Goal: Task Accomplishment & Management: Use online tool/utility

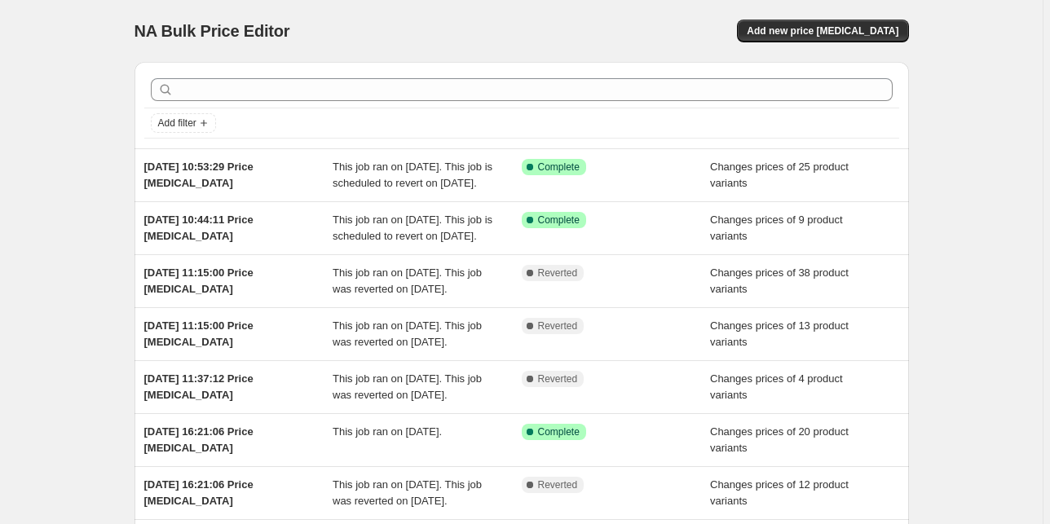
click at [59, 222] on div "NA Bulk Price Editor. This page is ready NA Bulk Price Editor Add new price [ME…" at bounding box center [521, 419] width 1042 height 839
click at [55, 244] on div "NA Bulk Price Editor. This page is ready NA Bulk Price Editor Add new price [ME…" at bounding box center [521, 419] width 1042 height 839
click at [848, 34] on span "Add new price [MEDICAL_DATA]" at bounding box center [823, 30] width 152 height 13
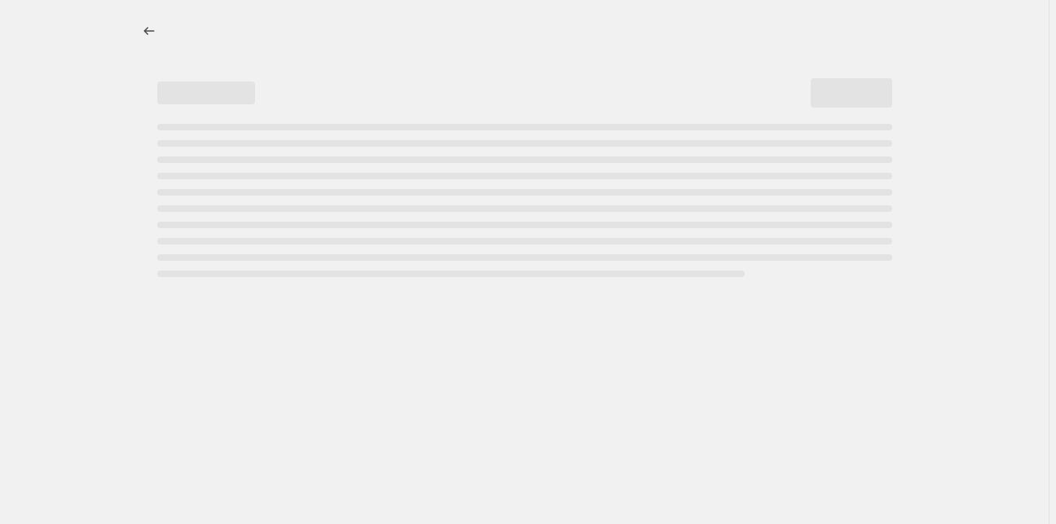
select select "percentage"
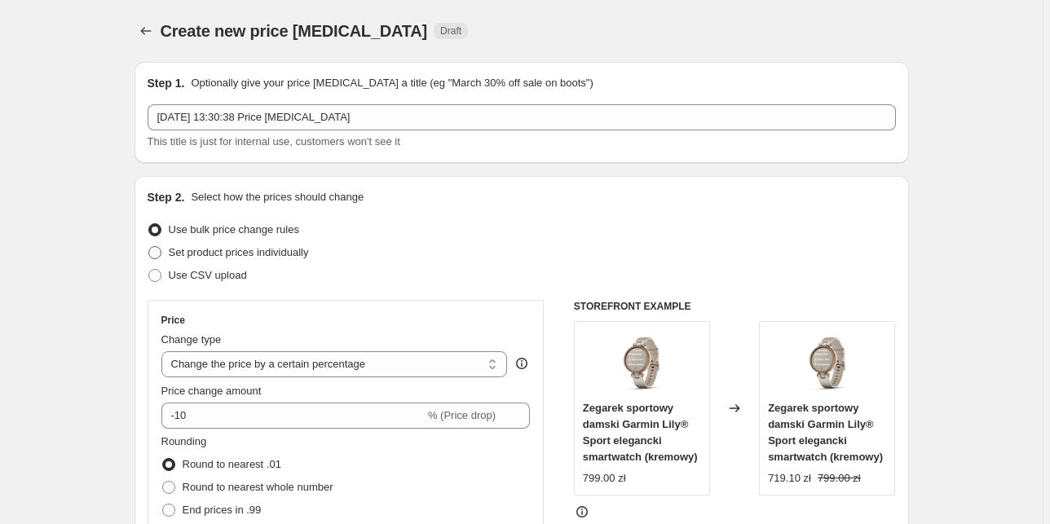
click at [258, 256] on span "Set product prices individually" at bounding box center [239, 252] width 140 height 12
click at [149, 247] on input "Set product prices individually" at bounding box center [148, 246] width 1 height 1
radio input "true"
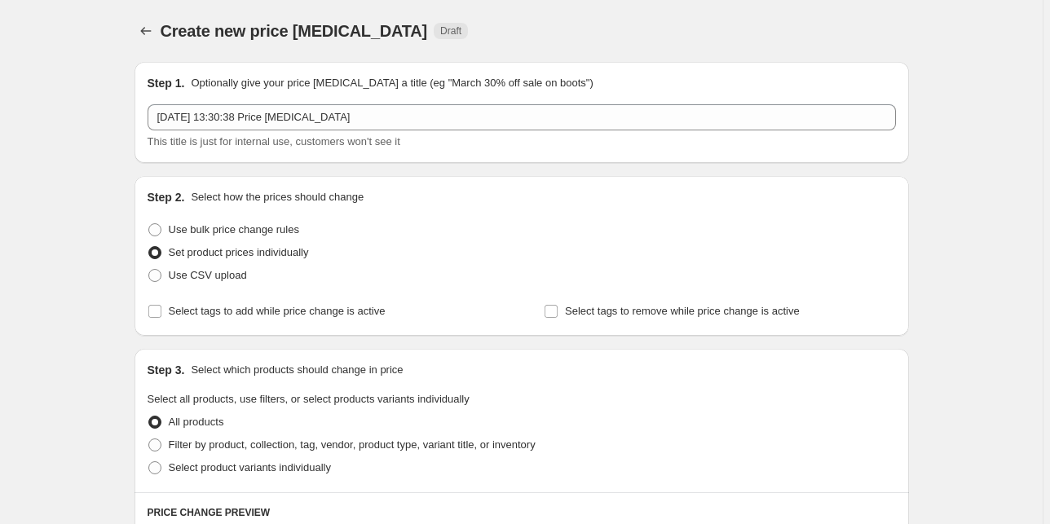
scroll to position [130, 0]
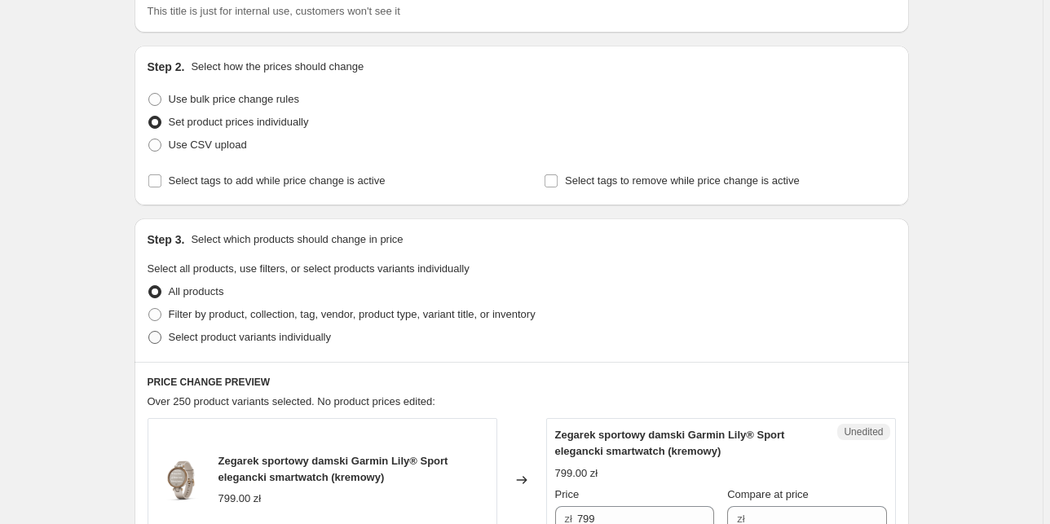
click at [271, 337] on span "Select product variants individually" at bounding box center [250, 337] width 162 height 12
click at [149, 332] on input "Select product variants individually" at bounding box center [148, 331] width 1 height 1
radio input "true"
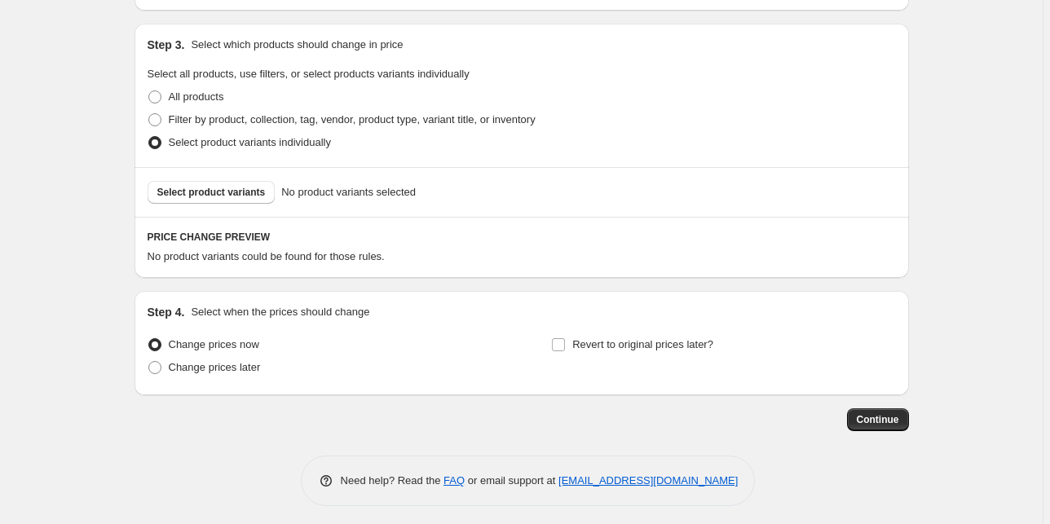
scroll to position [331, 0]
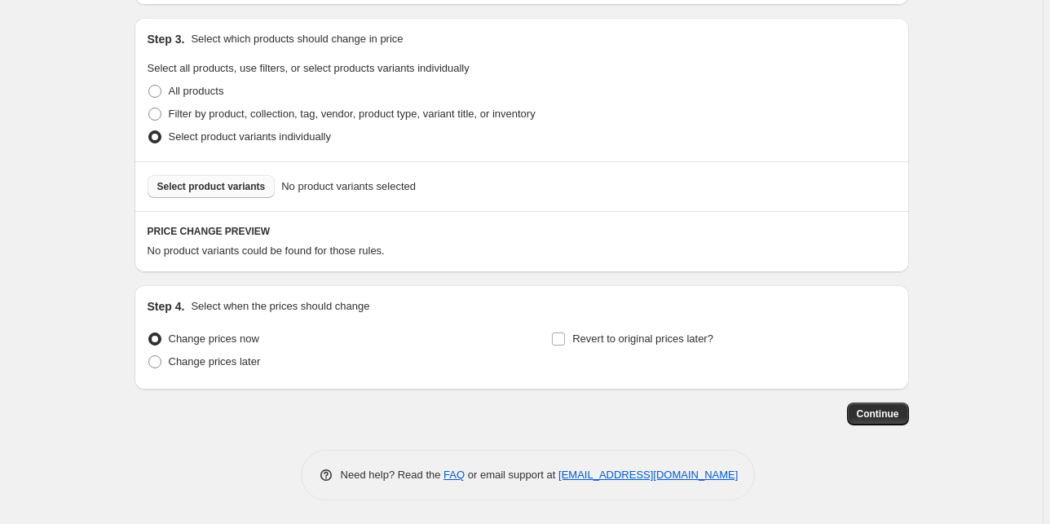
click at [213, 181] on span "Select product variants" at bounding box center [211, 186] width 108 height 13
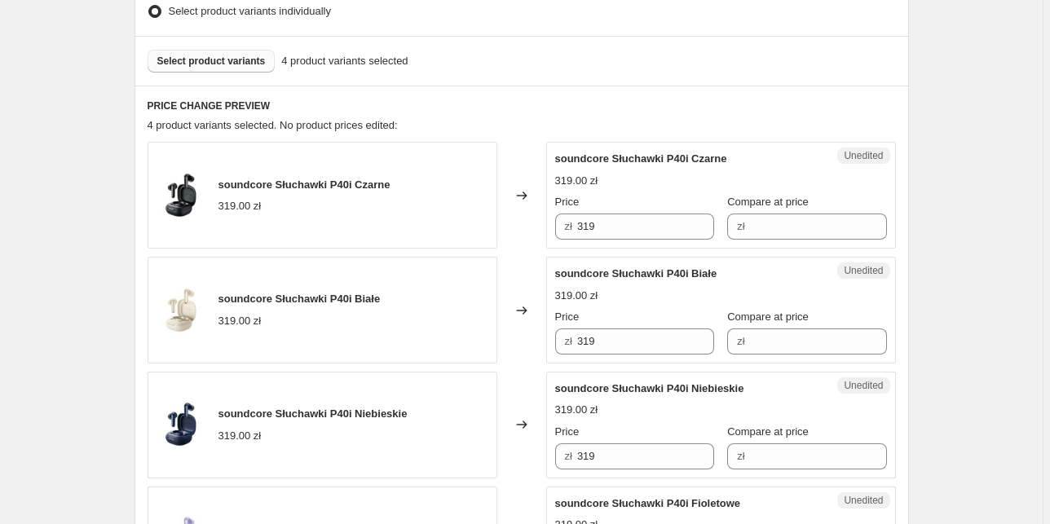
scroll to position [461, 0]
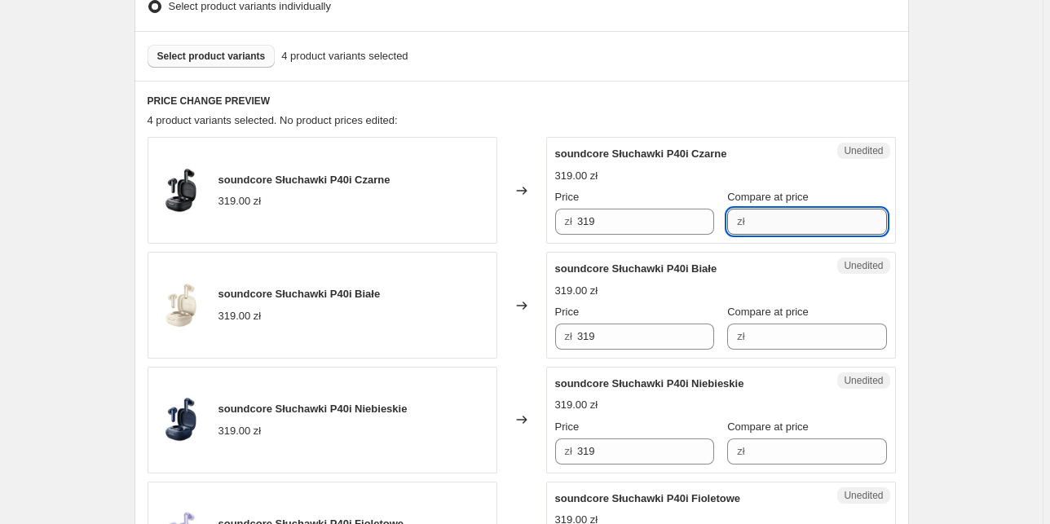
click at [760, 222] on input "Compare at price" at bounding box center [818, 222] width 137 height 26
type input "319"
click at [758, 336] on input "Compare at price" at bounding box center [818, 337] width 137 height 26
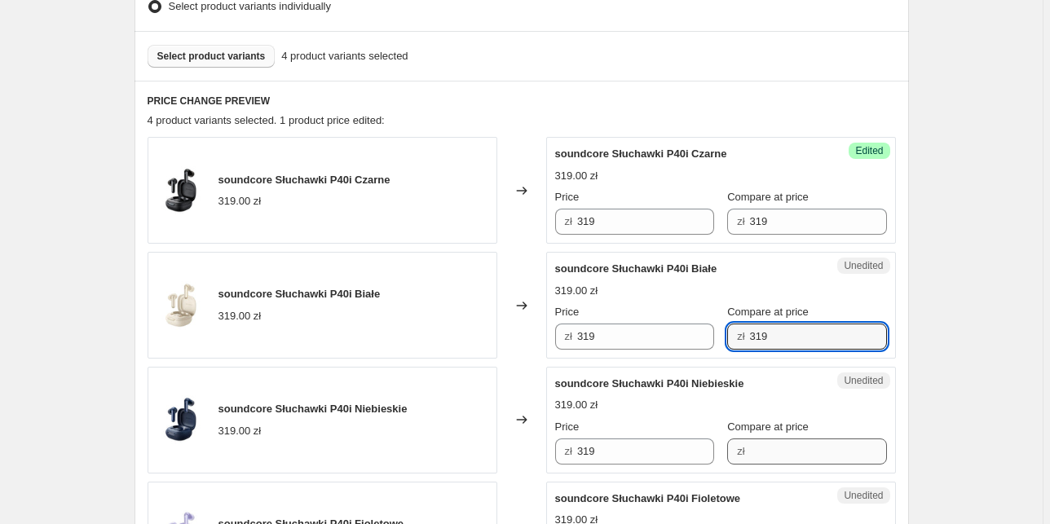
type input "319"
click at [765, 450] on input "Compare at price" at bounding box center [818, 451] width 137 height 26
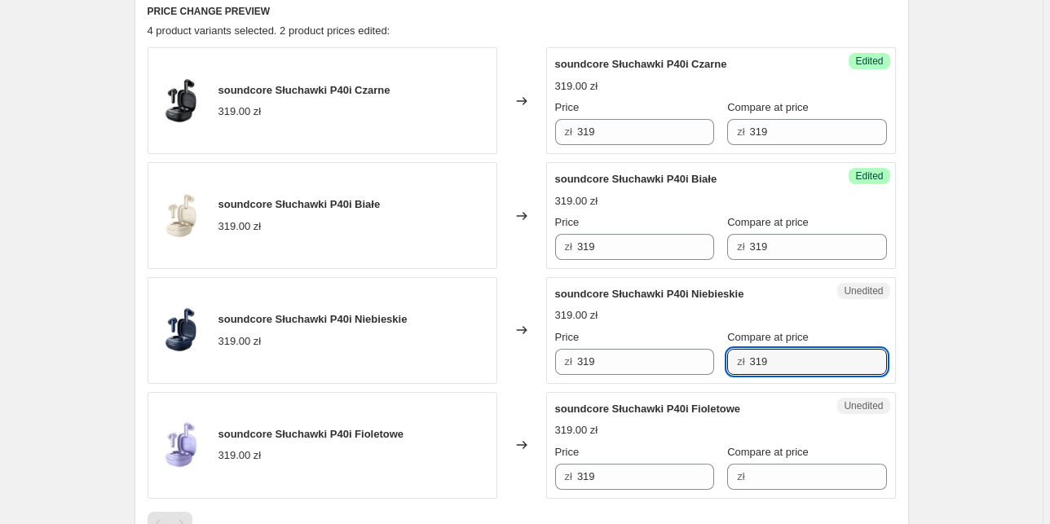
scroll to position [592, 0]
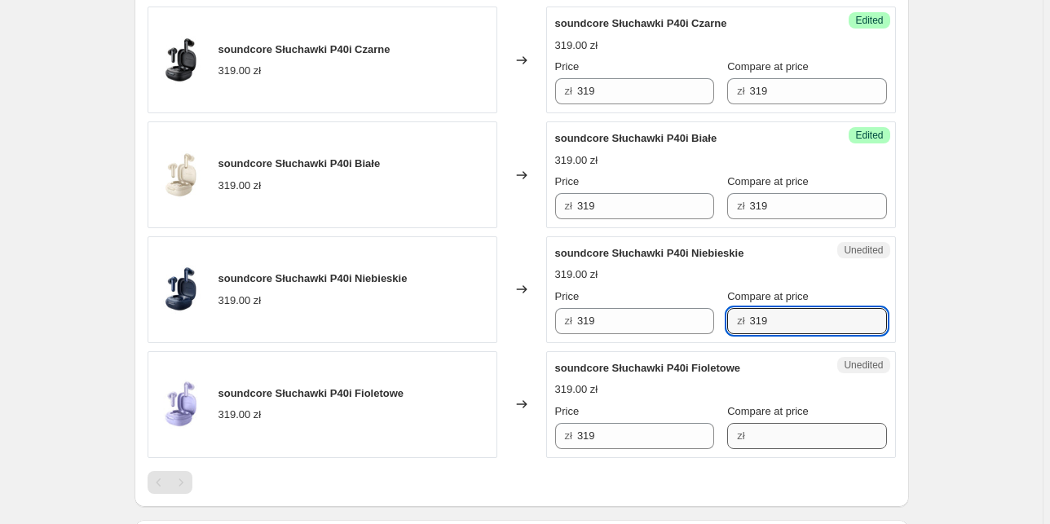
type input "319"
click at [771, 434] on input "Compare at price" at bounding box center [818, 436] width 137 height 26
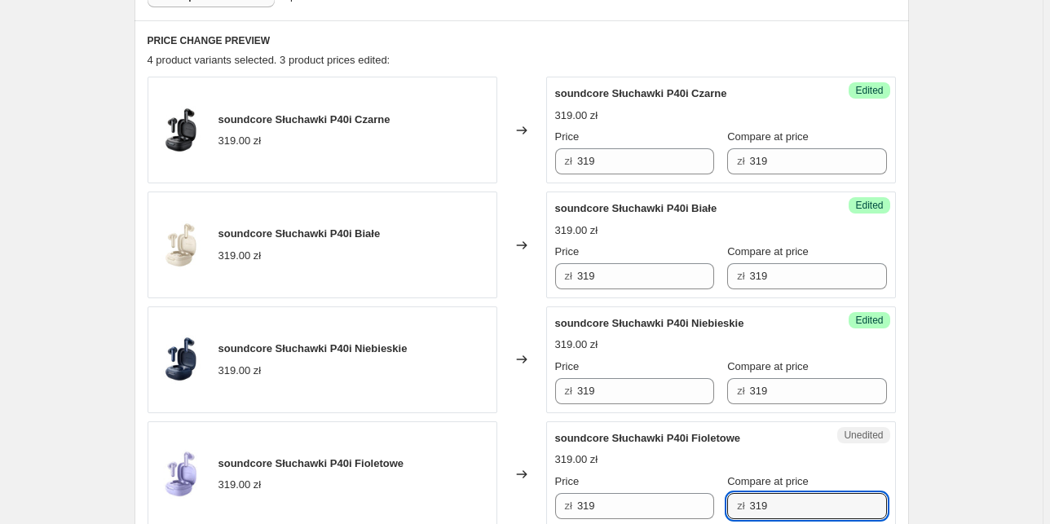
scroll to position [461, 0]
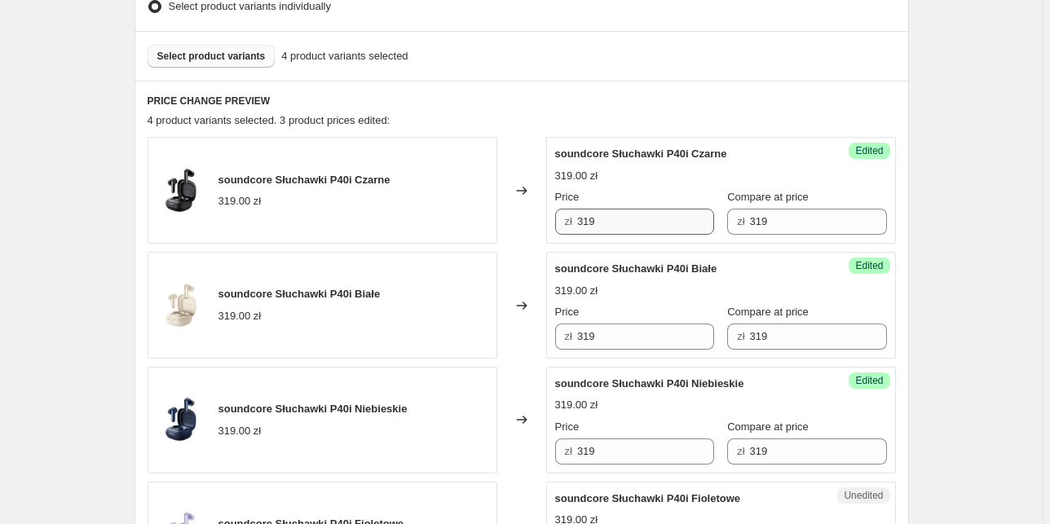
type input "319"
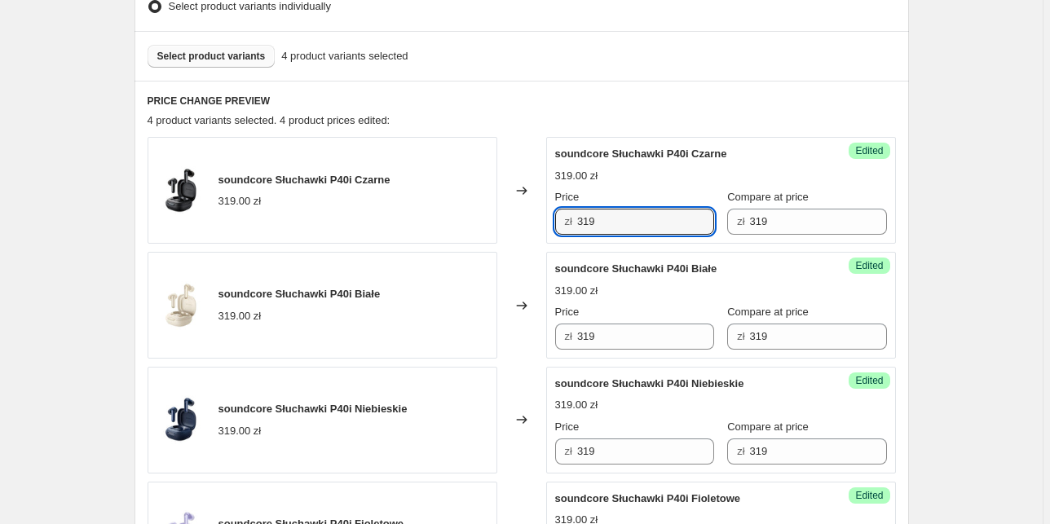
drag, startPoint x: 625, startPoint y: 221, endPoint x: 540, endPoint y: 232, distance: 85.5
click at [541, 232] on div "soundcore Słuchawki P40i Czarne 319.00 zł Changed to Success Edited soundcore S…" at bounding box center [522, 190] width 748 height 107
type input "149"
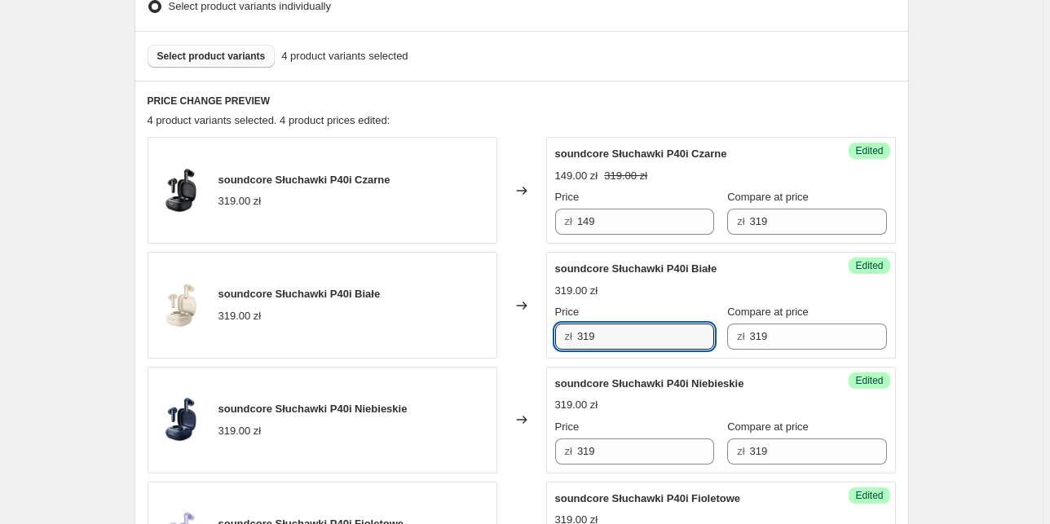
drag, startPoint x: 603, startPoint y: 341, endPoint x: 558, endPoint y: 337, distance: 45.0
click at [558, 337] on div "zł 319" at bounding box center [634, 337] width 159 height 26
paste input "14"
type input "149"
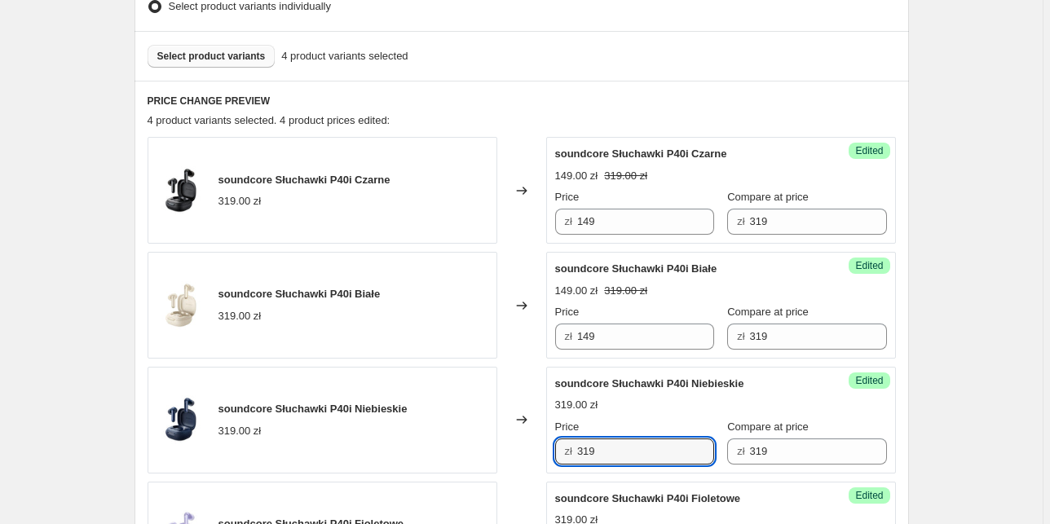
drag, startPoint x: 604, startPoint y: 447, endPoint x: 545, endPoint y: 441, distance: 59.0
click at [545, 441] on div "soundcore Słuchawki P40i Niebieskie 319.00 zł Changed to Success Edited soundco…" at bounding box center [522, 420] width 748 height 107
paste input "14"
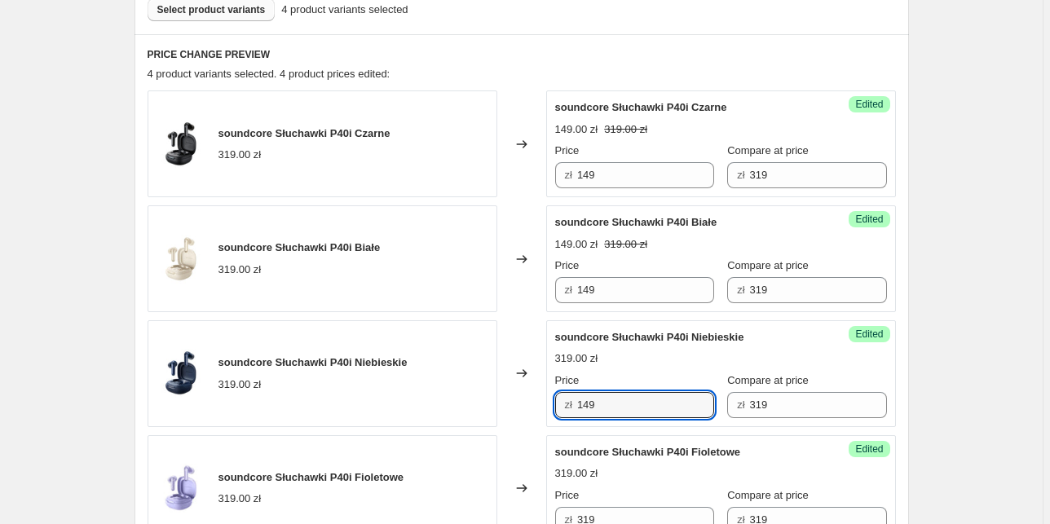
scroll to position [526, 0]
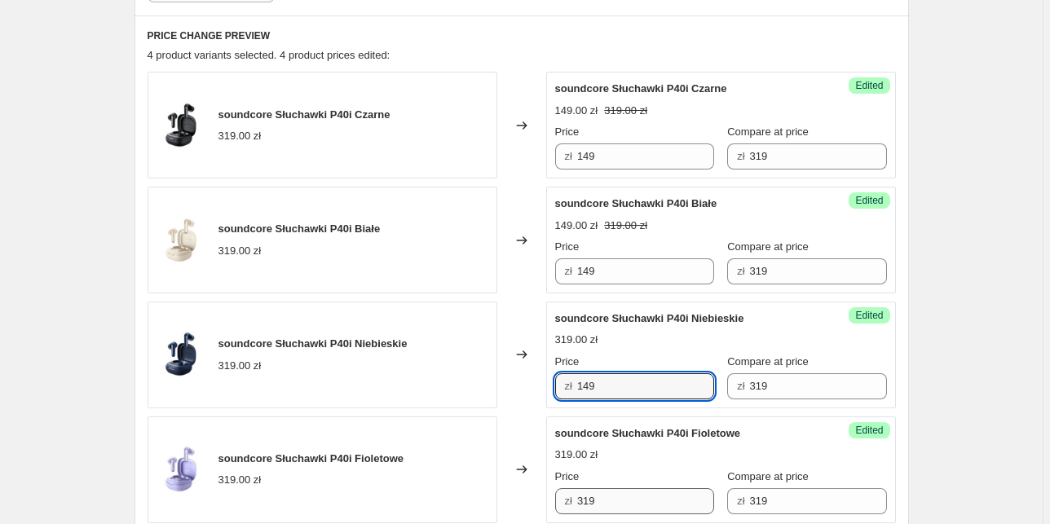
type input "149"
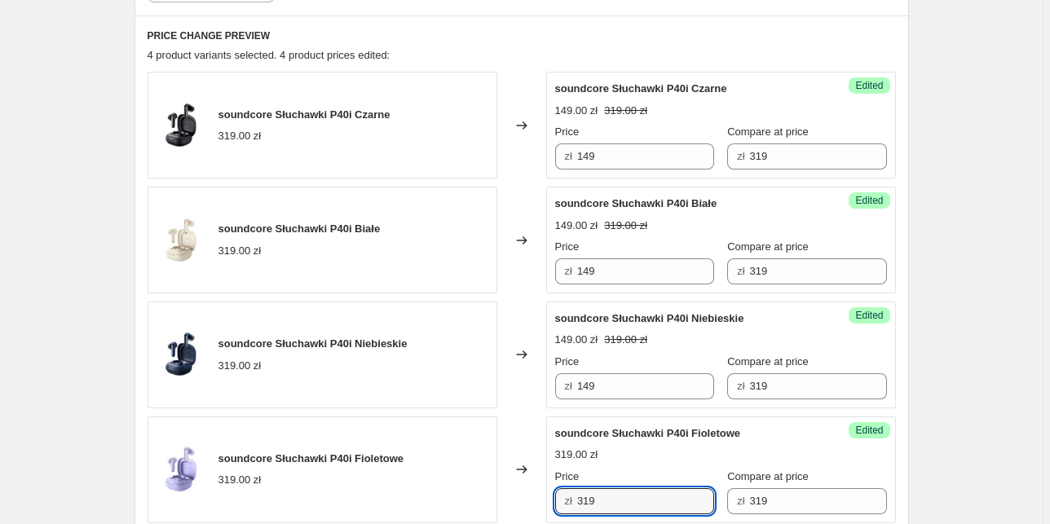
drag, startPoint x: 610, startPoint y: 498, endPoint x: 513, endPoint y: 496, distance: 97.0
click at [513, 496] on div "soundcore Słuchawki P40i Fioletowe 319.00 zł Changed to Success Edited soundcor…" at bounding box center [522, 469] width 748 height 107
paste input "14"
type input "149"
click at [960, 324] on div "Create new price [MEDICAL_DATA]. This page is ready Create new price [MEDICAL_D…" at bounding box center [521, 149] width 1042 height 1351
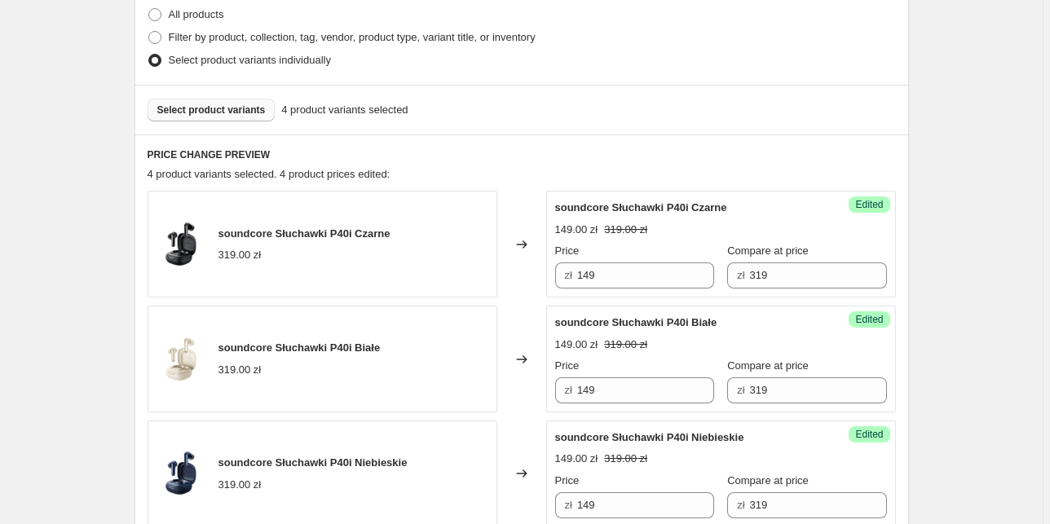
scroll to position [396, 0]
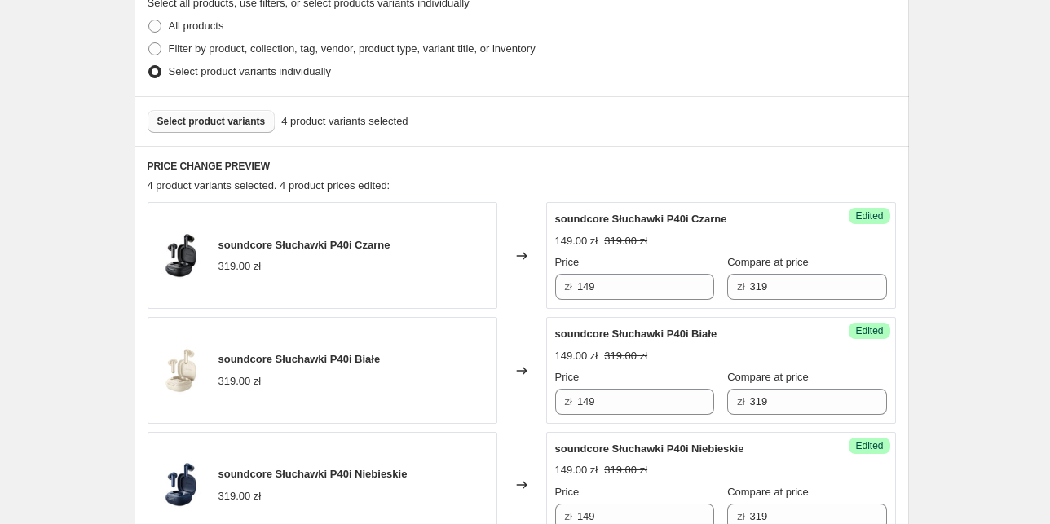
click at [211, 118] on span "Select product variants" at bounding box center [211, 121] width 108 height 13
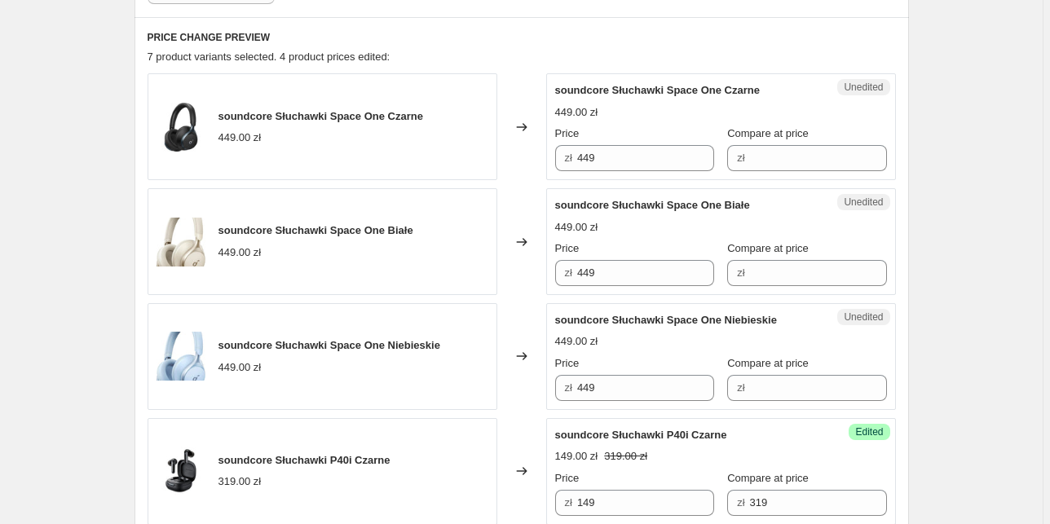
scroll to position [526, 0]
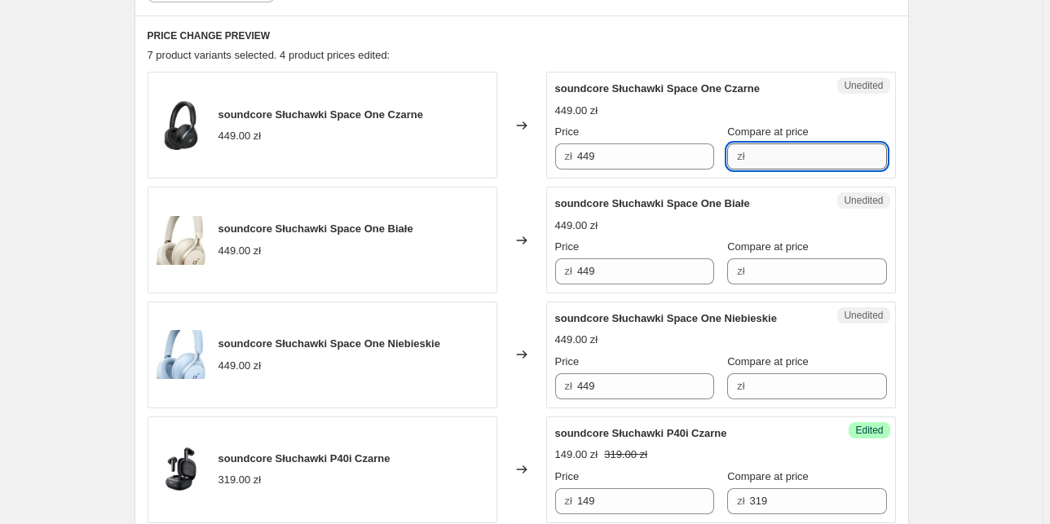
click at [772, 156] on input "Compare at price" at bounding box center [818, 156] width 137 height 26
type input "449"
click at [782, 260] on input "Compare at price" at bounding box center [818, 271] width 137 height 26
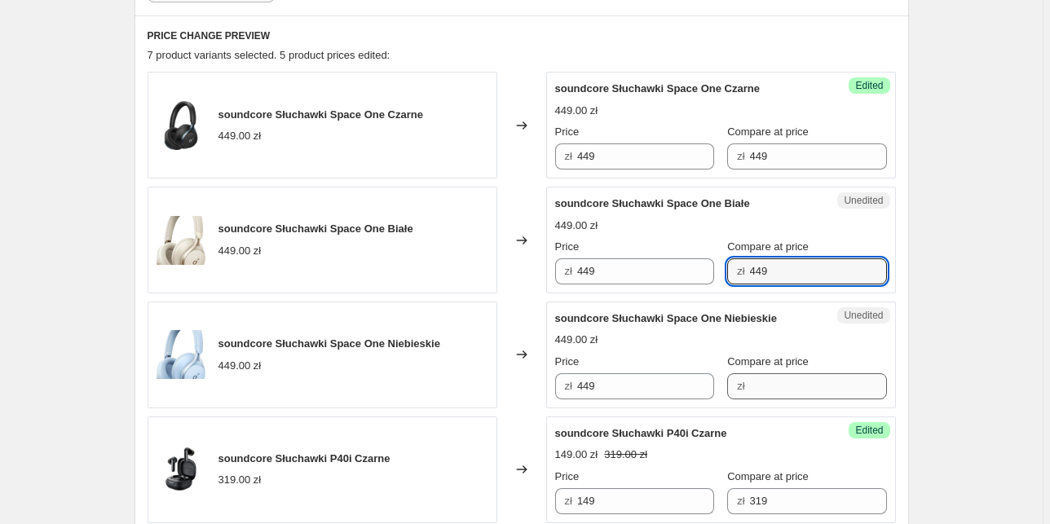
type input "449"
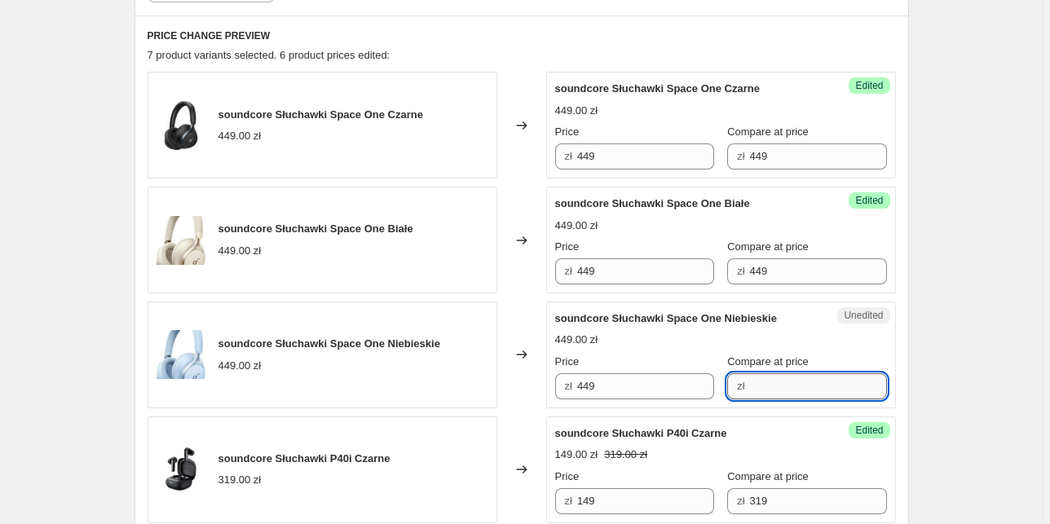
click at [812, 392] on input "Compare at price" at bounding box center [818, 386] width 137 height 26
type input "449"
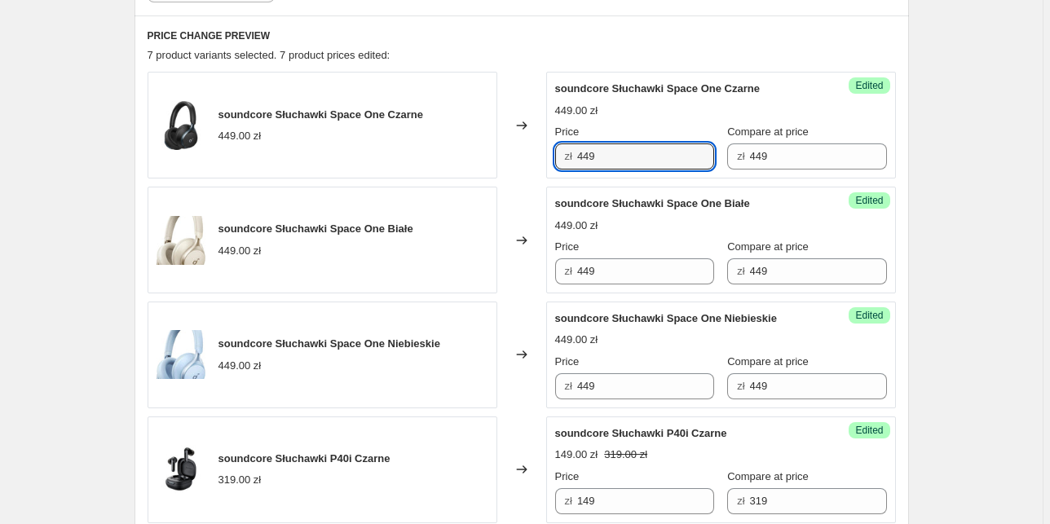
drag, startPoint x: 621, startPoint y: 161, endPoint x: 525, endPoint y: 143, distance: 97.8
click at [525, 143] on div "soundcore Słuchawki Space One Czarne 449.00 zł Changed to Success Edited soundc…" at bounding box center [522, 125] width 748 height 107
type input "299"
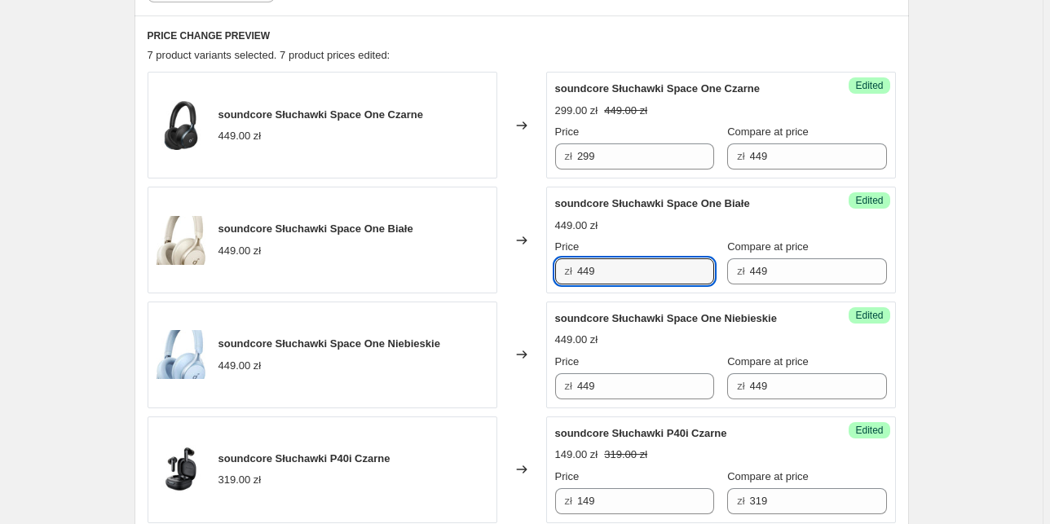
drag, startPoint x: 598, startPoint y: 267, endPoint x: 535, endPoint y: 261, distance: 63.0
click at [533, 267] on div "soundcore Słuchawki Space One Białe 449.00 zł Changed to Success Edited soundco…" at bounding box center [522, 240] width 748 height 107
type input "299"
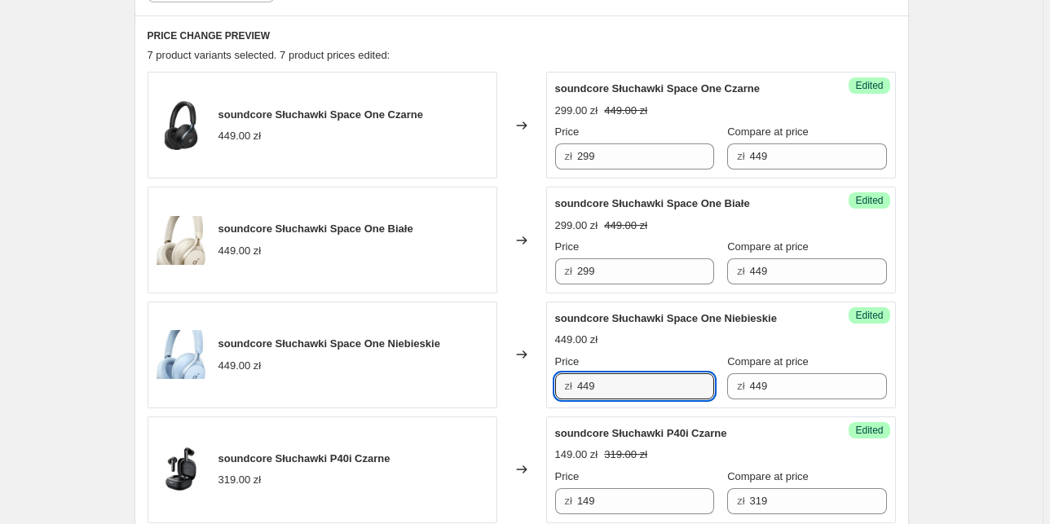
drag, startPoint x: 603, startPoint y: 389, endPoint x: 540, endPoint y: 386, distance: 62.8
click at [540, 386] on div "soundcore Słuchawki Space One Niebieskie 449.00 zł Changed to Success Edited so…" at bounding box center [522, 355] width 748 height 107
type input "299"
click at [950, 333] on div "Create new price [MEDICAL_DATA]. This page is ready Create new price [MEDICAL_D…" at bounding box center [521, 321] width 1042 height 1695
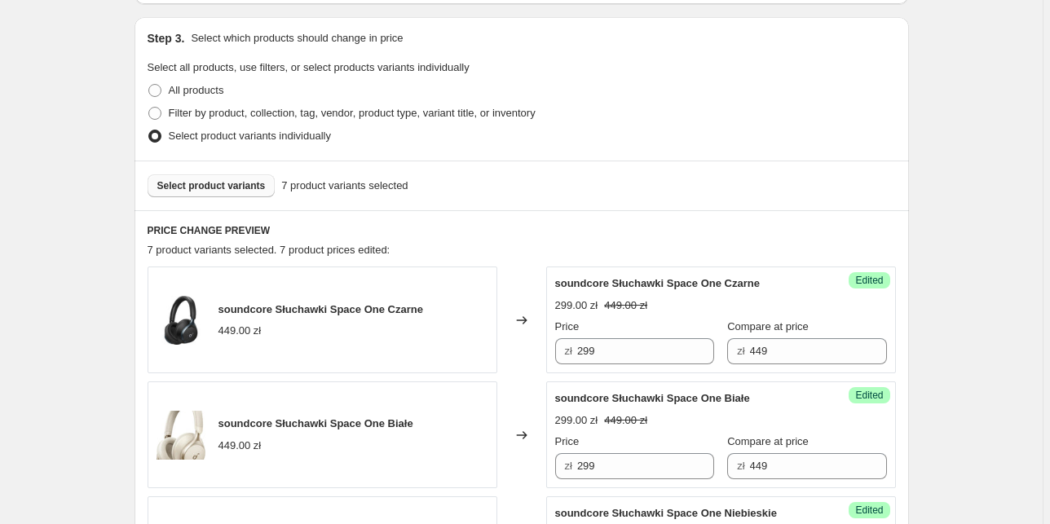
scroll to position [331, 0]
click at [225, 180] on span "Select product variants" at bounding box center [211, 186] width 108 height 13
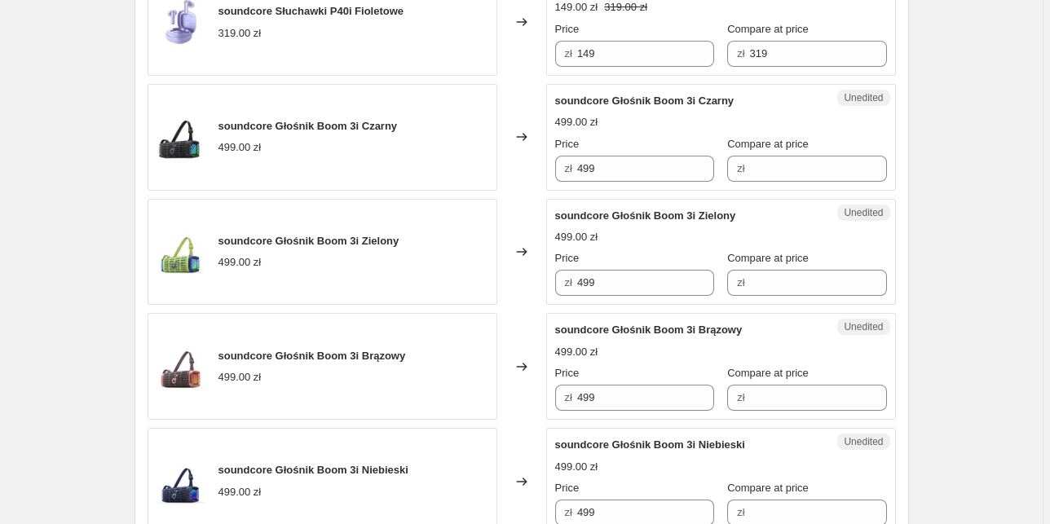
scroll to position [1309, 0]
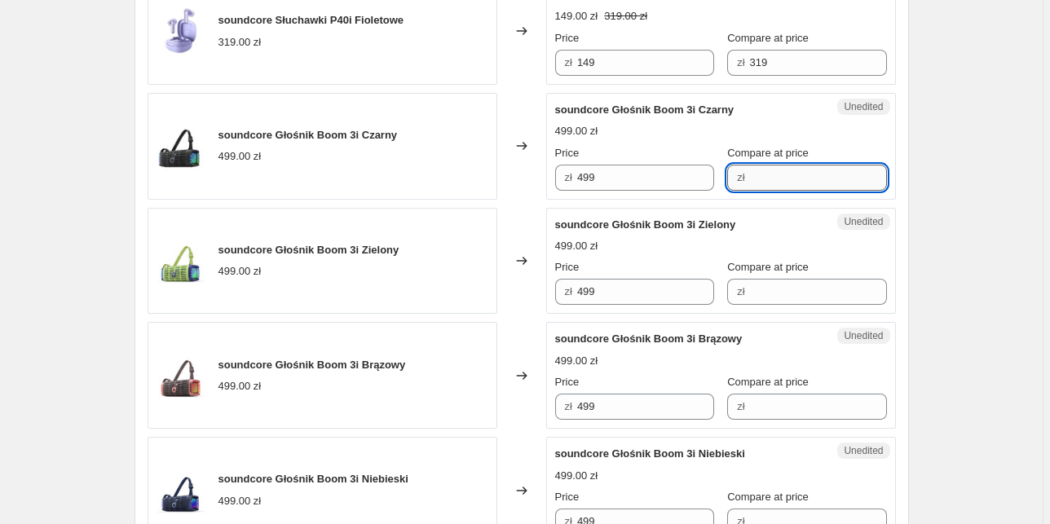
click at [773, 170] on input "Compare at price" at bounding box center [818, 178] width 137 height 26
type input "499"
click at [790, 284] on input "Compare at price" at bounding box center [818, 292] width 137 height 26
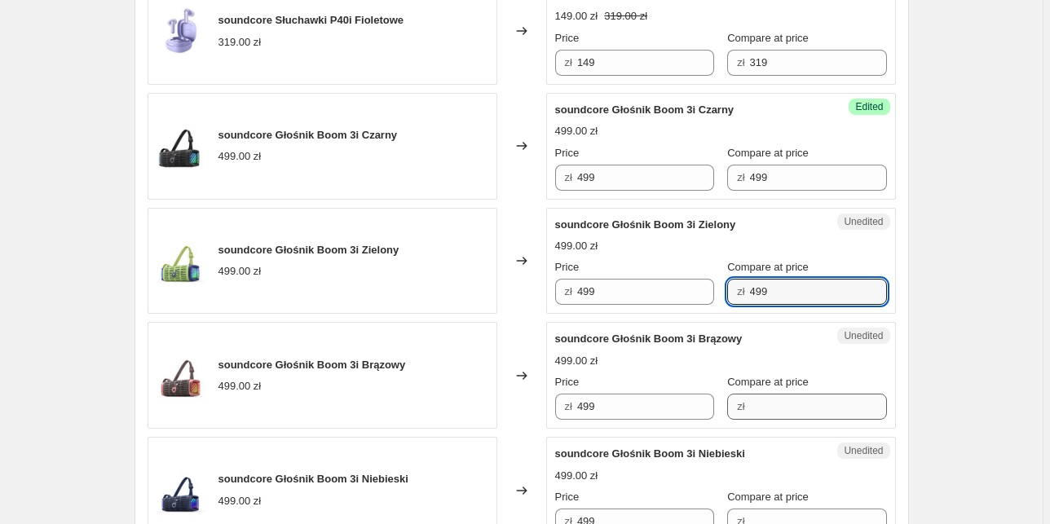
type input "499"
click at [778, 400] on input "Compare at price" at bounding box center [818, 407] width 137 height 26
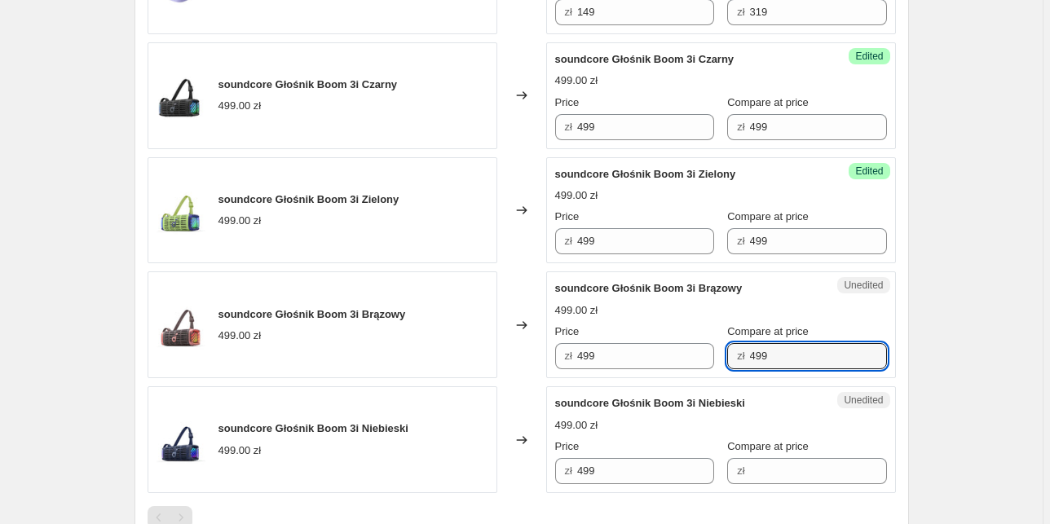
scroll to position [1374, 0]
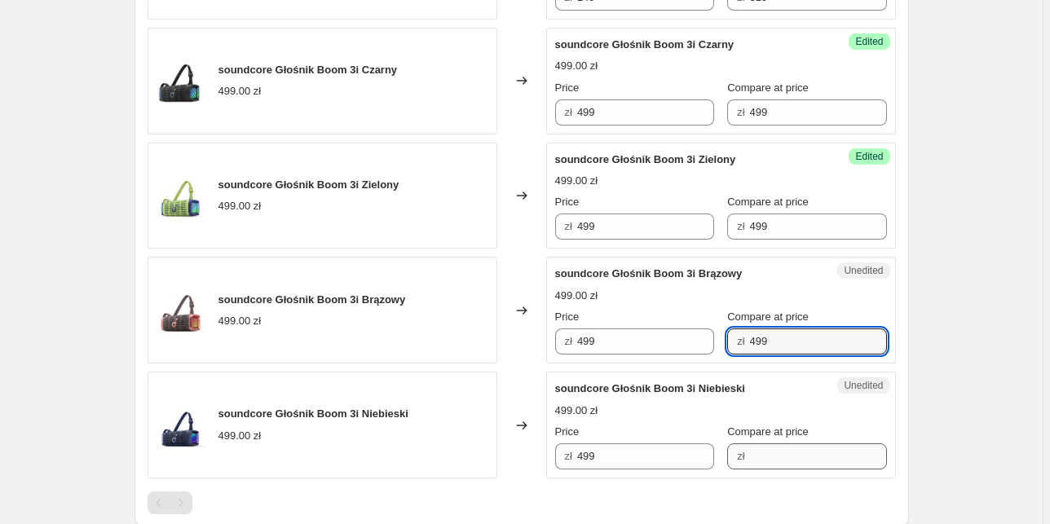
type input "499"
click at [786, 447] on input "Compare at price" at bounding box center [818, 456] width 137 height 26
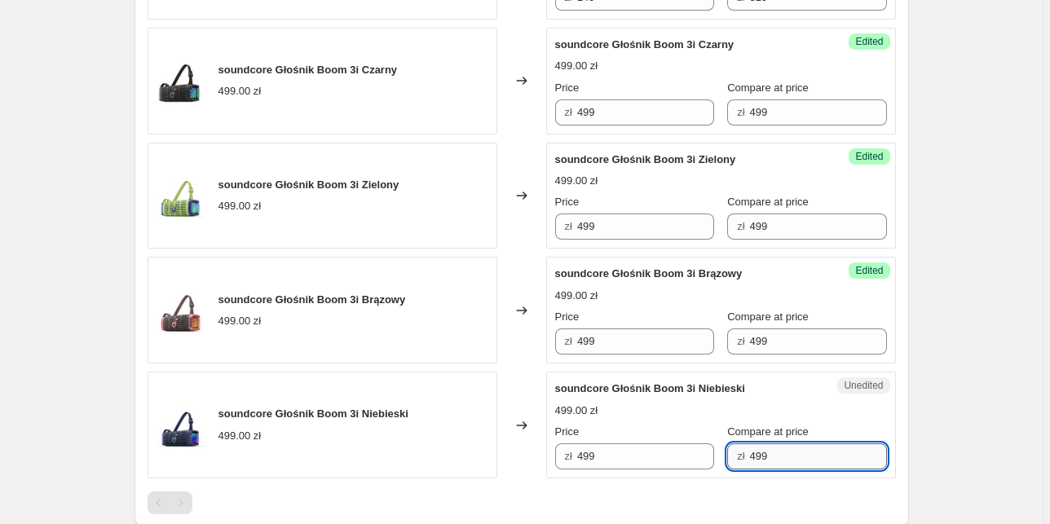
scroll to position [1309, 0]
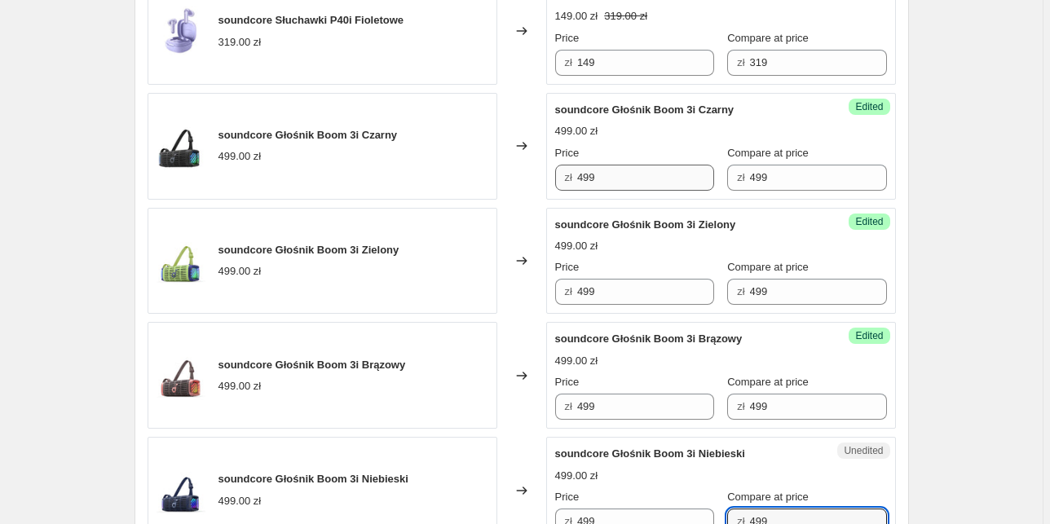
type input "499"
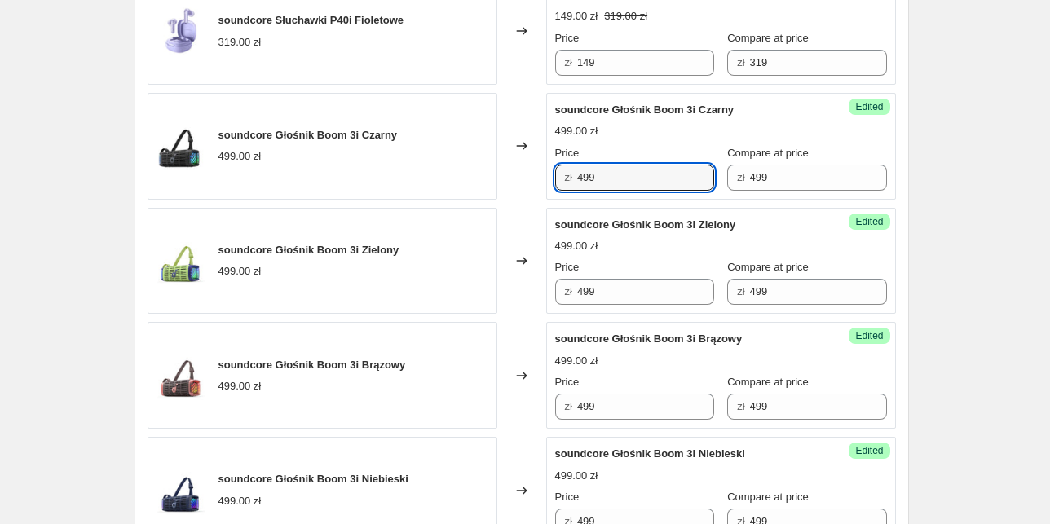
drag, startPoint x: 580, startPoint y: 166, endPoint x: 532, endPoint y: 163, distance: 48.2
click at [529, 163] on div "soundcore Głośnik Boom 3i Czarny 499.00 zł Changed to Success Edited soundcore …" at bounding box center [522, 146] width 748 height 107
click at [597, 170] on input "449" at bounding box center [645, 178] width 137 height 26
drag, startPoint x: 601, startPoint y: 171, endPoint x: 565, endPoint y: 168, distance: 36.8
click at [565, 168] on div "zł 449" at bounding box center [634, 178] width 159 height 26
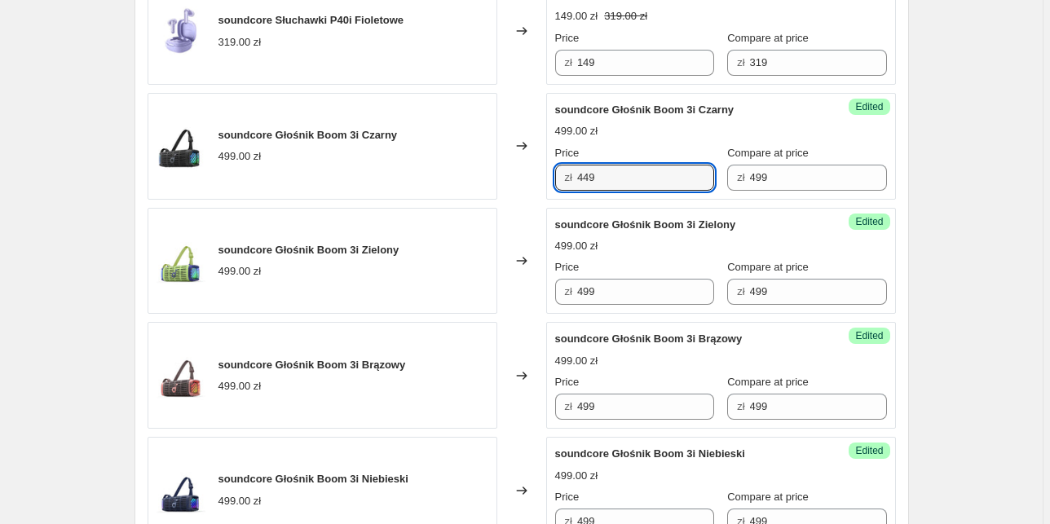
type input "449"
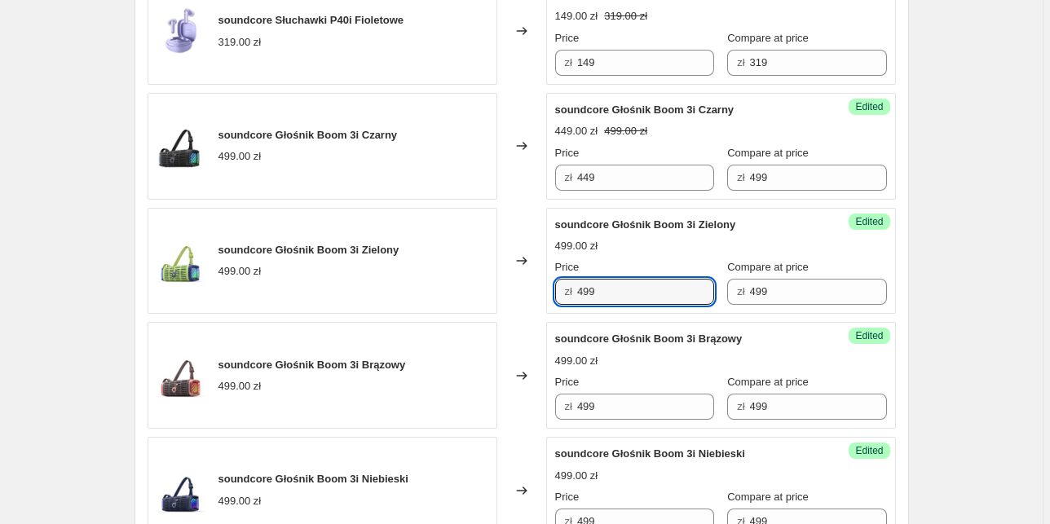
drag, startPoint x: 557, startPoint y: 282, endPoint x: 527, endPoint y: 281, distance: 30.2
click at [527, 281] on div "soundcore Głośnik Boom 3i Zielony 499.00 zł Changed to Success Edited soundcore…" at bounding box center [522, 261] width 748 height 107
paste input "4"
type input "449"
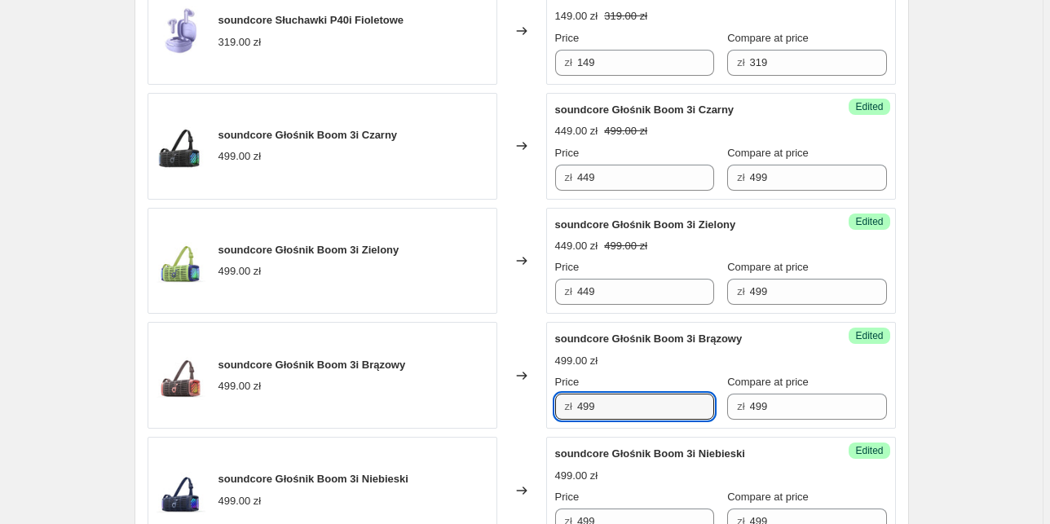
drag, startPoint x: 607, startPoint y: 404, endPoint x: 557, endPoint y: 397, distance: 51.1
click at [557, 397] on div "Success Edited soundcore Głośnik Boom 3i Brązowy 499.00 zł Price zł 499 Compare…" at bounding box center [721, 375] width 350 height 107
paste input "4"
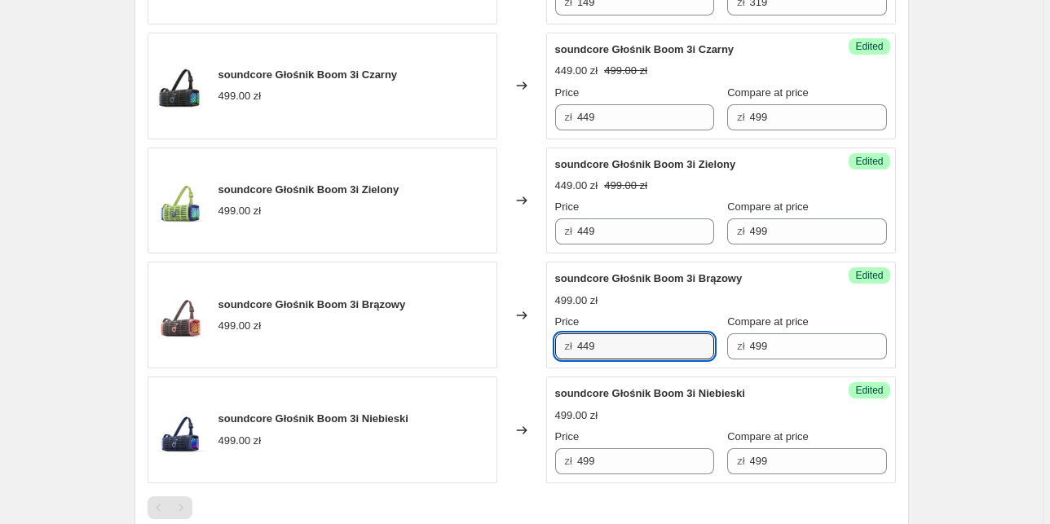
scroll to position [1439, 0]
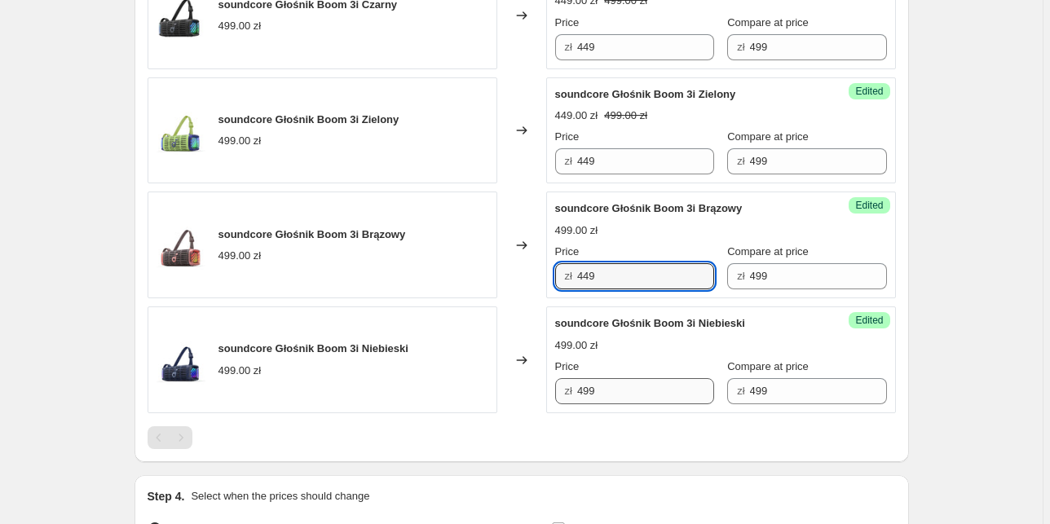
type input "449"
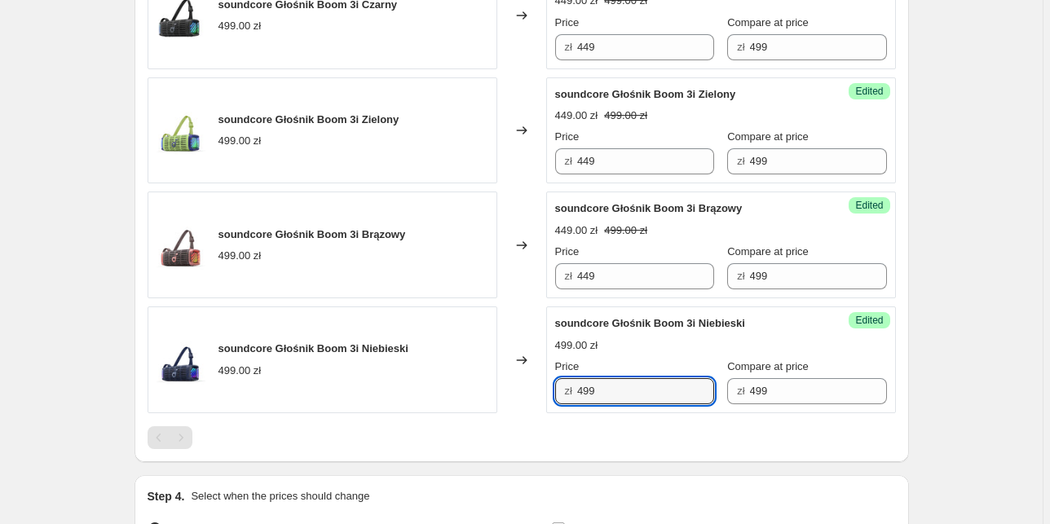
drag, startPoint x: 619, startPoint y: 387, endPoint x: 513, endPoint y: 385, distance: 106.0
click at [513, 385] on div "soundcore Głośnik Boom 3i Niebieski 499.00 zł Changed to Success Edited soundco…" at bounding box center [522, 359] width 748 height 107
paste input "4"
type input "449"
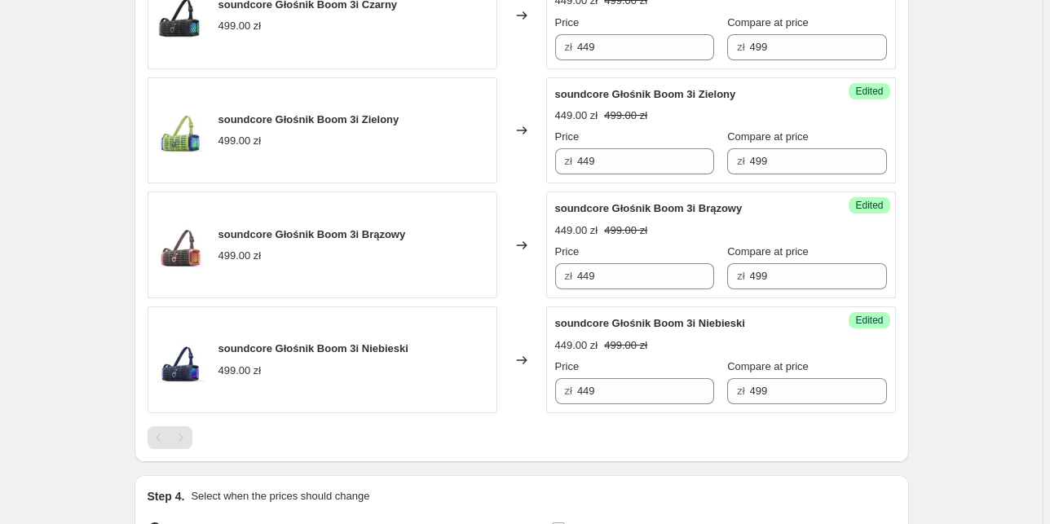
click at [511, 363] on div "Changed to" at bounding box center [521, 359] width 49 height 107
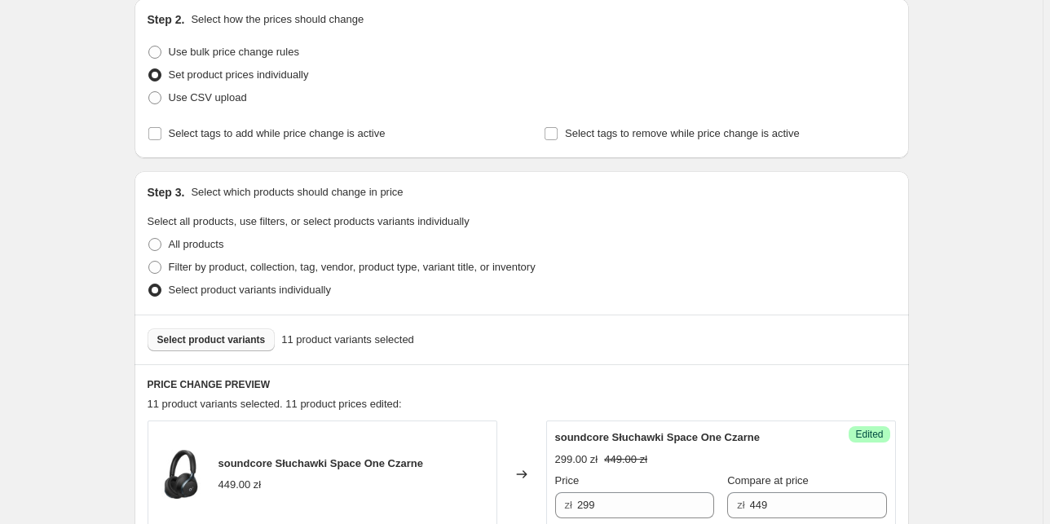
scroll to position [200, 0]
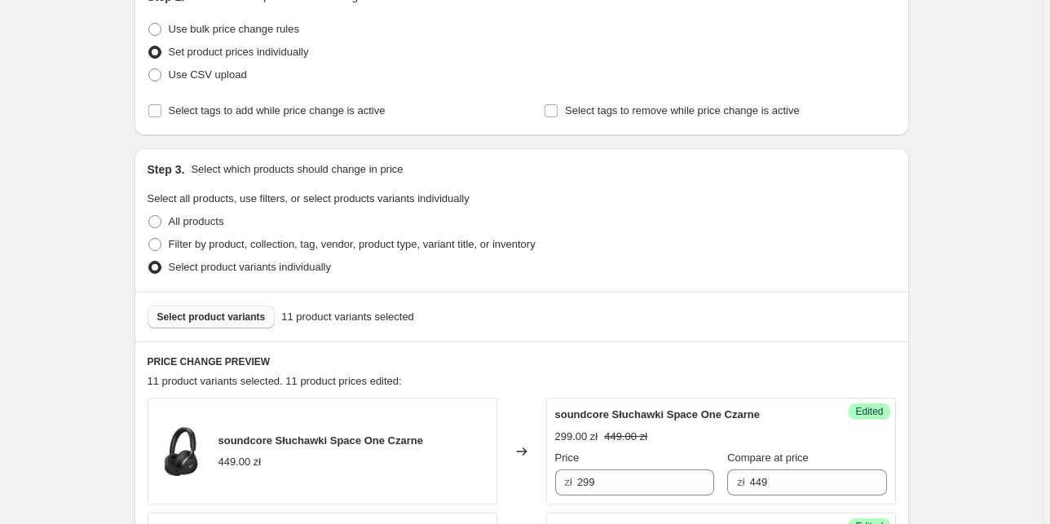
click at [222, 316] on span "Select product variants" at bounding box center [211, 317] width 108 height 13
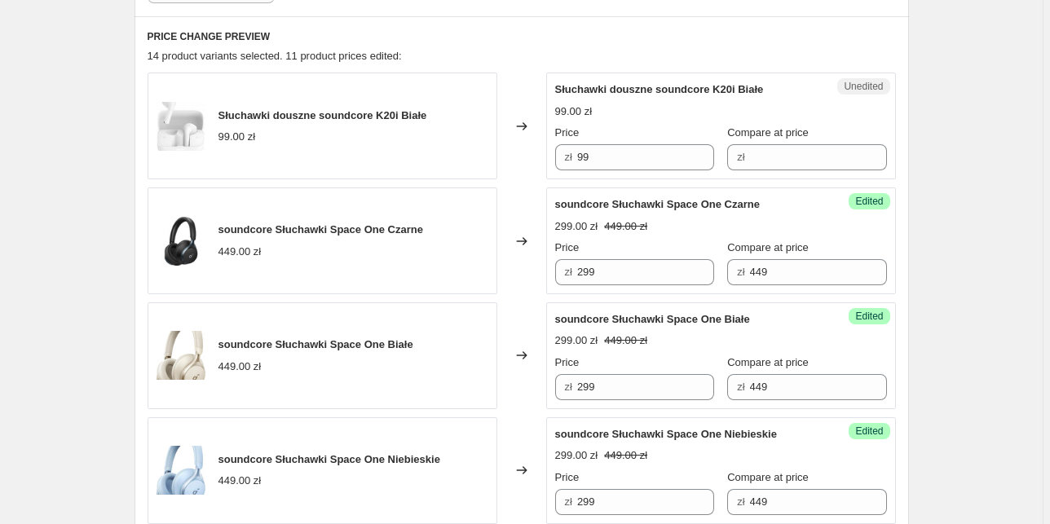
scroll to position [526, 0]
click at [769, 160] on input "Compare at price" at bounding box center [818, 156] width 137 height 26
type input "99"
drag, startPoint x: 603, startPoint y: 155, endPoint x: 530, endPoint y: 152, distance: 73.4
click at [530, 152] on div "Słuchawki douszne soundcore K20i Białe 99.00 zł Changed to Success Edited Słuch…" at bounding box center [522, 125] width 748 height 107
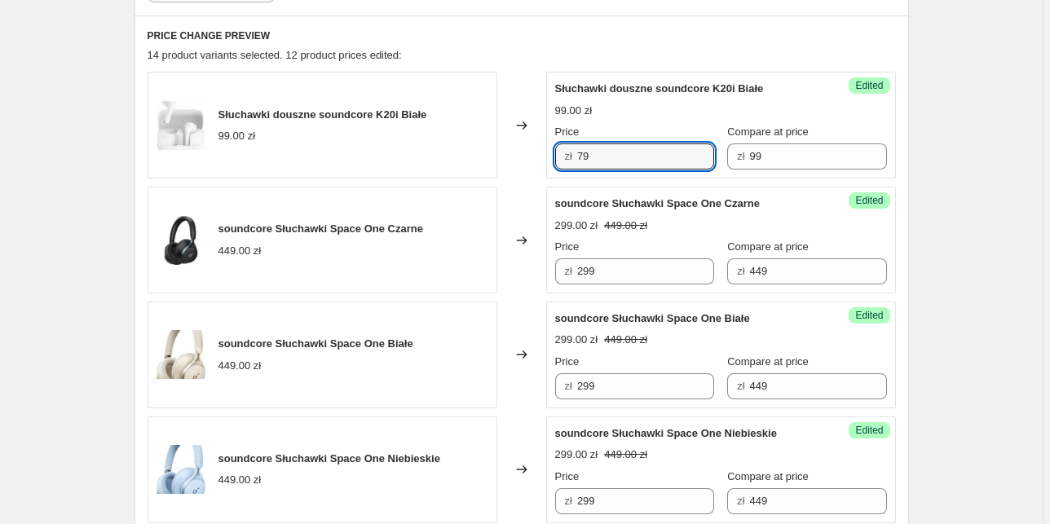
type input "79"
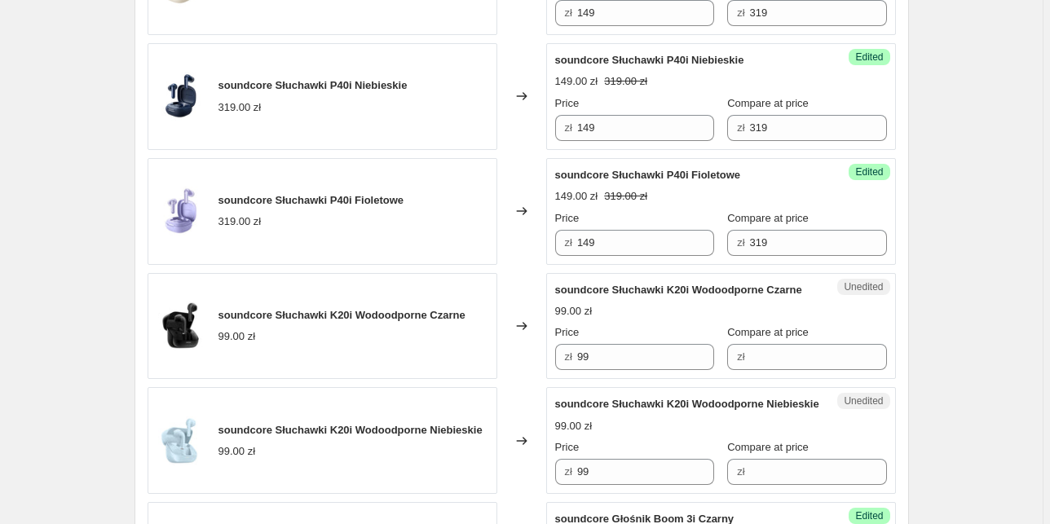
scroll to position [1374, 0]
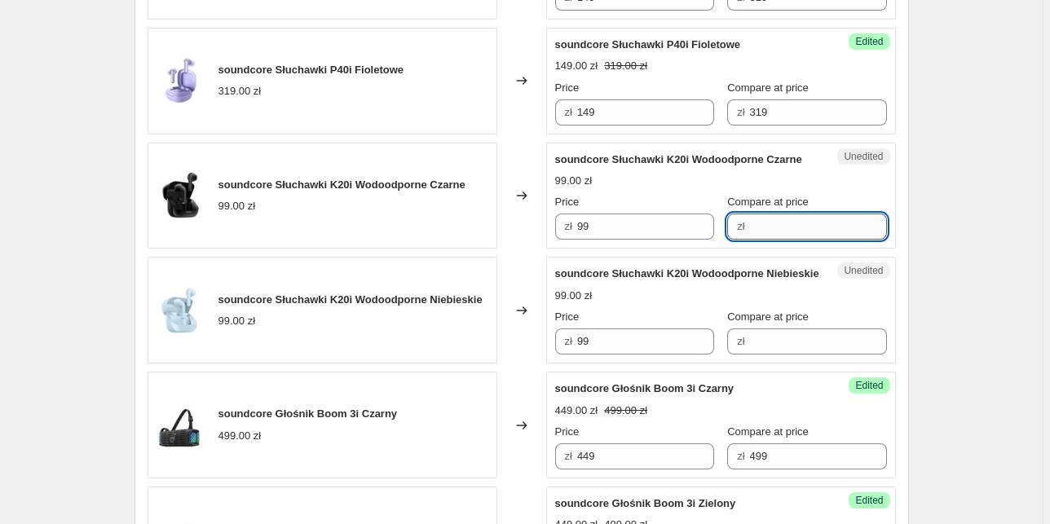
click at [786, 237] on input "Compare at price" at bounding box center [818, 227] width 137 height 26
type input "99"
click at [760, 355] on input "Compare at price" at bounding box center [818, 341] width 137 height 26
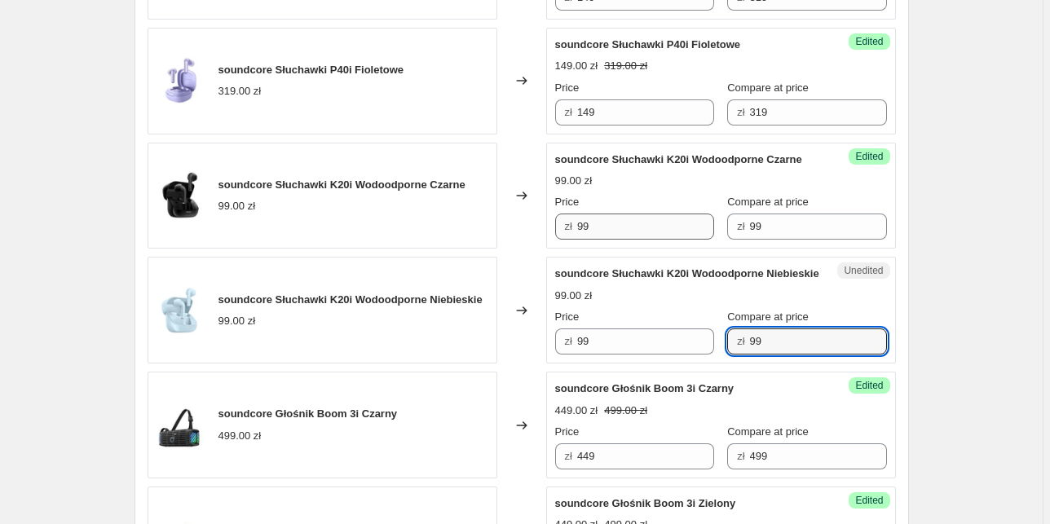
type input "99"
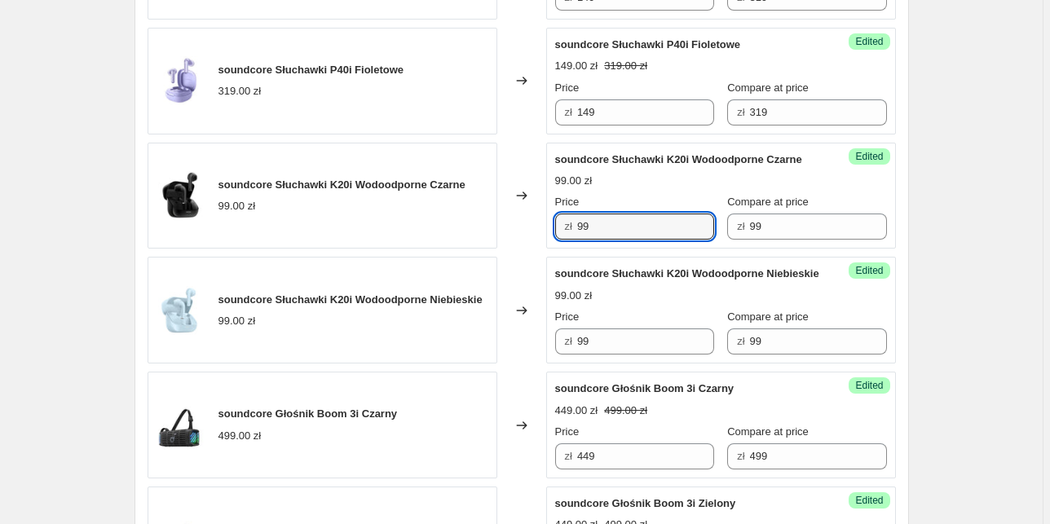
drag, startPoint x: 618, startPoint y: 231, endPoint x: 496, endPoint y: 229, distance: 121.5
click at [496, 229] on div "soundcore Słuchawki K20i Wodoodporne Czarne 99.00 zł Changed to Success Edited …" at bounding box center [522, 196] width 748 height 107
type input "79"
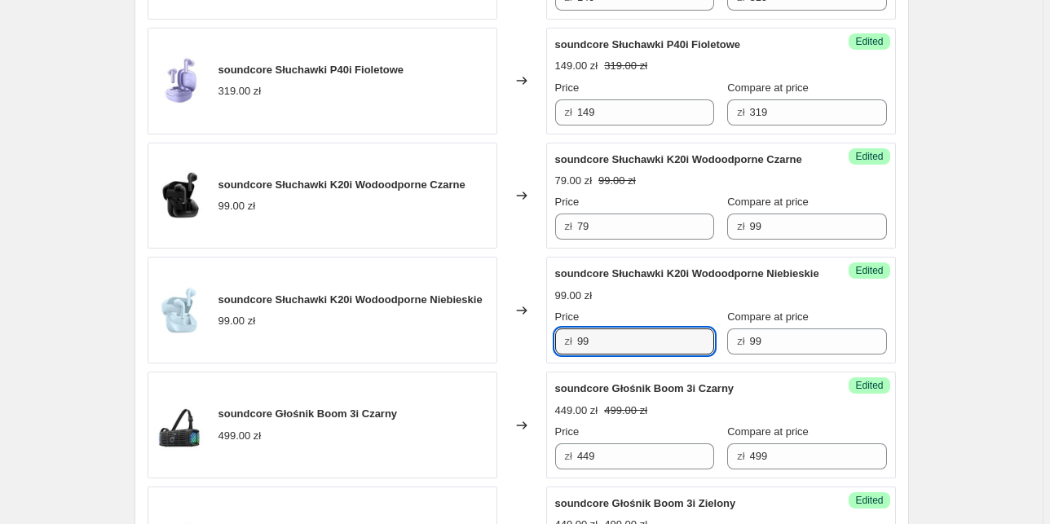
drag, startPoint x: 600, startPoint y: 373, endPoint x: 554, endPoint y: 368, distance: 46.0
click at [554, 363] on div "Success Edited soundcore Słuchawki K20i Wodoodporne Niebieskie 99.00 zł Price z…" at bounding box center [721, 310] width 350 height 107
type input "79"
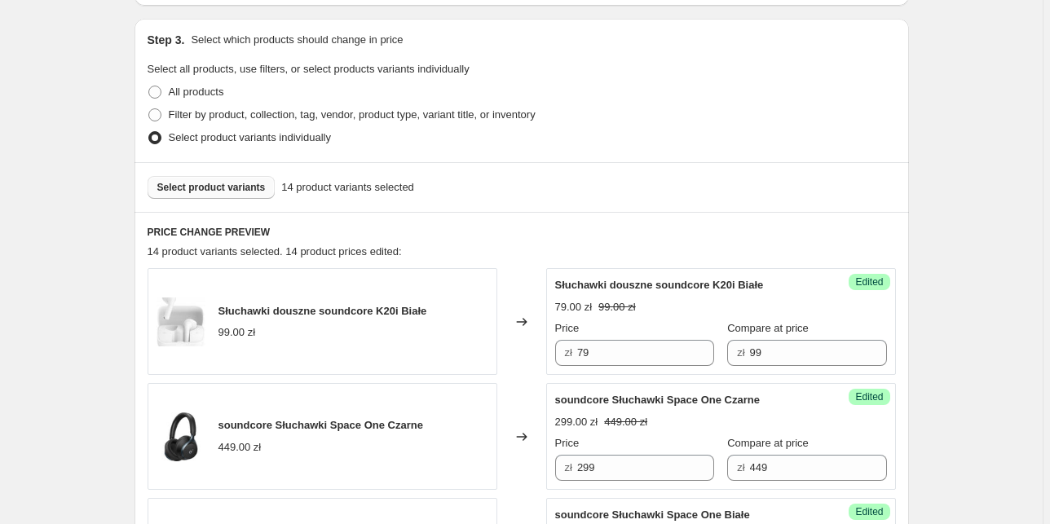
scroll to position [331, 0]
click at [239, 188] on span "Select product variants" at bounding box center [211, 186] width 108 height 13
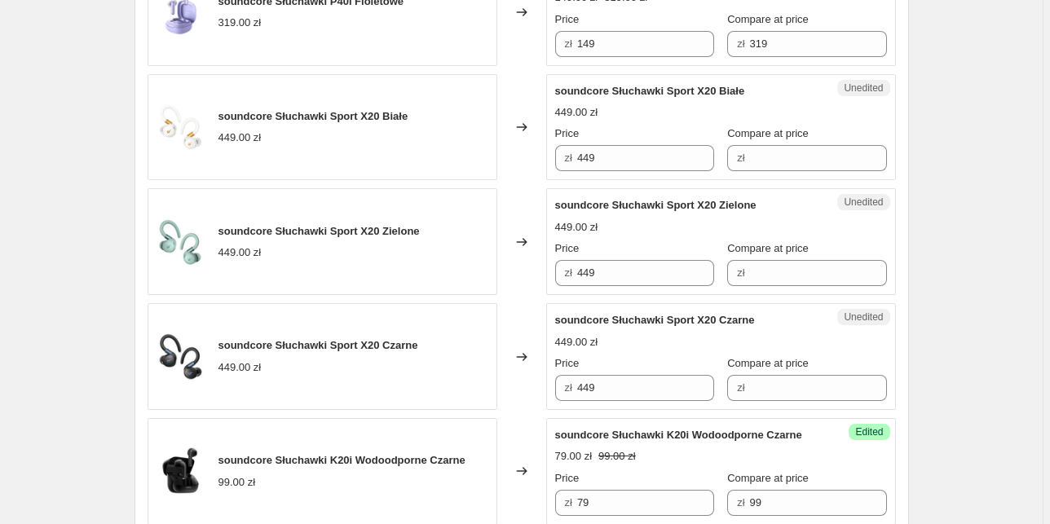
scroll to position [1439, 0]
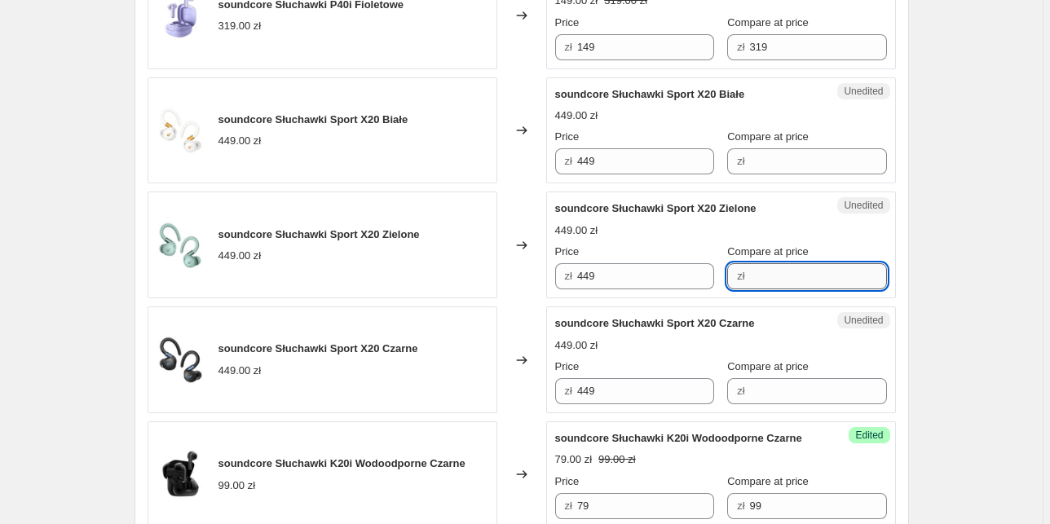
click at [755, 274] on input "Compare at price" at bounding box center [818, 276] width 137 height 26
type input "449"
click at [779, 392] on input "Compare at price" at bounding box center [818, 391] width 137 height 26
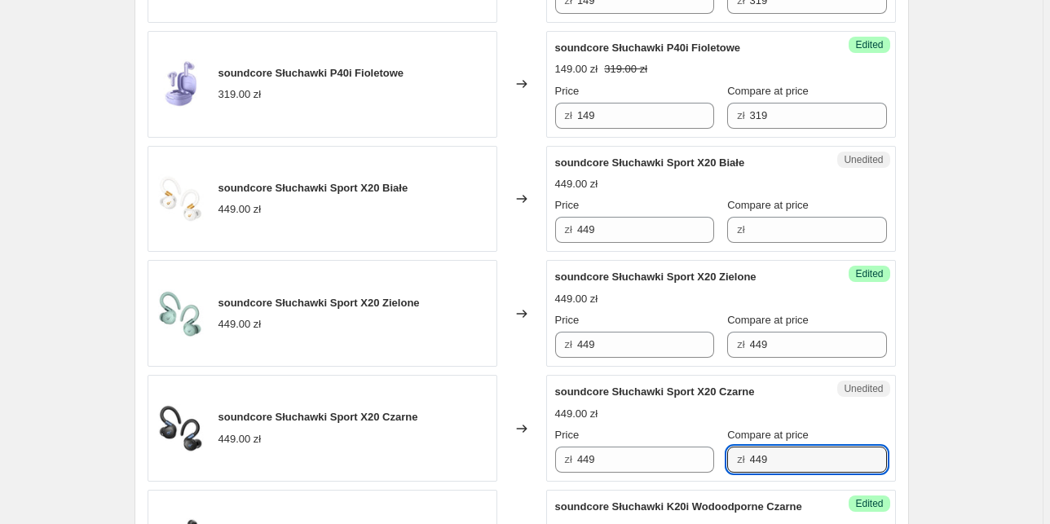
scroll to position [1367, 0]
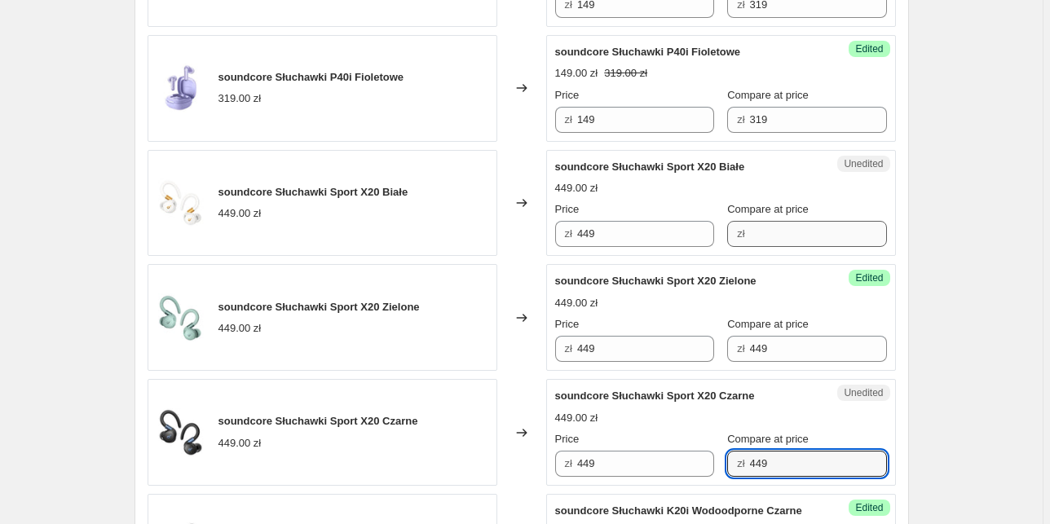
type input "449"
click at [776, 231] on input "Compare at price" at bounding box center [818, 234] width 137 height 26
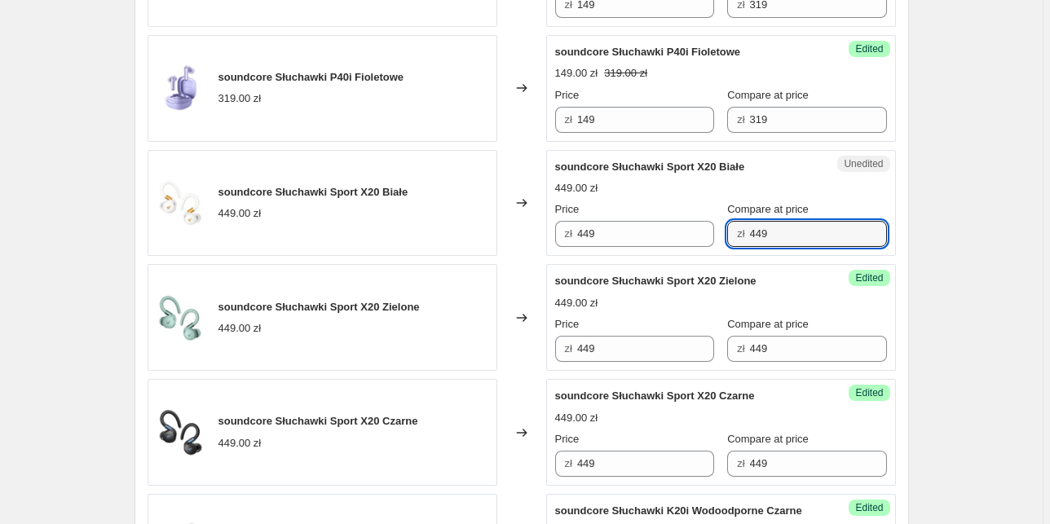
type input "449"
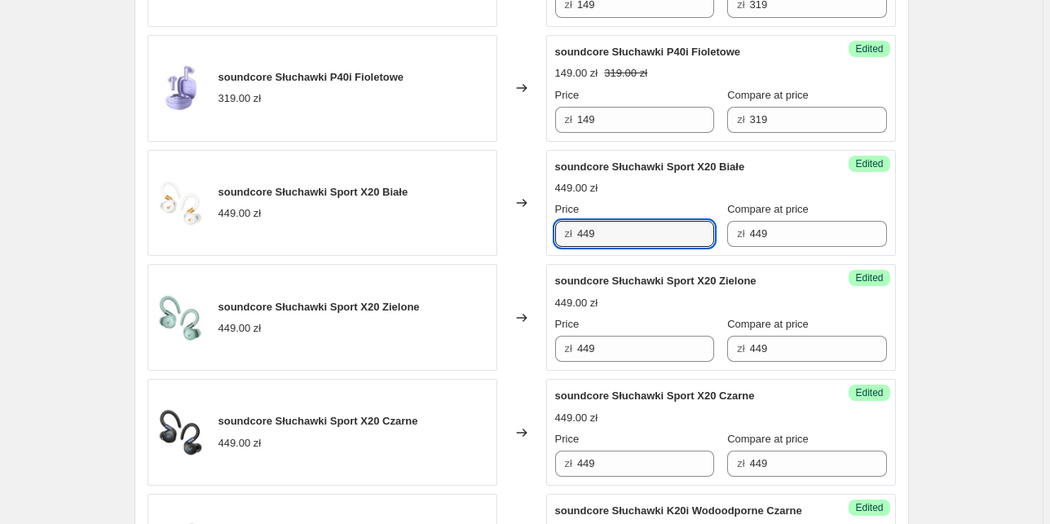
drag, startPoint x: 610, startPoint y: 230, endPoint x: 509, endPoint y: 216, distance: 102.0
click at [509, 216] on div "soundcore Słuchawki Sport X20 Białe 449.00 zł Changed to Success Edited soundco…" at bounding box center [522, 203] width 748 height 107
type input "329"
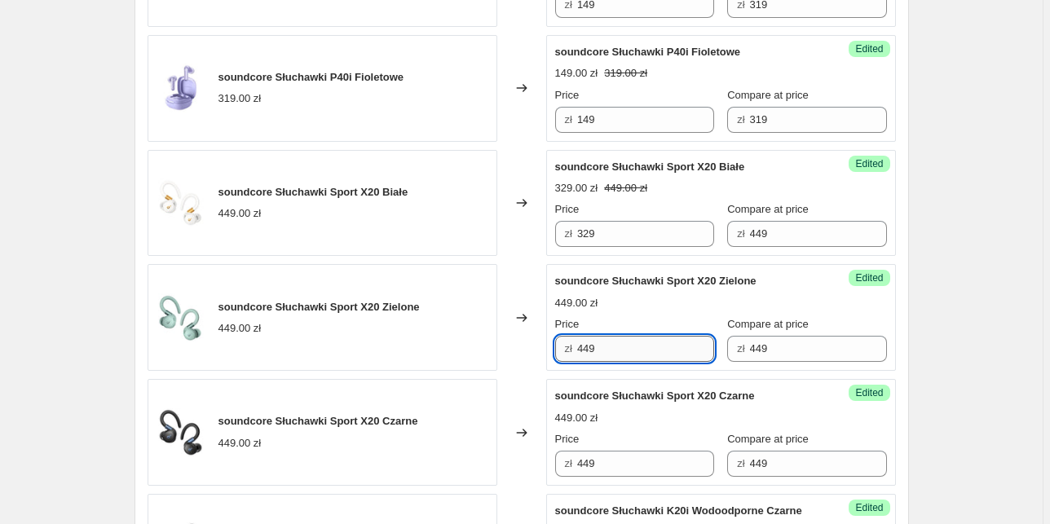
click at [603, 352] on input "449" at bounding box center [645, 349] width 137 height 26
drag, startPoint x: 604, startPoint y: 346, endPoint x: 534, endPoint y: 346, distance: 70.1
click at [534, 346] on div "soundcore Słuchawki Sport X20 Zielone 449.00 zł Changed to Success Edited sound…" at bounding box center [522, 317] width 748 height 107
paste input "32"
type input "329"
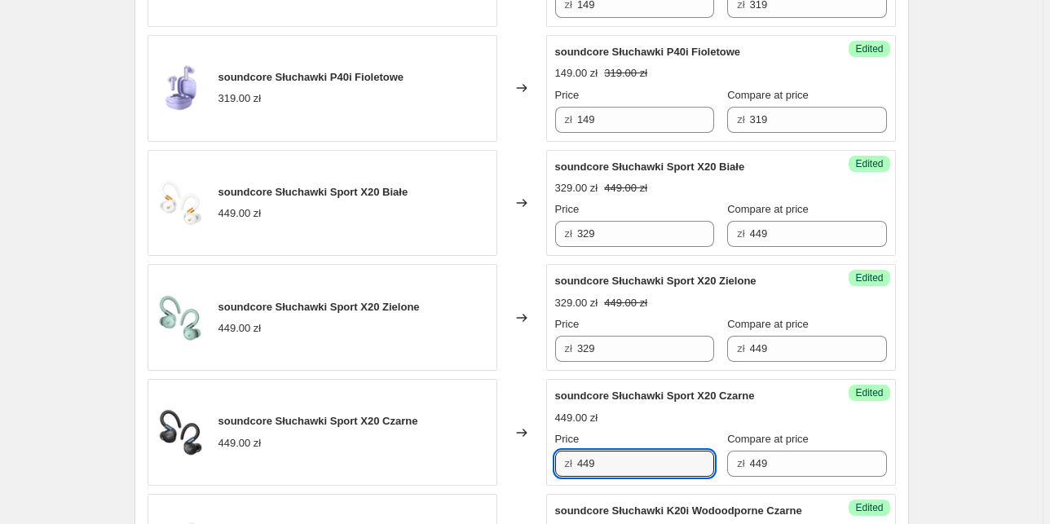
drag, startPoint x: 609, startPoint y: 461, endPoint x: 539, endPoint y: 461, distance: 70.1
click at [539, 461] on div "soundcore Słuchawki Sport X20 Czarne 449.00 zł Changed to Success Edited soundc…" at bounding box center [522, 432] width 748 height 107
paste input "32"
type input "329"
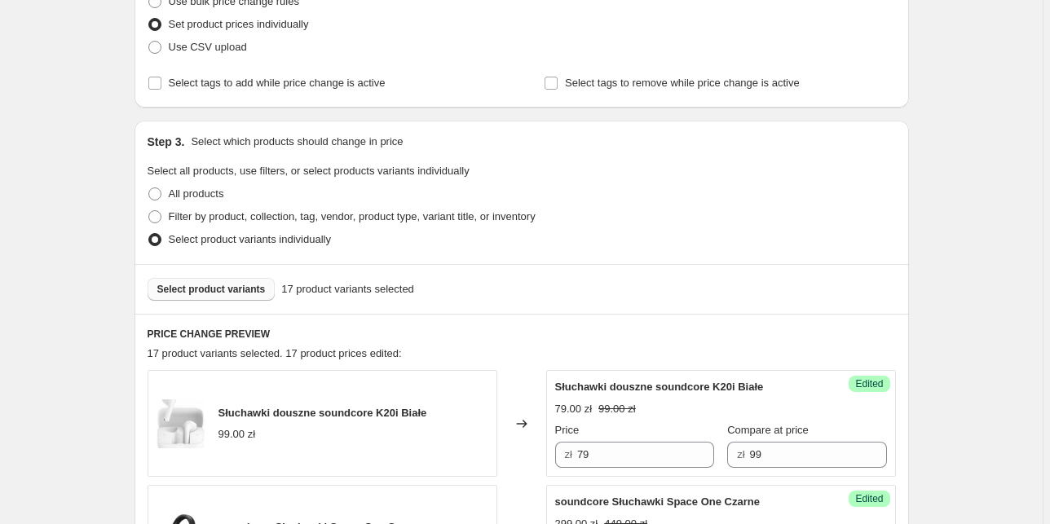
scroll to position [261, 0]
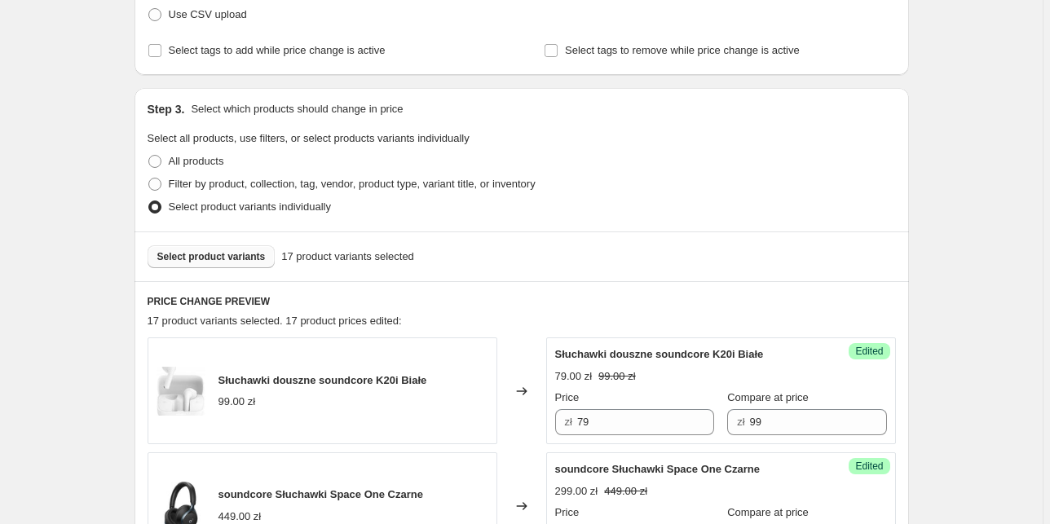
click at [238, 262] on span "Select product variants" at bounding box center [211, 256] width 108 height 13
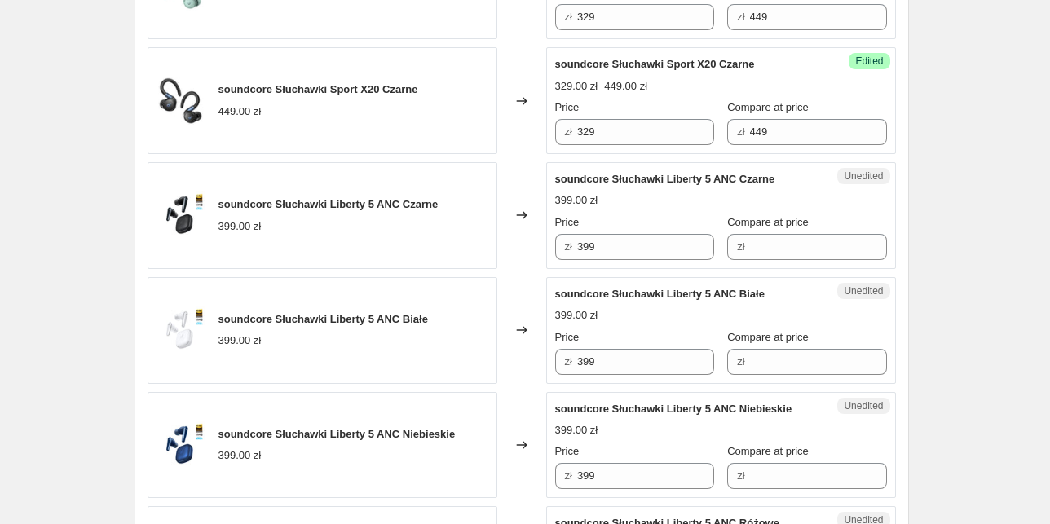
scroll to position [1760, 0]
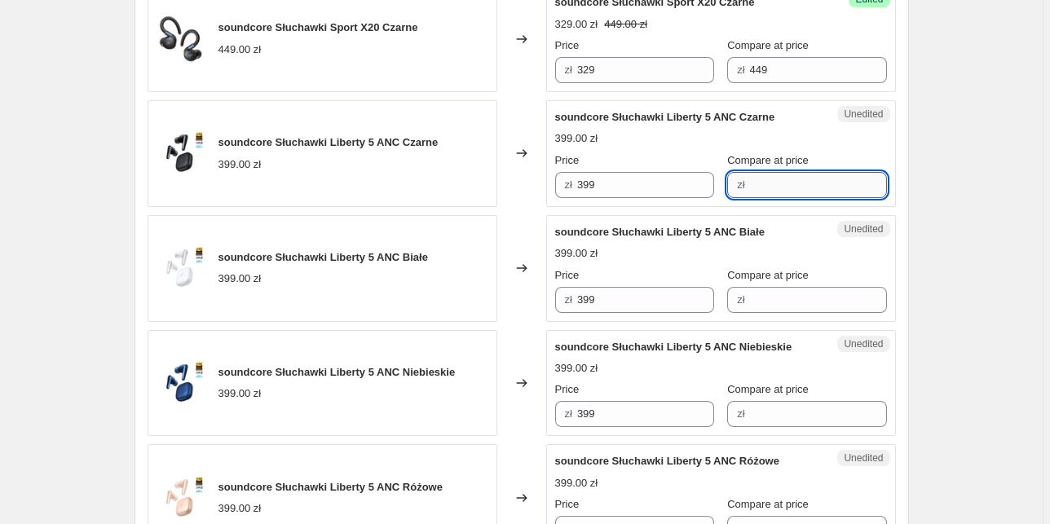
click at [809, 181] on input "Compare at price" at bounding box center [818, 185] width 137 height 26
type input "399"
click at [758, 297] on input "Compare at price" at bounding box center [818, 300] width 137 height 26
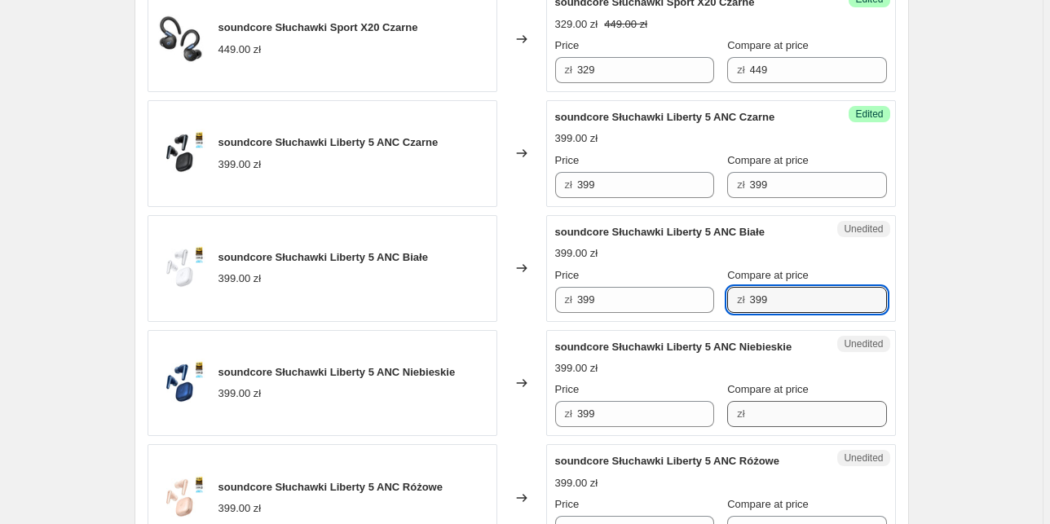
type input "399"
click at [761, 410] on input "Compare at price" at bounding box center [818, 414] width 137 height 26
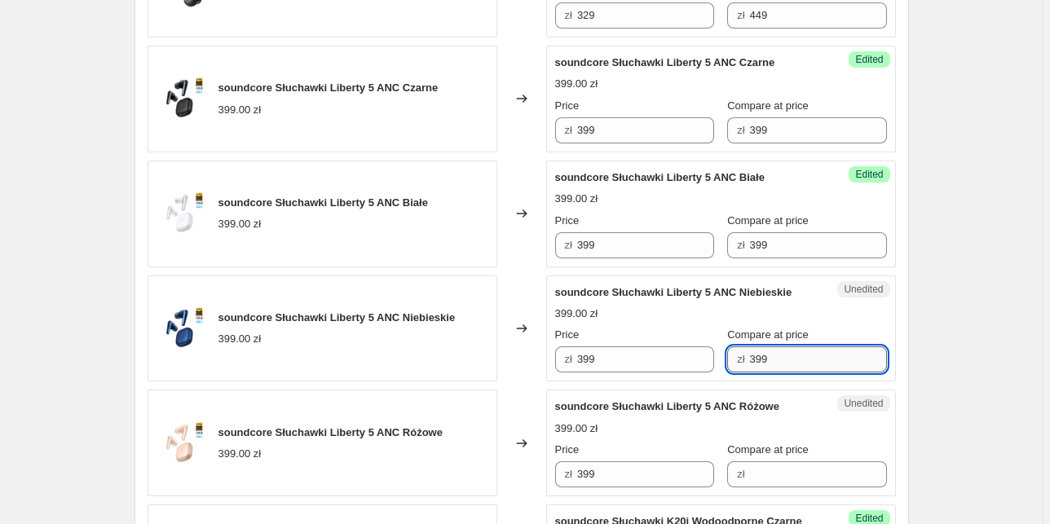
scroll to position [1891, 0]
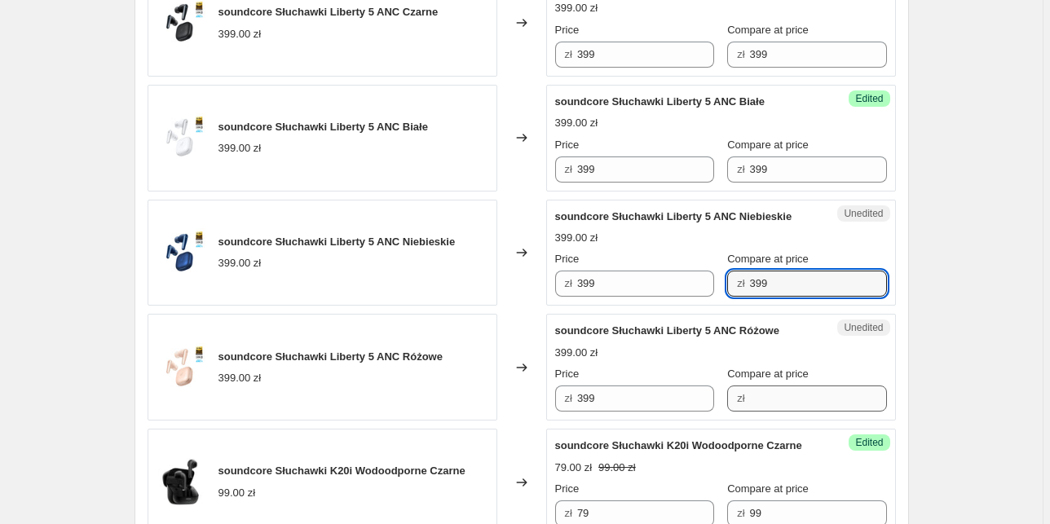
type input "399"
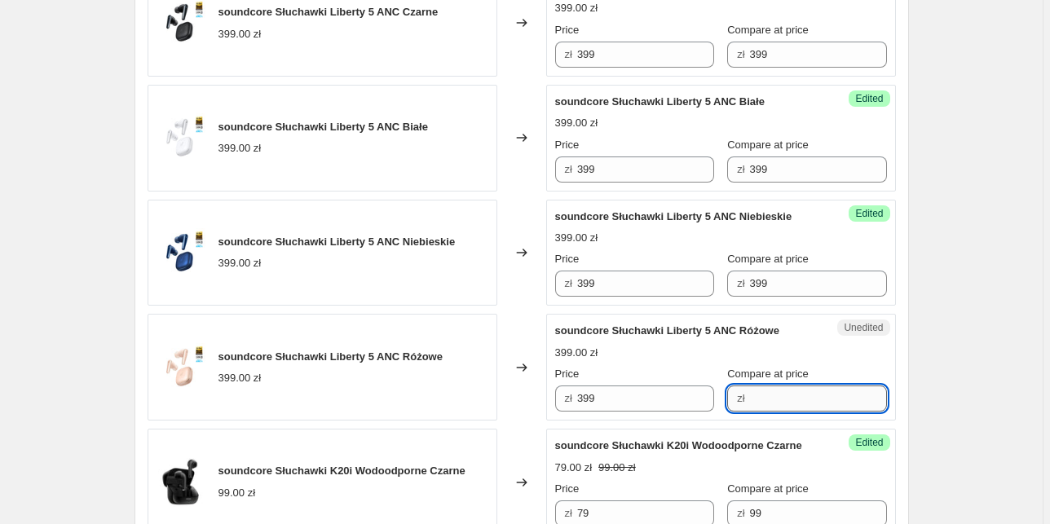
click at [763, 399] on input "Compare at price" at bounding box center [818, 398] width 137 height 26
type input "399"
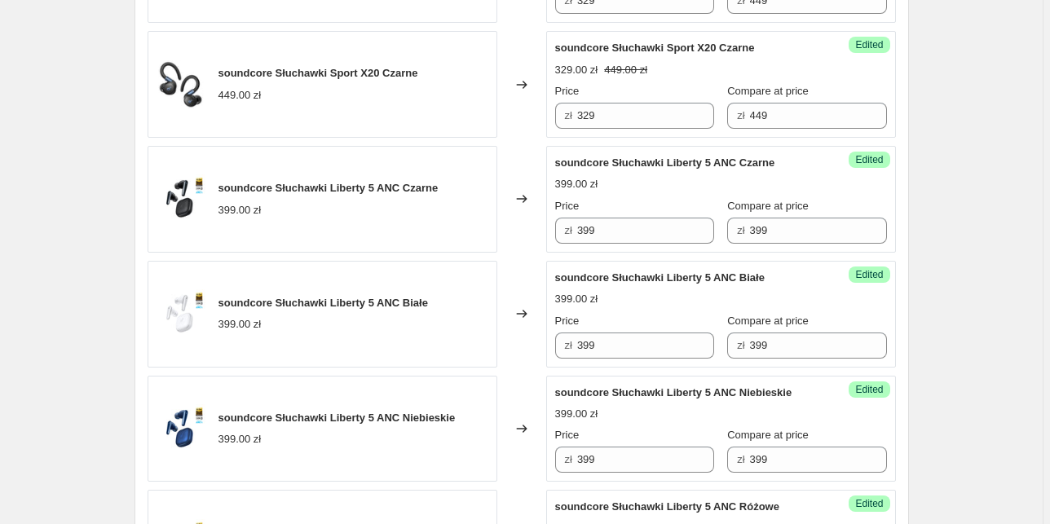
scroll to position [1695, 0]
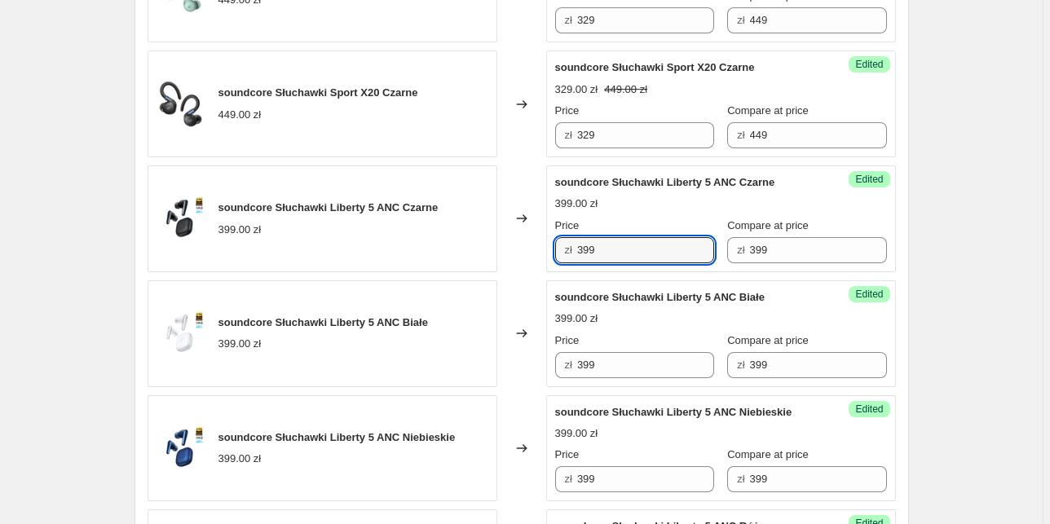
drag, startPoint x: 606, startPoint y: 249, endPoint x: 515, endPoint y: 240, distance: 91.8
click at [515, 240] on div "soundcore Słuchawki Liberty 5 ANC Czarne 399.00 zł Changed to Success Edited so…" at bounding box center [522, 218] width 748 height 107
type input "359"
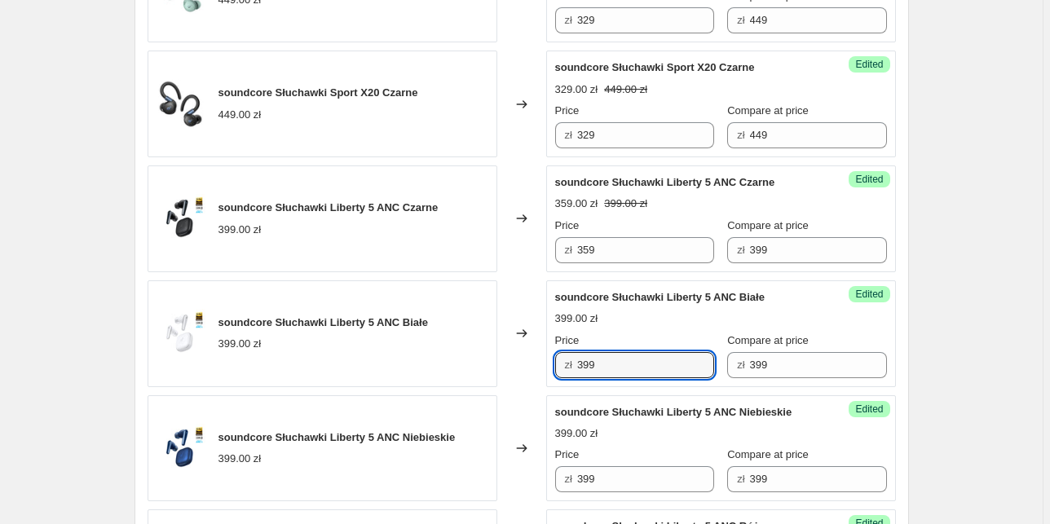
drag, startPoint x: 622, startPoint y: 362, endPoint x: 512, endPoint y: 349, distance: 110.8
click at [512, 349] on div "soundcore Słuchawki Liberty 5 ANC Białe 399.00 zł Changed to Success Edited sou…" at bounding box center [522, 333] width 748 height 107
paste input "5"
type input "359"
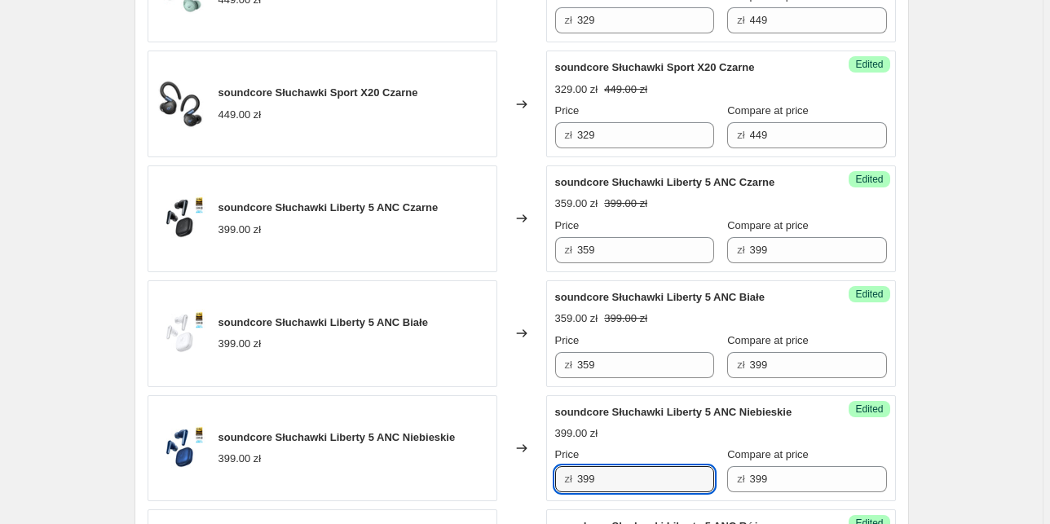
drag, startPoint x: 610, startPoint y: 475, endPoint x: 480, endPoint y: 453, distance: 132.2
click at [480, 453] on div "soundcore Słuchawki Liberty 5 ANC Niebieskie 399.00 zł Changed to Success Edite…" at bounding box center [522, 448] width 748 height 107
paste input "5"
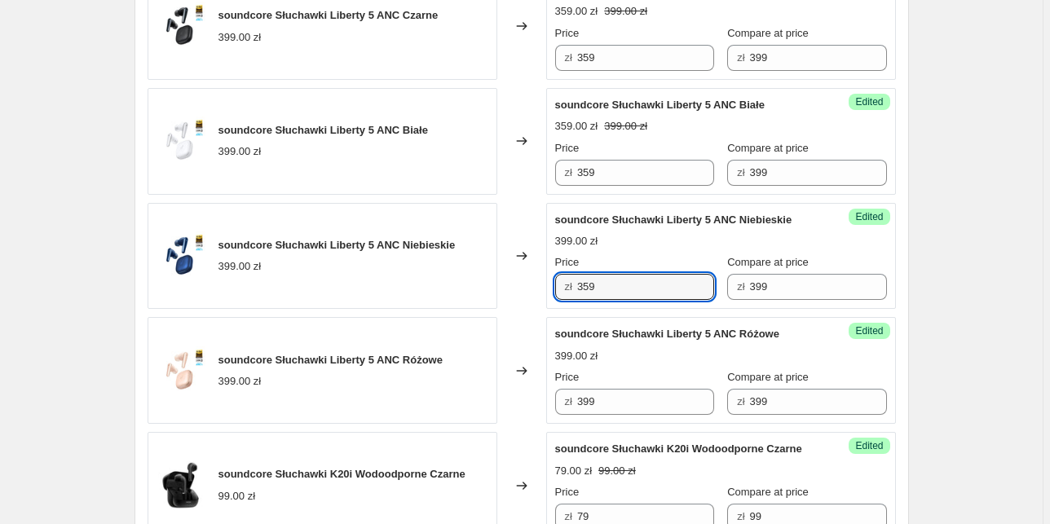
scroll to position [1891, 0]
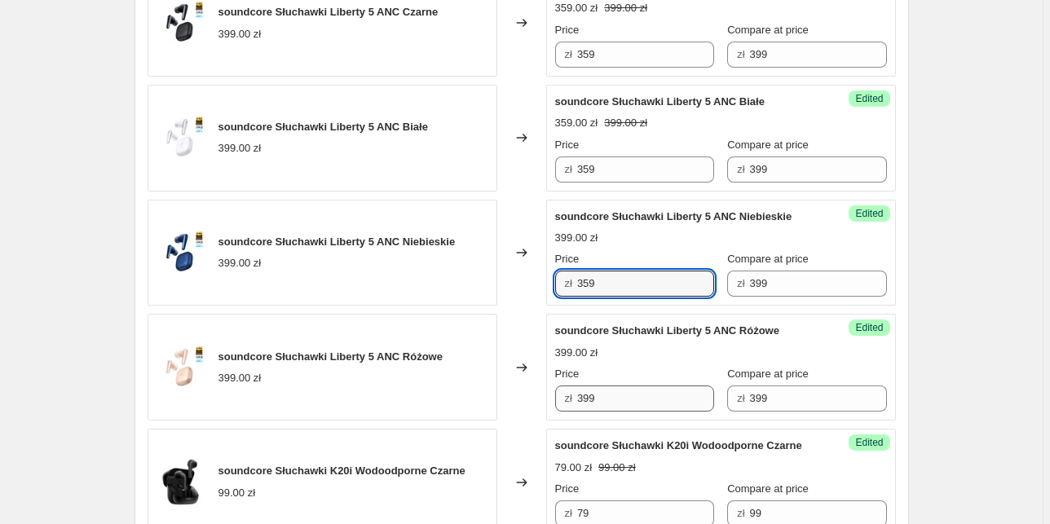
type input "359"
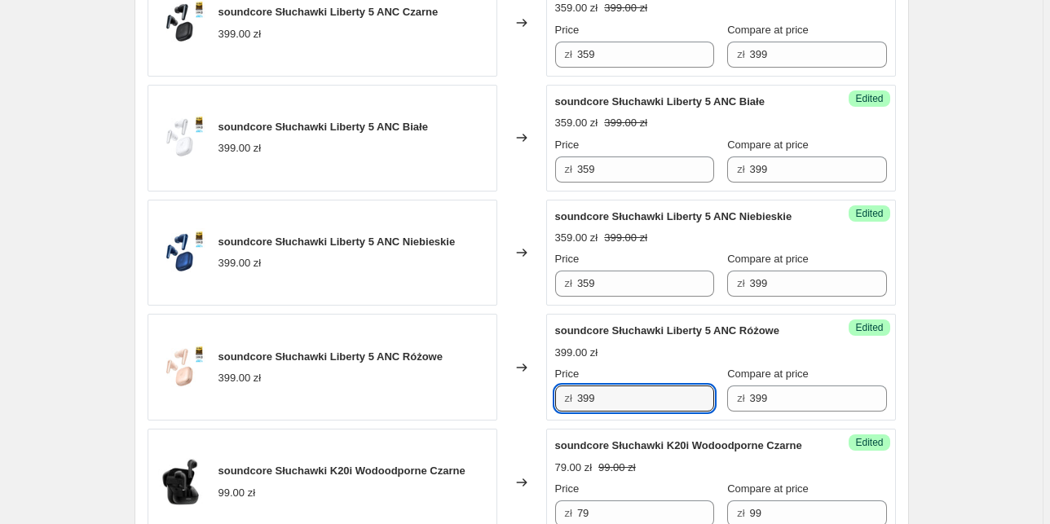
drag, startPoint x: 619, startPoint y: 401, endPoint x: 512, endPoint y: 390, distance: 108.2
click at [512, 390] on div "soundcore Słuchawki Liberty 5 ANC Różowe 399.00 zł Changed to Success Edited so…" at bounding box center [522, 367] width 748 height 107
paste input "5"
type input "359"
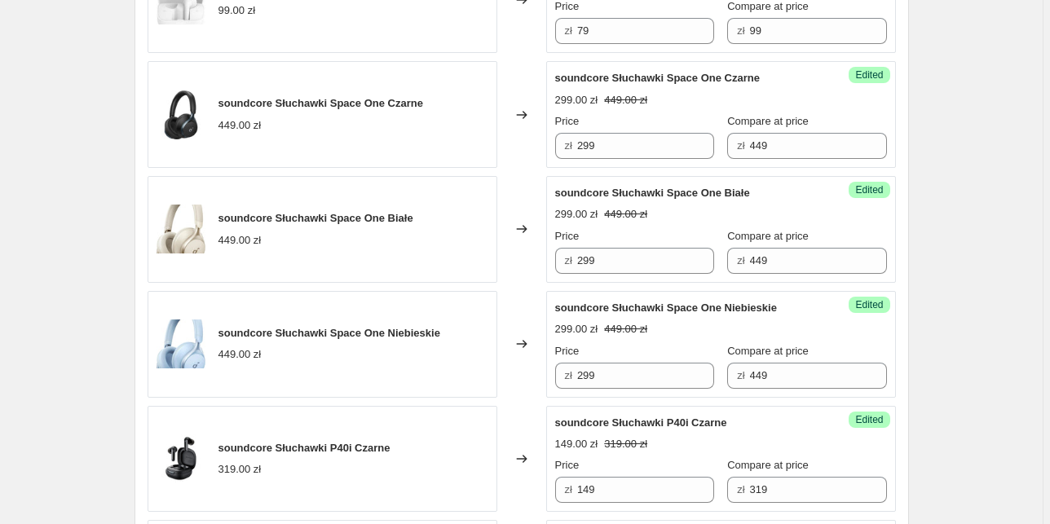
scroll to position [261, 0]
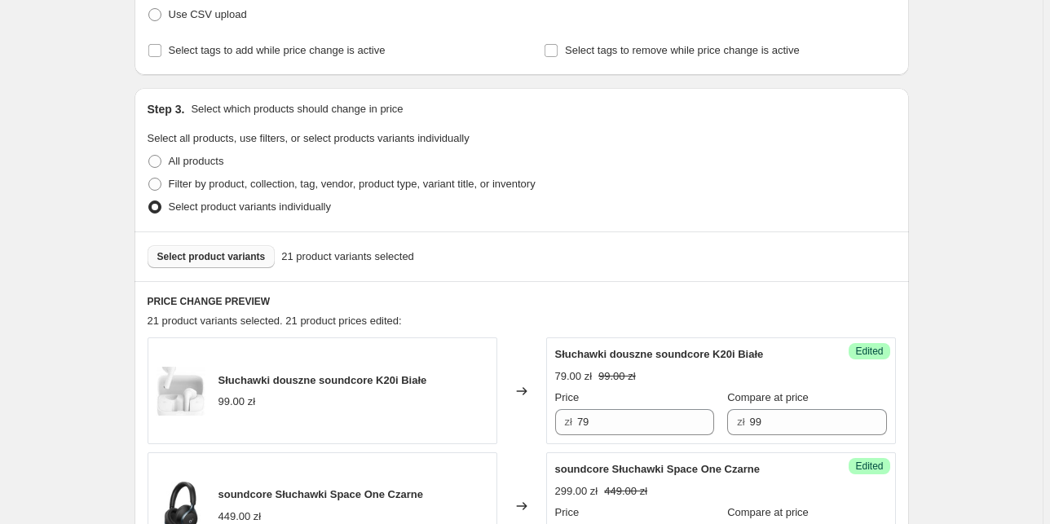
click at [195, 251] on span "Select product variants" at bounding box center [211, 256] width 108 height 13
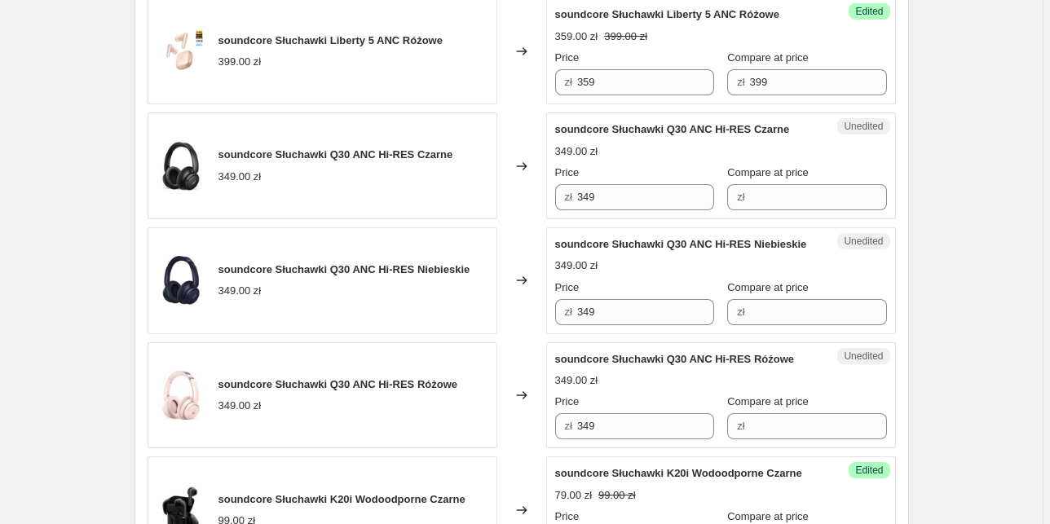
scroll to position [2217, 0]
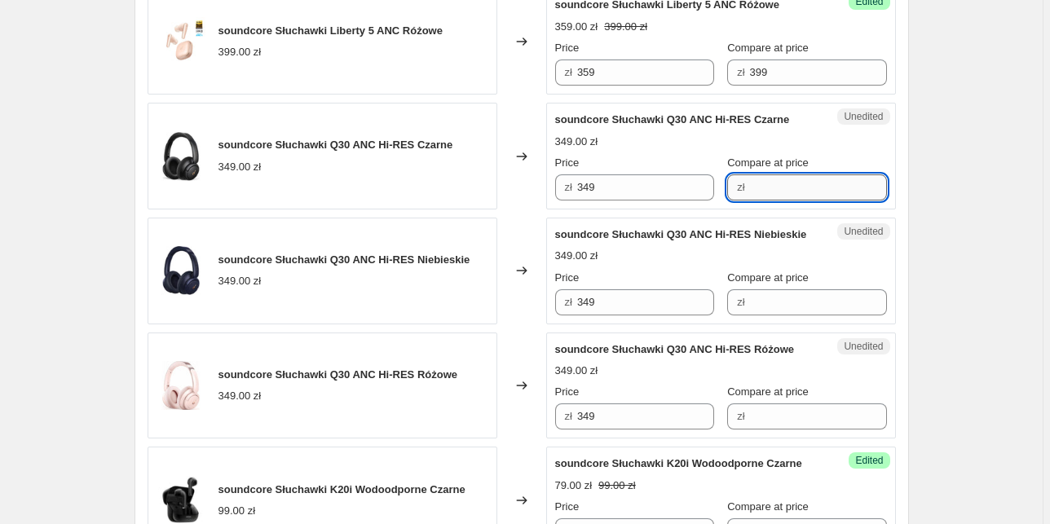
click at [766, 179] on input "Compare at price" at bounding box center [818, 187] width 137 height 26
type input "349"
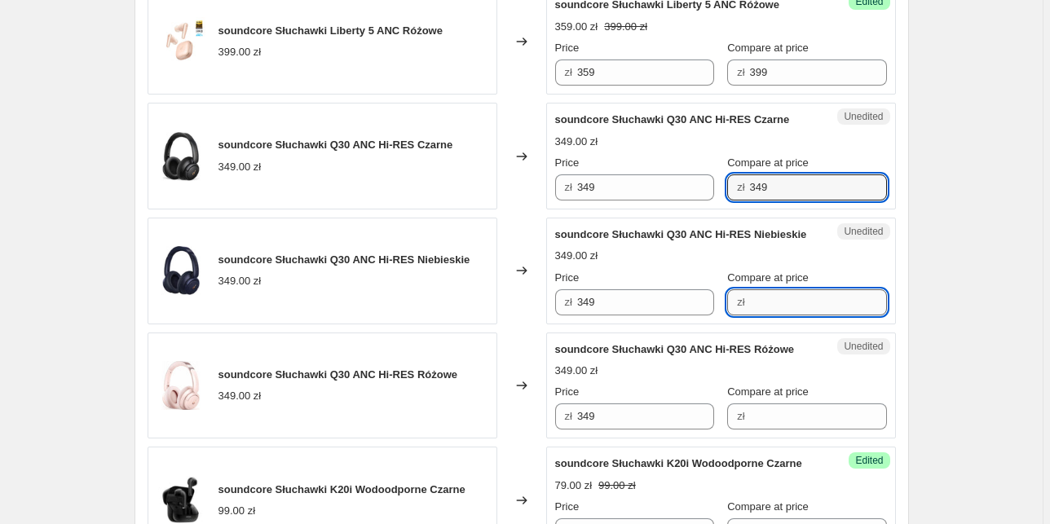
click at [773, 310] on input "Compare at price" at bounding box center [818, 302] width 137 height 26
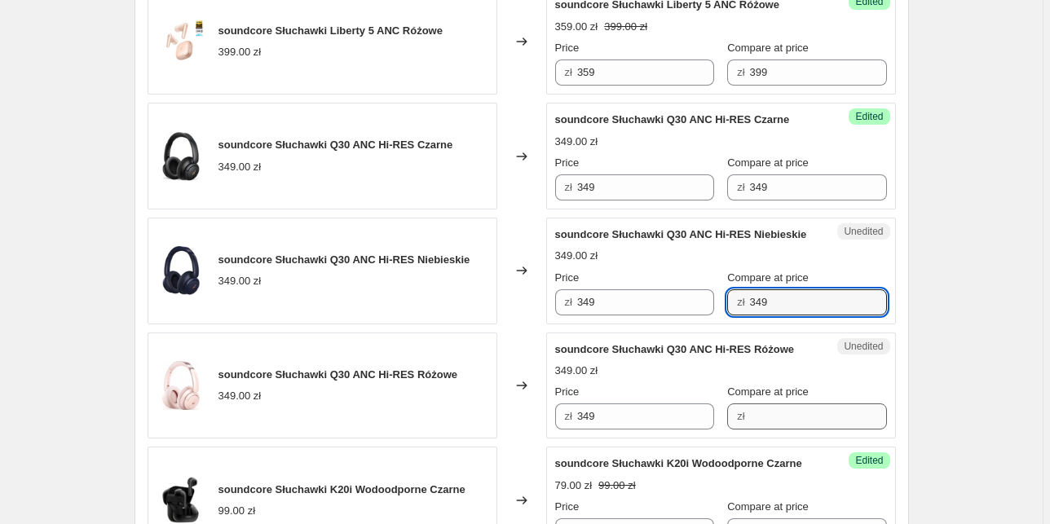
type input "349"
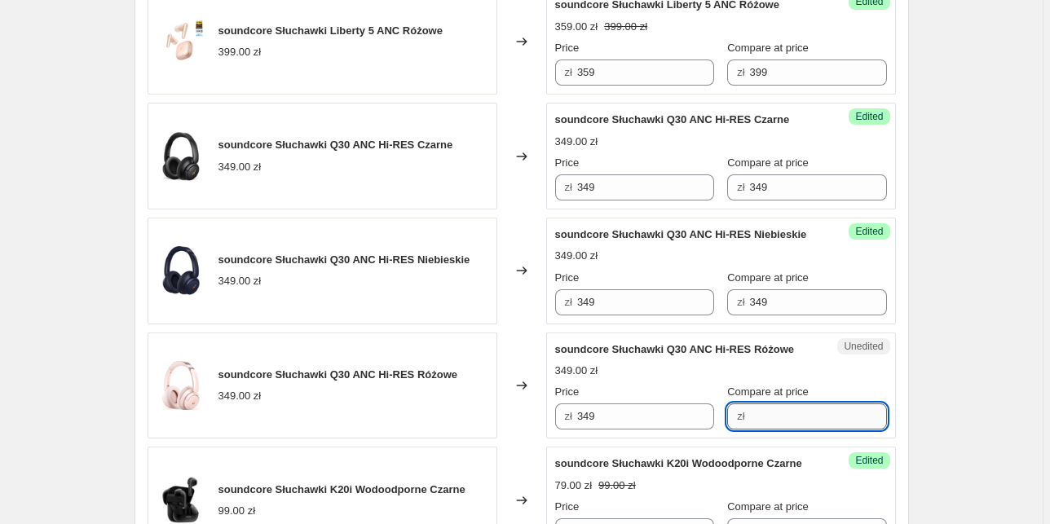
click at [759, 421] on input "Compare at price" at bounding box center [818, 416] width 137 height 26
type input "349"
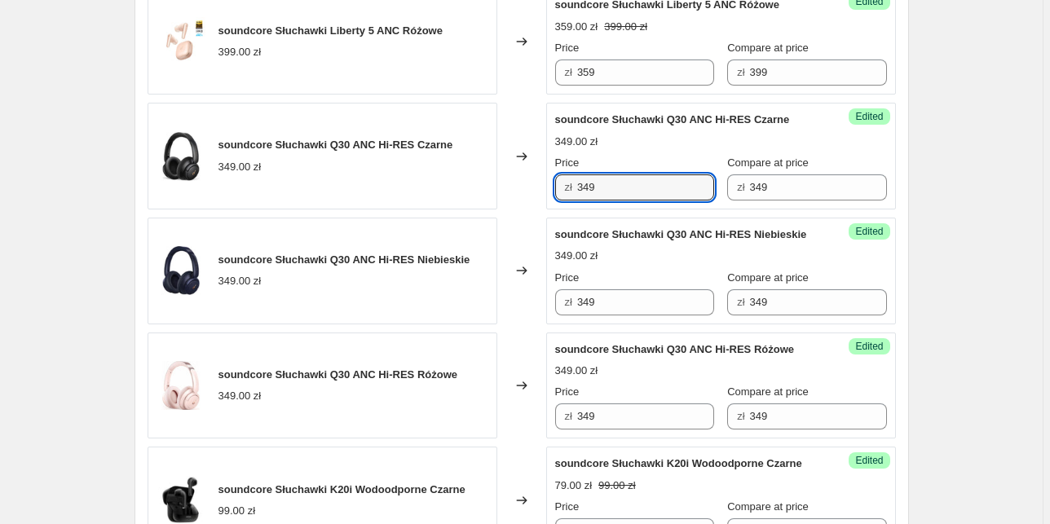
drag, startPoint x: 608, startPoint y: 176, endPoint x: 441, endPoint y: 174, distance: 167.1
click at [441, 174] on div "soundcore Słuchawki Q30 ANC Hi-RES Czarne 349.00 zł Changed to Success Edited s…" at bounding box center [522, 156] width 748 height 107
type input "229"
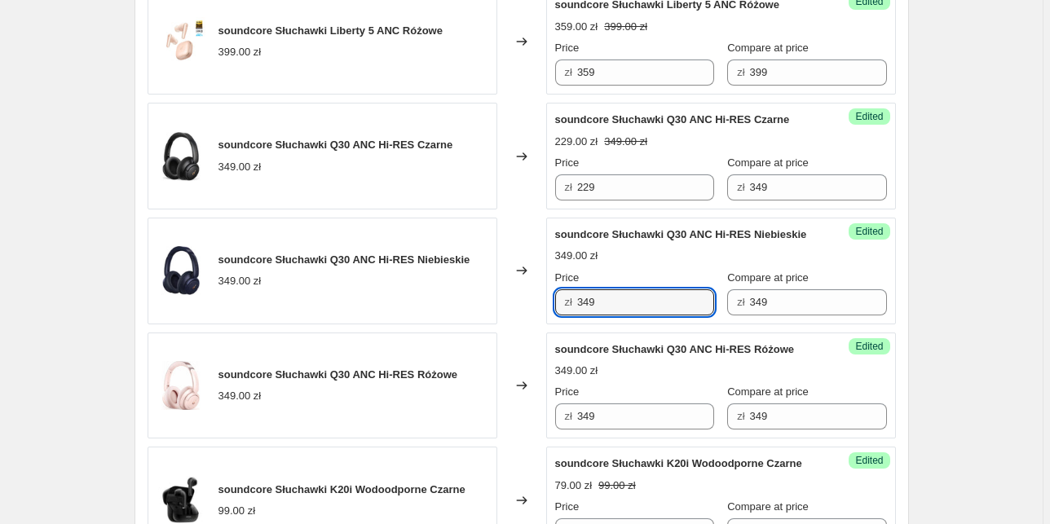
drag, startPoint x: 575, startPoint y: 312, endPoint x: 540, endPoint y: 312, distance: 35.0
click at [540, 312] on div "soundcore Słuchawki Q30 ANC Hi-RES Niebieskie 349.00 zł Changed to Success Edit…" at bounding box center [522, 271] width 748 height 107
paste input "22"
type input "229"
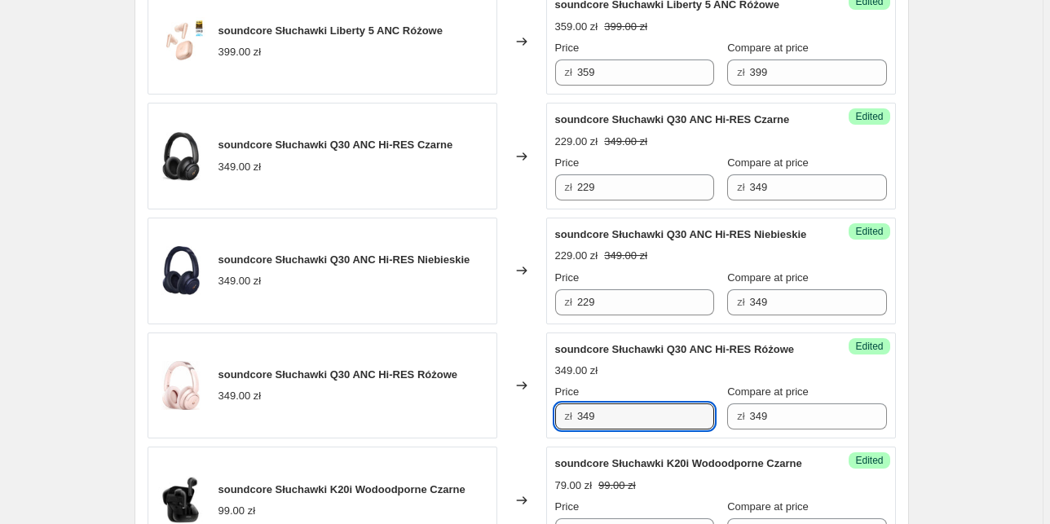
drag, startPoint x: 606, startPoint y: 430, endPoint x: 548, endPoint y: 427, distance: 57.1
click at [548, 427] on div "Success Edited soundcore Słuchawki Q30 ANC Hi-RES Różowe 349.00 zł Price zł 349…" at bounding box center [721, 386] width 350 height 107
paste input "22"
type input "229"
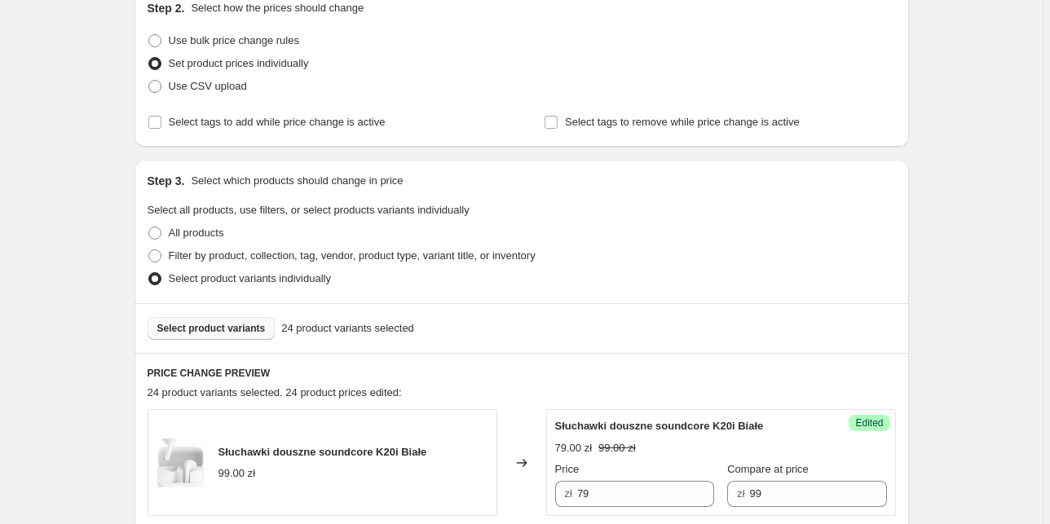
scroll to position [196, 0]
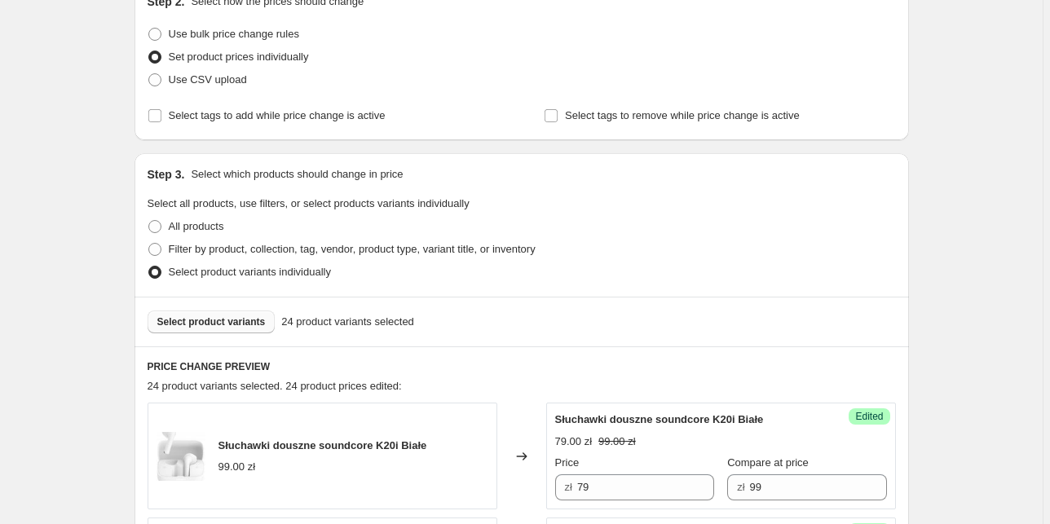
click at [202, 319] on span "Select product variants" at bounding box center [211, 321] width 108 height 13
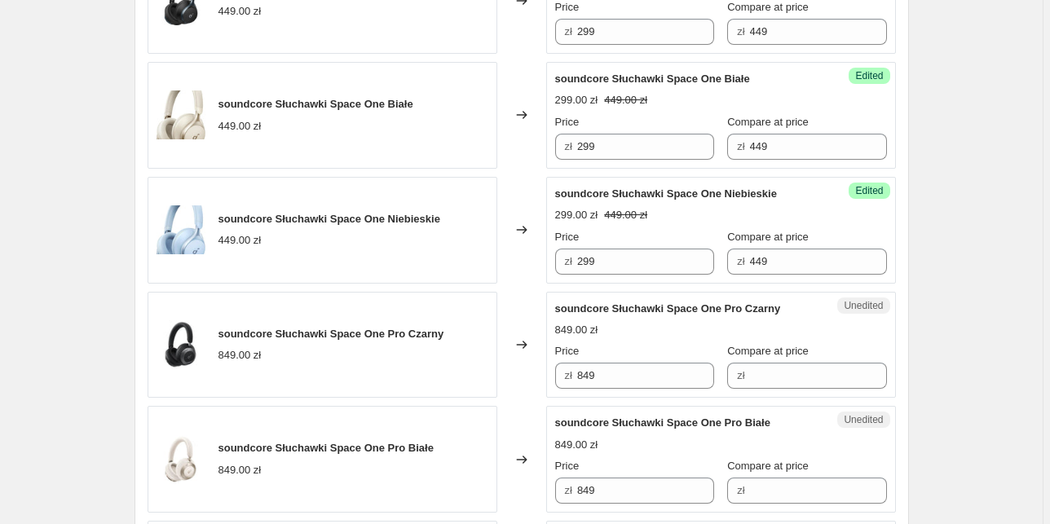
scroll to position [848, 0]
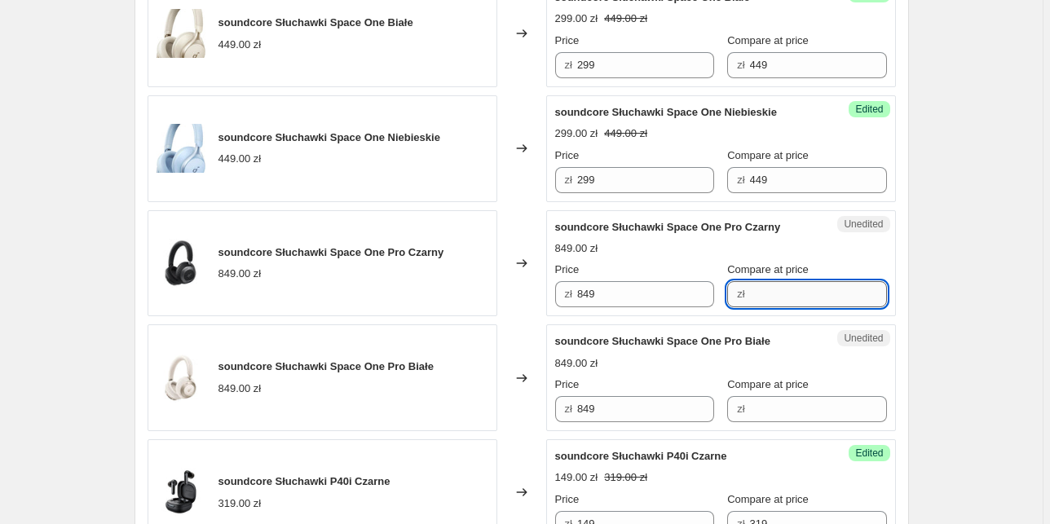
click at [826, 298] on input "Compare at price" at bounding box center [818, 294] width 137 height 26
type input "849"
click at [766, 408] on input "Compare at price" at bounding box center [818, 409] width 137 height 26
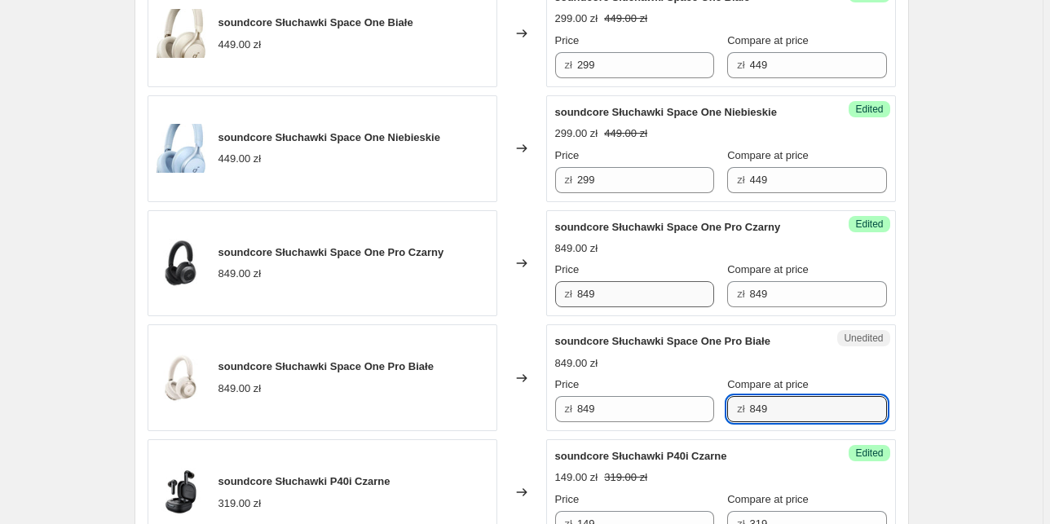
type input "849"
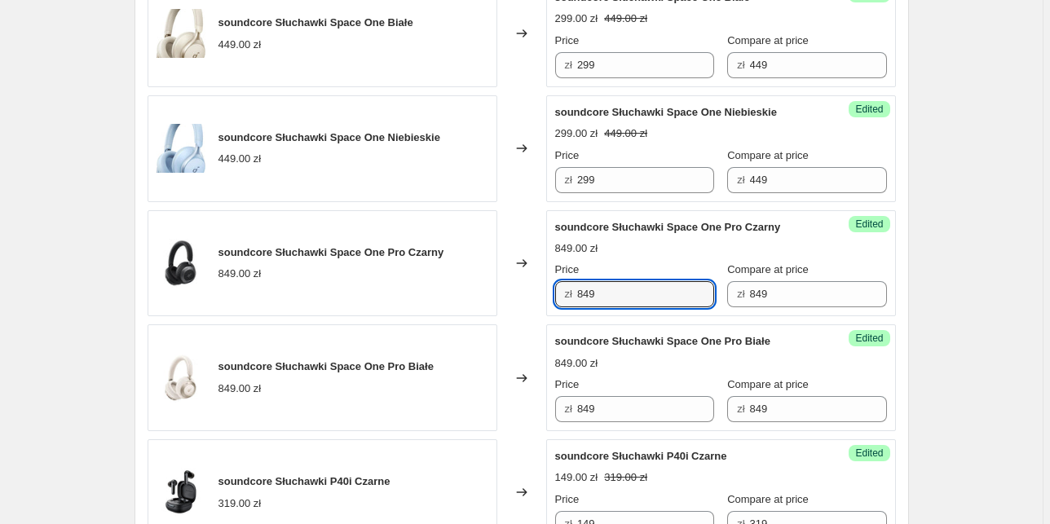
drag, startPoint x: 610, startPoint y: 300, endPoint x: 497, endPoint y: 291, distance: 113.6
click at [497, 291] on div "soundcore Słuchawki Space One Pro Czarny 849.00 zł Changed to Success Edited so…" at bounding box center [522, 263] width 748 height 107
type input "549"
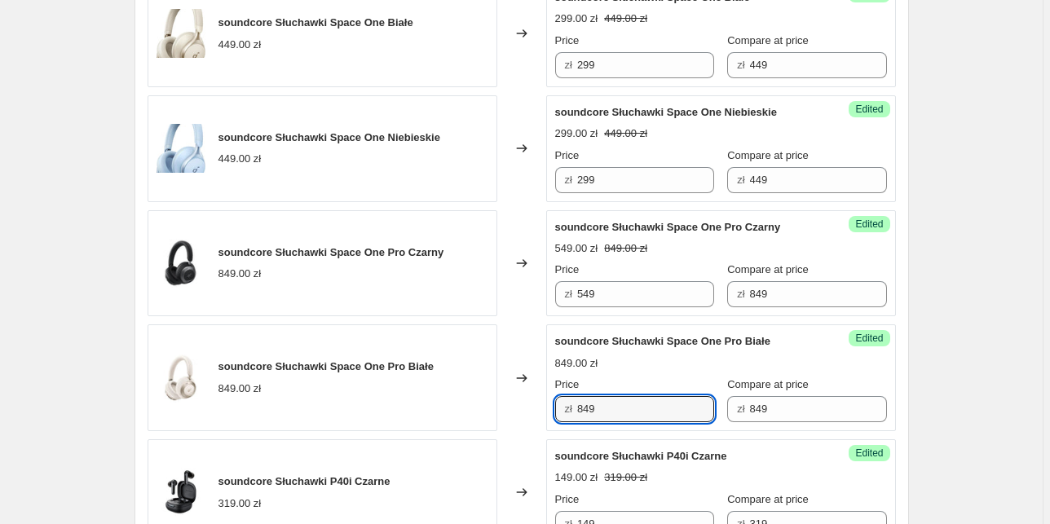
drag, startPoint x: 605, startPoint y: 414, endPoint x: 547, endPoint y: 404, distance: 58.7
click at [547, 404] on div "soundcore Słuchawki Space One Pro Białe 849.00 zł Changed to Success Edited sou…" at bounding box center [522, 377] width 748 height 107
paste input "5"
type input "549"
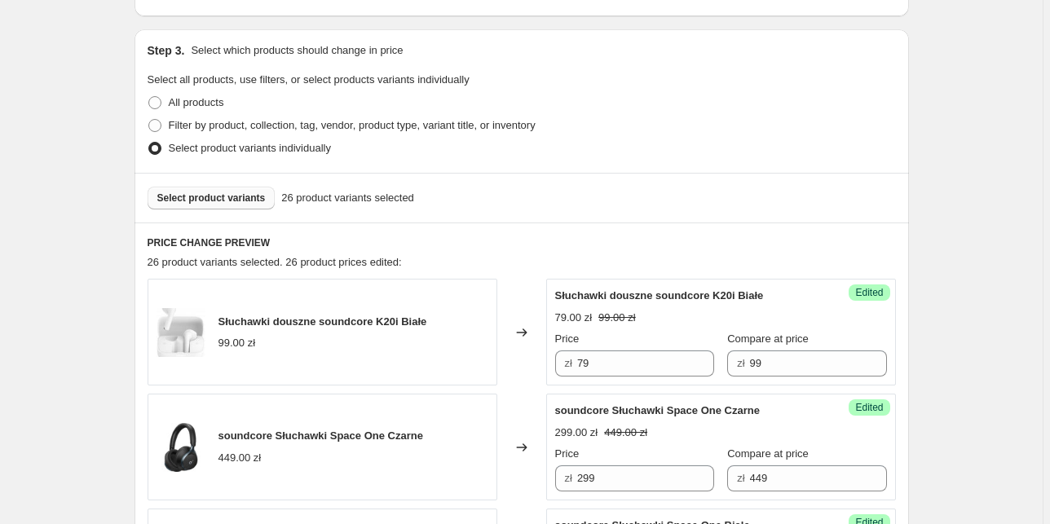
scroll to position [326, 0]
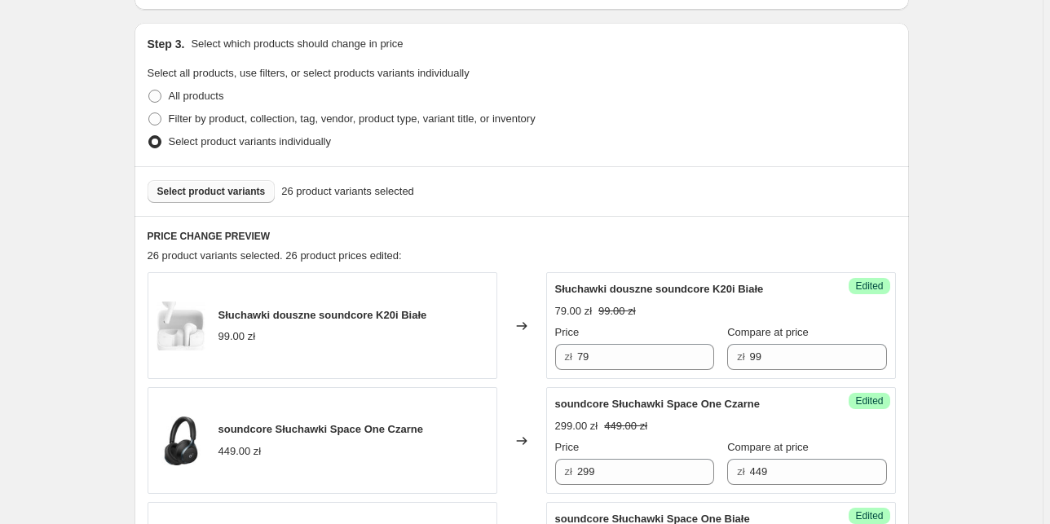
click at [189, 192] on span "Select product variants" at bounding box center [211, 191] width 108 height 13
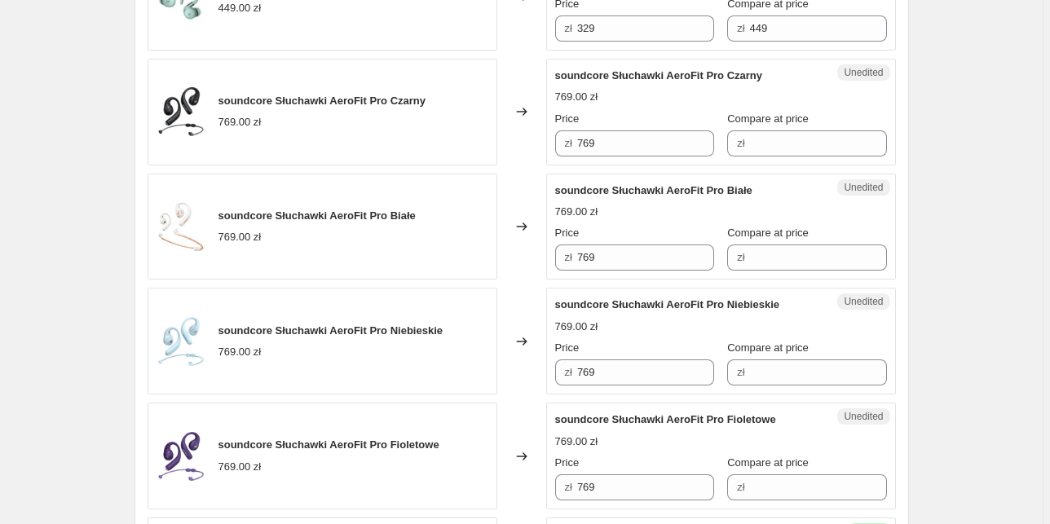
scroll to position [1891, 0]
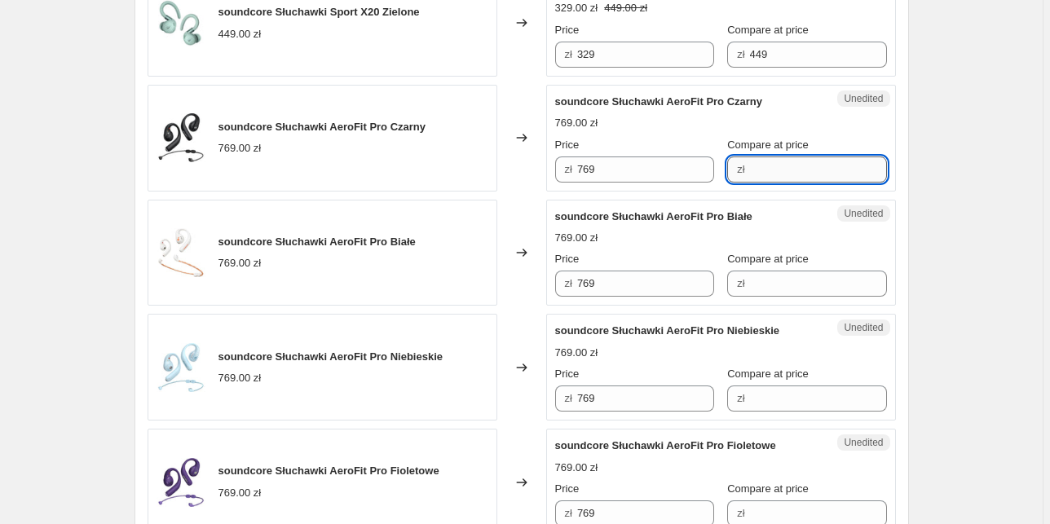
click at [754, 170] on input "Compare at price" at bounding box center [818, 169] width 137 height 26
type input "769"
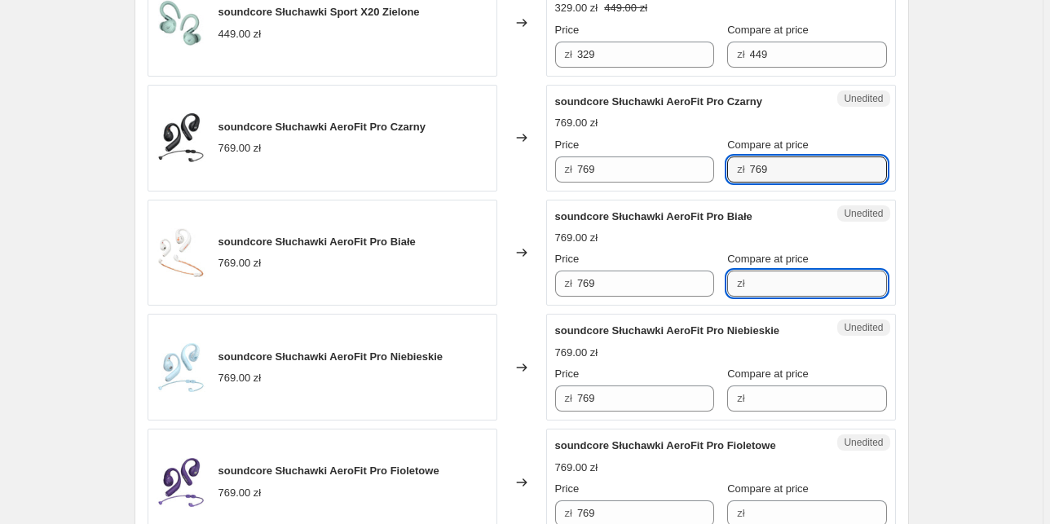
click at [773, 284] on input "Compare at price" at bounding box center [818, 284] width 137 height 26
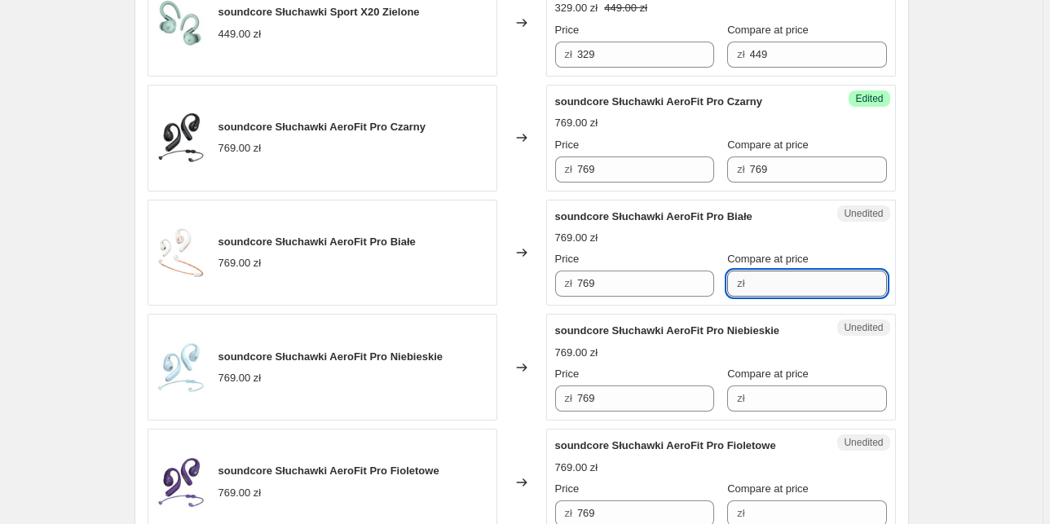
paste input "769"
type input "769"
click at [760, 390] on input "Compare at price" at bounding box center [818, 398] width 137 height 26
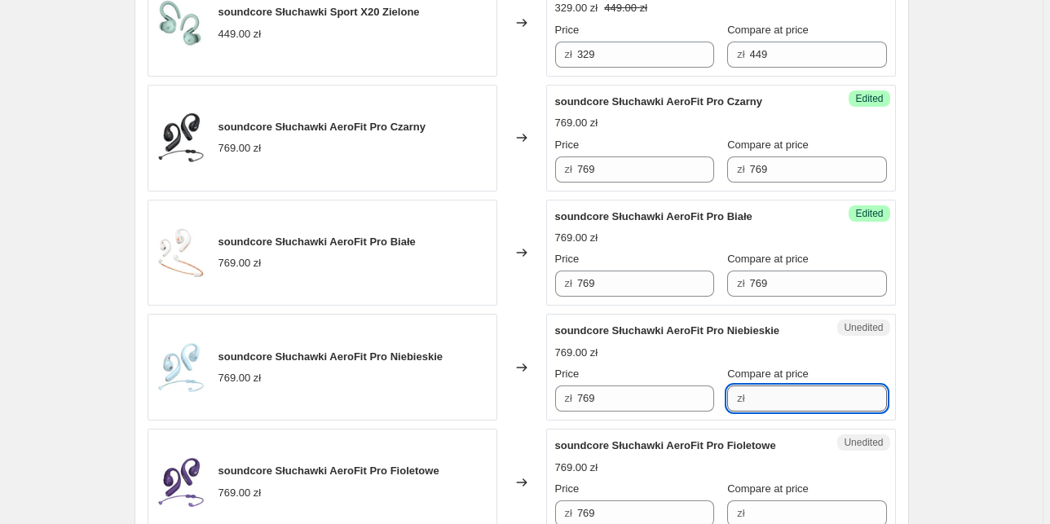
paste input "769"
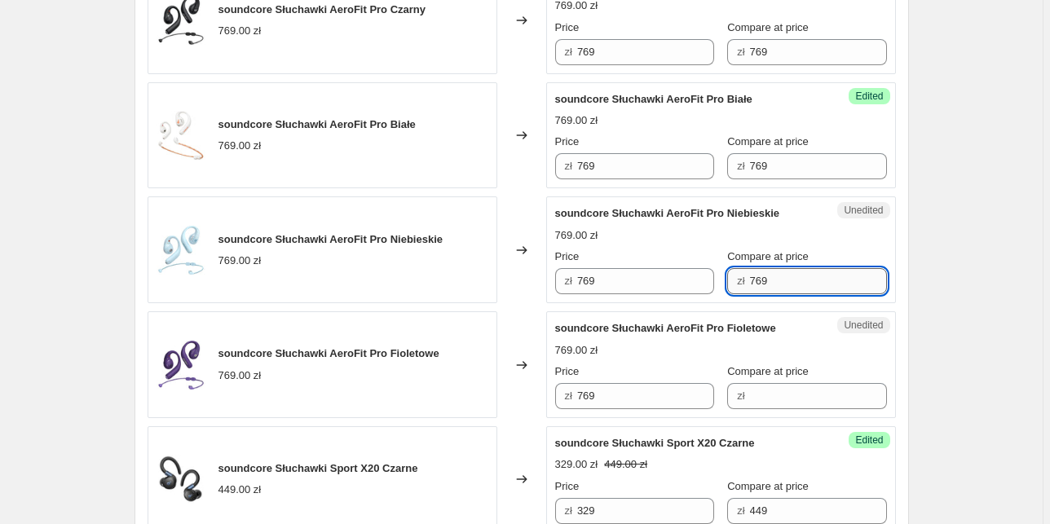
scroll to position [2021, 0]
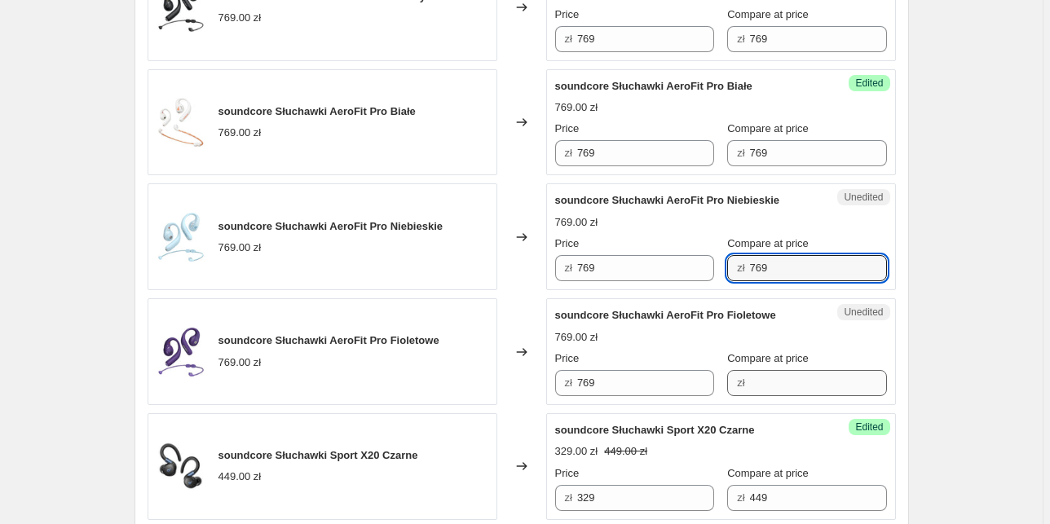
type input "769"
click at [767, 380] on input "Compare at price" at bounding box center [818, 383] width 137 height 26
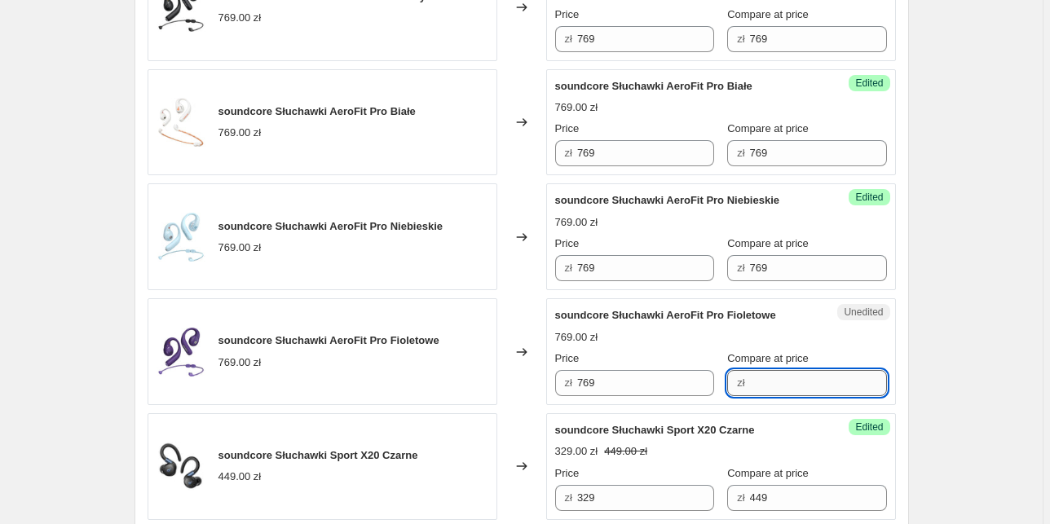
paste input "769"
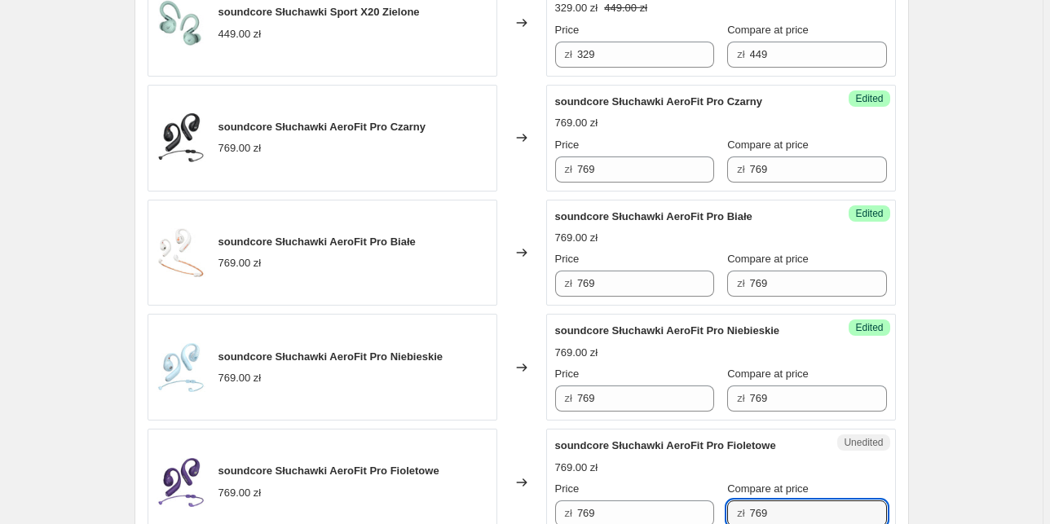
type input "769"
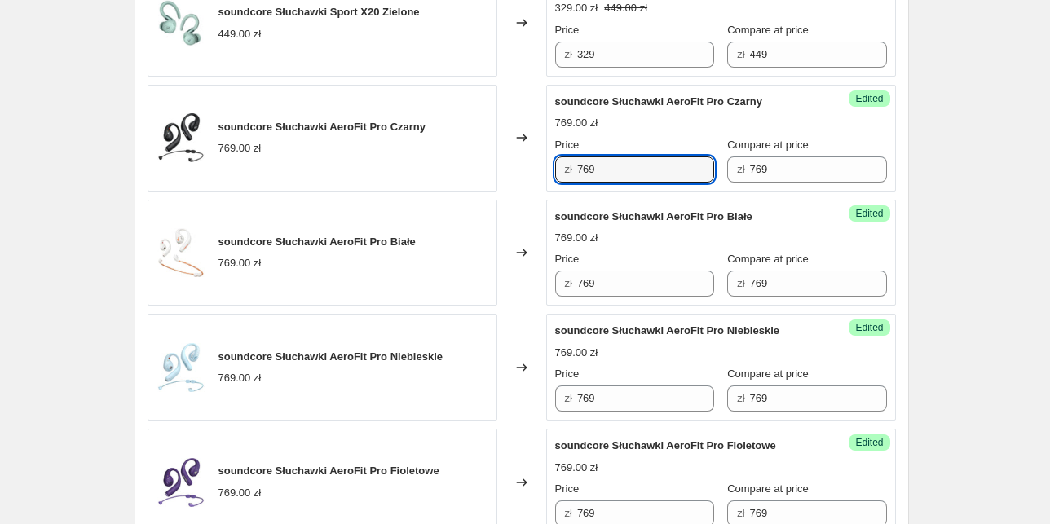
drag, startPoint x: 613, startPoint y: 163, endPoint x: 561, endPoint y: 159, distance: 52.3
click at [561, 159] on div "zł 769" at bounding box center [634, 169] width 159 height 26
drag, startPoint x: 603, startPoint y: 168, endPoint x: 541, endPoint y: 156, distance: 63.0
click at [541, 156] on div "soundcore Słuchawki AeroFit Pro Czarny 769.00 zł Changed to Success Edited soun…" at bounding box center [522, 138] width 748 height 107
type input "379"
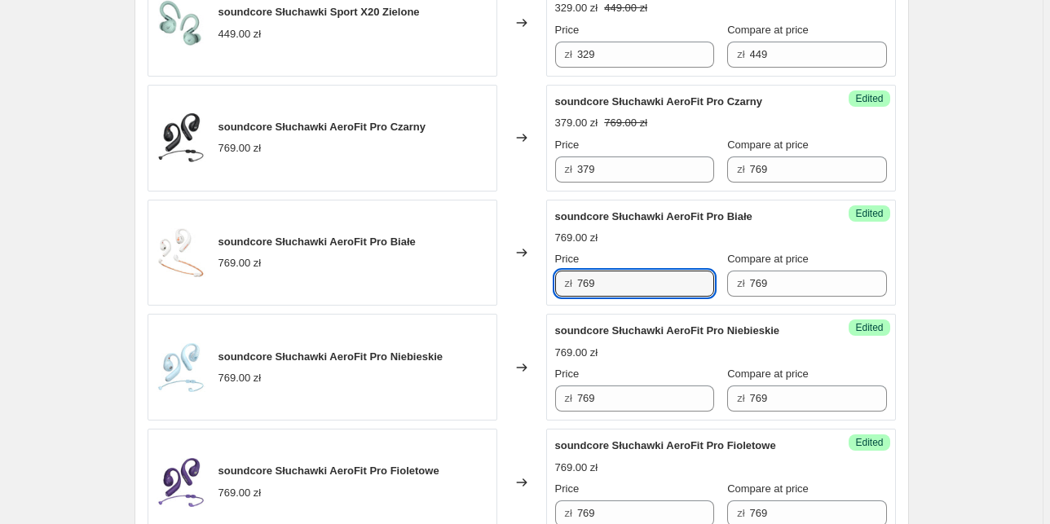
drag, startPoint x: 632, startPoint y: 282, endPoint x: 507, endPoint y: 267, distance: 126.4
click at [507, 267] on div "soundcore Słuchawki AeroFit Pro Białe 769.00 zł Changed to Success Edited sound…" at bounding box center [522, 253] width 748 height 107
paste input "37"
type input "379"
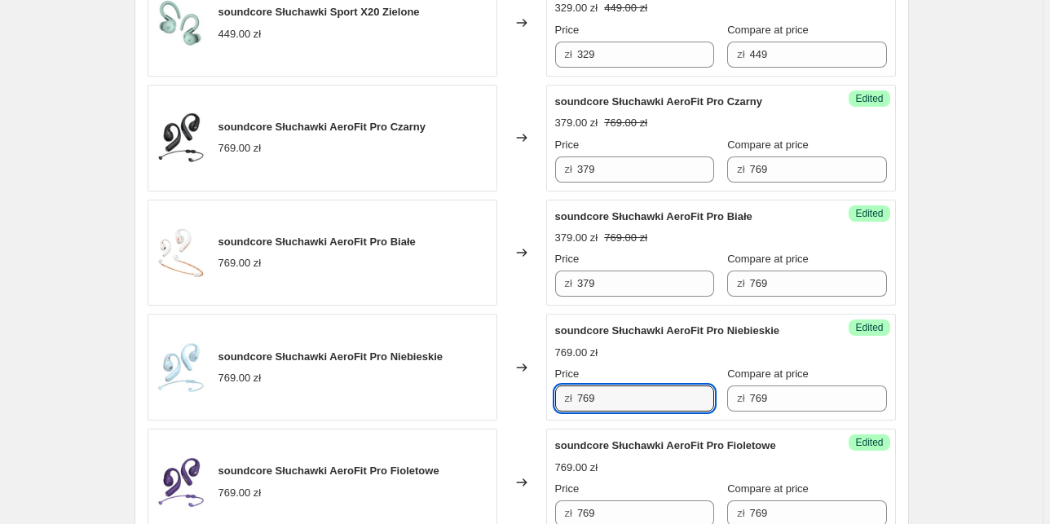
drag, startPoint x: 613, startPoint y: 394, endPoint x: 548, endPoint y: 381, distance: 66.3
click at [548, 381] on div "soundcore Słuchawki AeroFit Pro Niebieskie 769.00 zł Changed to Success Edited …" at bounding box center [522, 367] width 748 height 107
paste input "37"
type input "379"
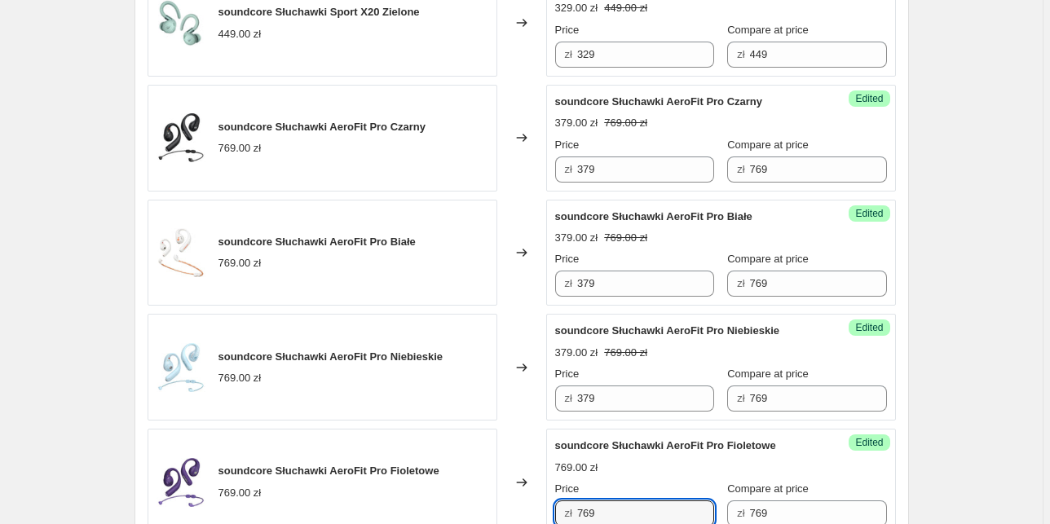
drag, startPoint x: 610, startPoint y: 511, endPoint x: 535, endPoint y: 498, distance: 75.3
click at [535, 498] on div "soundcore Słuchawki AeroFit Pro Fioletowe 769.00 zł Changed to Success Edited s…" at bounding box center [522, 482] width 748 height 107
paste input "37"
type input "379"
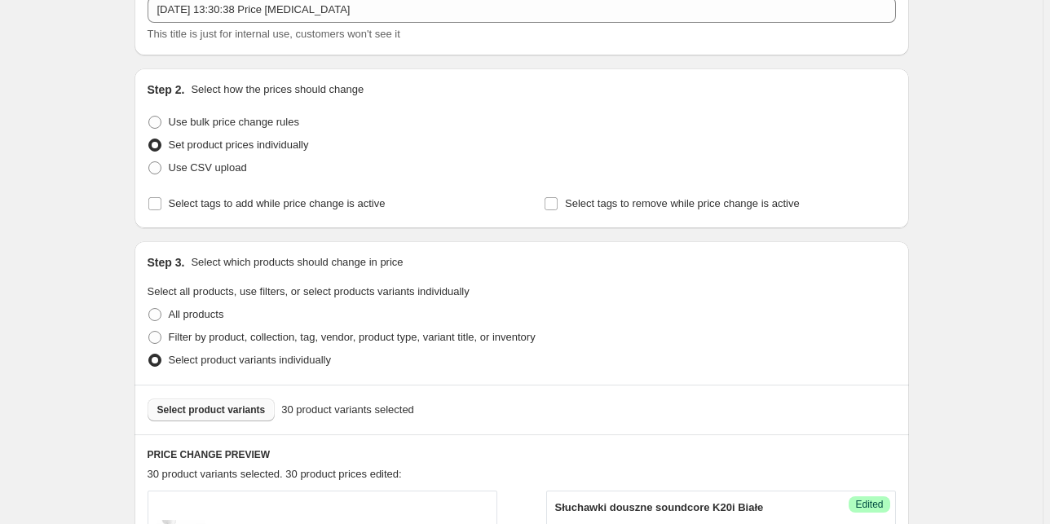
scroll to position [326, 0]
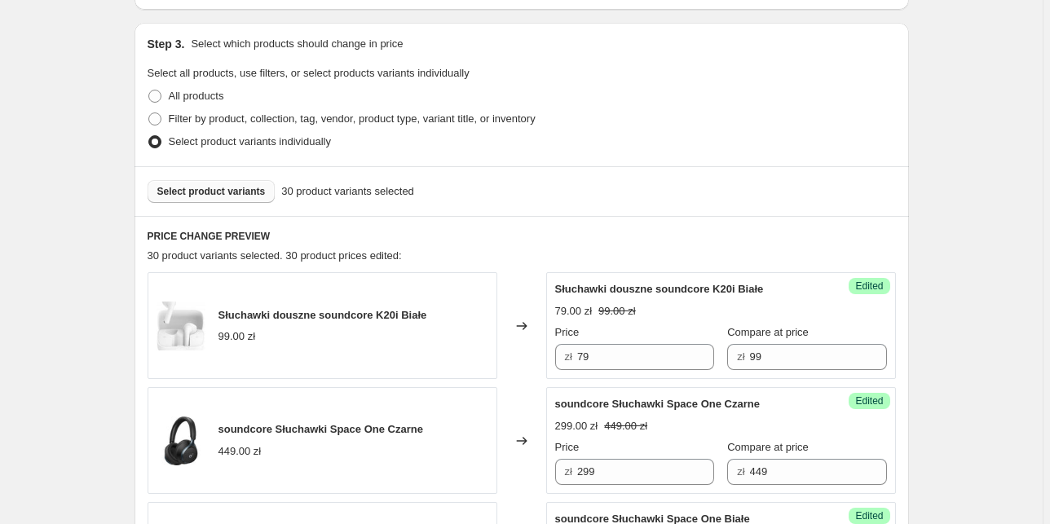
click at [208, 191] on span "Select product variants" at bounding box center [211, 191] width 108 height 13
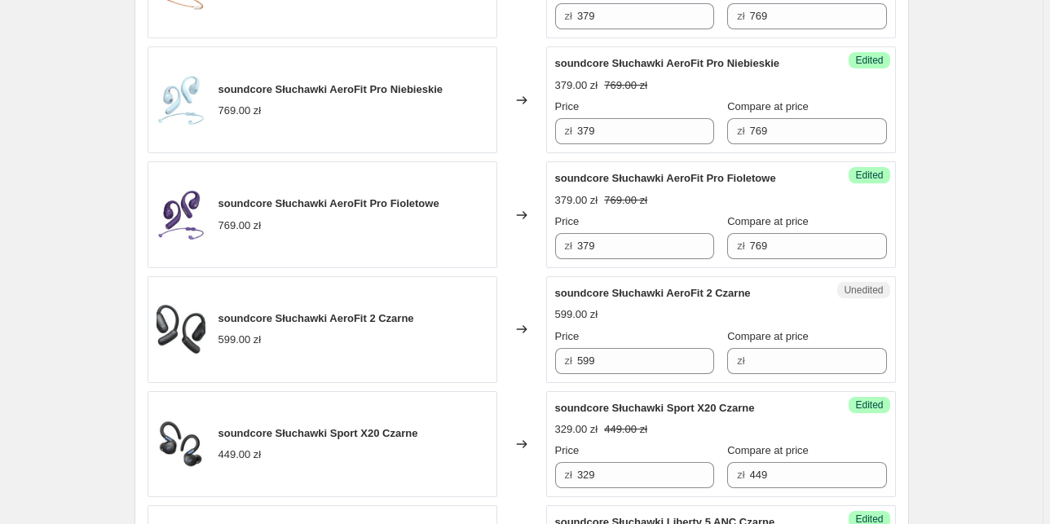
scroll to position [2282, 0]
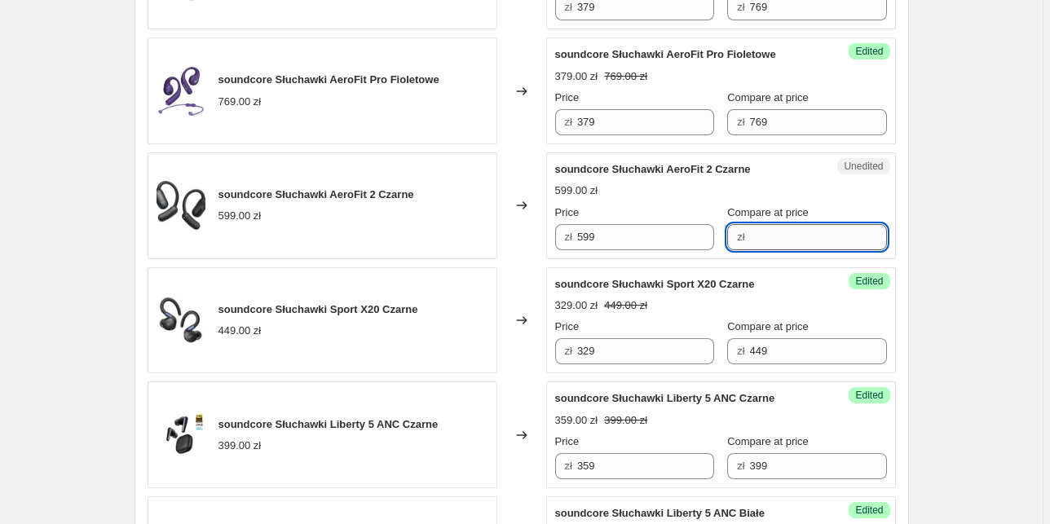
click at [751, 225] on input "Compare at price" at bounding box center [818, 237] width 137 height 26
type input "599"
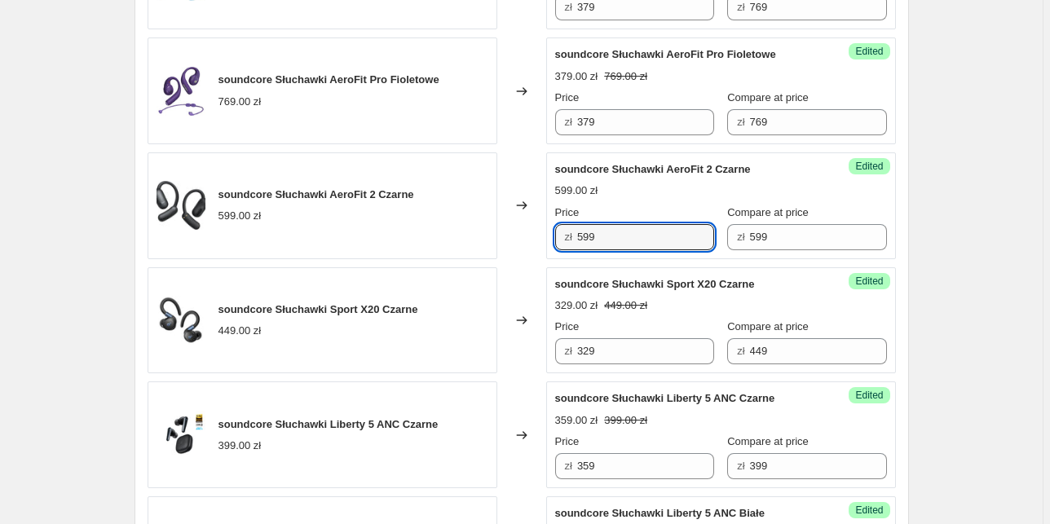
drag, startPoint x: 619, startPoint y: 224, endPoint x: 542, endPoint y: 225, distance: 76.6
click at [542, 225] on div "soundcore Słuchawki AeroFit 2 Czarne 599.00 zł Changed to Success Edited soundc…" at bounding box center [522, 205] width 748 height 107
type input "449"
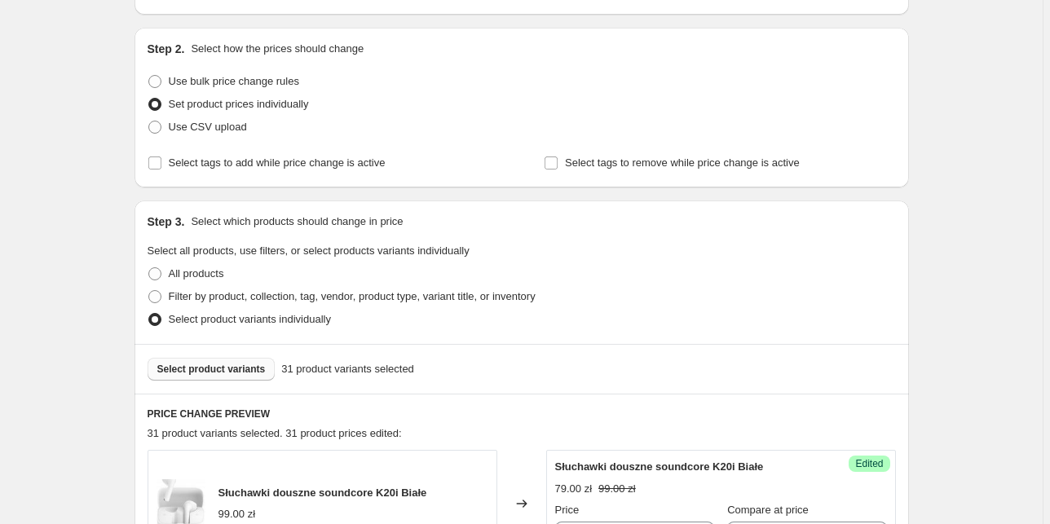
scroll to position [130, 0]
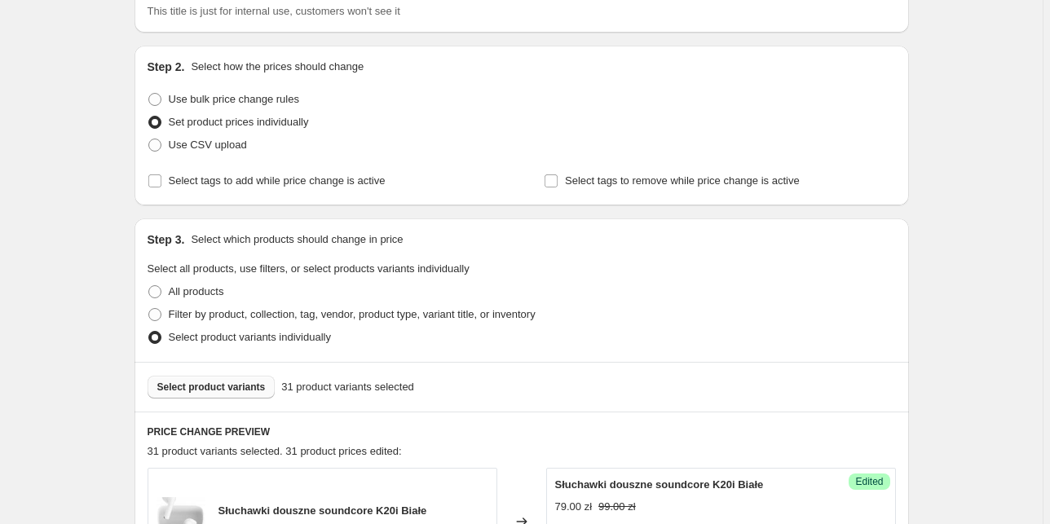
click at [244, 384] on span "Select product variants" at bounding box center [211, 387] width 108 height 13
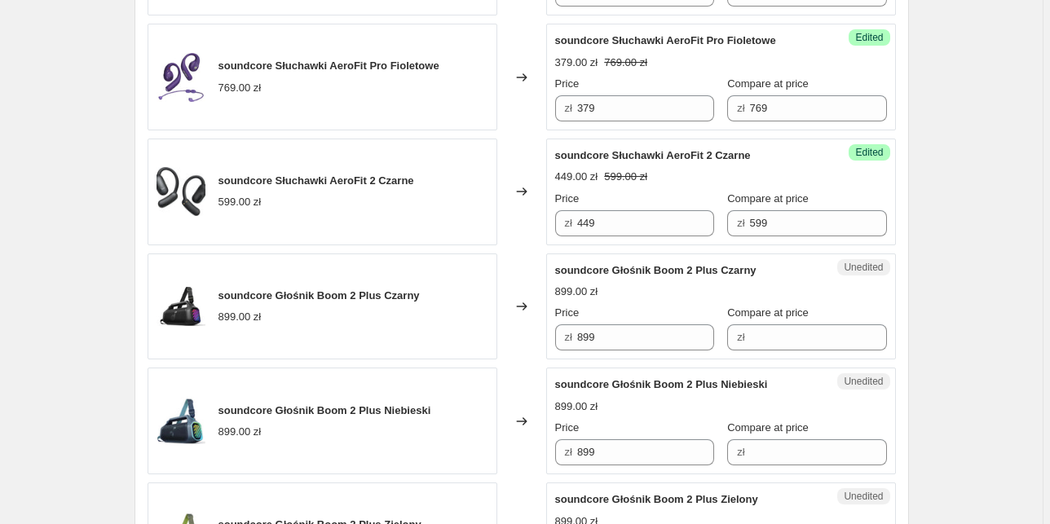
scroll to position [2478, 0]
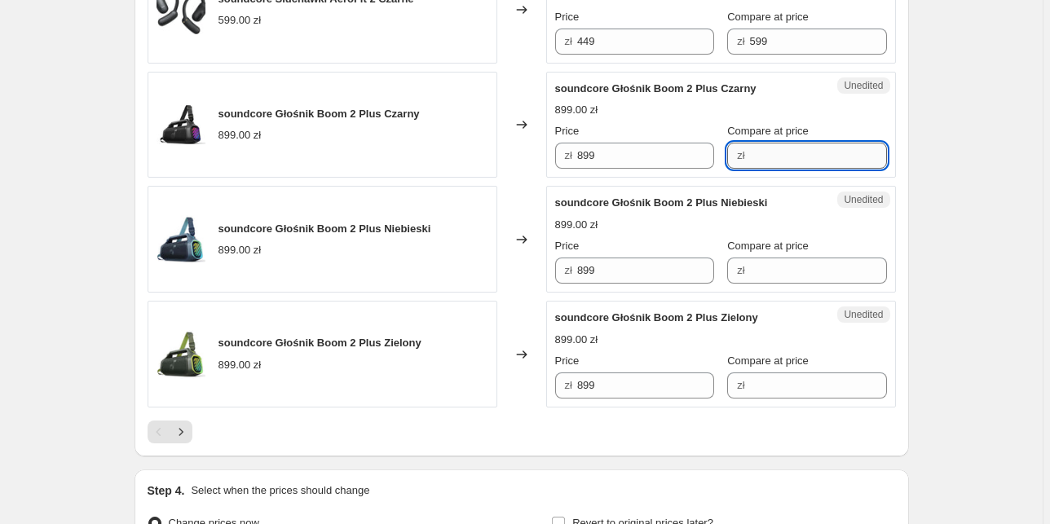
click at [756, 150] on input "Compare at price" at bounding box center [818, 156] width 137 height 26
drag, startPoint x: 773, startPoint y: 155, endPoint x: 660, endPoint y: 136, distance: 114.8
click at [660, 136] on div "Price zł 899 Compare at price zł 899" at bounding box center [721, 146] width 332 height 46
type input "899"
click at [784, 267] on input "Compare at price" at bounding box center [818, 271] width 137 height 26
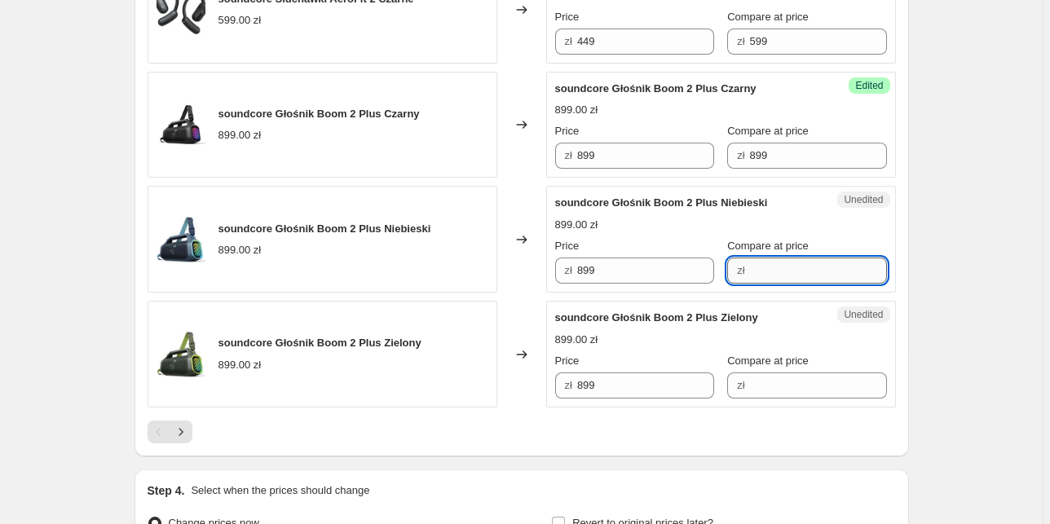
paste input "899"
type input "899"
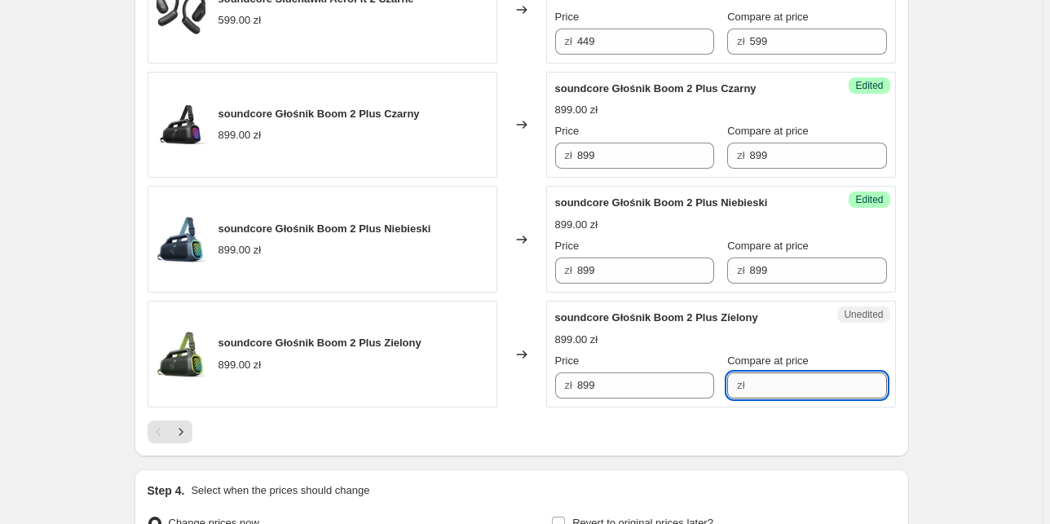
click at [756, 383] on input "Compare at price" at bounding box center [818, 385] width 137 height 26
paste input "899"
type input "899"
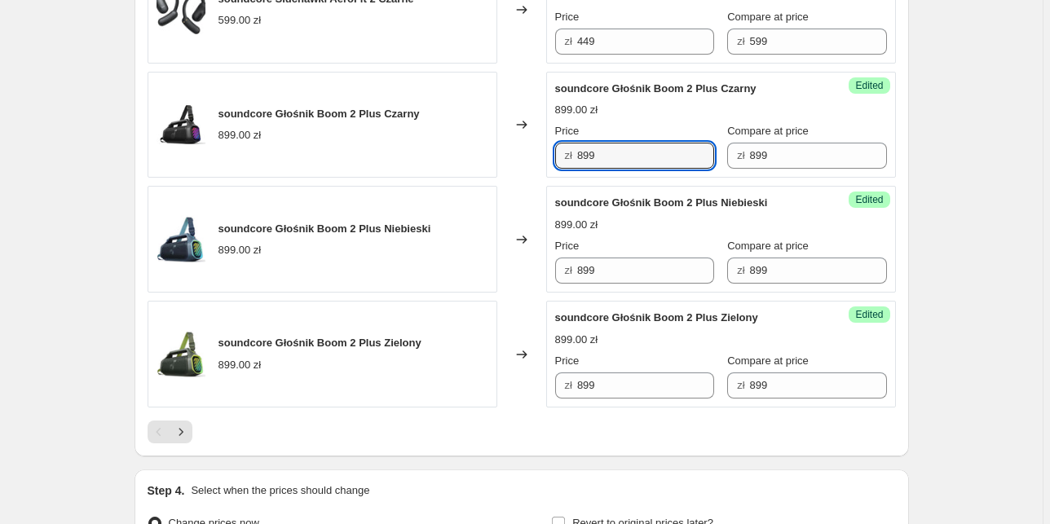
drag, startPoint x: 612, startPoint y: 142, endPoint x: 493, endPoint y: 147, distance: 119.1
click at [493, 147] on div "soundcore Głośnik Boom 2 Plus Czarny 899.00 zł Changed to Success Edited soundc…" at bounding box center [522, 125] width 748 height 107
type input "599"
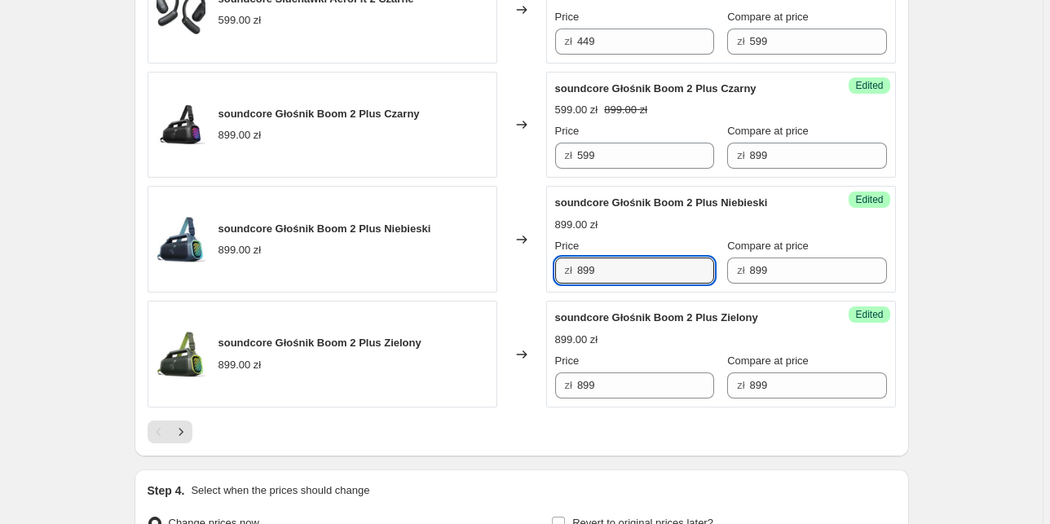
drag, startPoint x: 613, startPoint y: 267, endPoint x: 516, endPoint y: 265, distance: 97.0
click at [516, 265] on div "soundcore Głośnik Boom 2 Plus Niebieski 899.00 zł Changed to Success Edited sou…" at bounding box center [522, 239] width 748 height 107
paste input "5"
type input "599"
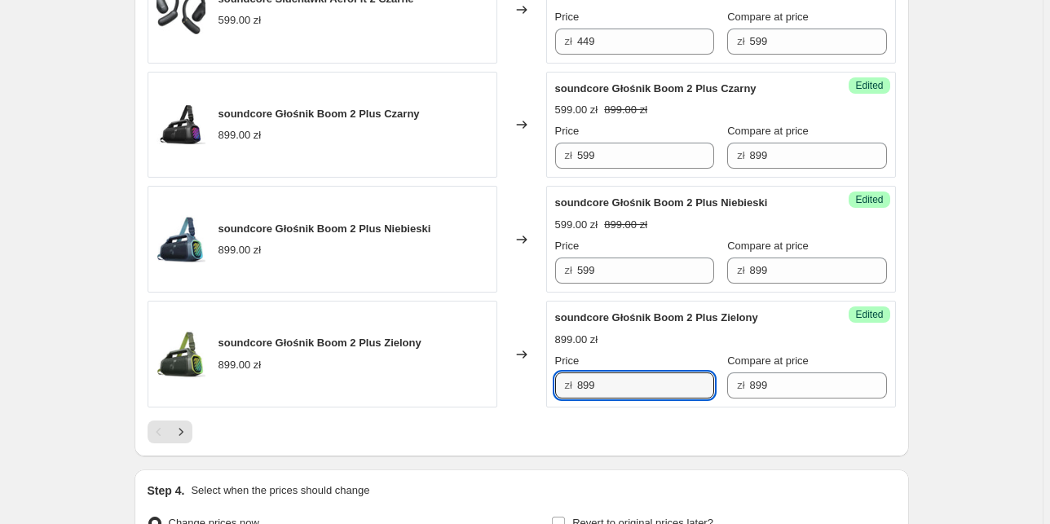
drag, startPoint x: 603, startPoint y: 373, endPoint x: 537, endPoint y: 374, distance: 66.0
click at [537, 374] on div "soundcore Głośnik Boom 2 Plus Zielony 899.00 zł Changed to Success Edited sound…" at bounding box center [522, 354] width 748 height 107
paste input "5"
type input "599"
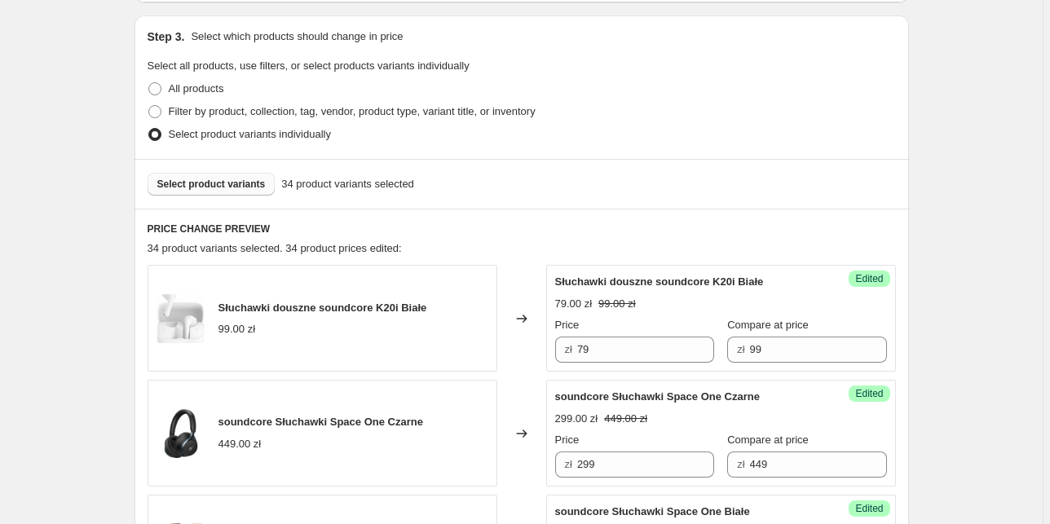
scroll to position [326, 0]
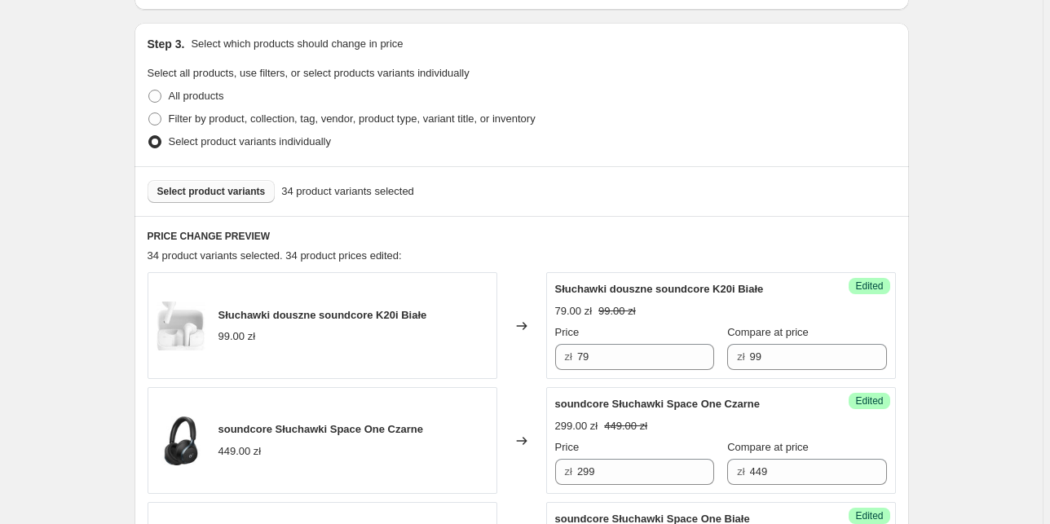
click at [256, 186] on span "Select product variants" at bounding box center [211, 191] width 108 height 13
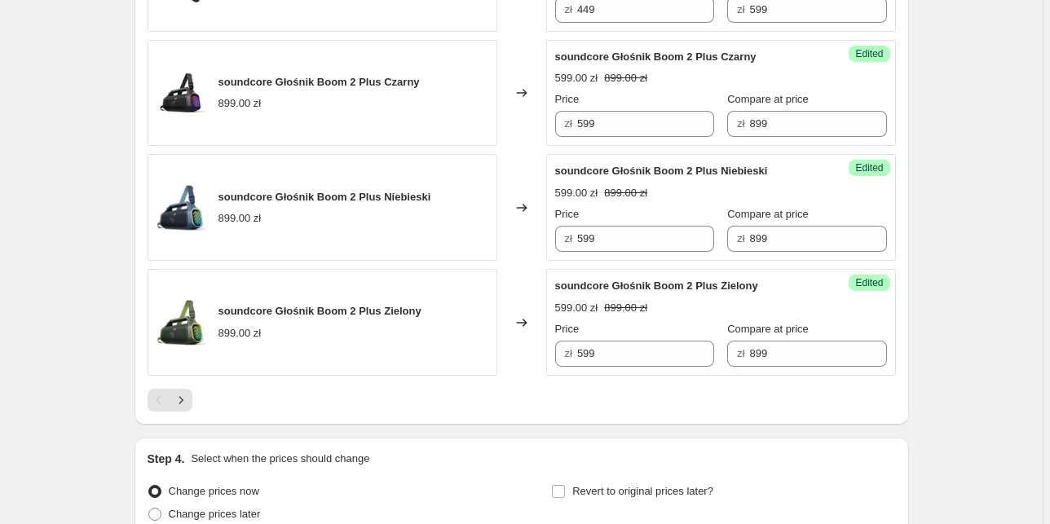
scroll to position [2525, 0]
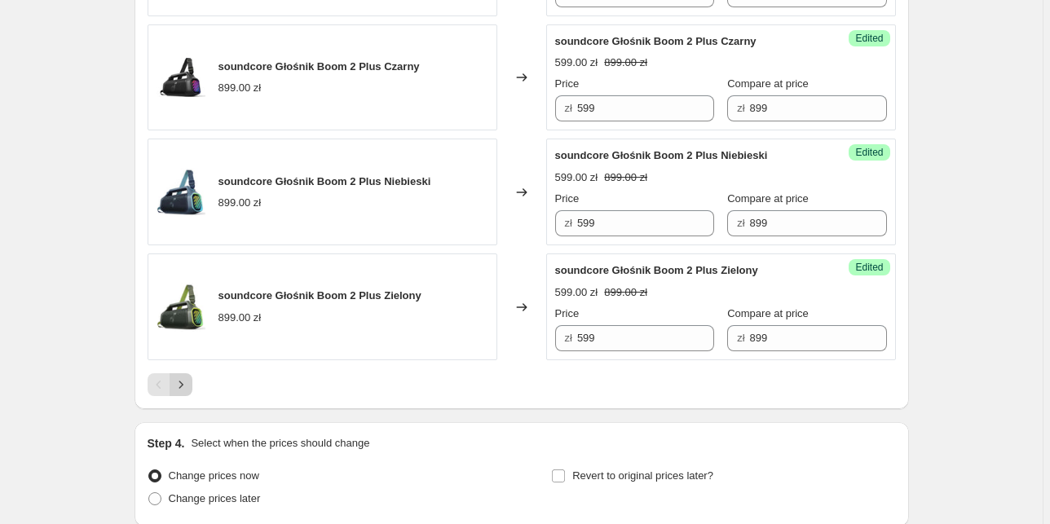
click at [183, 377] on icon "Next" at bounding box center [181, 385] width 16 height 16
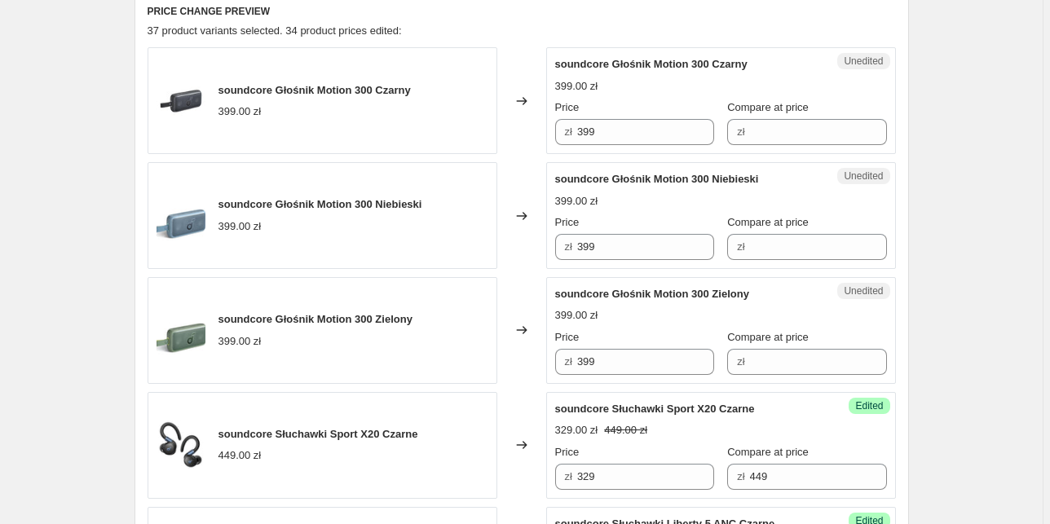
scroll to position [535, 0]
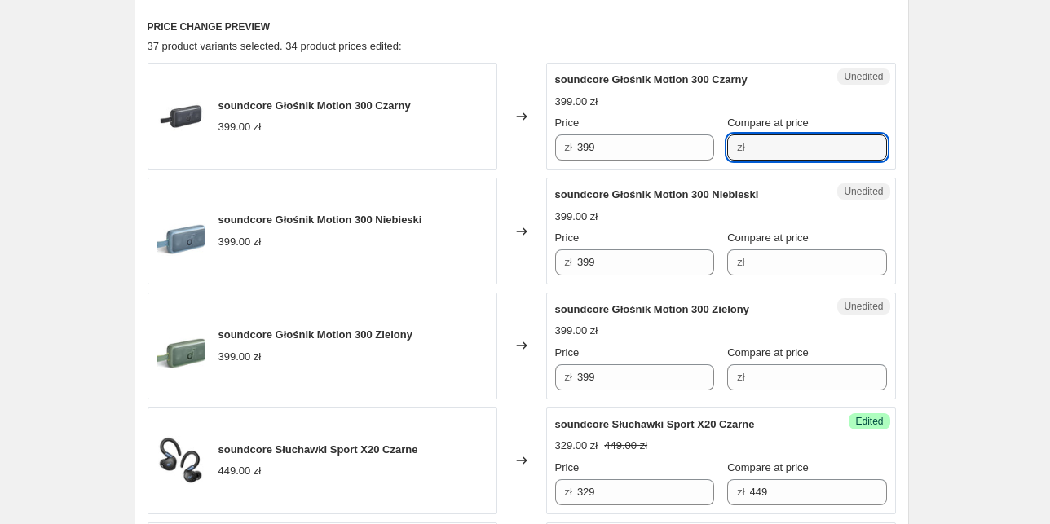
drag, startPoint x: 751, startPoint y: 146, endPoint x: 740, endPoint y: 115, distance: 32.7
click at [751, 146] on input "Compare at price" at bounding box center [818, 147] width 137 height 26
type input "399"
click at [751, 268] on input "Compare at price" at bounding box center [818, 262] width 137 height 26
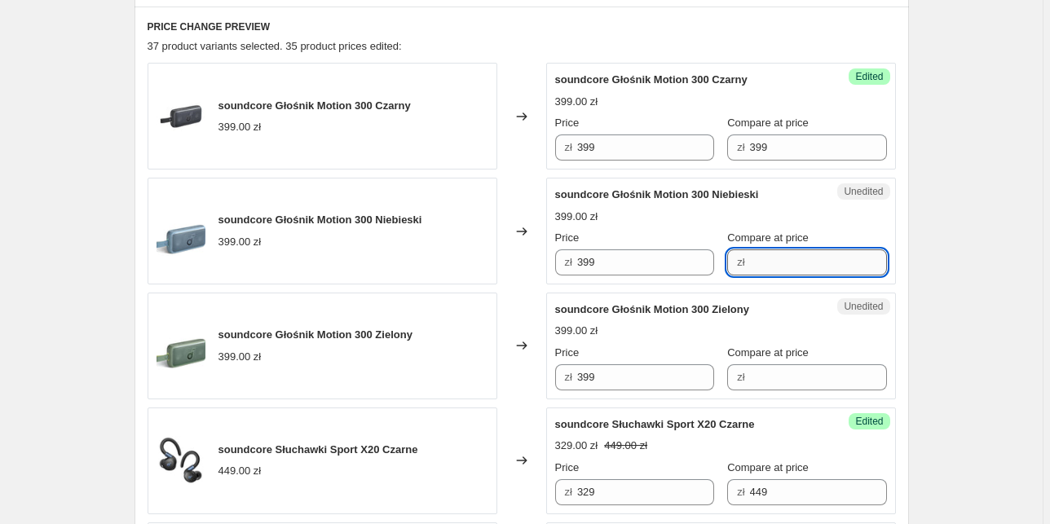
paste input "399"
type input "399"
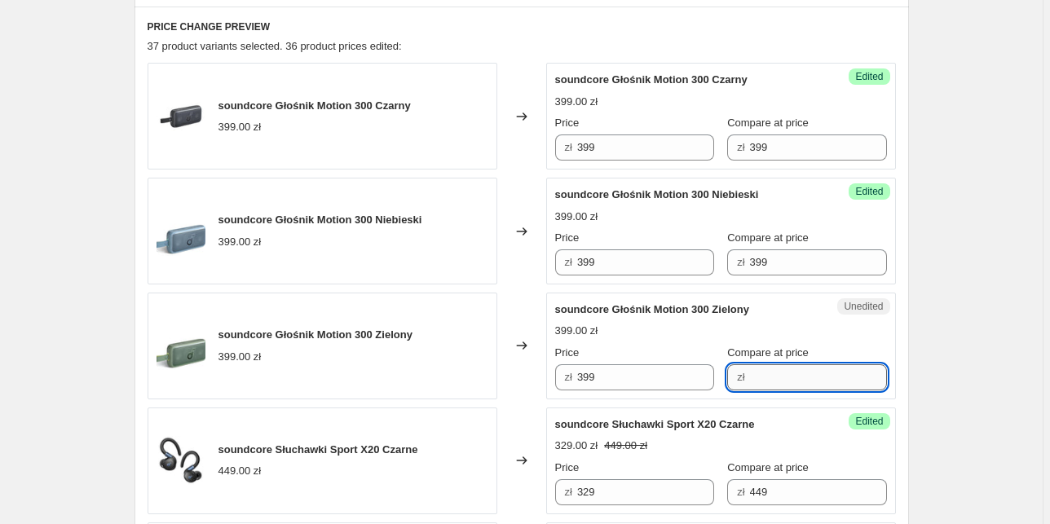
click at [766, 375] on input "Compare at price" at bounding box center [818, 377] width 137 height 26
paste input "399"
type input "399"
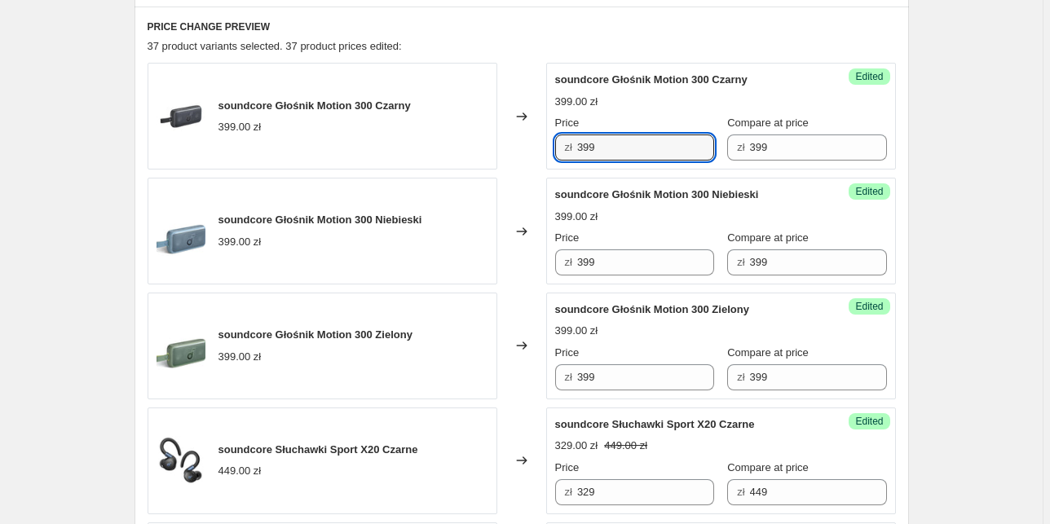
drag, startPoint x: 592, startPoint y: 147, endPoint x: 496, endPoint y: 117, distance: 100.5
click at [502, 143] on div "soundcore Głośnik Motion 300 Czarny 399.00 zł Changed to Success Edited soundco…" at bounding box center [522, 116] width 748 height 107
type input "199"
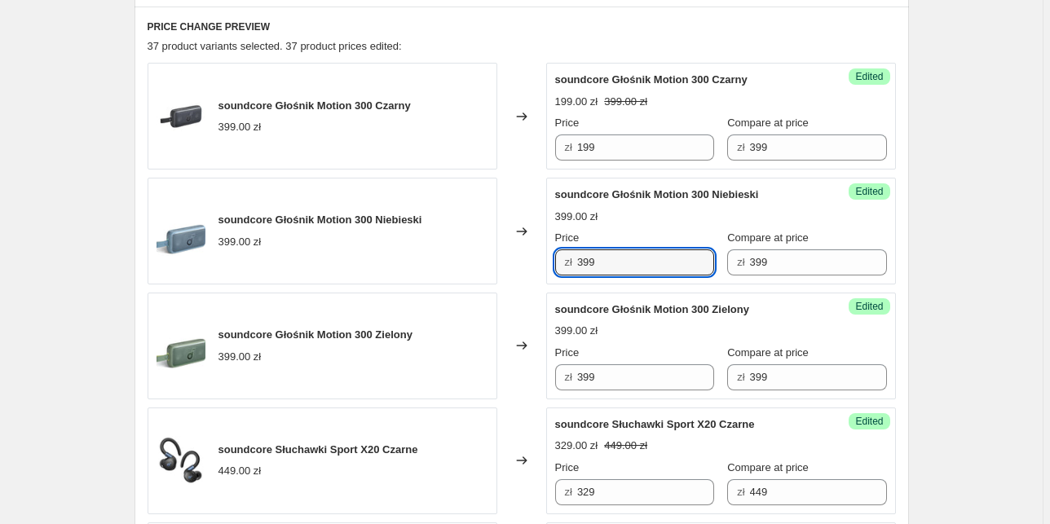
drag, startPoint x: 606, startPoint y: 267, endPoint x: 496, endPoint y: 250, distance: 112.2
click at [496, 250] on div "soundcore Głośnik Motion 300 Niebieski 399.00 zł Changed to Success Edited soun…" at bounding box center [522, 231] width 748 height 107
paste input "1"
type input "199"
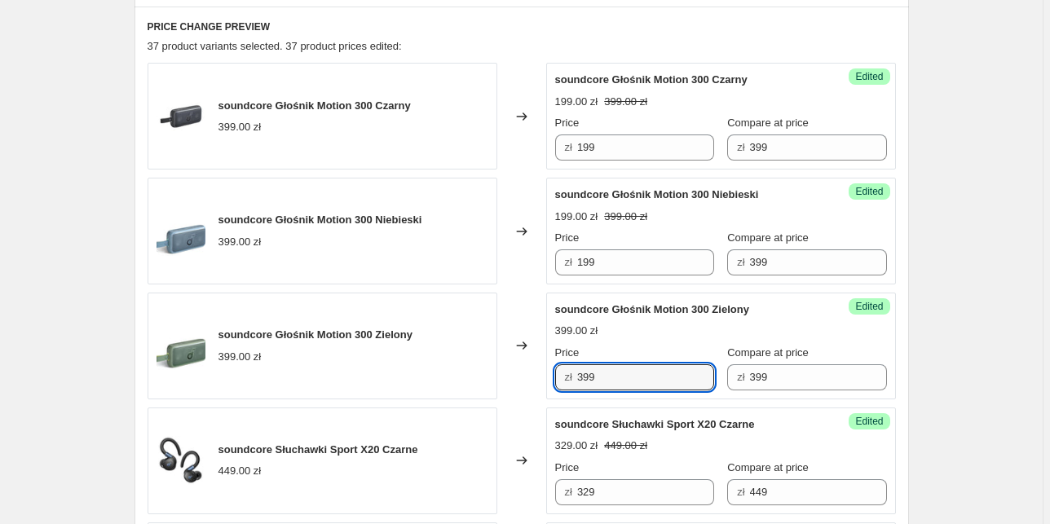
drag, startPoint x: 603, startPoint y: 375, endPoint x: 518, endPoint y: 370, distance: 85.7
click at [518, 370] on div "soundcore Głośnik Motion 300 Zielony 399.00 zł Changed to Success Edited soundc…" at bounding box center [522, 346] width 748 height 107
paste input "1"
type input "199"
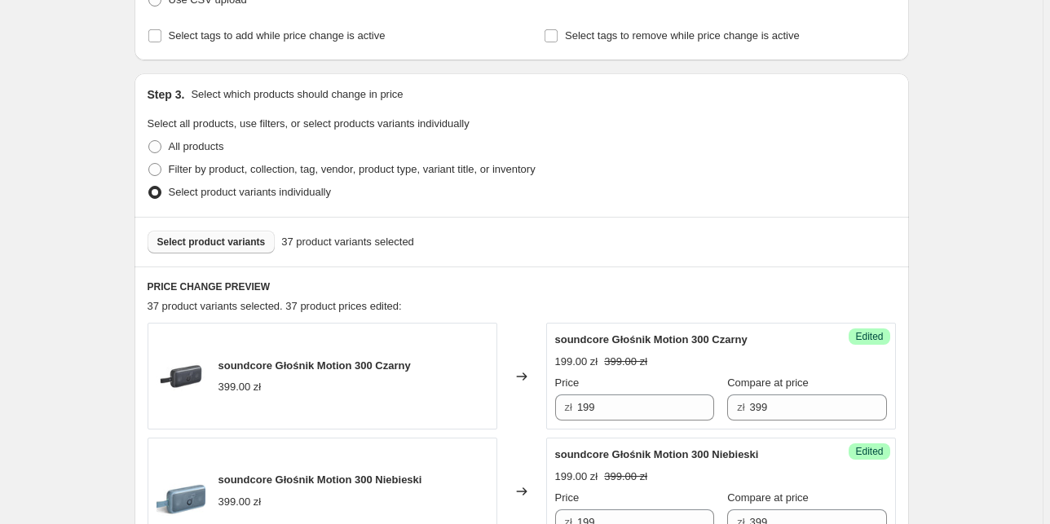
scroll to position [275, 0]
click at [218, 232] on button "Select product variants" at bounding box center [212, 242] width 128 height 23
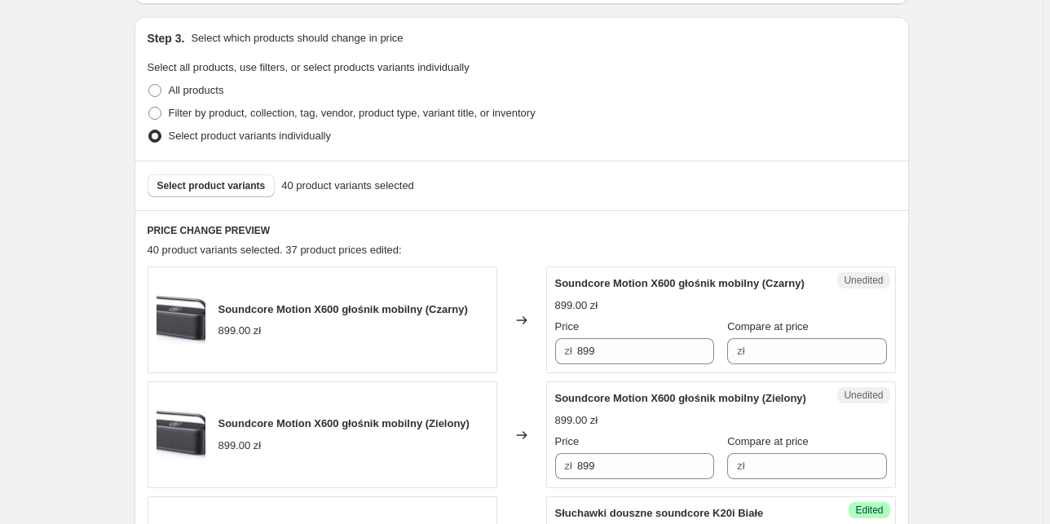
scroll to position [470, 0]
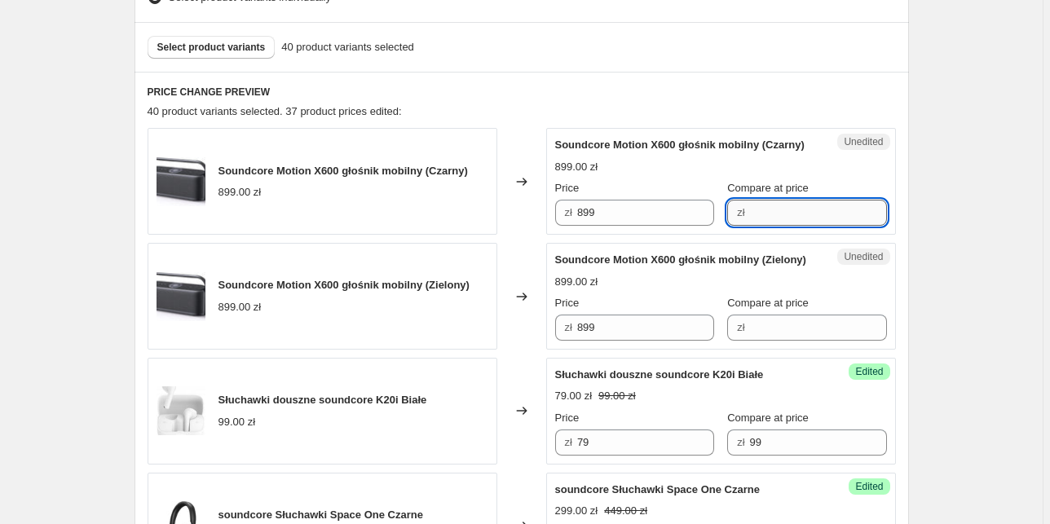
click at [825, 226] on input "Compare at price" at bounding box center [818, 213] width 137 height 26
type input "899"
click at [783, 341] on input "Compare at price" at bounding box center [818, 328] width 137 height 26
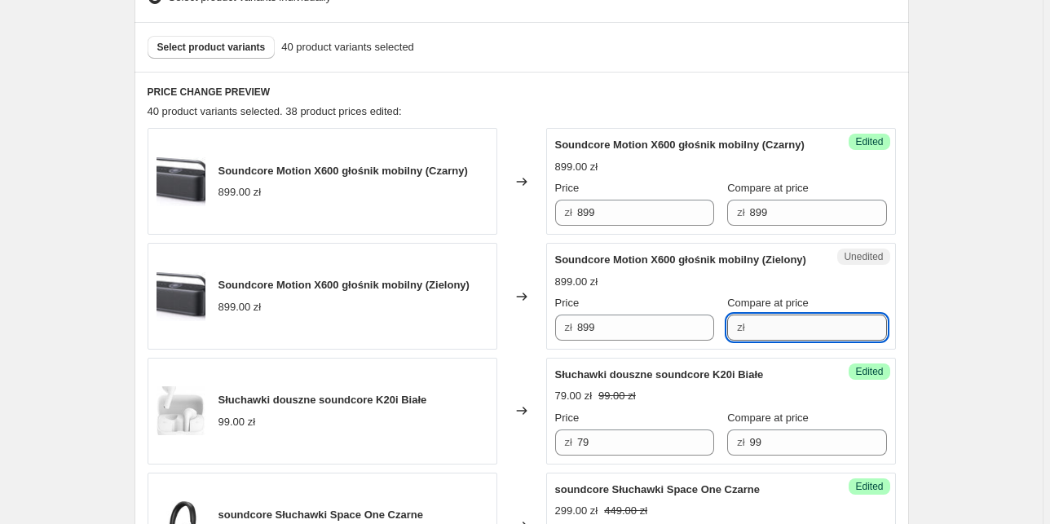
paste input "899"
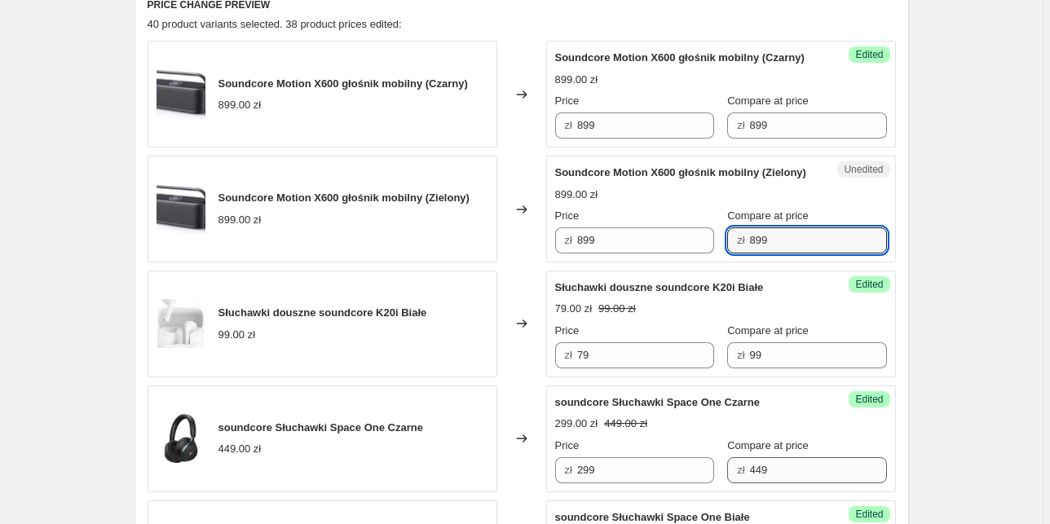
scroll to position [535, 0]
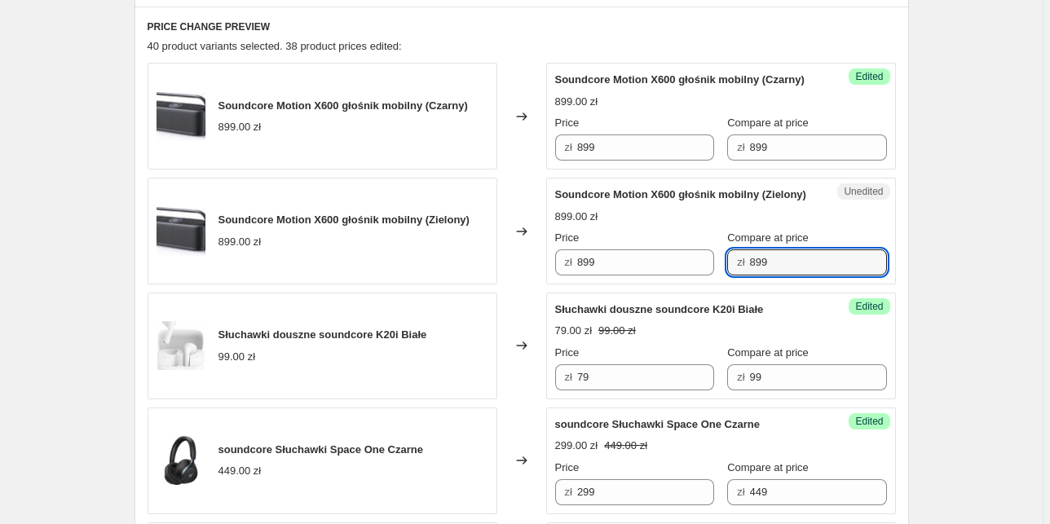
type input "899"
click at [616, 147] on div "Price zł 899" at bounding box center [634, 138] width 159 height 46
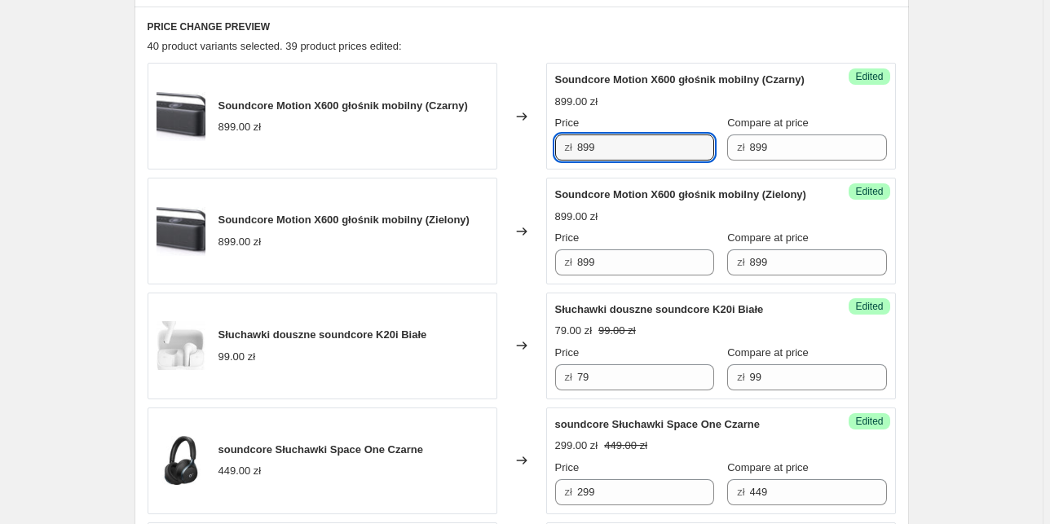
drag, startPoint x: 617, startPoint y: 167, endPoint x: 497, endPoint y: 148, distance: 121.3
click at [497, 148] on div "Soundcore Motion X600 głośnik mobilny (Czarny) 899.00 zł Changed to Success Edi…" at bounding box center [522, 116] width 748 height 107
type input "599"
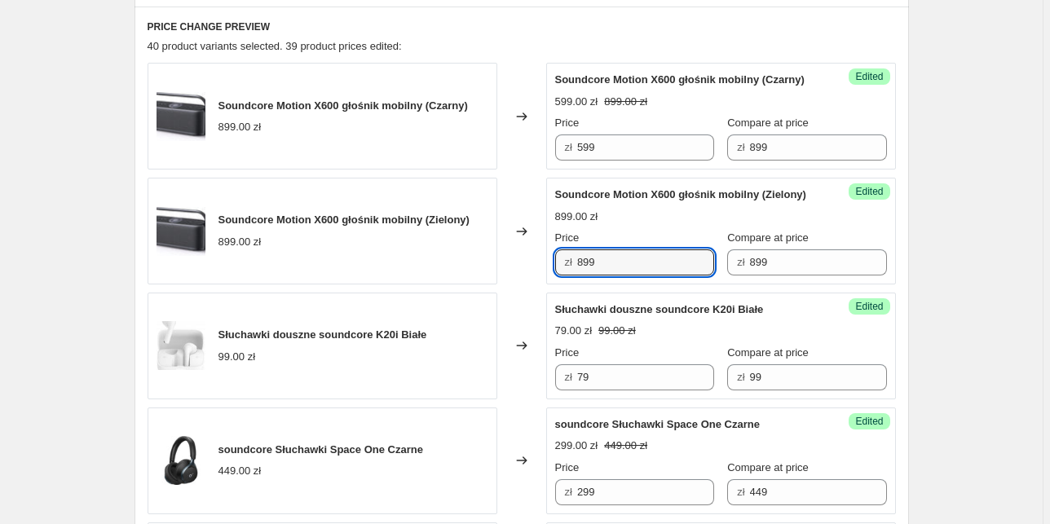
drag, startPoint x: 566, startPoint y: 297, endPoint x: 497, endPoint y: 295, distance: 69.3
click at [497, 284] on div "Soundcore Motion X600 głośnik mobilny (Zielony) 899.00 zł Changed to Success Ed…" at bounding box center [522, 231] width 748 height 107
type input "599"
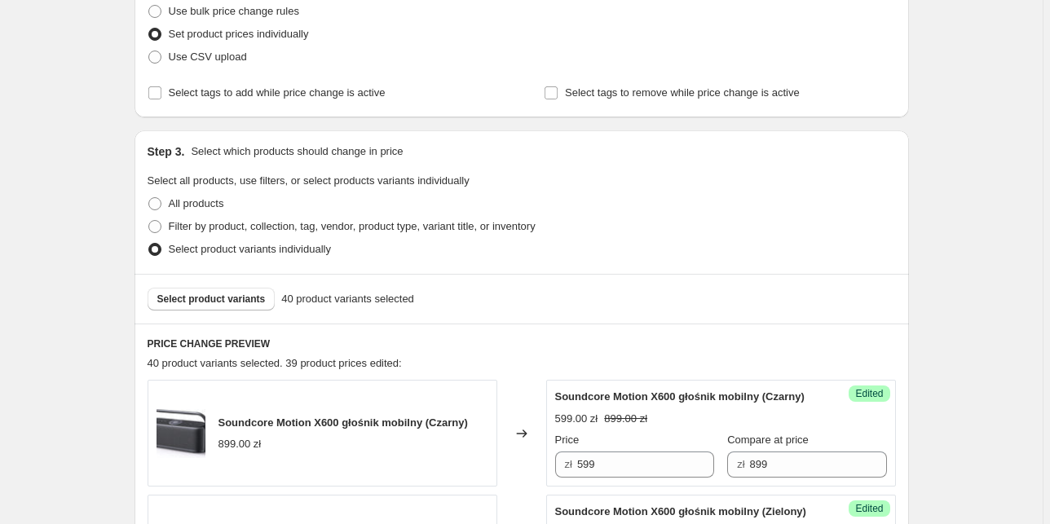
scroll to position [209, 0]
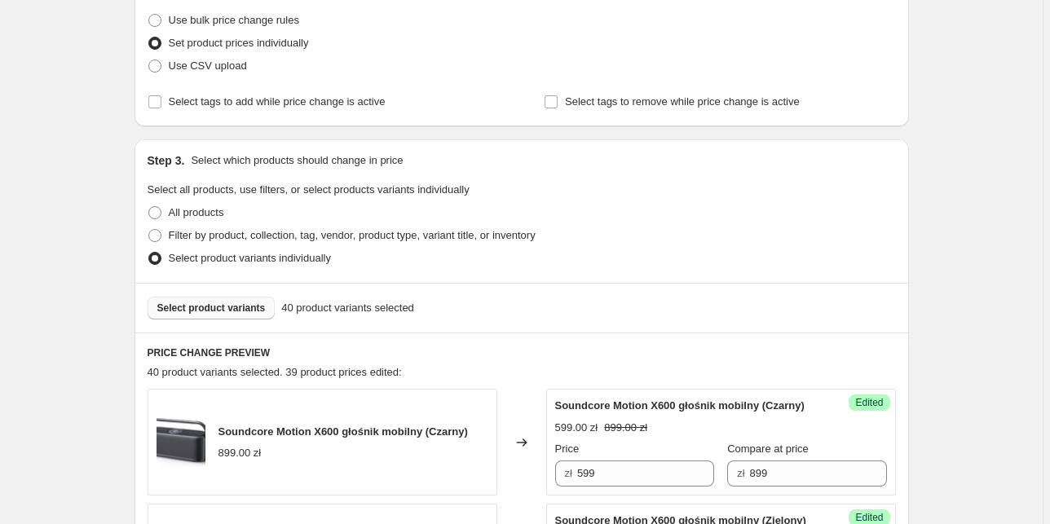
click at [200, 306] on span "Select product variants" at bounding box center [211, 308] width 108 height 13
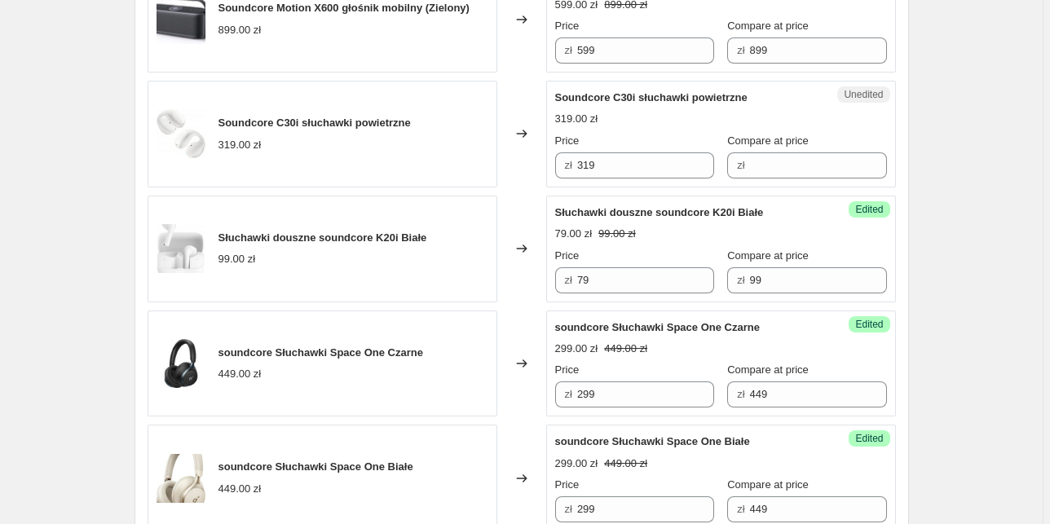
scroll to position [731, 0]
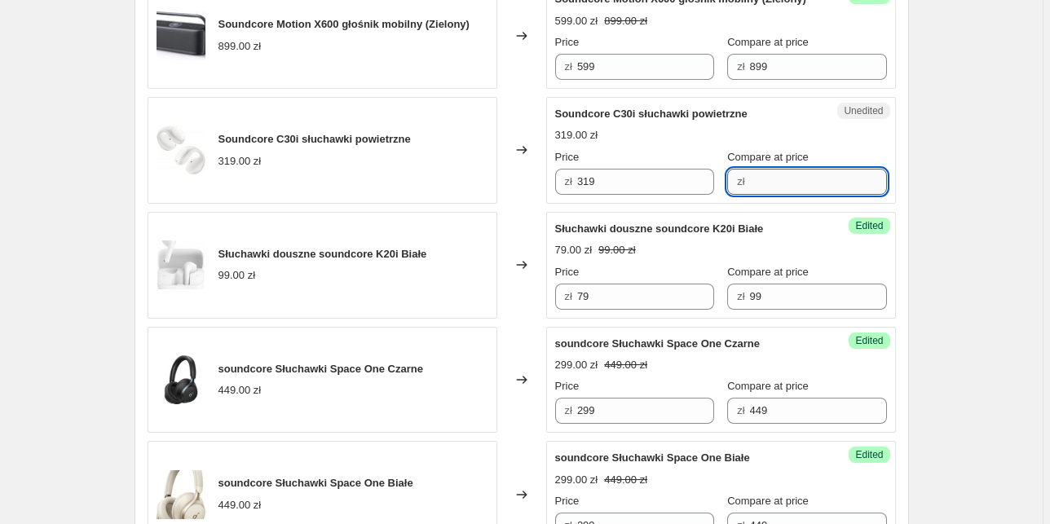
click at [753, 195] on input "Compare at price" at bounding box center [818, 182] width 137 height 26
type input "319"
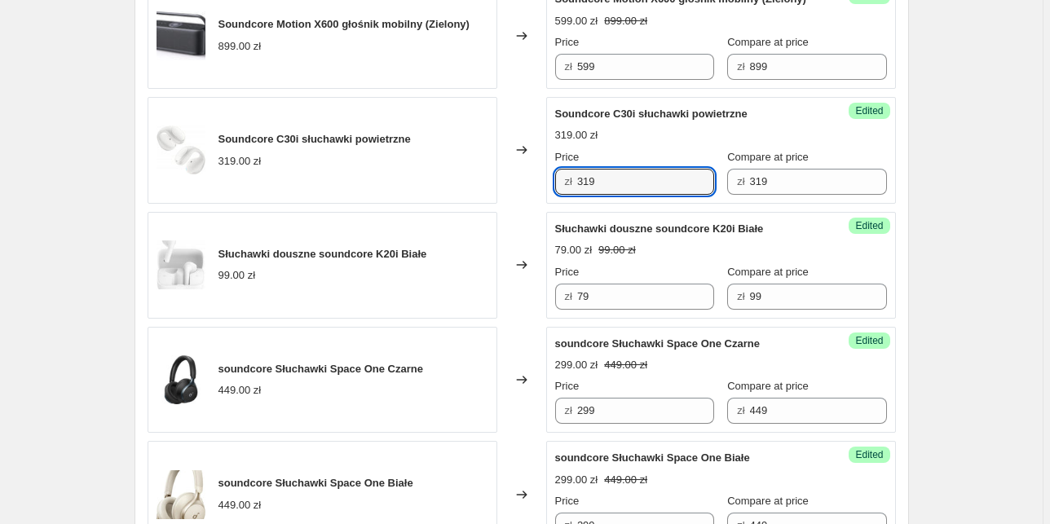
drag, startPoint x: 606, startPoint y: 205, endPoint x: 526, endPoint y: 214, distance: 80.4
click at [526, 204] on div "Soundcore C30i słuchawki powietrzne 319.00 zł Changed to Success Edited Soundco…" at bounding box center [522, 150] width 748 height 107
type input "219"
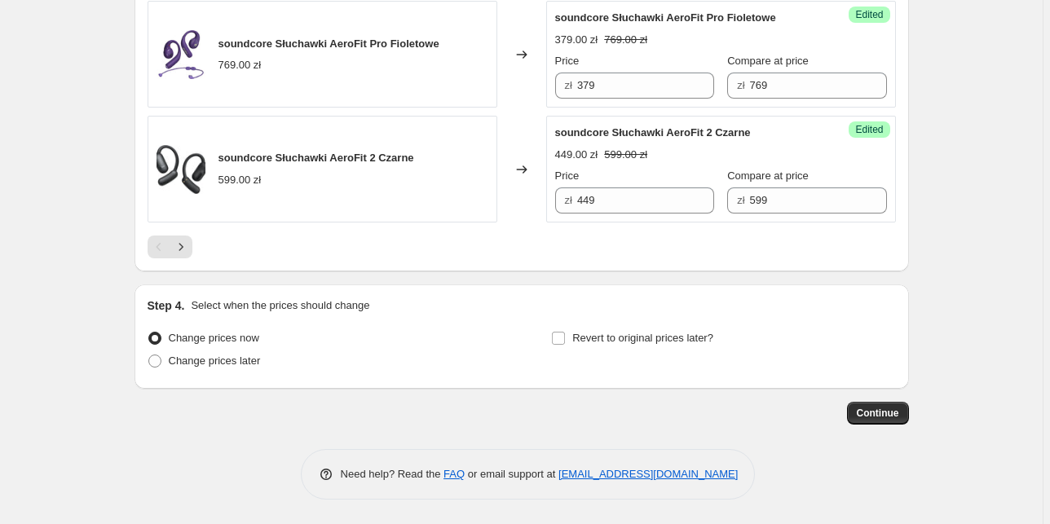
scroll to position [2688, 0]
click at [189, 245] on icon "Next" at bounding box center [181, 247] width 16 height 16
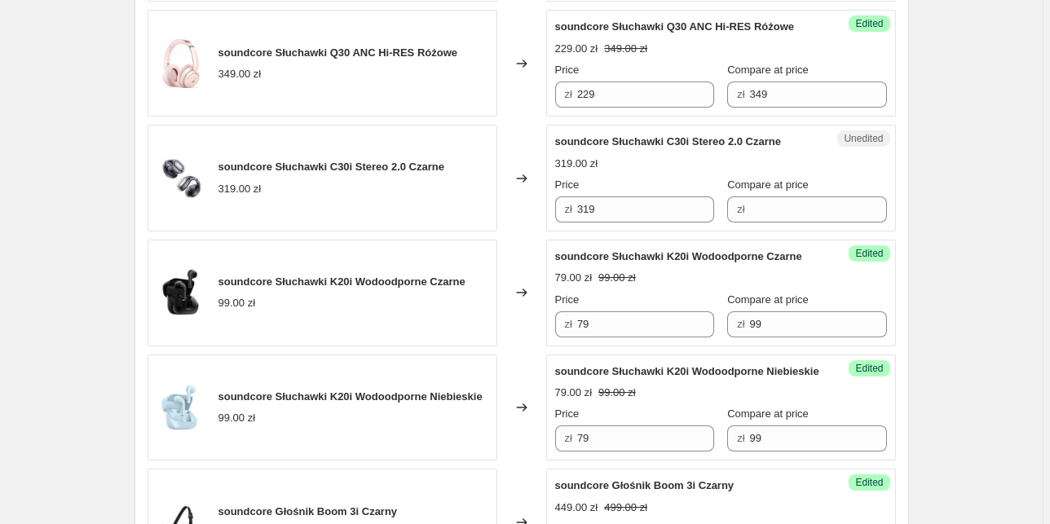
scroll to position [2166, 0]
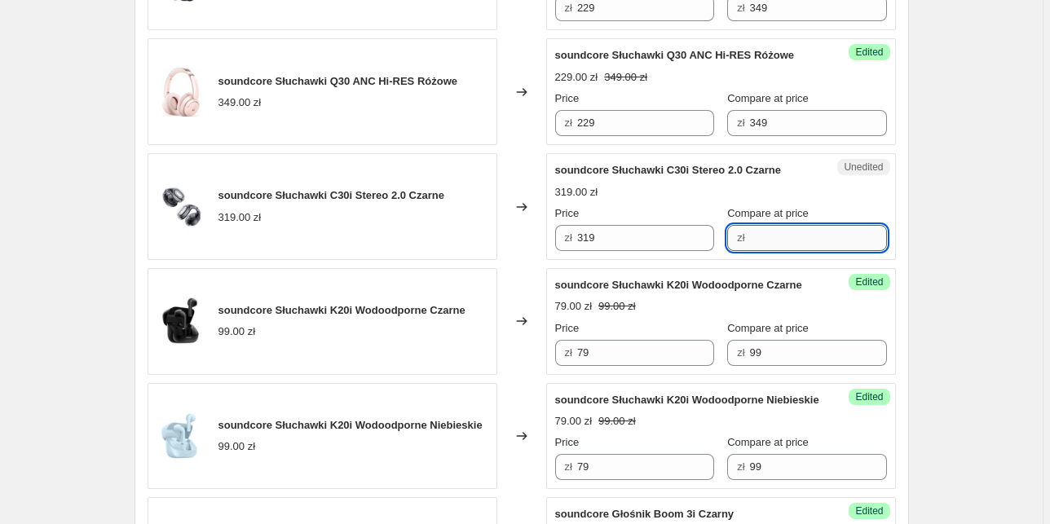
click at [776, 248] on input "Compare at price" at bounding box center [818, 238] width 137 height 26
type input "319"
click at [587, 246] on input "319" at bounding box center [645, 238] width 137 height 26
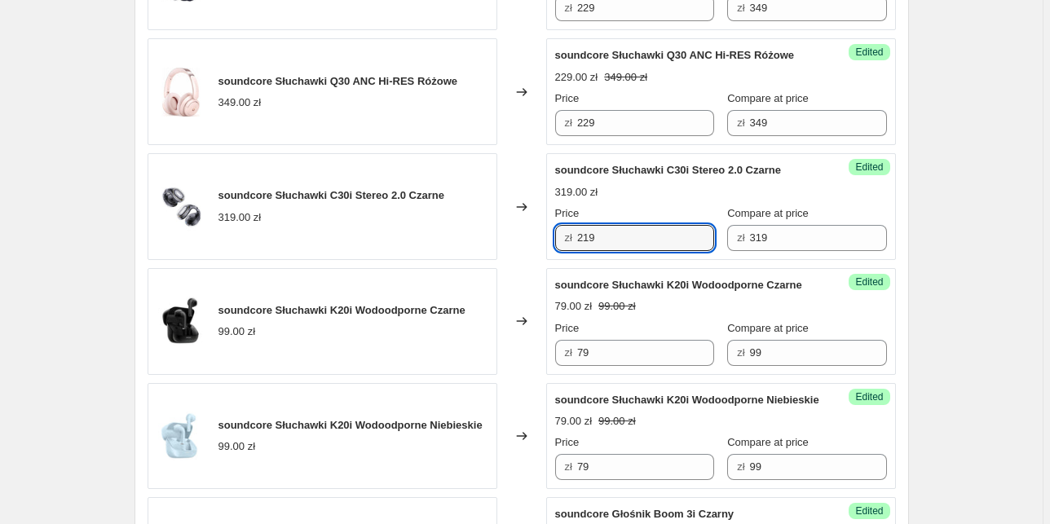
scroll to position [1708, 0]
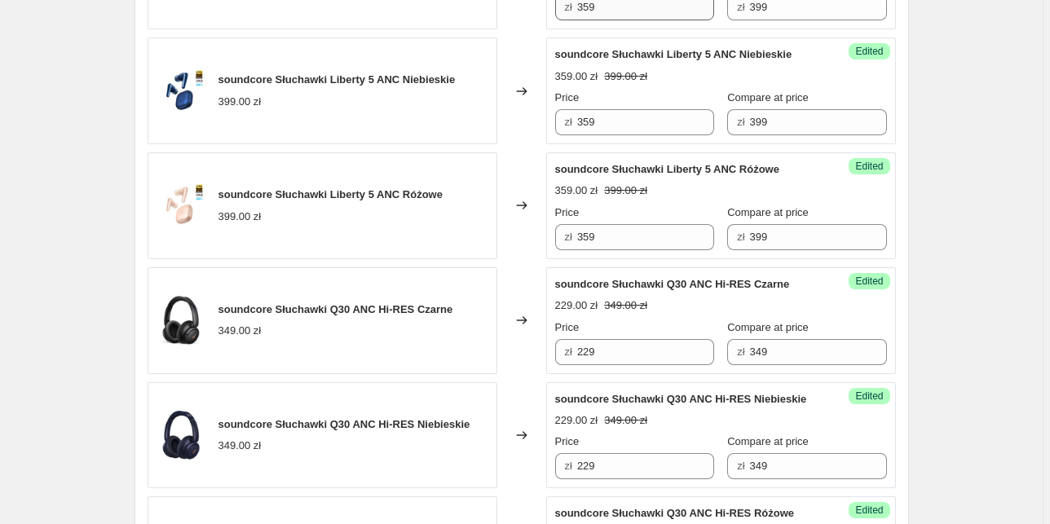
type input "219"
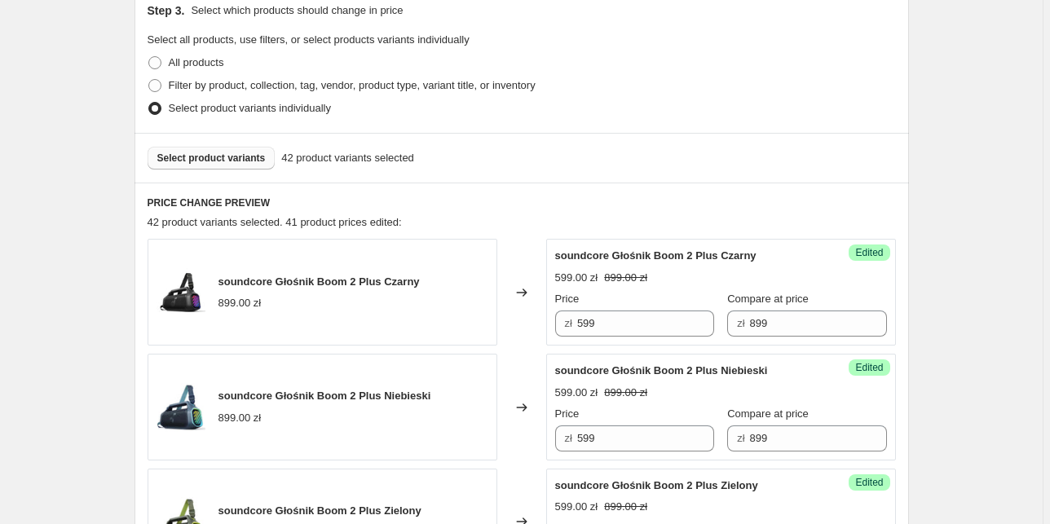
scroll to position [274, 0]
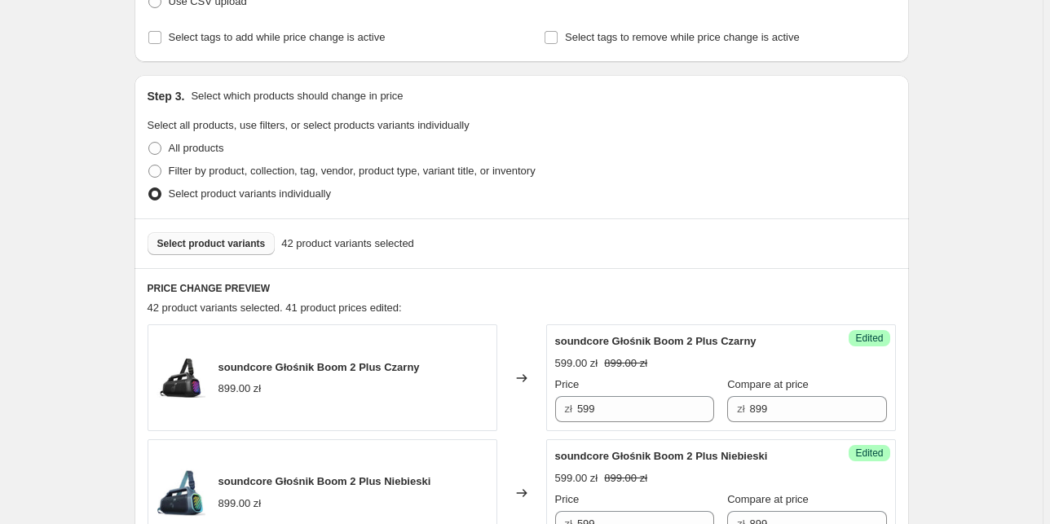
click at [222, 244] on span "Select product variants" at bounding box center [211, 243] width 108 height 13
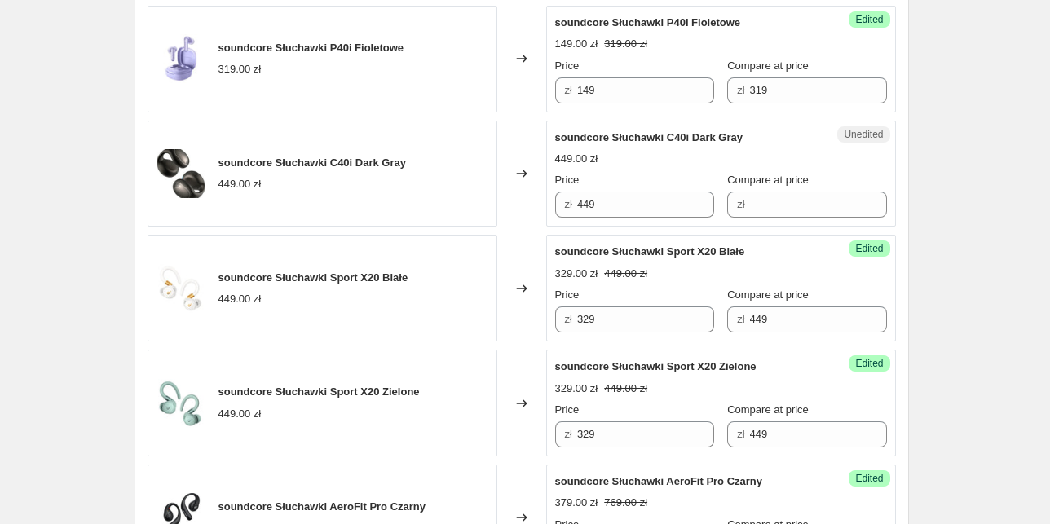
scroll to position [1969, 0]
click at [785, 218] on input "Compare at price" at bounding box center [818, 205] width 137 height 26
type input "449"
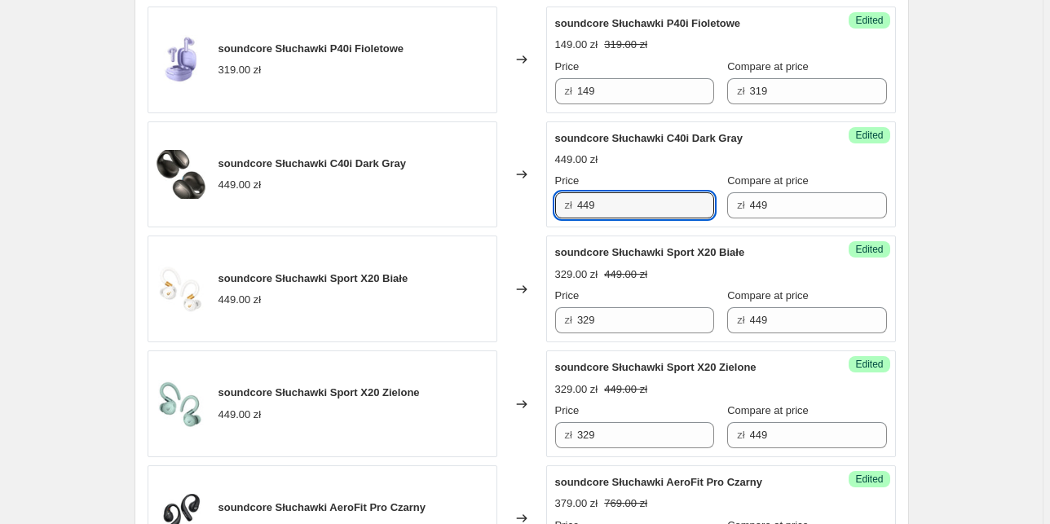
drag, startPoint x: 624, startPoint y: 227, endPoint x: 478, endPoint y: 231, distance: 146.8
click at [476, 228] on div "soundcore Słuchawki C40i Dark Gray 449.00 zł Changed to Success Edited soundcor…" at bounding box center [522, 174] width 748 height 107
type input "299"
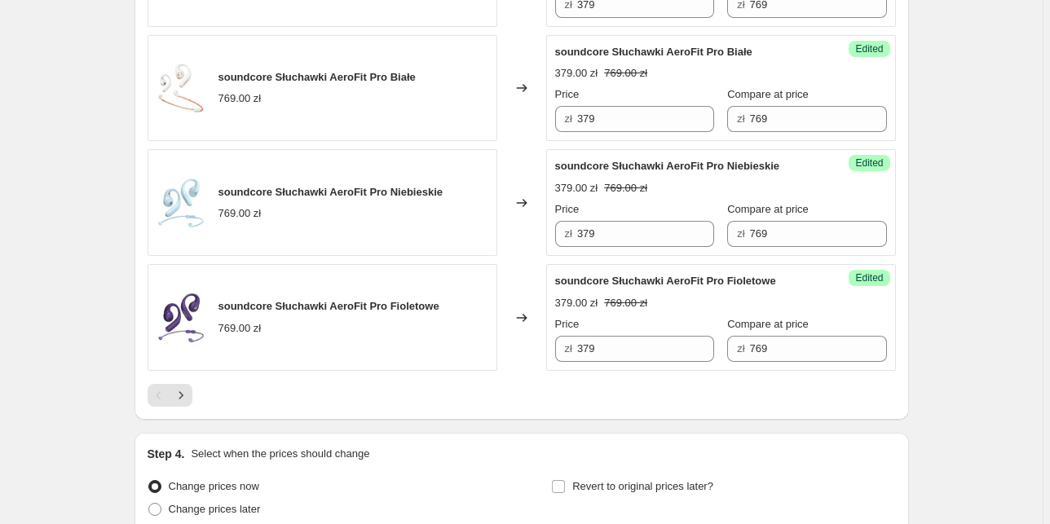
scroll to position [2686, 0]
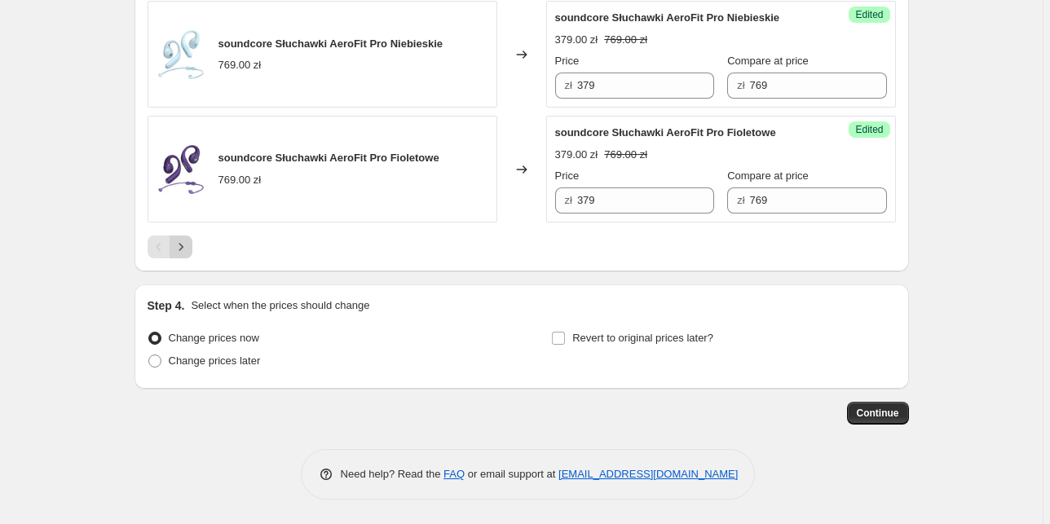
click at [185, 253] on icon "Next" at bounding box center [181, 247] width 16 height 16
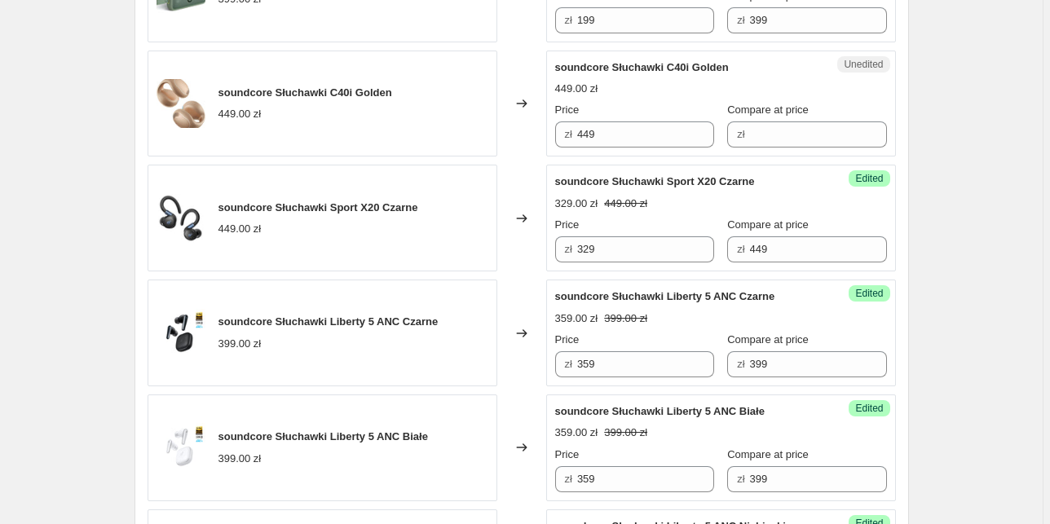
scroll to position [1447, 0]
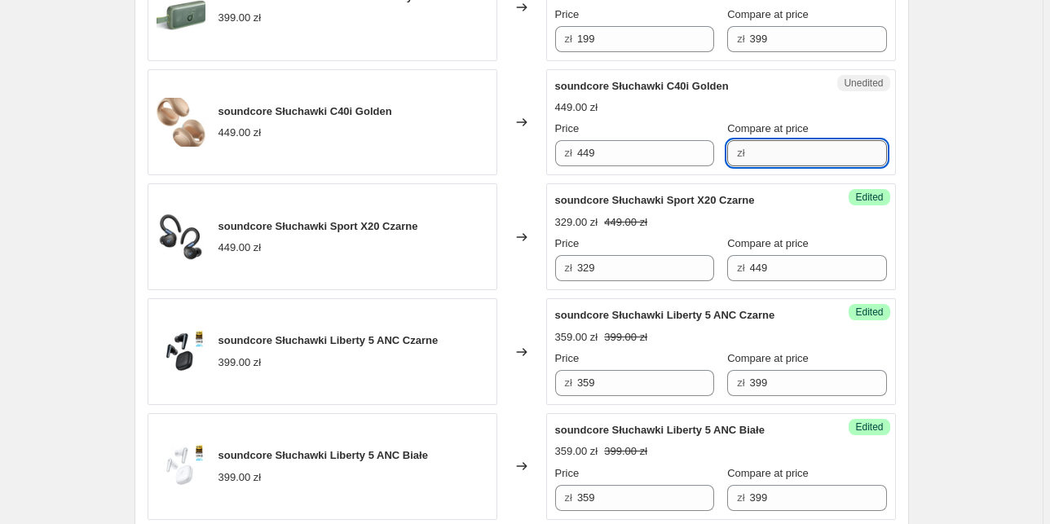
click at [754, 160] on input "Compare at price" at bounding box center [818, 153] width 137 height 26
type input "449"
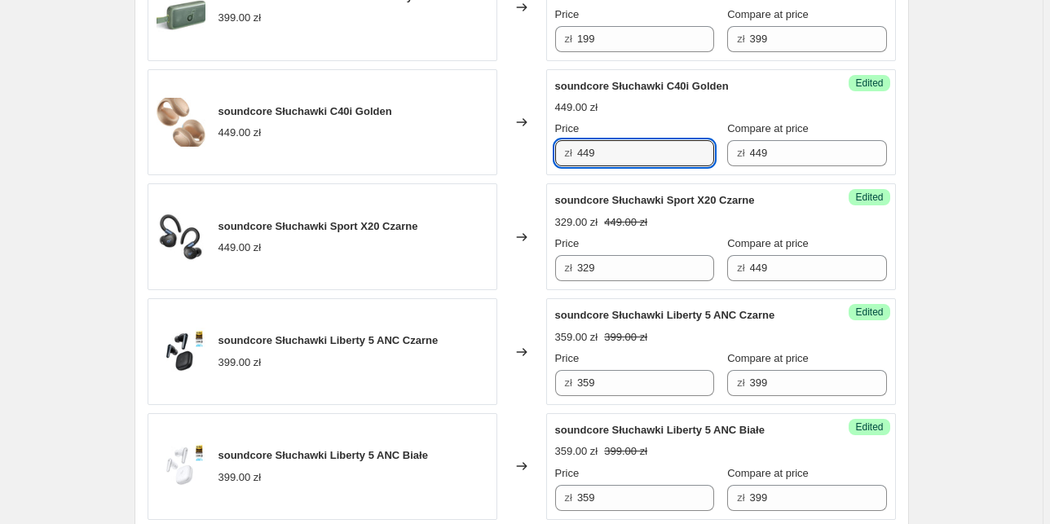
drag, startPoint x: 527, startPoint y: 153, endPoint x: 460, endPoint y: 150, distance: 67.7
click at [460, 150] on div "soundcore Słuchawki C40i Golden 449.00 zł Changed to Success Edited soundcore S…" at bounding box center [522, 122] width 748 height 107
type input "299"
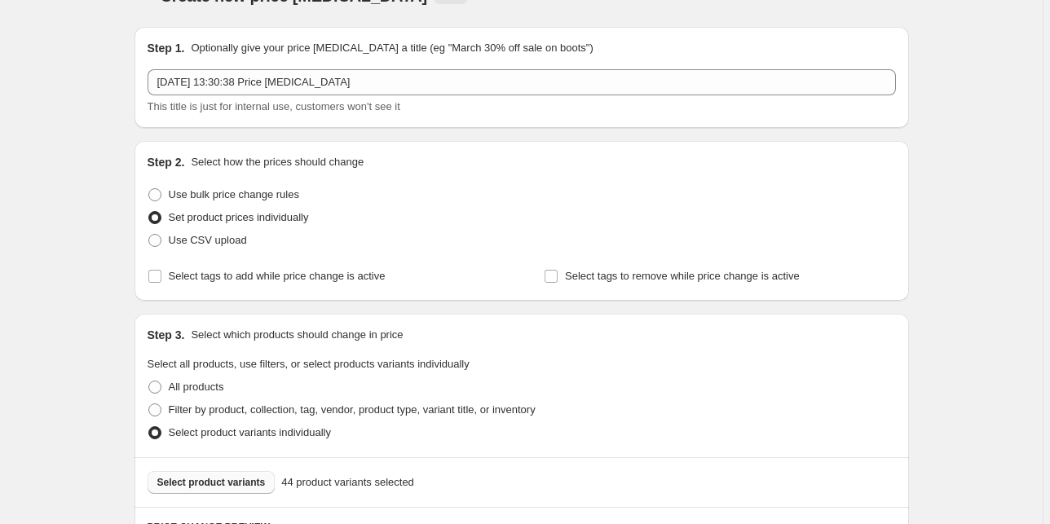
scroll to position [196, 0]
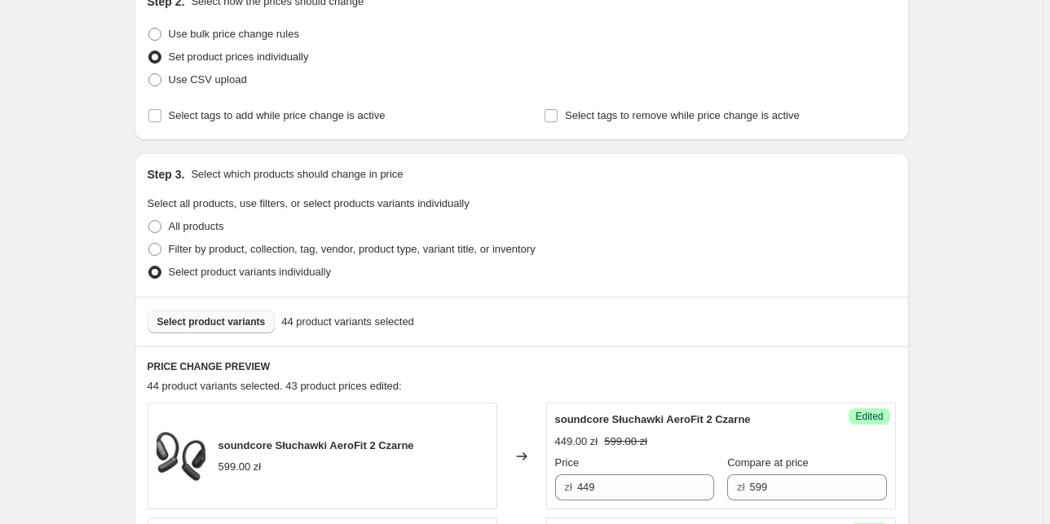
click at [224, 323] on span "Select product variants" at bounding box center [211, 321] width 108 height 13
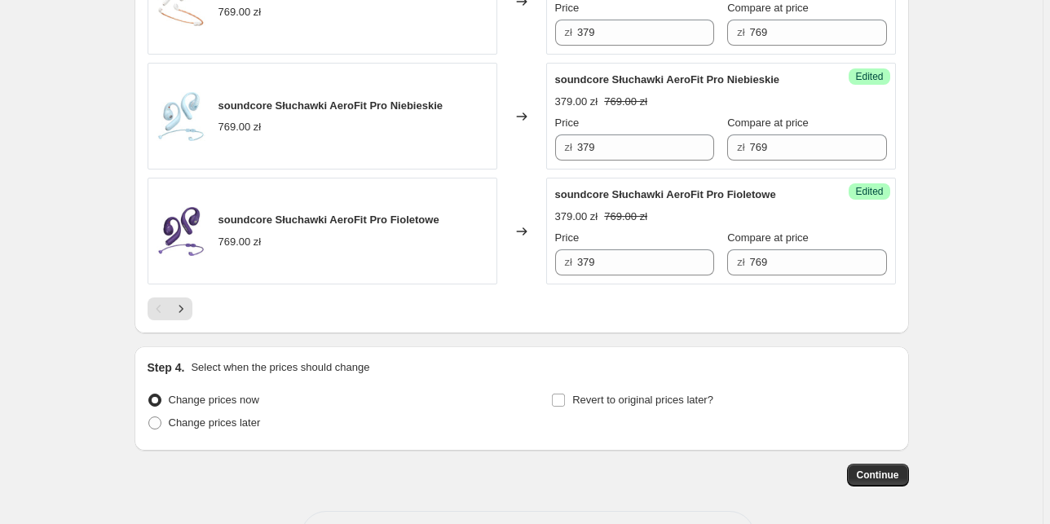
scroll to position [2608, 0]
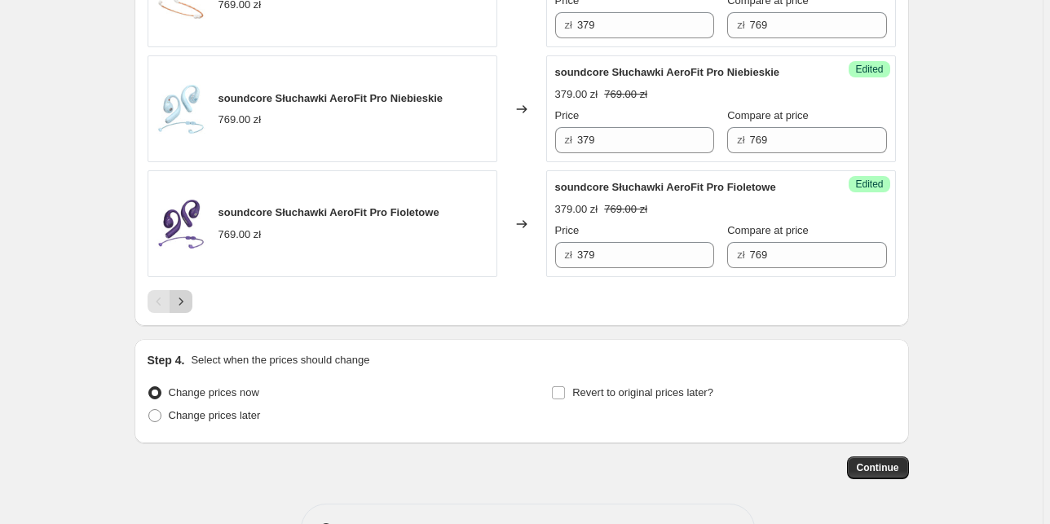
click at [182, 310] on icon "Next" at bounding box center [181, 301] width 16 height 16
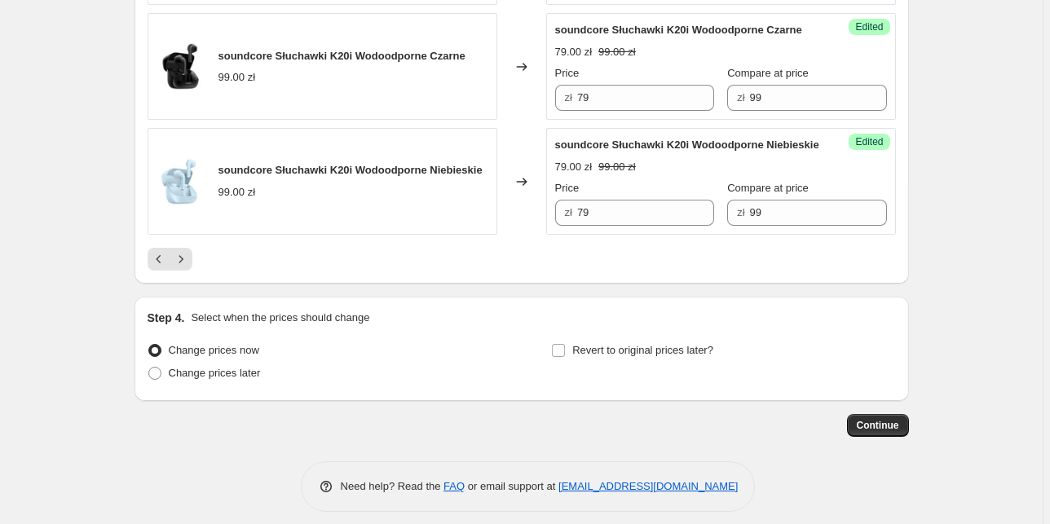
scroll to position [2704, 0]
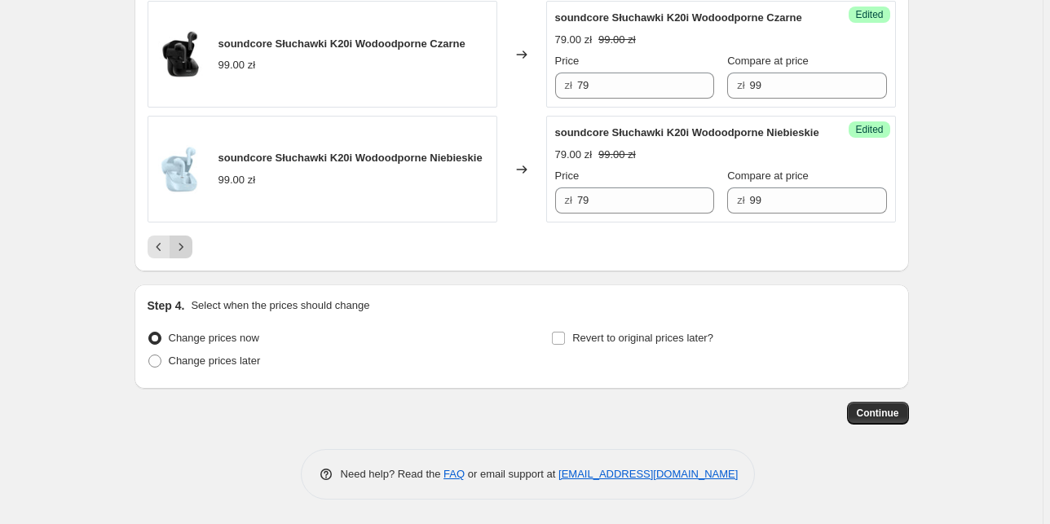
click at [181, 246] on icon "Next" at bounding box center [181, 247] width 16 height 16
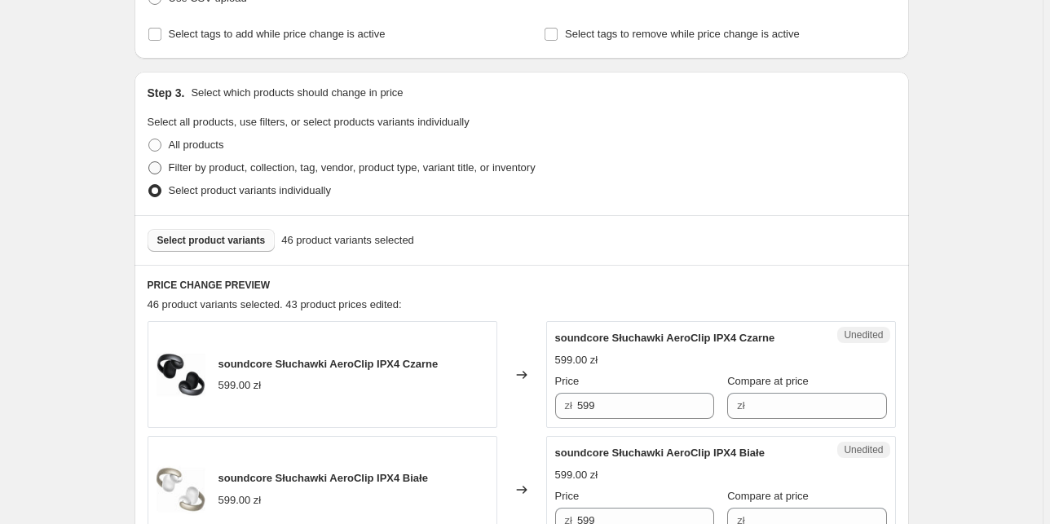
scroll to position [398, 0]
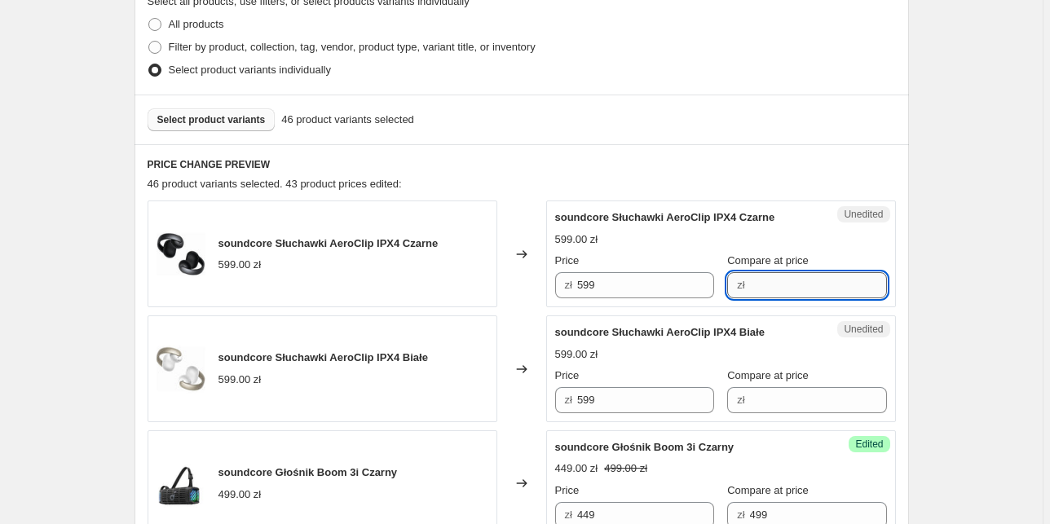
click at [750, 287] on input "Compare at price" at bounding box center [818, 285] width 137 height 26
type input "599"
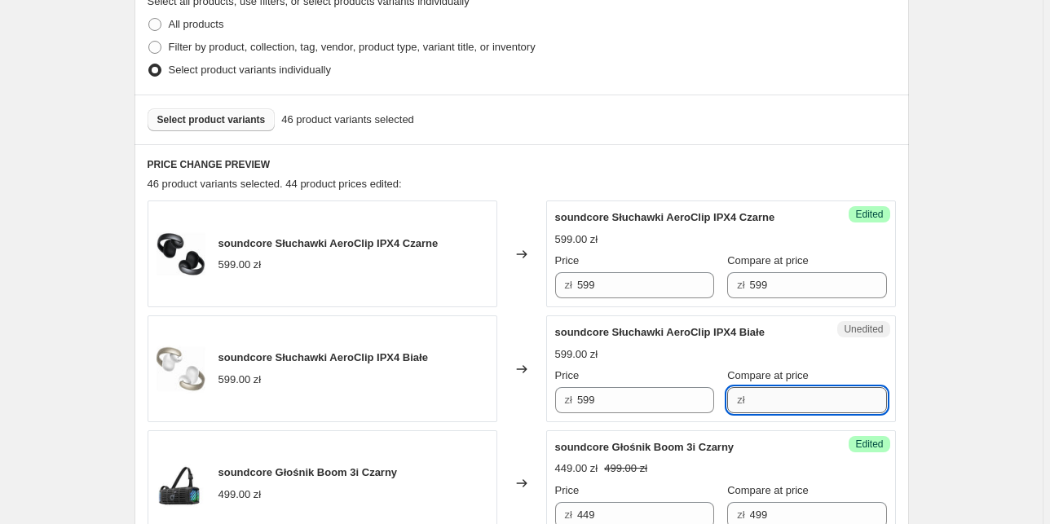
click at [799, 398] on input "Compare at price" at bounding box center [818, 400] width 137 height 26
type input "599"
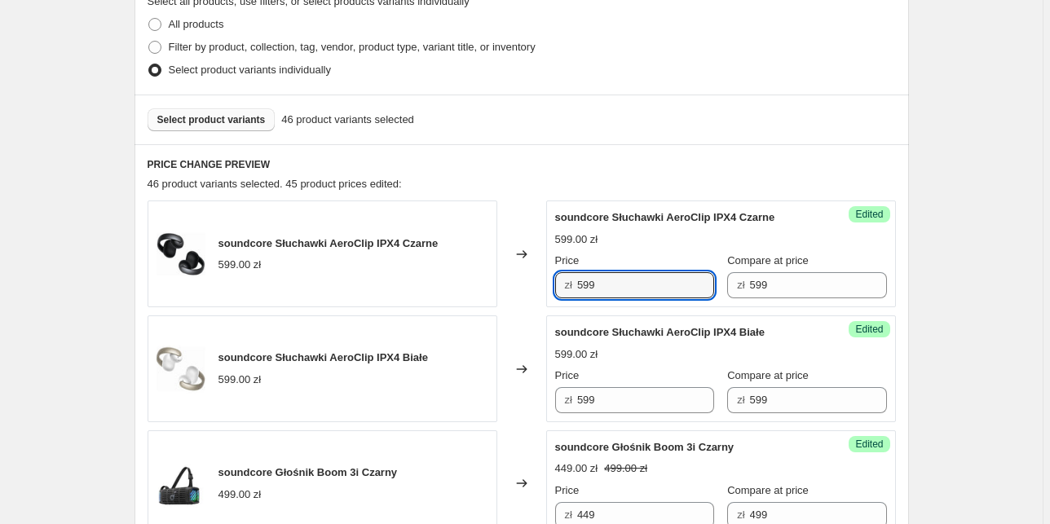
drag, startPoint x: 626, startPoint y: 287, endPoint x: 459, endPoint y: 267, distance: 168.3
click at [459, 267] on div "soundcore Słuchawki AeroClip IPX4 Czarne 599.00 zł Changed to Success Edited so…" at bounding box center [522, 253] width 748 height 107
type input "449"
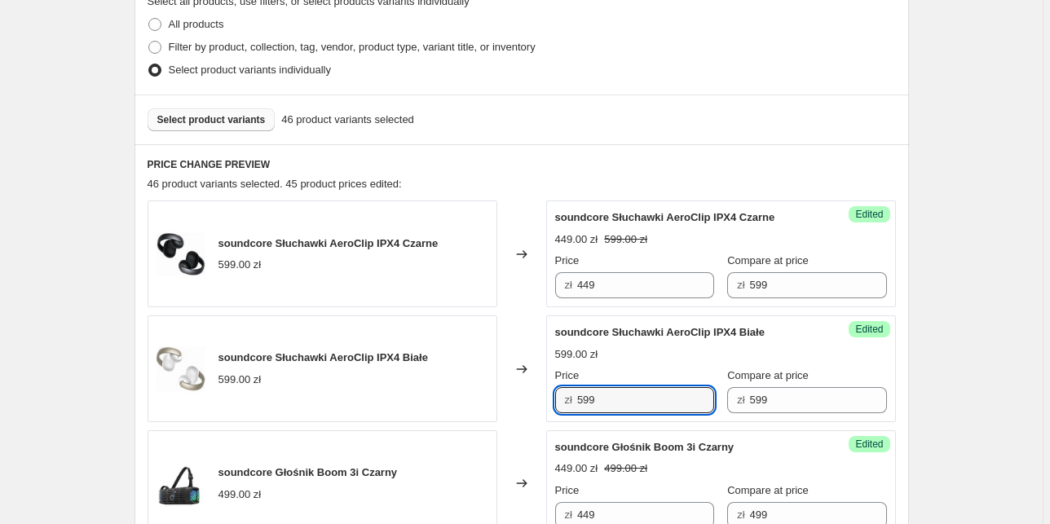
drag, startPoint x: 624, startPoint y: 409, endPoint x: 478, endPoint y: 391, distance: 147.8
click at [478, 391] on div "soundcore Słuchawki AeroClip IPX4 Białe 599.00 zł Changed to Success Edited sou…" at bounding box center [522, 368] width 748 height 107
type input "449"
click at [96, 266] on div "Create new price [MEDICAL_DATA]. This page is ready Create new price [MEDICAL_D…" at bounding box center [521, 392] width 1042 height 1580
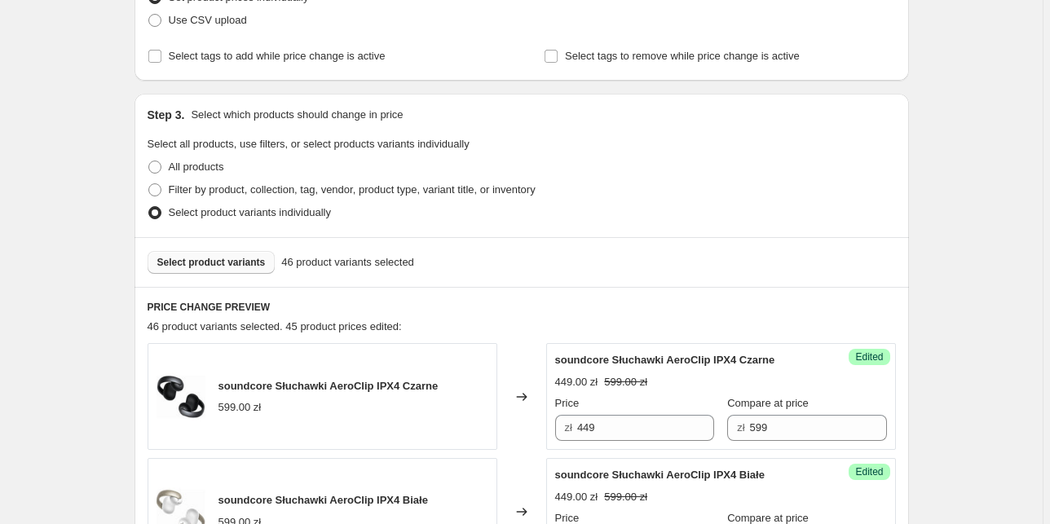
scroll to position [261, 0]
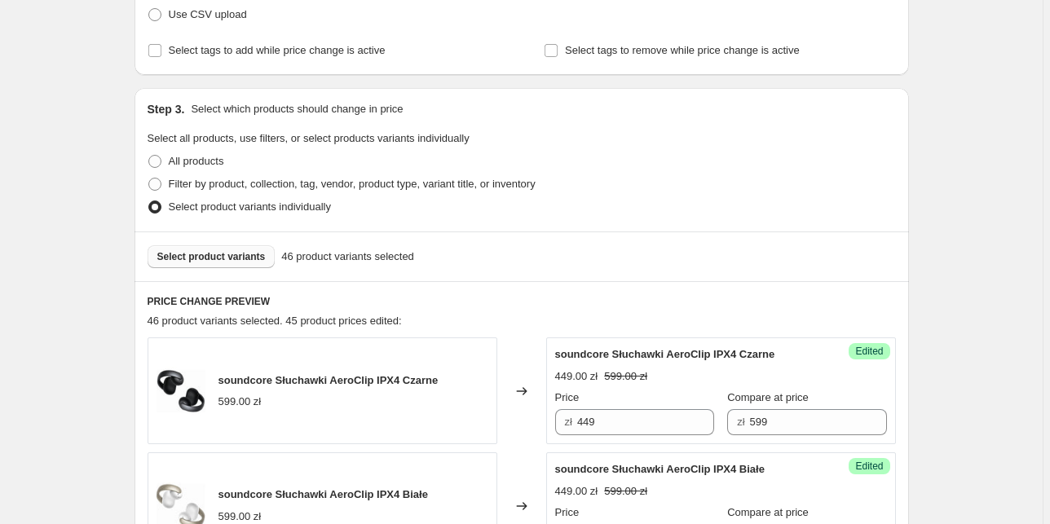
click at [241, 244] on div "Select product variants 46 product variants selected" at bounding box center [521, 256] width 774 height 50
click at [246, 251] on span "Select product variants" at bounding box center [211, 256] width 108 height 13
click at [944, 308] on div "Create new price [MEDICAL_DATA]. This page is ready Create new price [MEDICAL_D…" at bounding box center [521, 529] width 1042 height 1580
click at [948, 266] on div "Create new price [MEDICAL_DATA]. This page is ready Create new price [MEDICAL_D…" at bounding box center [521, 529] width 1042 height 1580
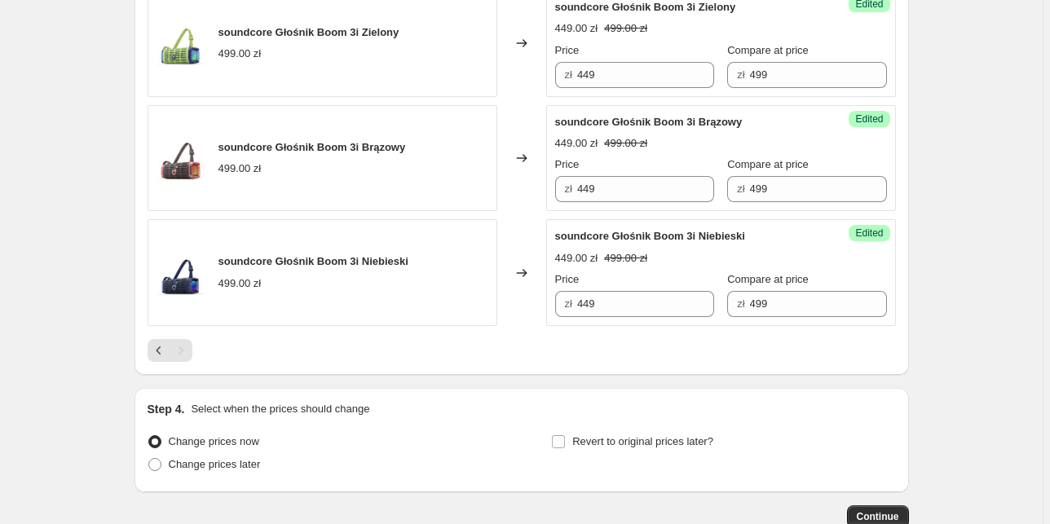
scroll to position [1053, 0]
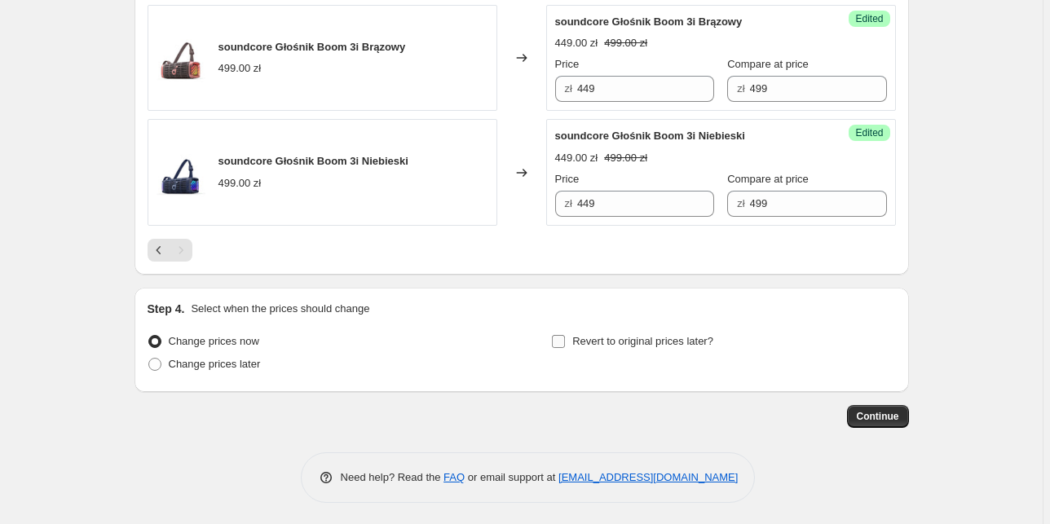
click at [640, 341] on span "Revert to original prices later?" at bounding box center [642, 341] width 141 height 12
click at [565, 341] on input "Revert to original prices later?" at bounding box center [558, 341] width 13 height 13
checkbox input "true"
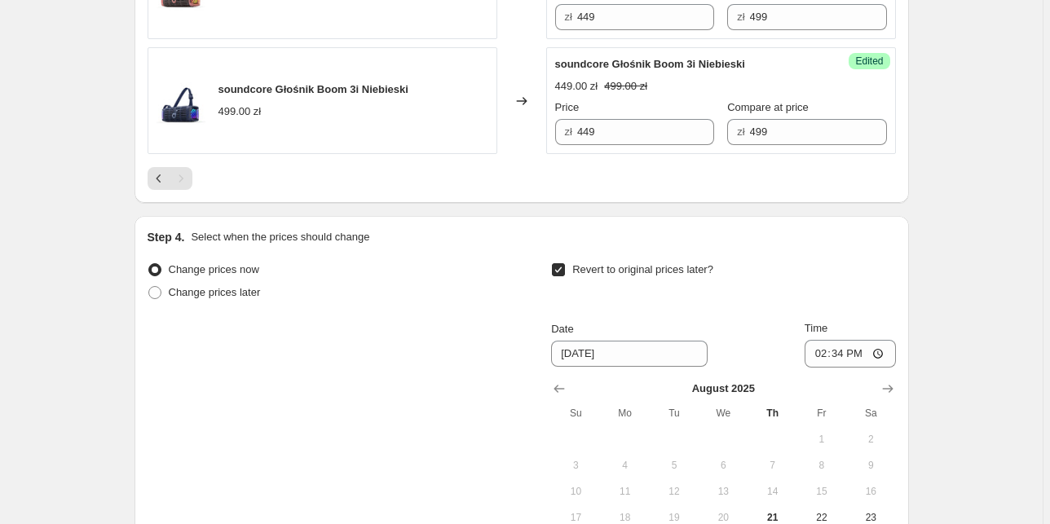
scroll to position [1249, 0]
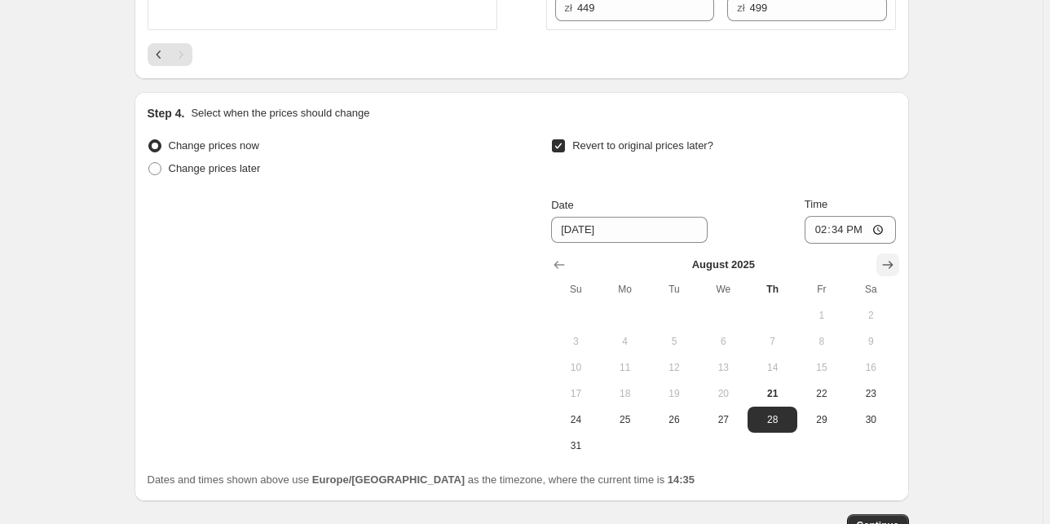
click at [890, 266] on icon "Show next month, September 2025" at bounding box center [887, 265] width 16 height 16
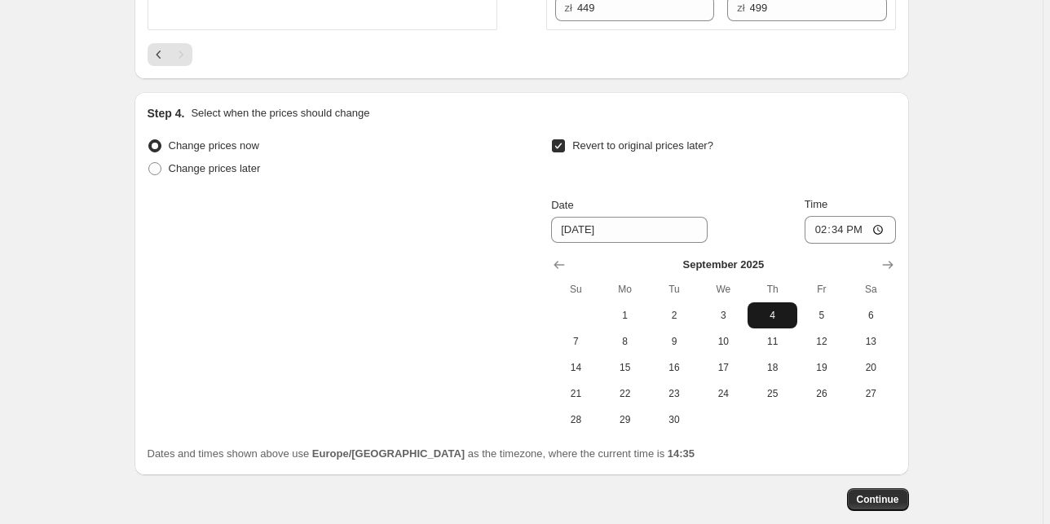
click at [769, 303] on button "4" at bounding box center [771, 315] width 49 height 26
type input "[DATE]"
click at [870, 229] on input "14:34" at bounding box center [849, 230] width 91 height 28
type input "23:59"
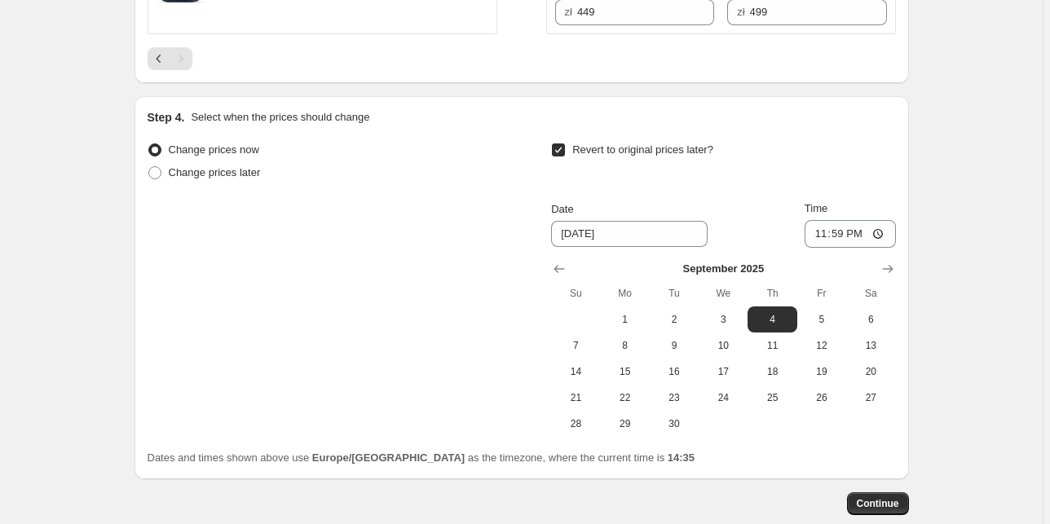
scroll to position [1333, 0]
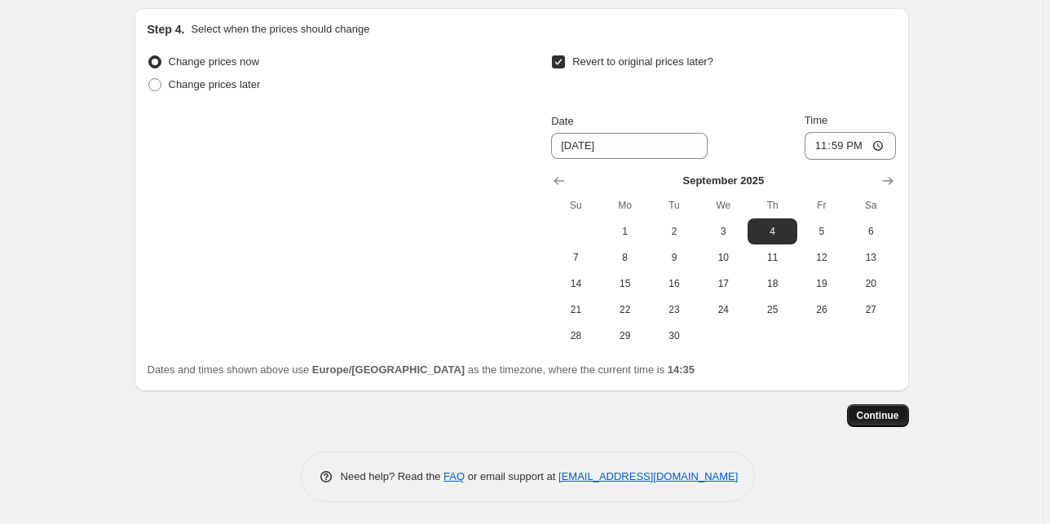
click at [899, 412] on span "Continue" at bounding box center [878, 415] width 42 height 13
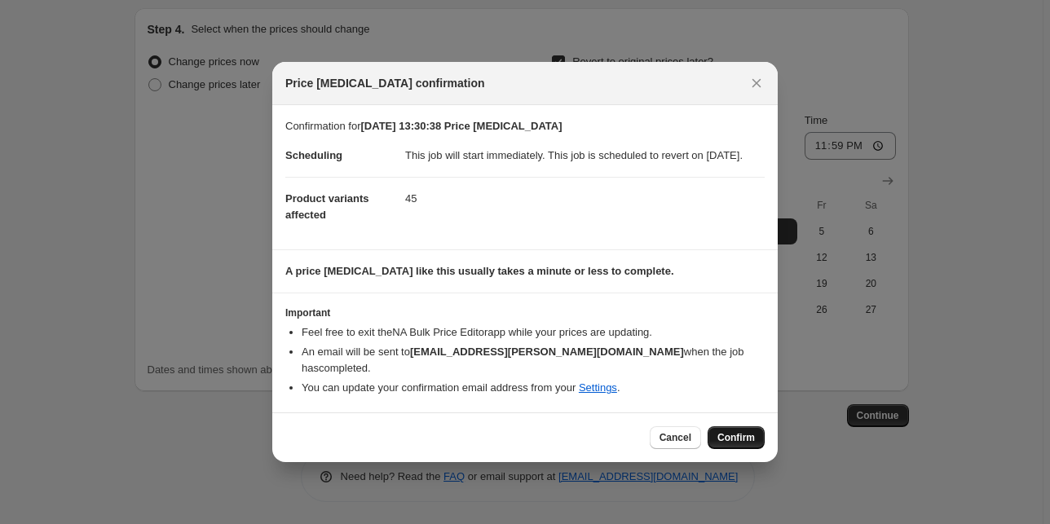
click at [743, 449] on button "Confirm" at bounding box center [735, 437] width 57 height 23
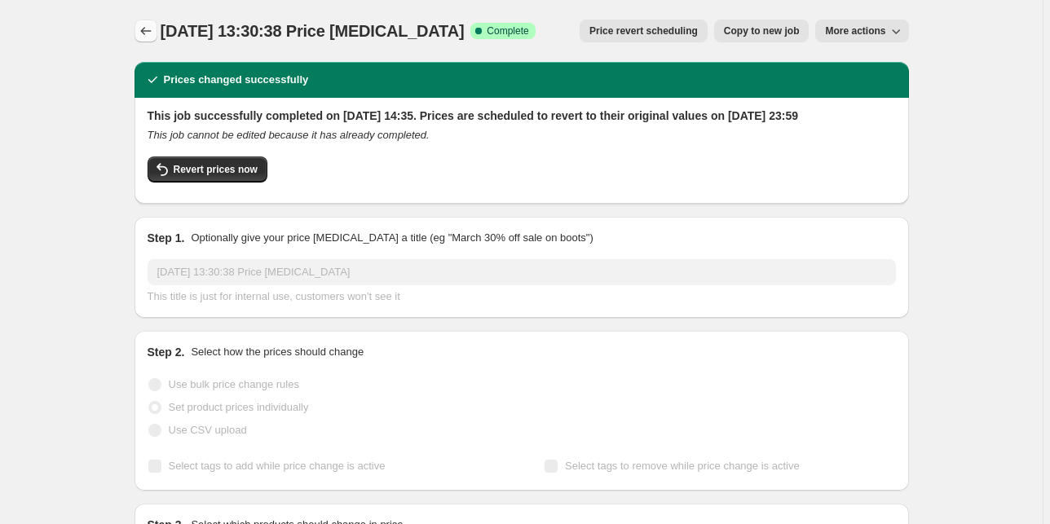
click at [152, 29] on icon "Price change jobs" at bounding box center [146, 31] width 16 height 16
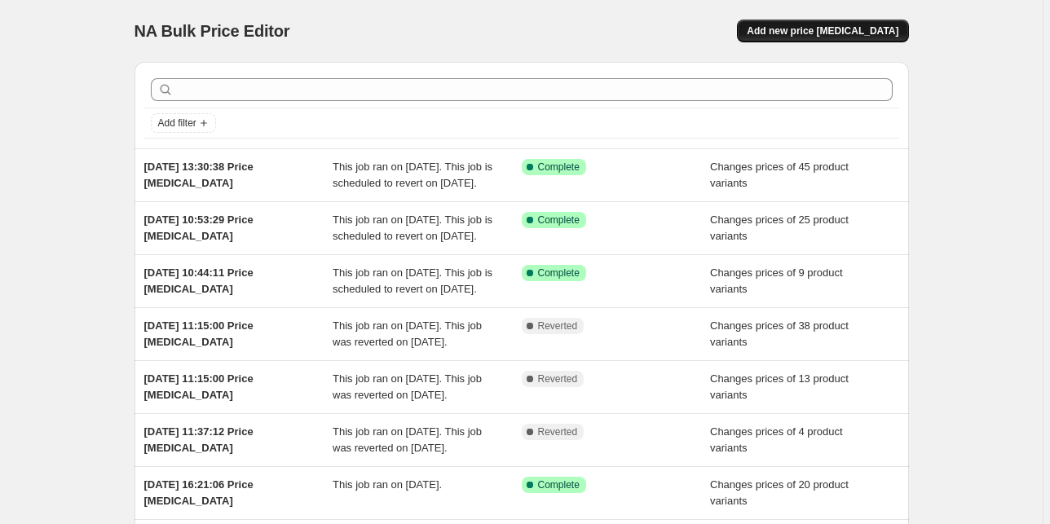
click at [822, 37] on button "Add new price [MEDICAL_DATA]" at bounding box center [822, 31] width 171 height 23
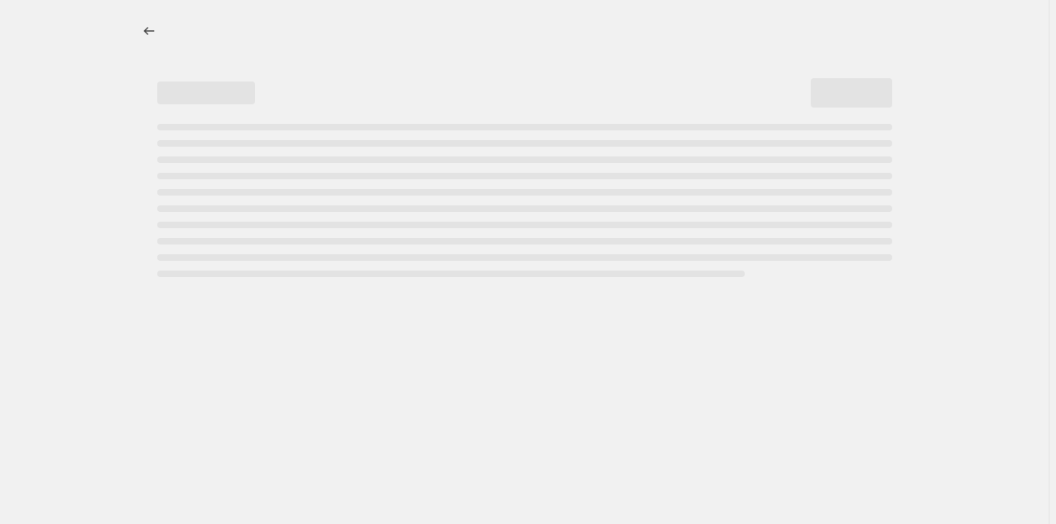
select select "percentage"
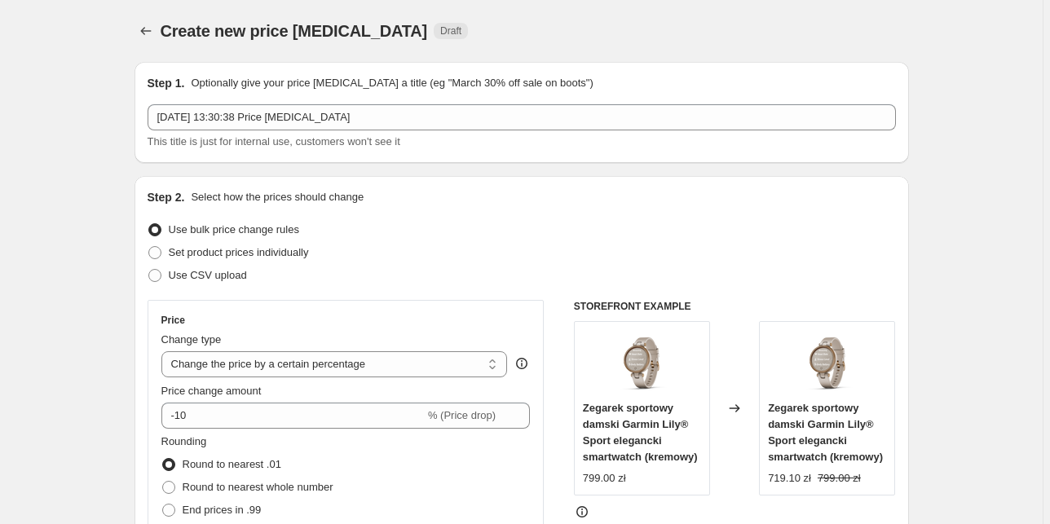
click at [211, 253] on span "Set product prices individually" at bounding box center [239, 252] width 140 height 12
click at [149, 247] on input "Set product prices individually" at bounding box center [148, 246] width 1 height 1
radio input "true"
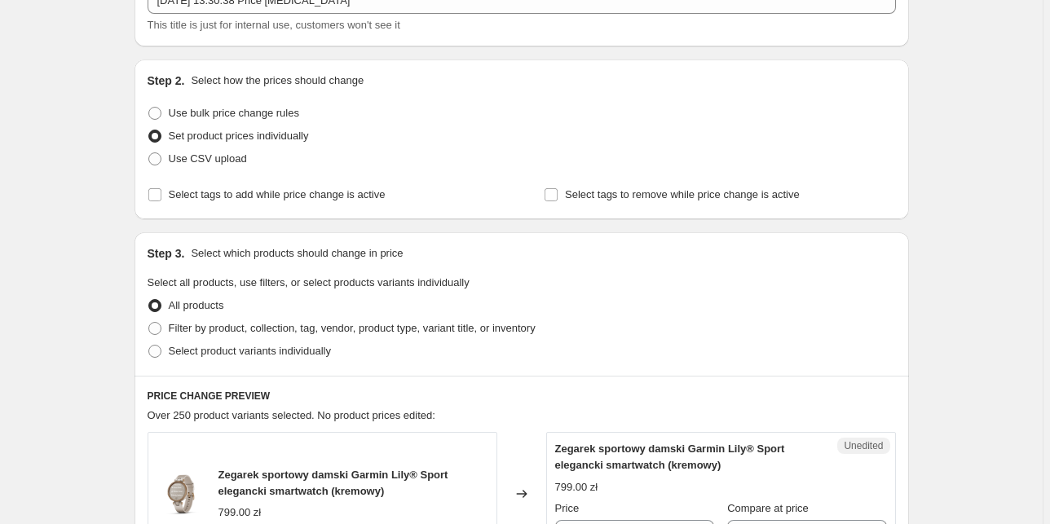
scroll to position [130, 0]
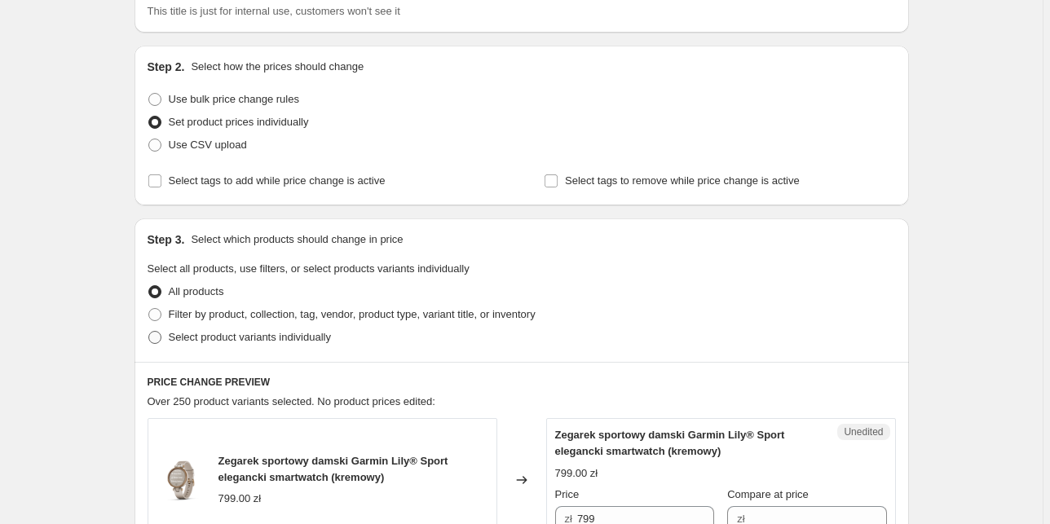
click at [227, 336] on span "Select product variants individually" at bounding box center [250, 337] width 162 height 12
click at [149, 332] on input "Select product variants individually" at bounding box center [148, 331] width 1 height 1
radio input "true"
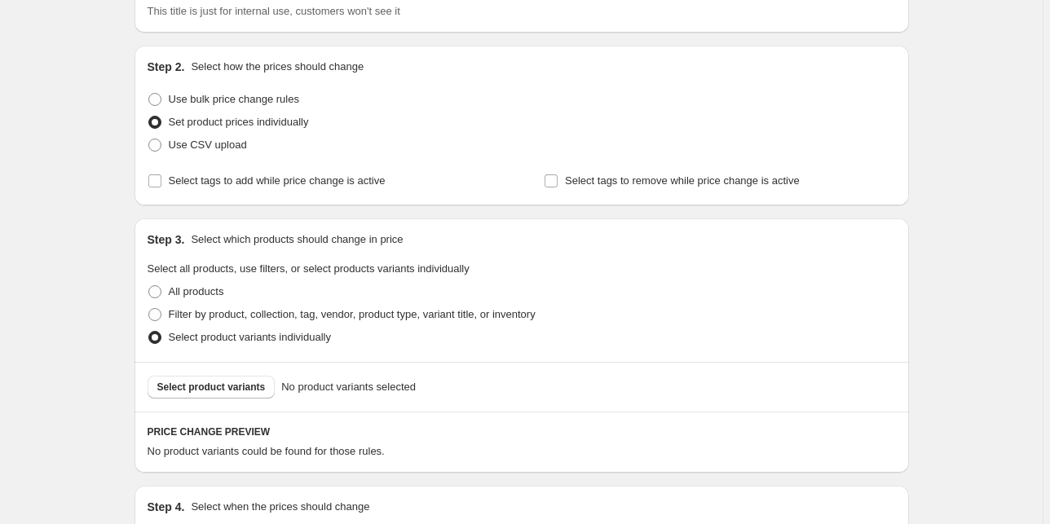
scroll to position [261, 0]
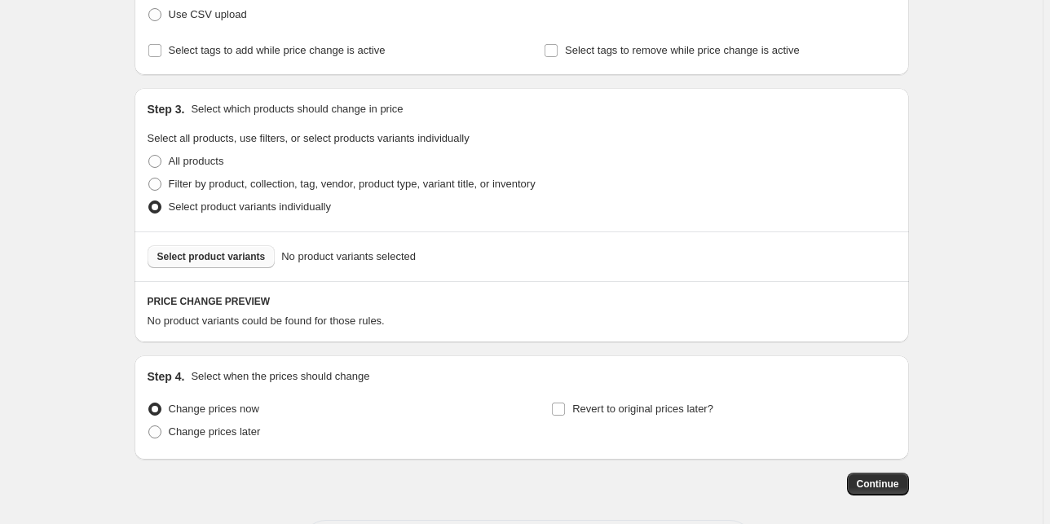
click at [195, 258] on span "Select product variants" at bounding box center [211, 256] width 108 height 13
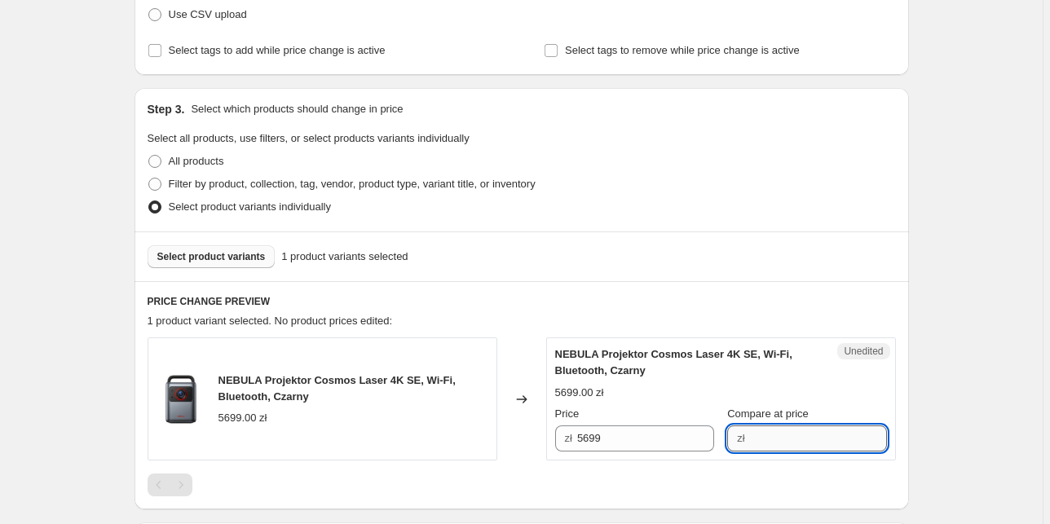
click at [753, 444] on input "Compare at price" at bounding box center [818, 438] width 137 height 26
type input "5699"
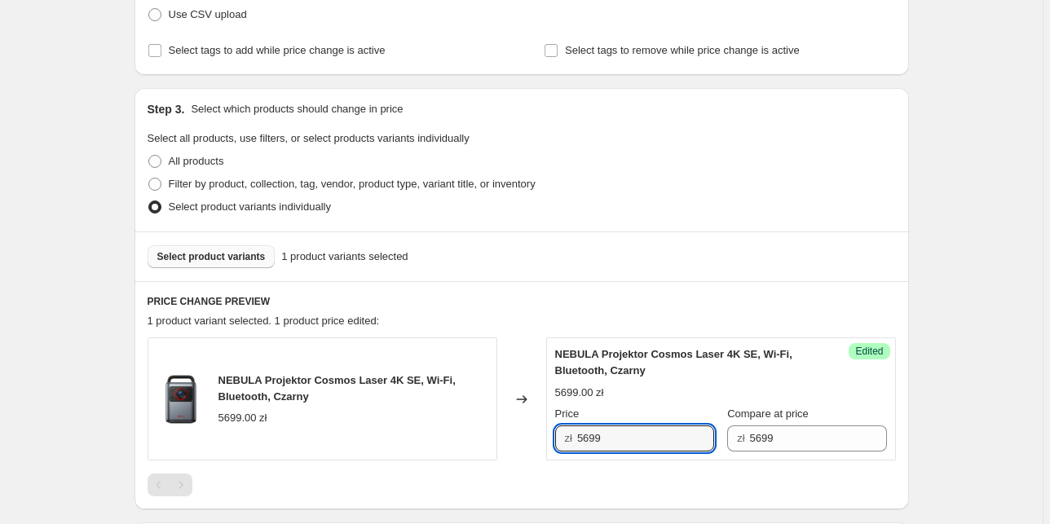
drag, startPoint x: 620, startPoint y: 438, endPoint x: 441, endPoint y: 390, distance: 185.8
click at [434, 440] on div "NEBULA Projektor Cosmos Laser 4K SE, Wi-Fi, Bluetooth, Czarny 5699.00 zł Change…" at bounding box center [522, 398] width 748 height 123
type input "4049"
click at [987, 274] on div "Create new price [MEDICAL_DATA]. This page is ready Create new price [MEDICAL_D…" at bounding box center [521, 250] width 1042 height 1023
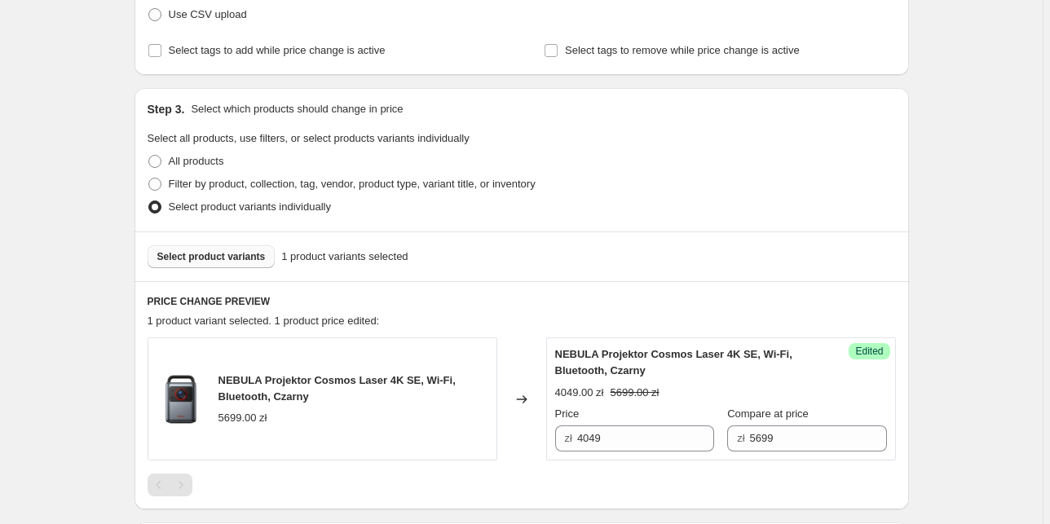
click at [248, 258] on span "Select product variants" at bounding box center [211, 256] width 108 height 13
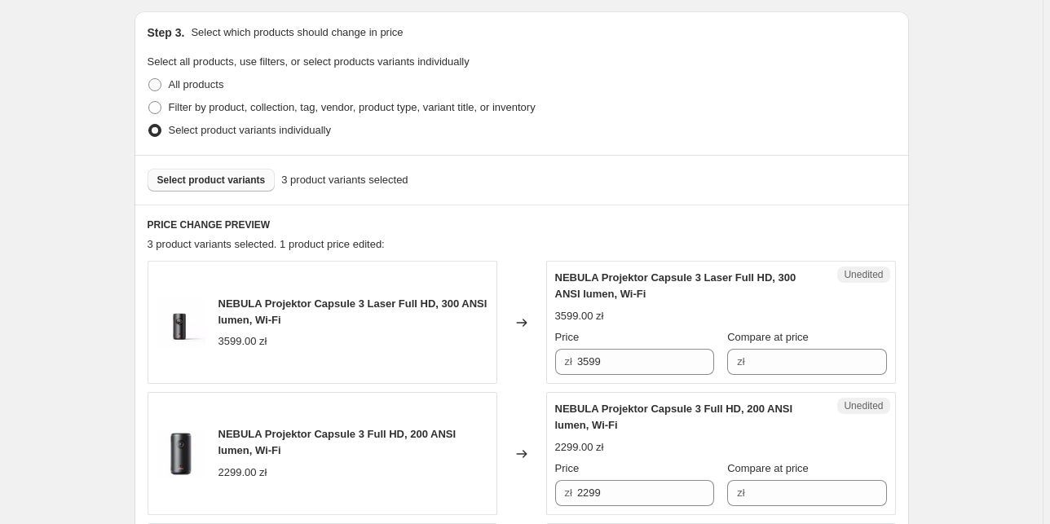
scroll to position [522, 0]
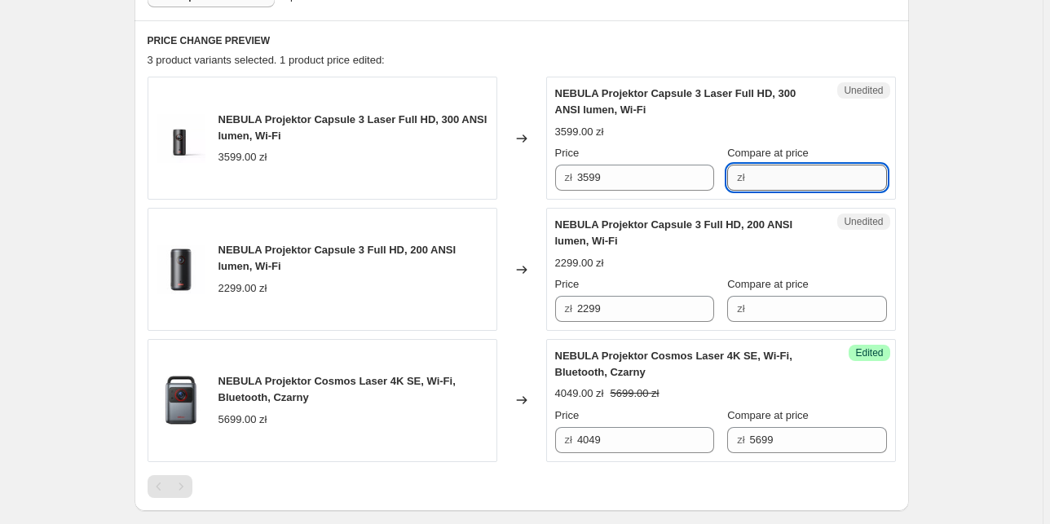
click at [782, 182] on input "Compare at price" at bounding box center [818, 178] width 137 height 26
type input "3599"
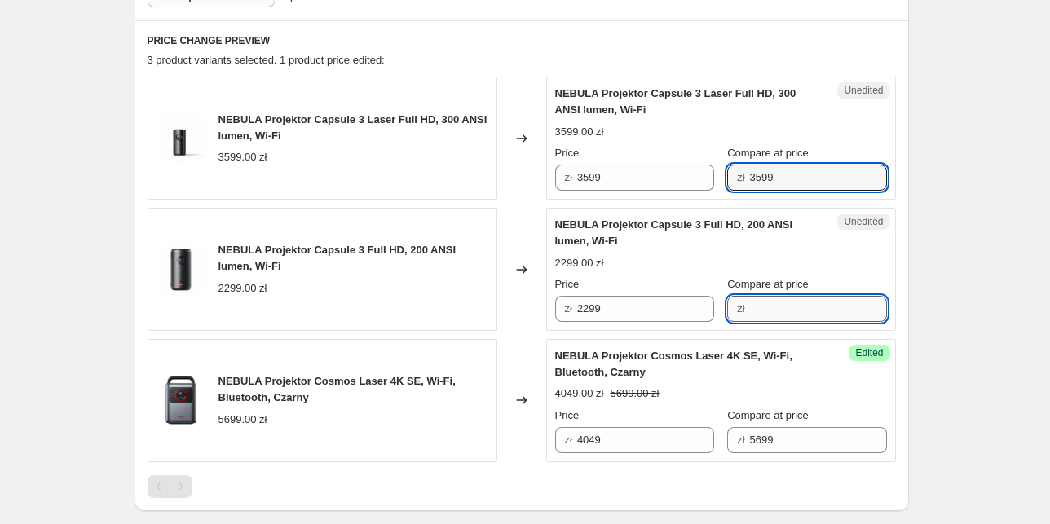
click at [786, 315] on input "Compare at price" at bounding box center [818, 309] width 137 height 26
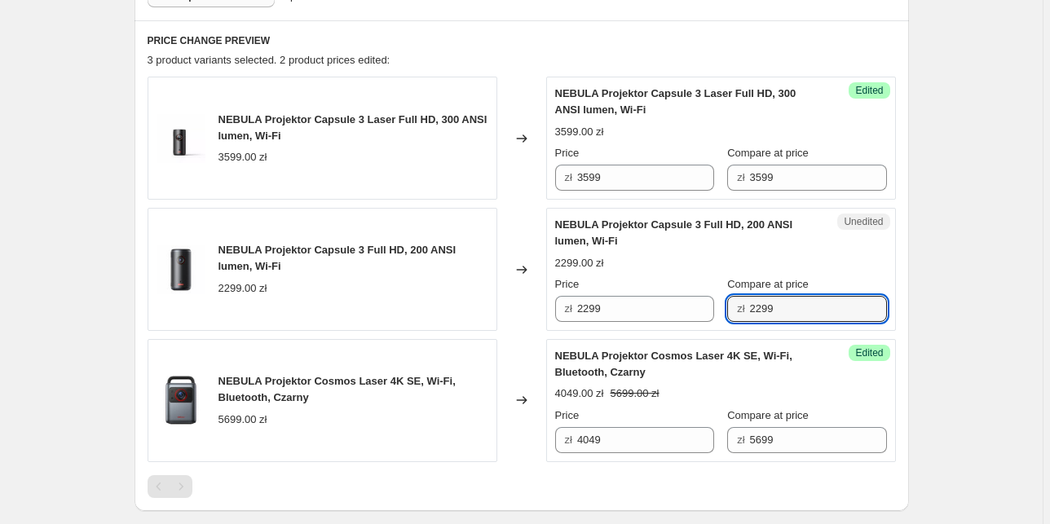
type input "2299"
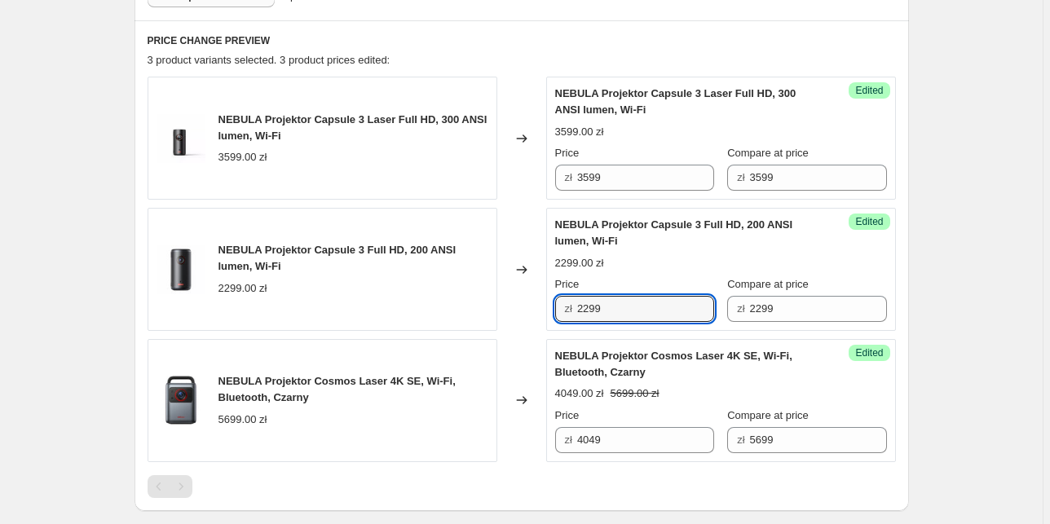
drag, startPoint x: 629, startPoint y: 315, endPoint x: 391, endPoint y: 281, distance: 240.4
click at [392, 302] on div "NEBULA Projektor Capsule 3 Full HD, 200 ANSI lumen, Wi-Fi 2299.00 zł Changed to…" at bounding box center [522, 269] width 748 height 123
type input "1599"
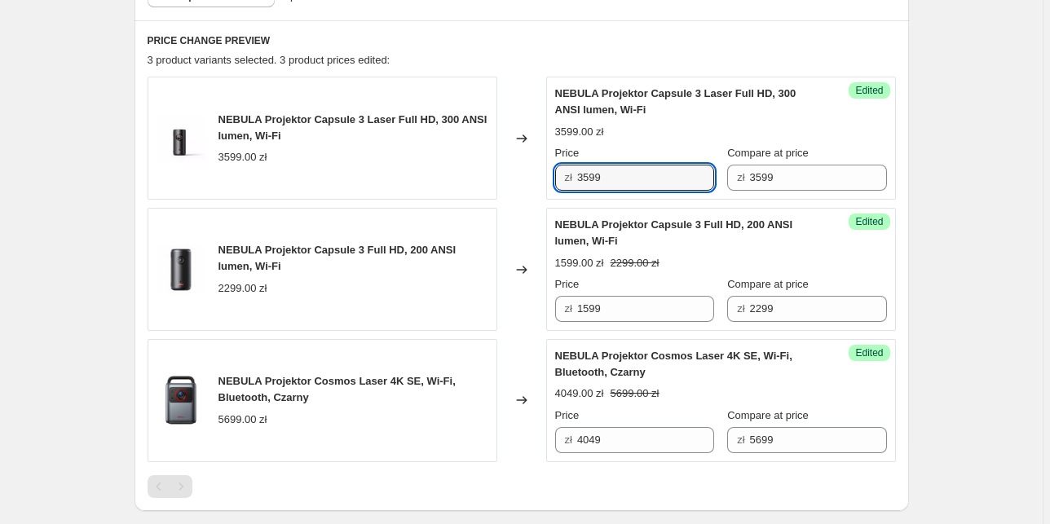
drag, startPoint x: 642, startPoint y: 175, endPoint x: 460, endPoint y: 159, distance: 182.5
click at [460, 174] on div "NEBULA Projektor Capsule 3 Laser Full HD, 300 ANSI lumen, Wi-Fi 3599.00 zł Chan…" at bounding box center [522, 138] width 748 height 123
type input "2499"
click at [959, 186] on div "Create new price [MEDICAL_DATA]. This page is ready Create new price [MEDICAL_D…" at bounding box center [521, 120] width 1042 height 1285
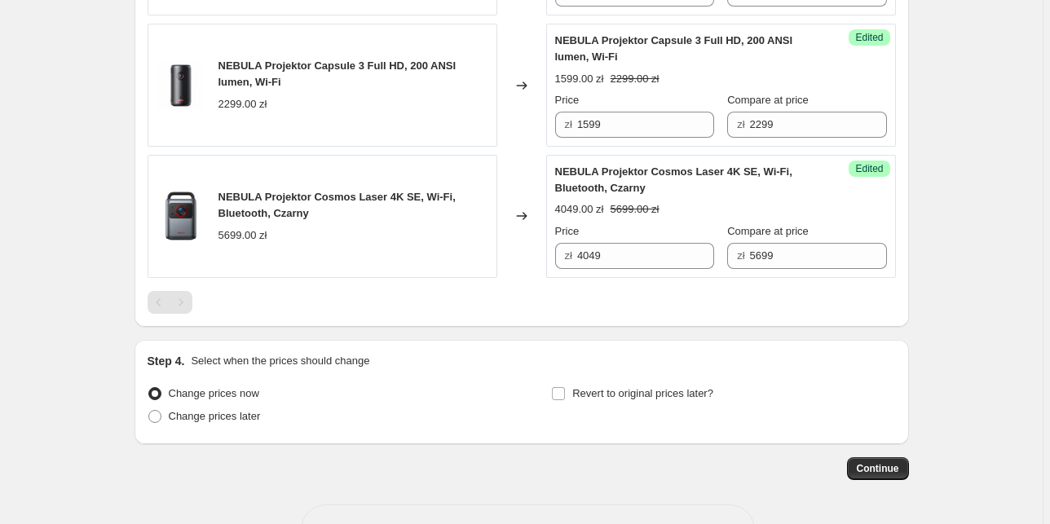
scroll to position [760, 0]
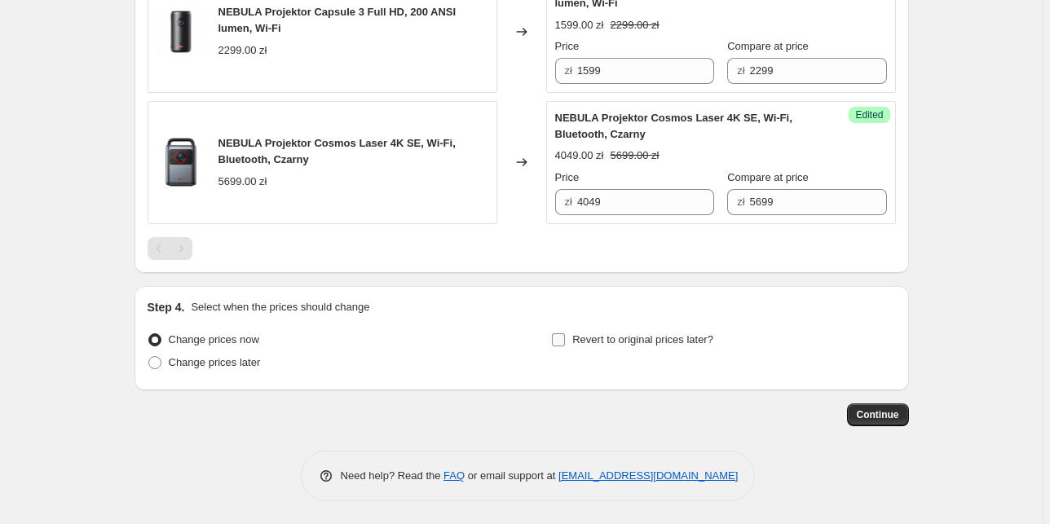
click at [624, 337] on span "Revert to original prices later?" at bounding box center [642, 339] width 141 height 12
click at [565, 337] on input "Revert to original prices later?" at bounding box center [558, 339] width 13 height 13
checkbox input "true"
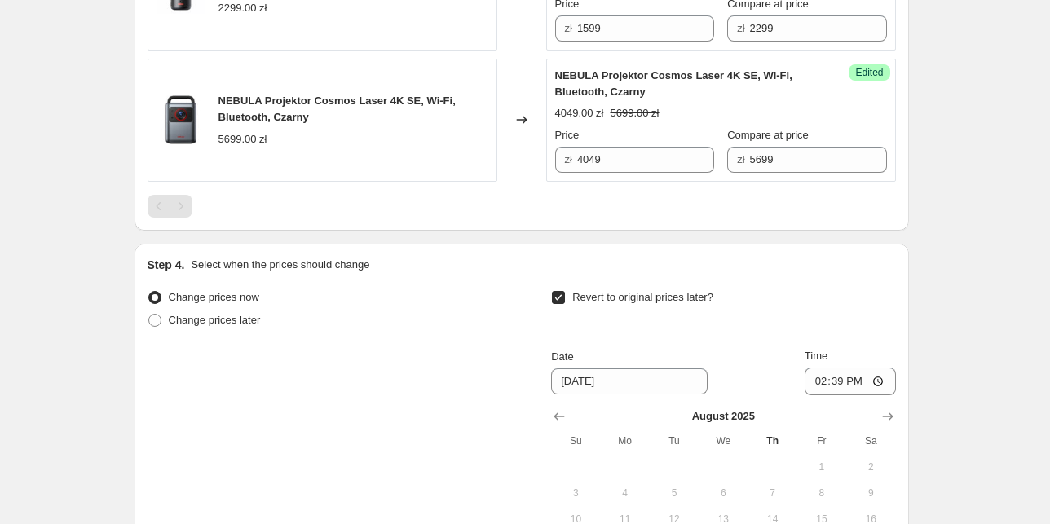
scroll to position [825, 0]
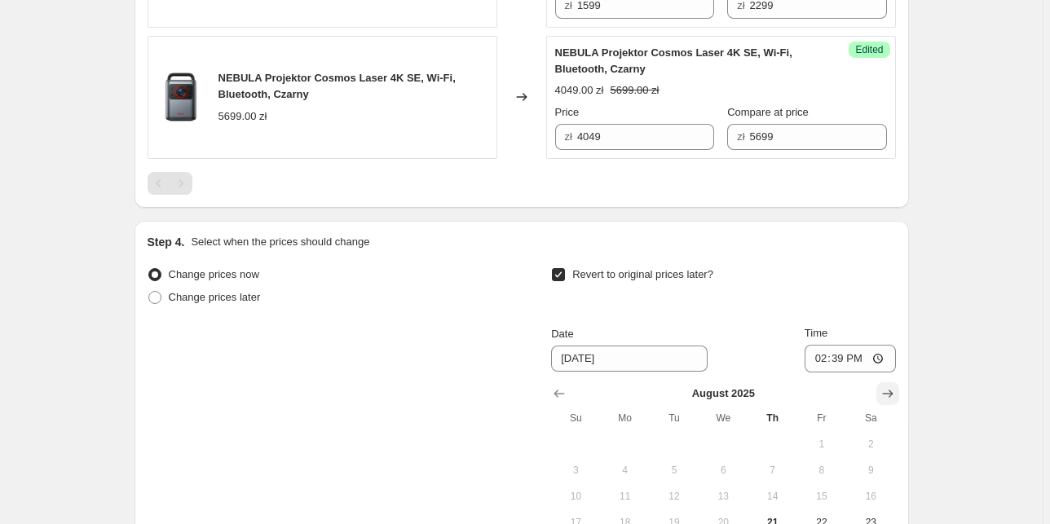
click at [890, 390] on icon "Show next month, September 2025" at bounding box center [887, 393] width 16 height 16
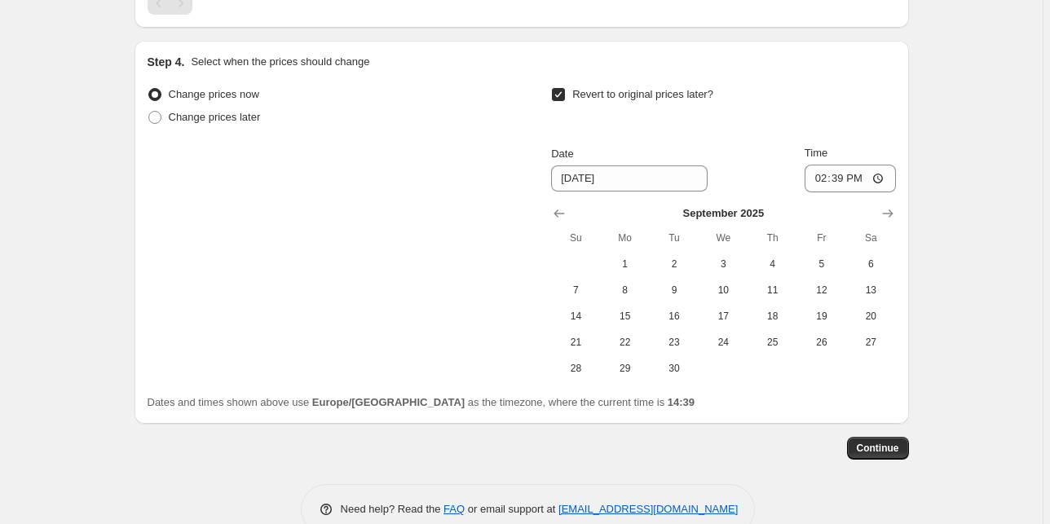
scroll to position [1020, 0]
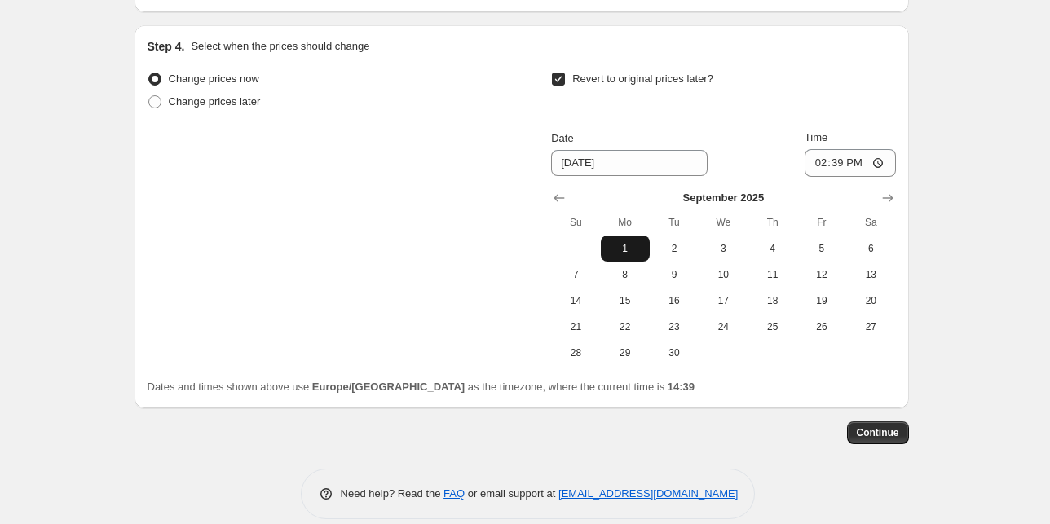
click at [623, 251] on span "1" at bounding box center [625, 248] width 36 height 13
type input "[DATE]"
click at [853, 164] on input "14:39" at bounding box center [849, 163] width 91 height 28
click at [847, 165] on input "14:39" at bounding box center [849, 163] width 91 height 28
type input "23:59"
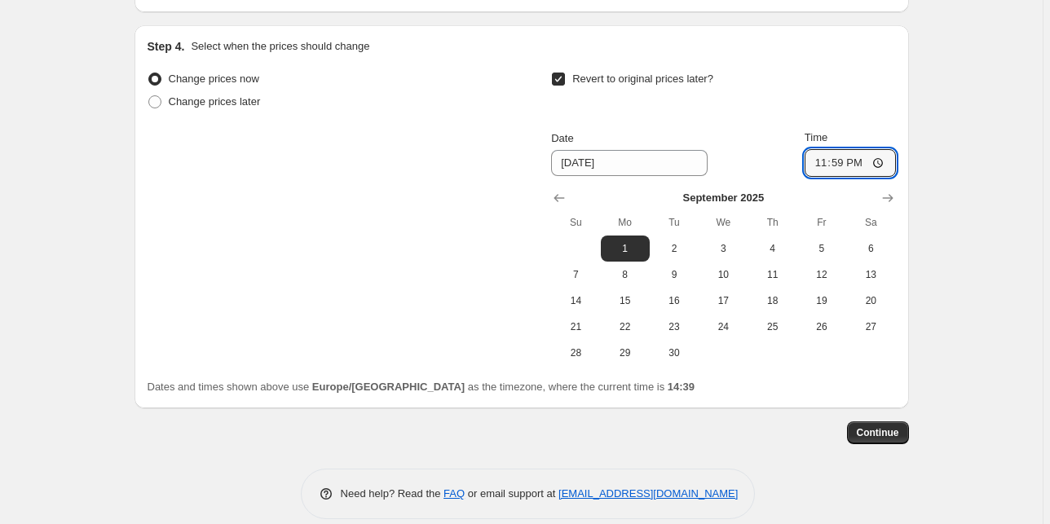
click at [380, 215] on div "Change prices now Change prices later Revert to original prices later? Date [DA…" at bounding box center [522, 217] width 748 height 298
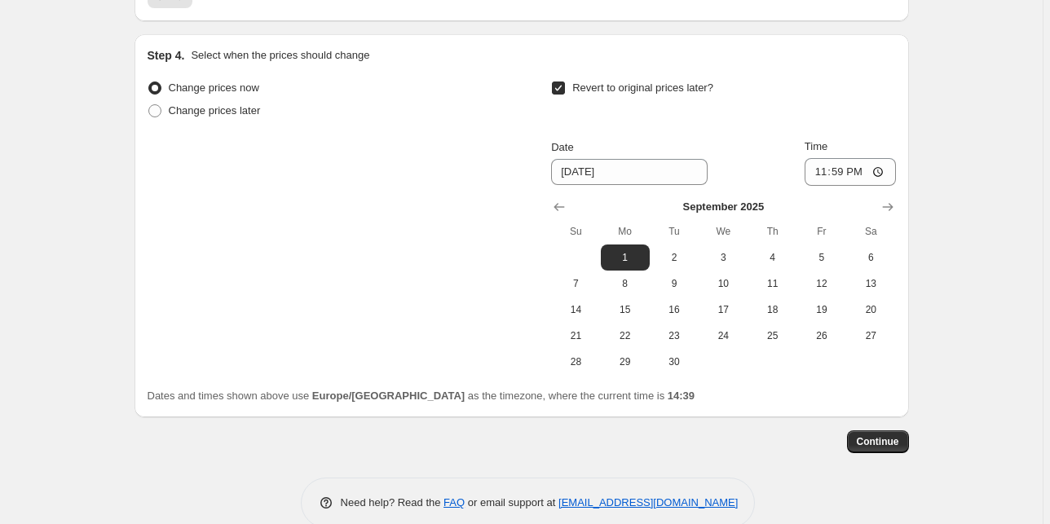
scroll to position [1037, 0]
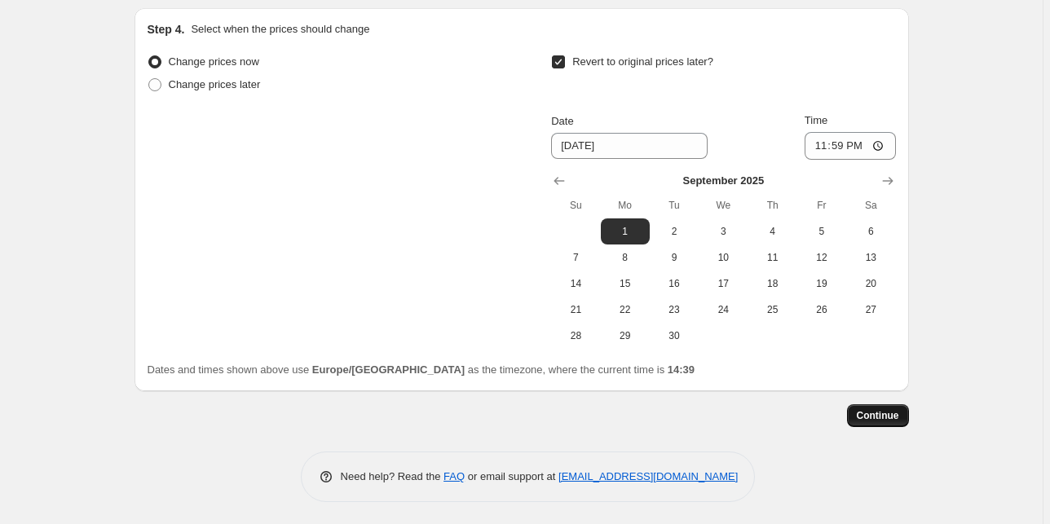
click at [890, 417] on span "Continue" at bounding box center [878, 415] width 42 height 13
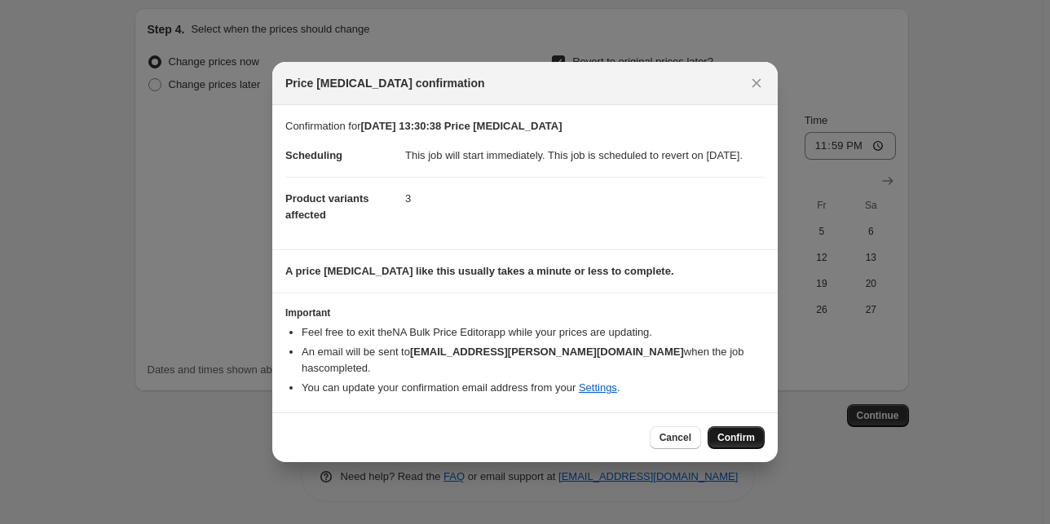
click at [732, 443] on span "Confirm" at bounding box center [735, 437] width 37 height 13
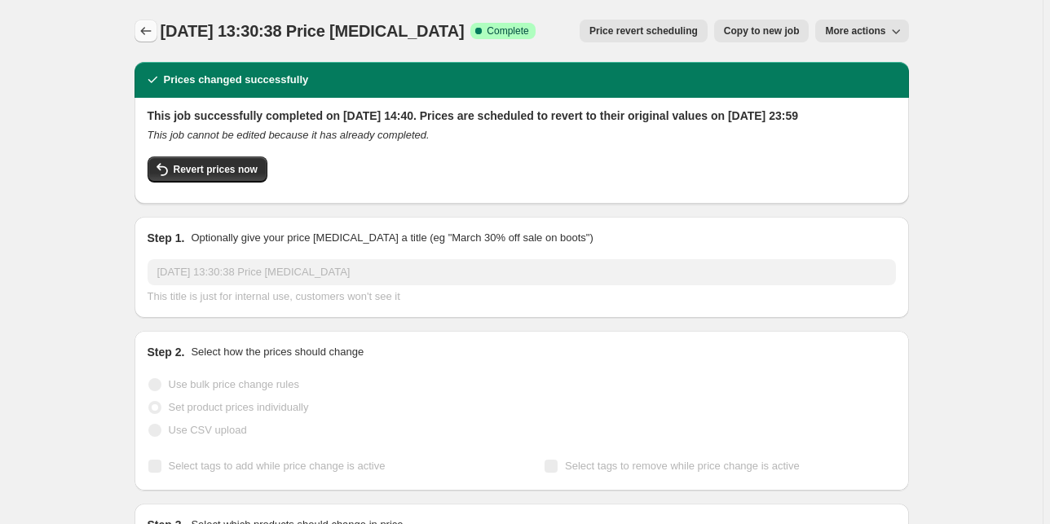
click at [148, 32] on icon "Price change jobs" at bounding box center [146, 31] width 16 height 16
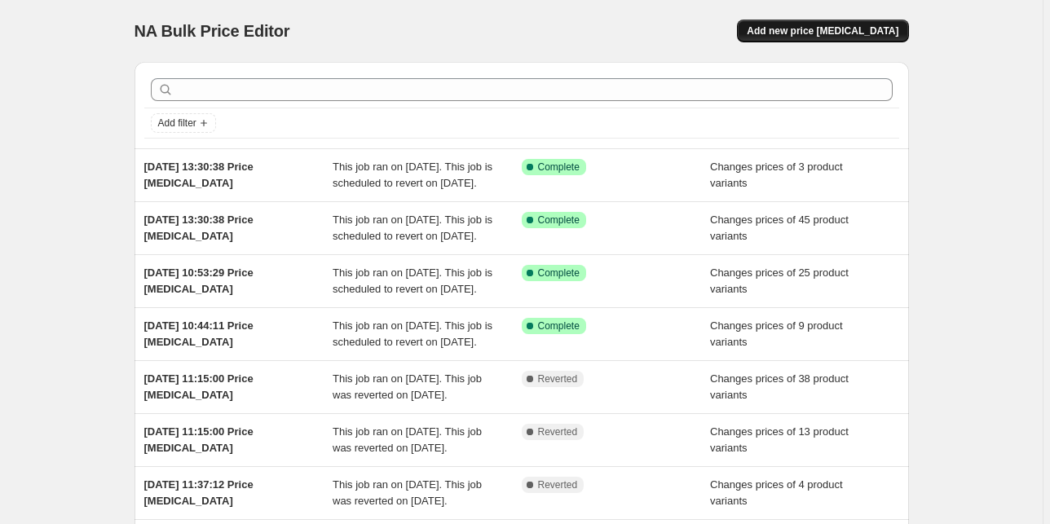
click at [880, 22] on button "Add new price [MEDICAL_DATA]" at bounding box center [822, 31] width 171 height 23
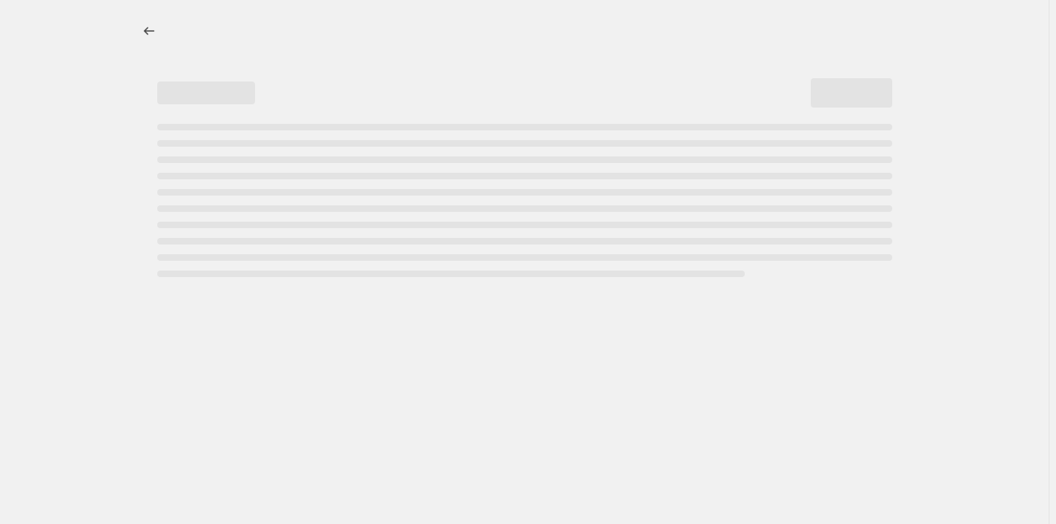
select select "percentage"
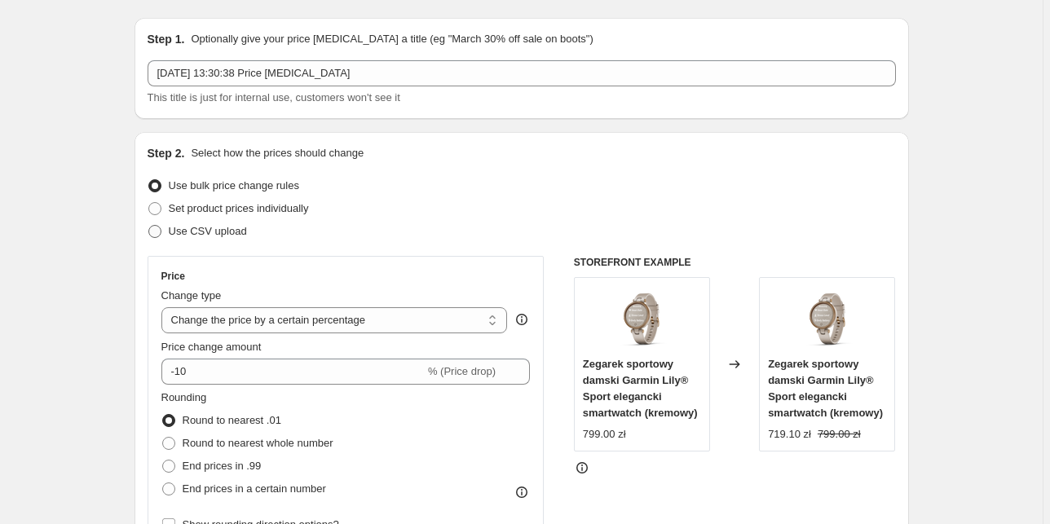
scroll to position [65, 0]
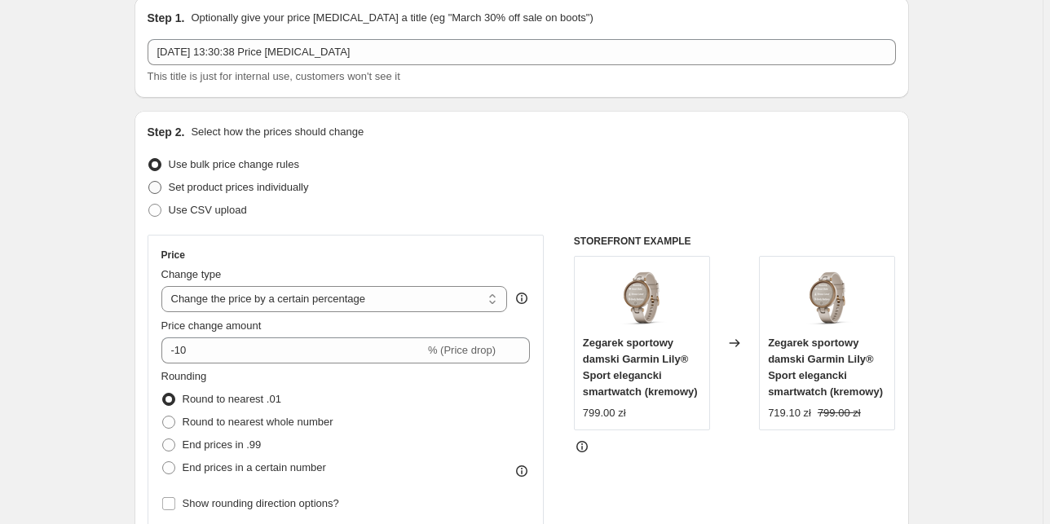
click at [232, 186] on span "Set product prices individually" at bounding box center [239, 187] width 140 height 12
click at [149, 182] on input "Set product prices individually" at bounding box center [148, 181] width 1 height 1
radio input "true"
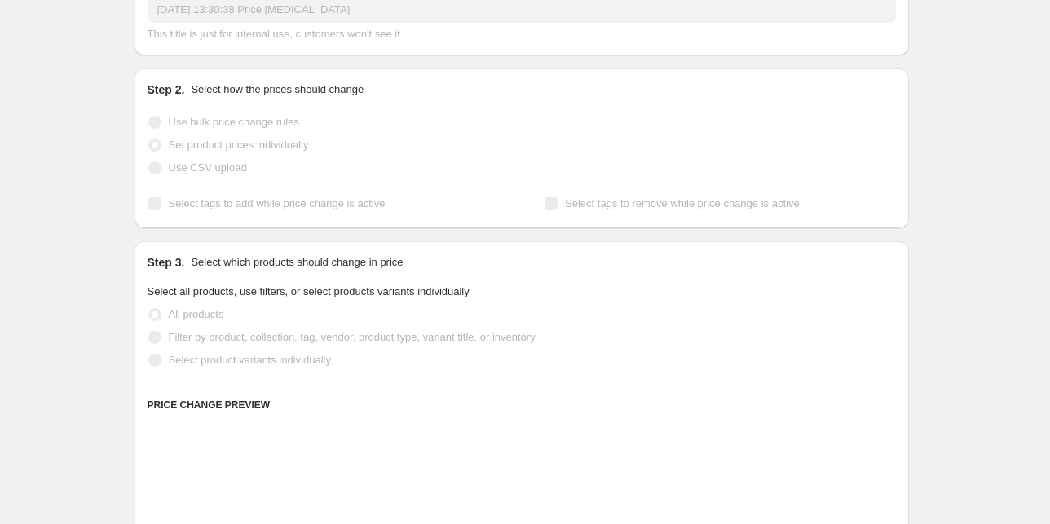
scroll to position [130, 0]
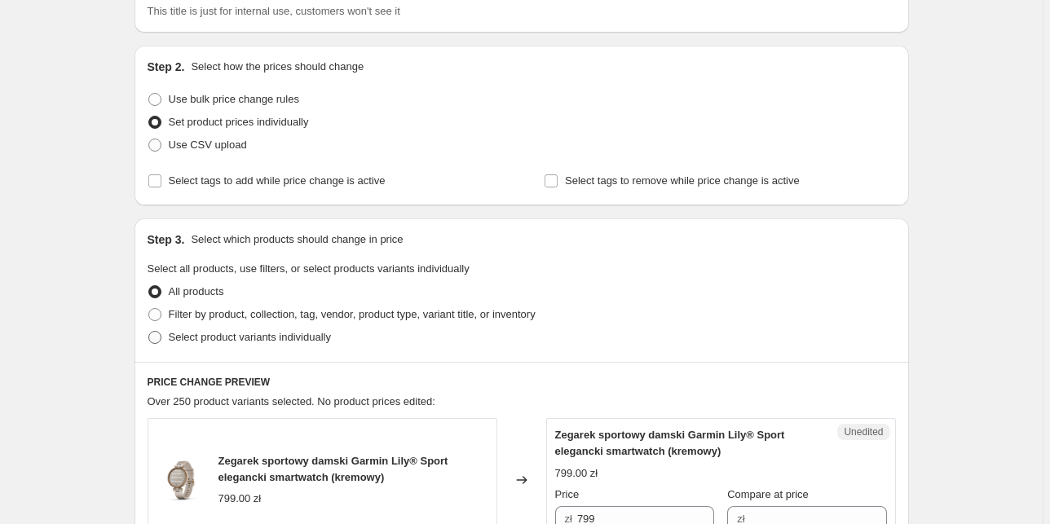
click at [223, 339] on span "Select product variants individually" at bounding box center [250, 337] width 162 height 12
click at [149, 332] on input "Select product variants individually" at bounding box center [148, 331] width 1 height 1
radio input "true"
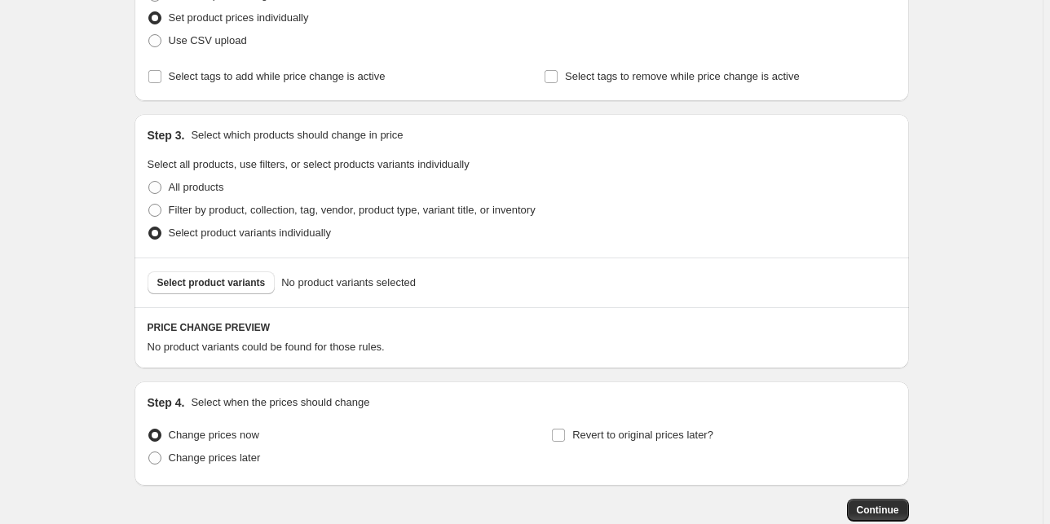
scroll to position [261, 0]
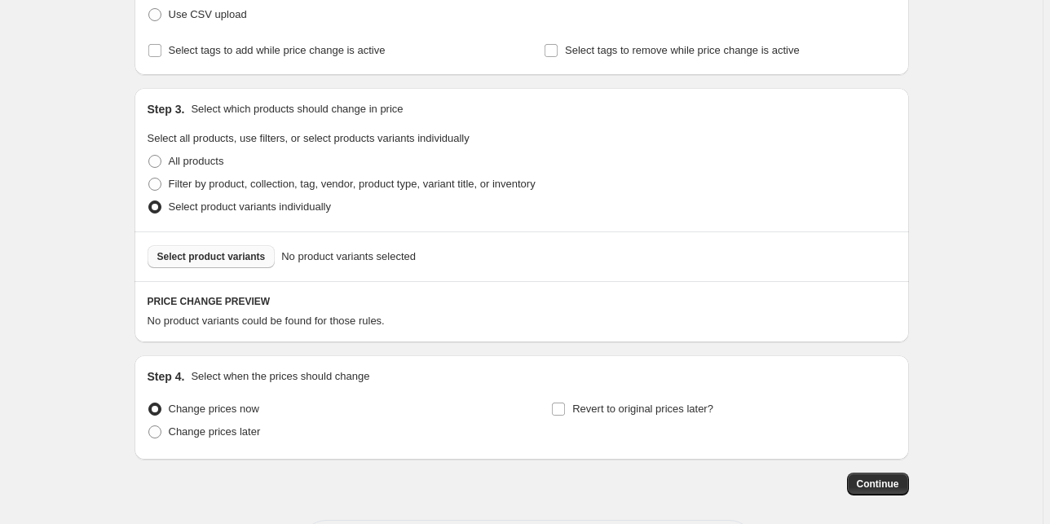
click at [222, 251] on span "Select product variants" at bounding box center [211, 256] width 108 height 13
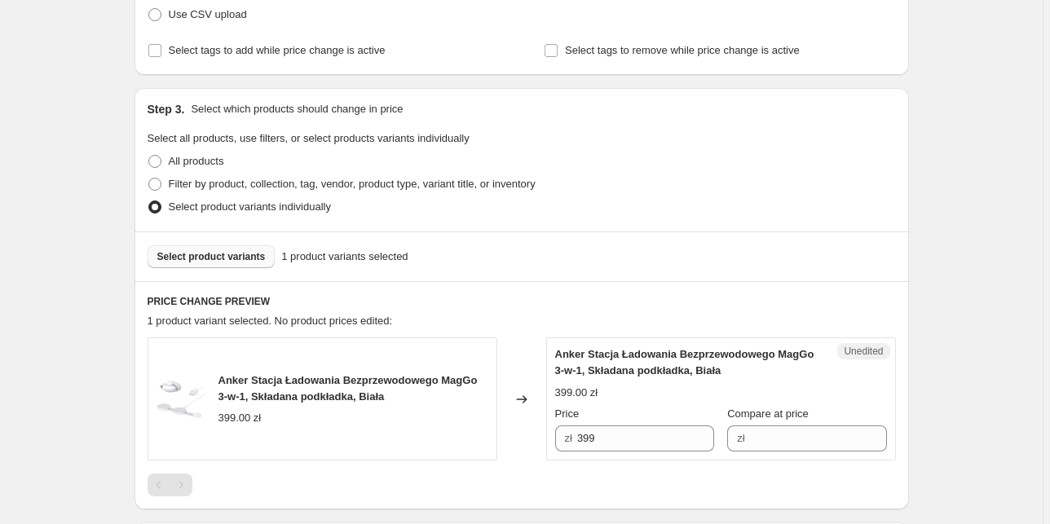
click at [235, 262] on span "Select product variants" at bounding box center [211, 256] width 108 height 13
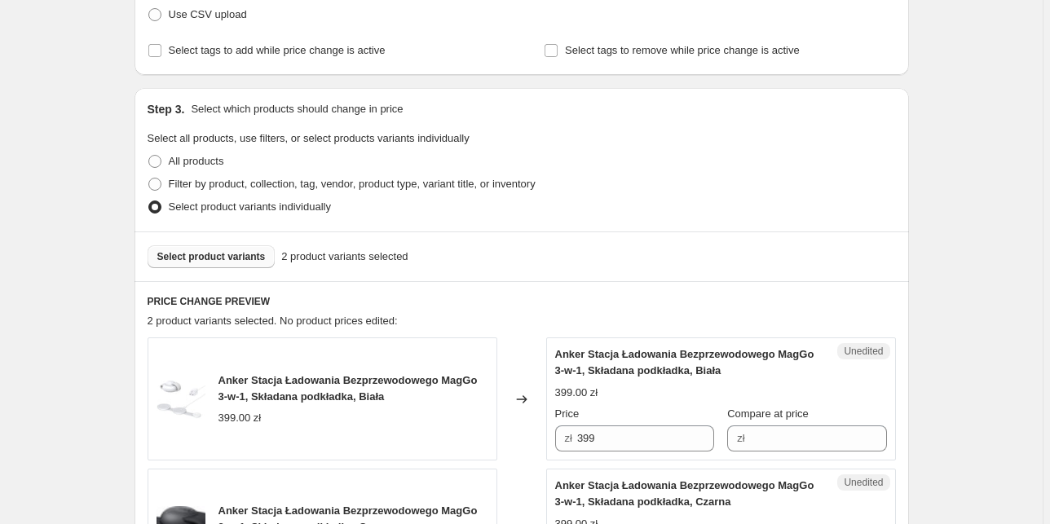
click at [224, 244] on div "Select product variants 2 product variants selected" at bounding box center [521, 256] width 774 height 50
click at [224, 251] on span "Select product variants" at bounding box center [211, 256] width 108 height 13
click at [249, 258] on span "Select product variants" at bounding box center [211, 256] width 108 height 13
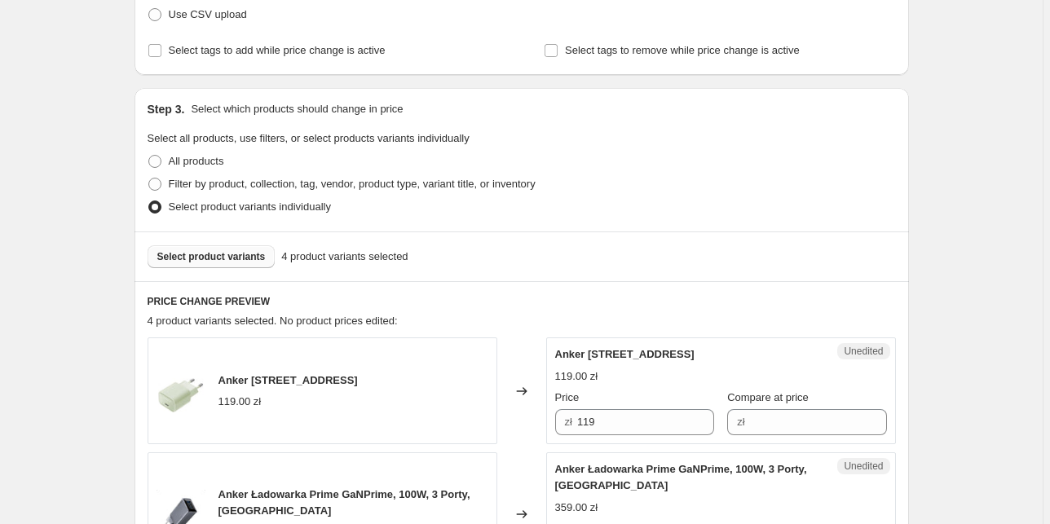
click at [244, 262] on span "Select product variants" at bounding box center [211, 256] width 108 height 13
click at [244, 253] on span "Select product variants" at bounding box center [211, 256] width 108 height 13
click at [222, 252] on span "Select product variants" at bounding box center [211, 256] width 108 height 13
click at [226, 251] on span "Select product variants" at bounding box center [211, 256] width 108 height 13
click at [246, 258] on span "Select product variants" at bounding box center [211, 256] width 108 height 13
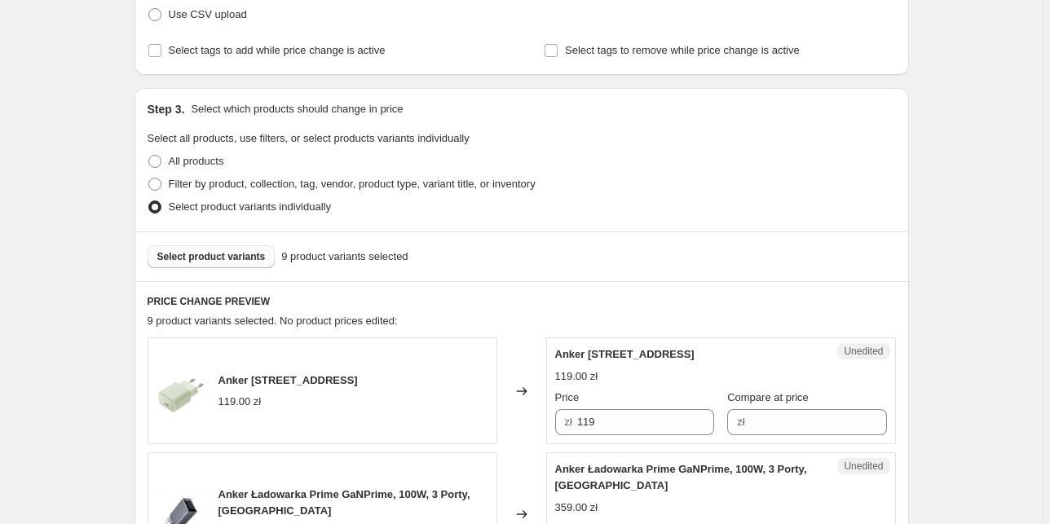
click at [239, 256] on span "Select product variants" at bounding box center [211, 256] width 108 height 13
click at [239, 258] on span "Select product variants" at bounding box center [211, 256] width 108 height 13
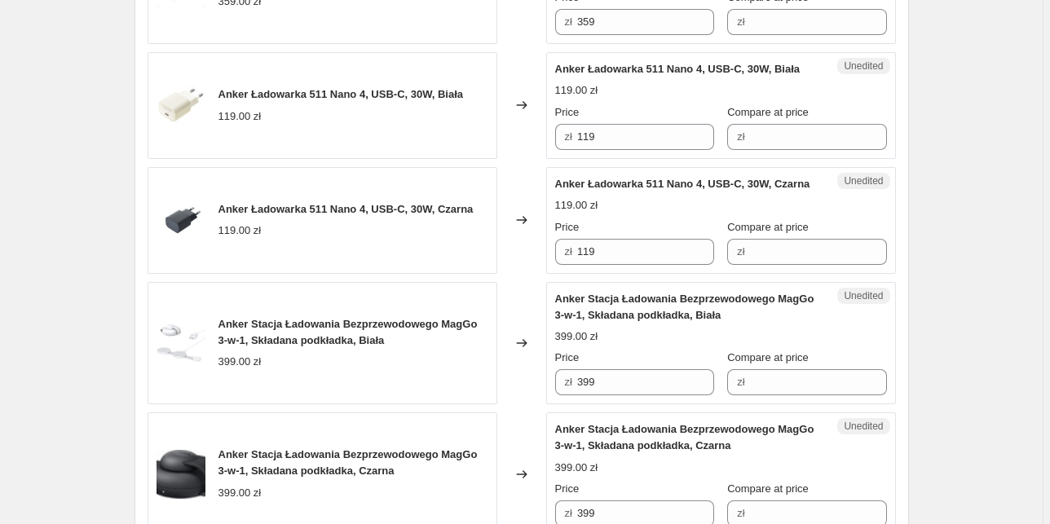
scroll to position [913, 0]
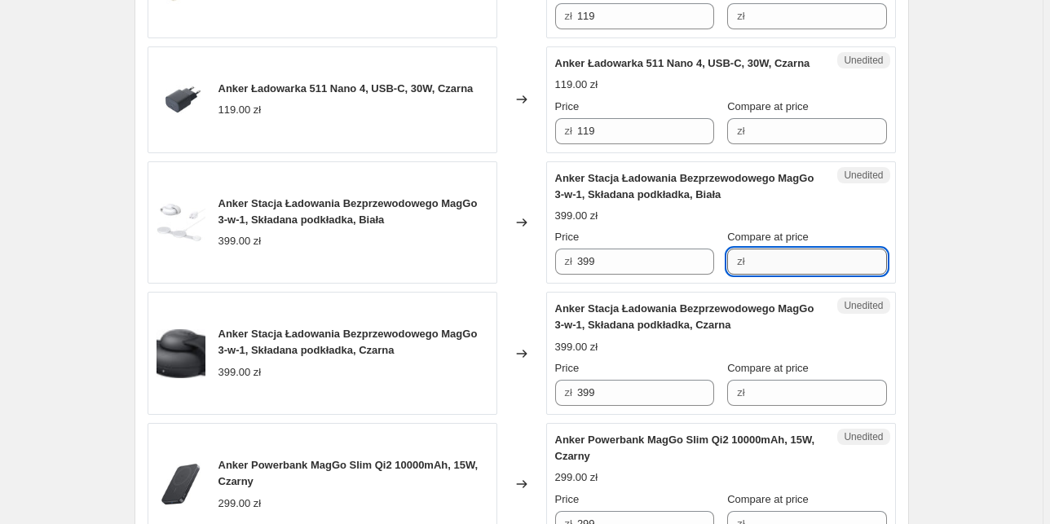
click at [782, 275] on input "Compare at price" at bounding box center [818, 262] width 137 height 26
type input "399"
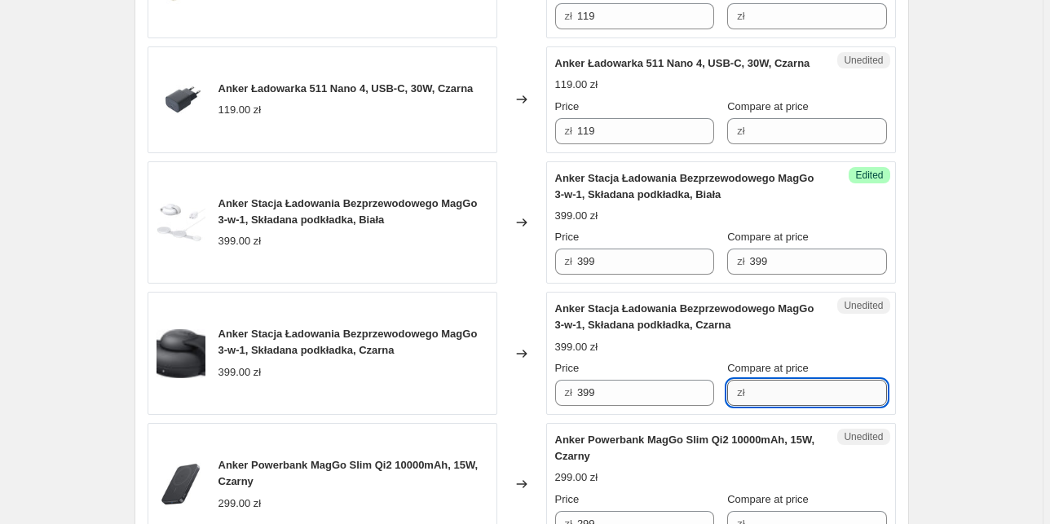
click at [798, 406] on input "Compare at price" at bounding box center [818, 393] width 137 height 26
type input "399"
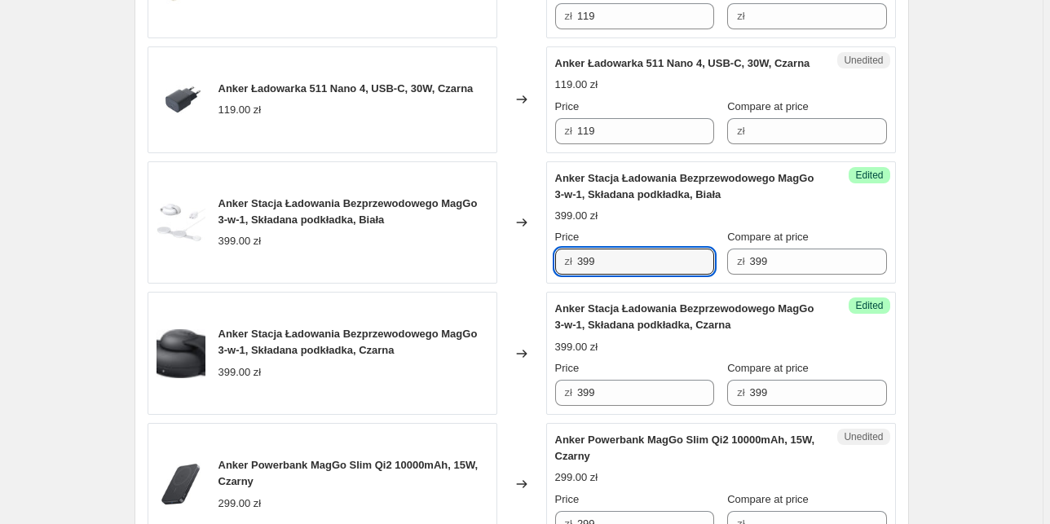
drag, startPoint x: 603, startPoint y: 293, endPoint x: 494, endPoint y: 284, distance: 109.6
click at [494, 284] on div "Anker Stacja Ładowania Bezprzewodowego MagGo 3-w-1, Składana podkładka, Biała 3…" at bounding box center [522, 222] width 748 height 123
type input "299"
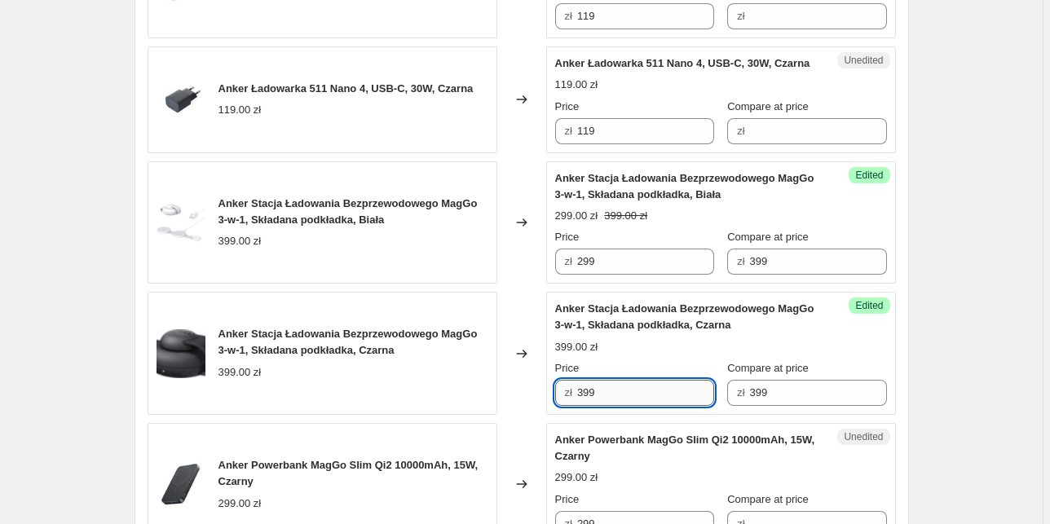
click at [586, 406] on input "399" at bounding box center [645, 393] width 137 height 26
type input "299"
click at [105, 352] on div "Create new price [MEDICAL_DATA]. This page is ready Create new price [MEDICAL_D…" at bounding box center [521, 163] width 1042 height 2153
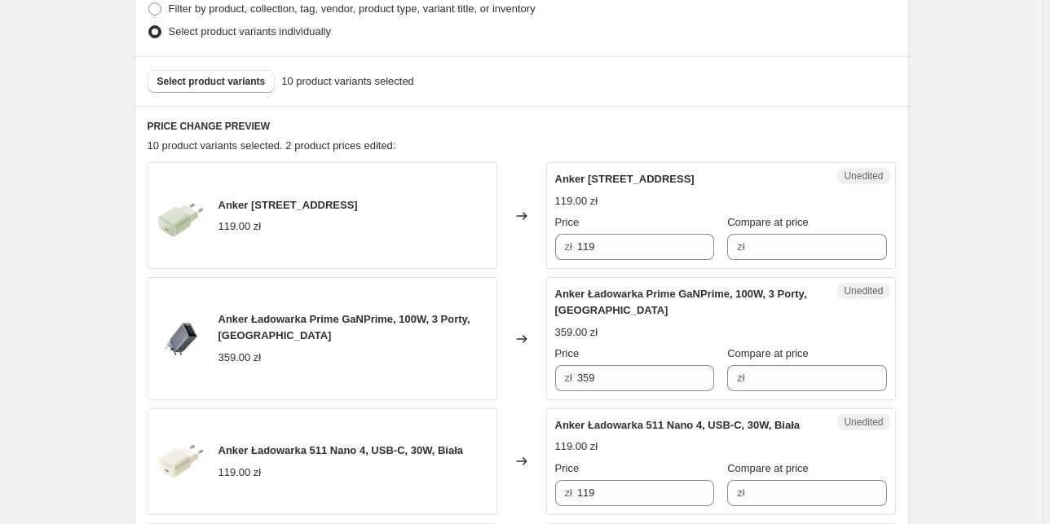
scroll to position [456, 0]
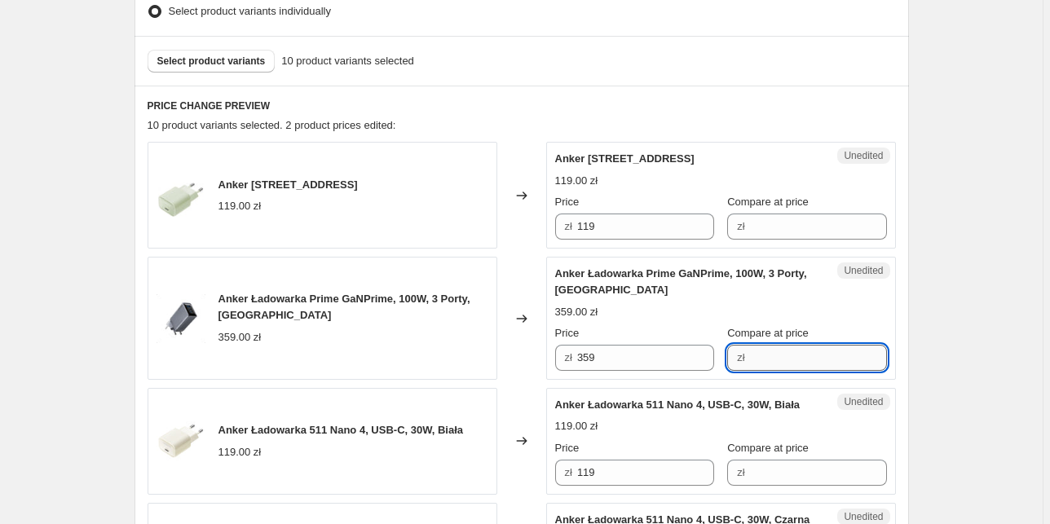
click at [755, 359] on input "Compare at price" at bounding box center [818, 358] width 137 height 26
type input "359"
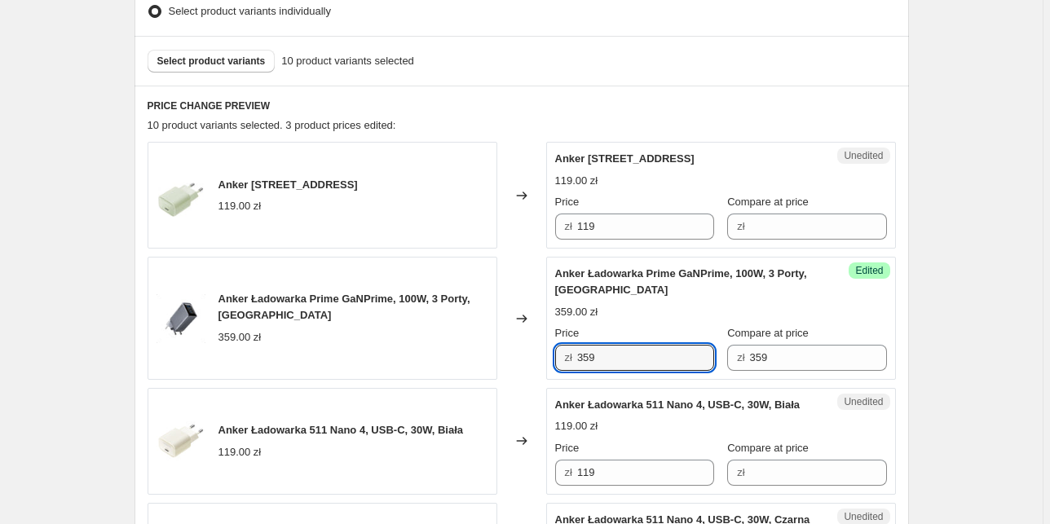
drag, startPoint x: 614, startPoint y: 361, endPoint x: 443, endPoint y: 356, distance: 170.4
click at [443, 356] on div "Anker Ładowarka Prime GaNPrime, 100W, 3 Porty, Czarna 359.00 zł Changed to Succ…" at bounding box center [522, 318] width 748 height 123
type input "229"
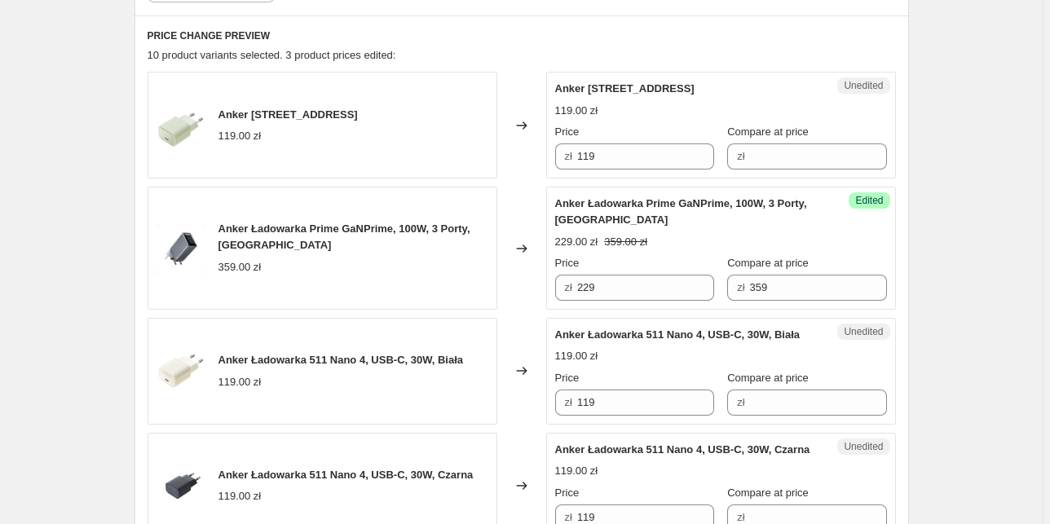
scroll to position [522, 0]
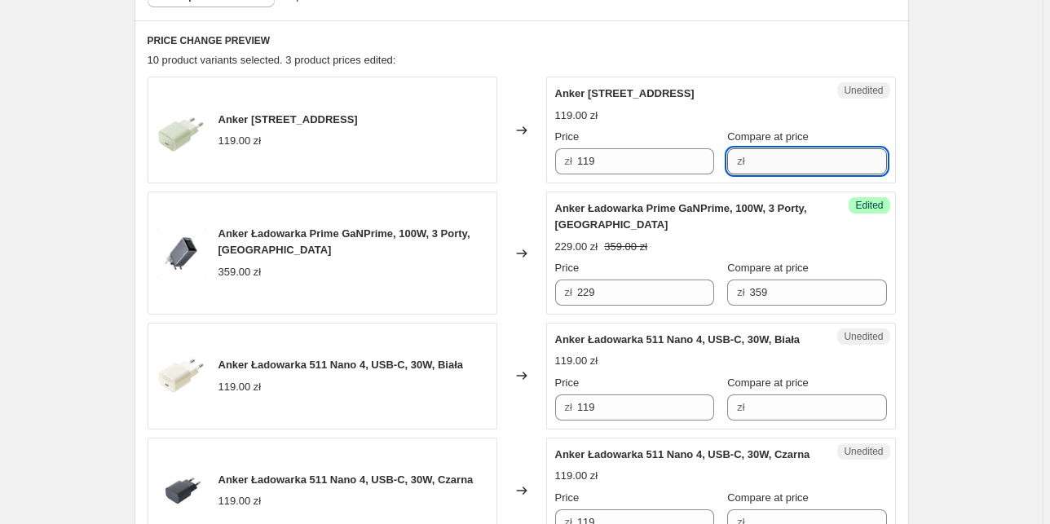
click at [760, 162] on input "Compare at price" at bounding box center [818, 161] width 137 height 26
type input "119"
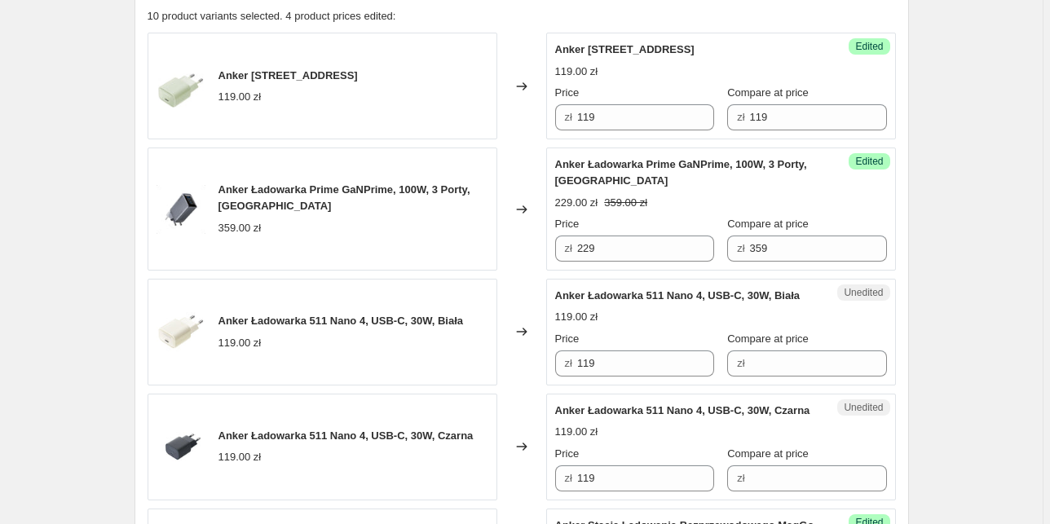
scroll to position [587, 0]
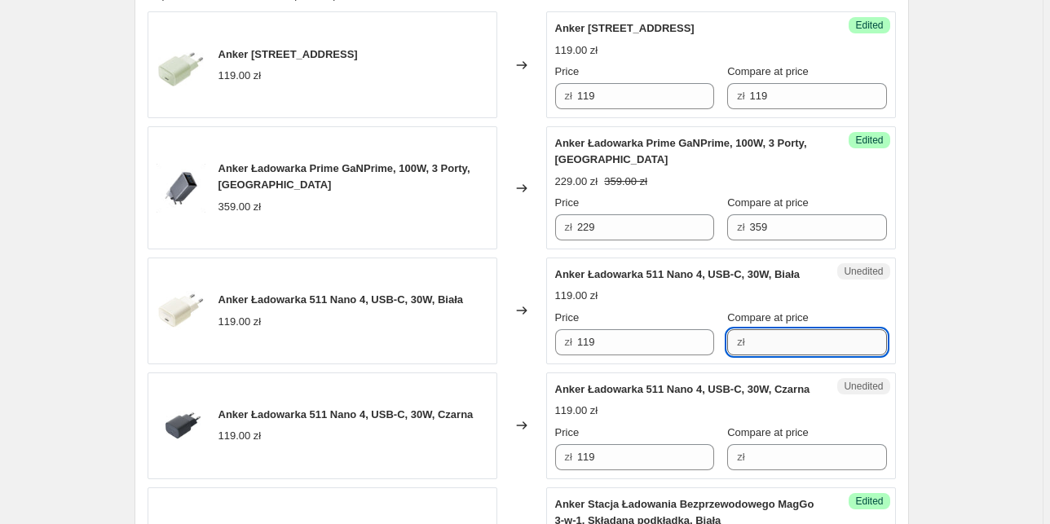
click at [794, 355] on input "Compare at price" at bounding box center [818, 342] width 137 height 26
type input "119"
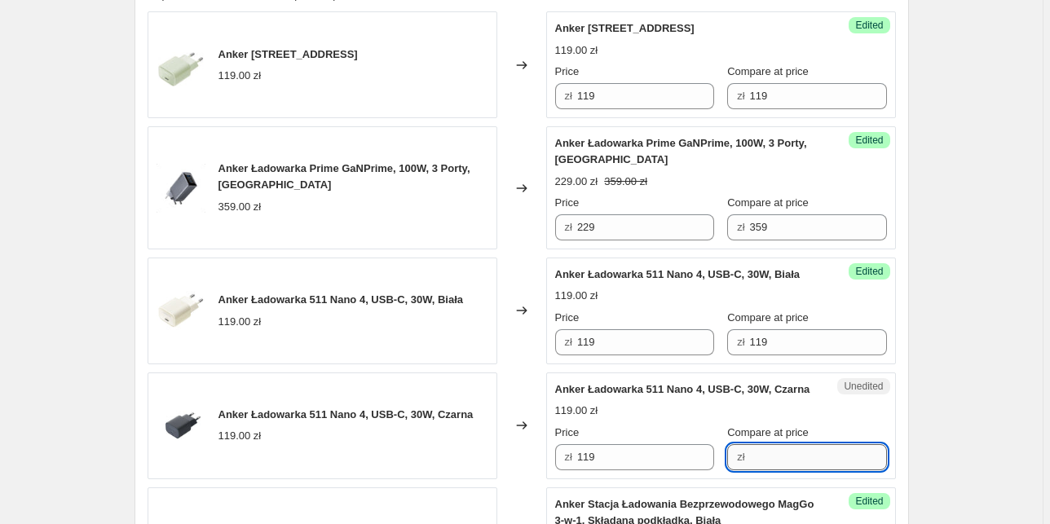
click at [769, 470] on input "Compare at price" at bounding box center [818, 457] width 137 height 26
type input "119"
click at [960, 401] on div "Create new price [MEDICAL_DATA]. This page is ready Create new price [MEDICAL_D…" at bounding box center [521, 489] width 1042 height 2153
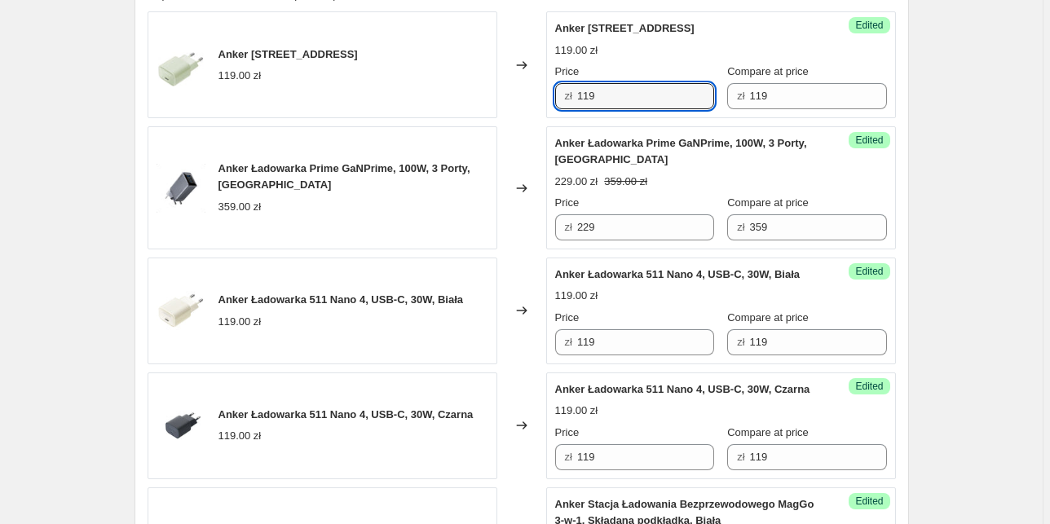
drag, startPoint x: 562, startPoint y: 93, endPoint x: 436, endPoint y: 89, distance: 126.4
click at [436, 89] on div "Anker Ładowarka 511 Nano 4, 30W, Zielona 119.00 zł Changed to Success Edited An…" at bounding box center [522, 64] width 748 height 107
type input "79"
click at [963, 215] on div "Create new price [MEDICAL_DATA]. This page is ready Create new price [MEDICAL_D…" at bounding box center [521, 489] width 1042 height 2153
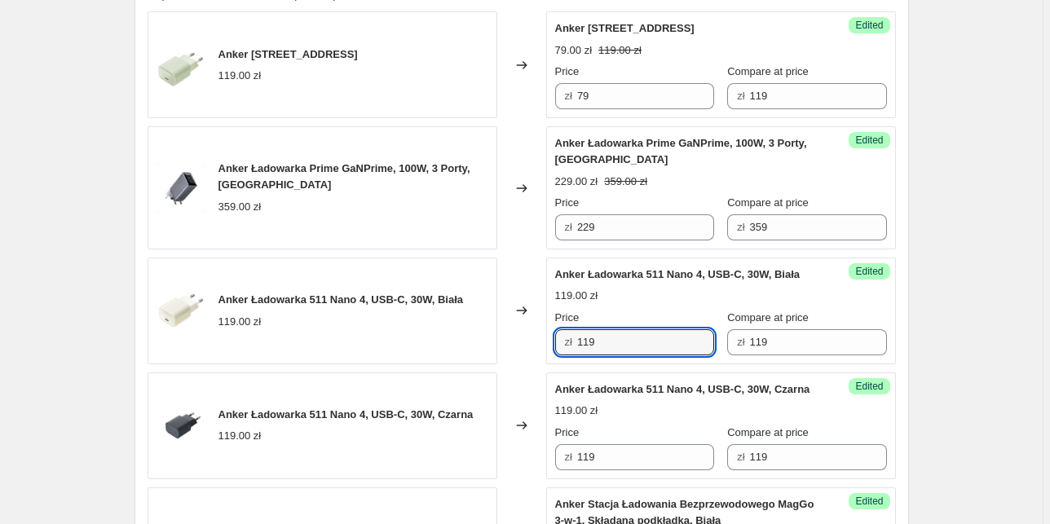
drag, startPoint x: 413, startPoint y: 365, endPoint x: 391, endPoint y: 365, distance: 22.0
click at [391, 364] on div "Anker Ładowarka 511 Nano 4, USB-C, 30W, Biała 119.00 zł Changed to Success Edit…" at bounding box center [522, 311] width 748 height 107
type input "79"
click at [965, 375] on div "Create new price [MEDICAL_DATA]. This page is ready Create new price [MEDICAL_D…" at bounding box center [521, 489] width 1042 height 2153
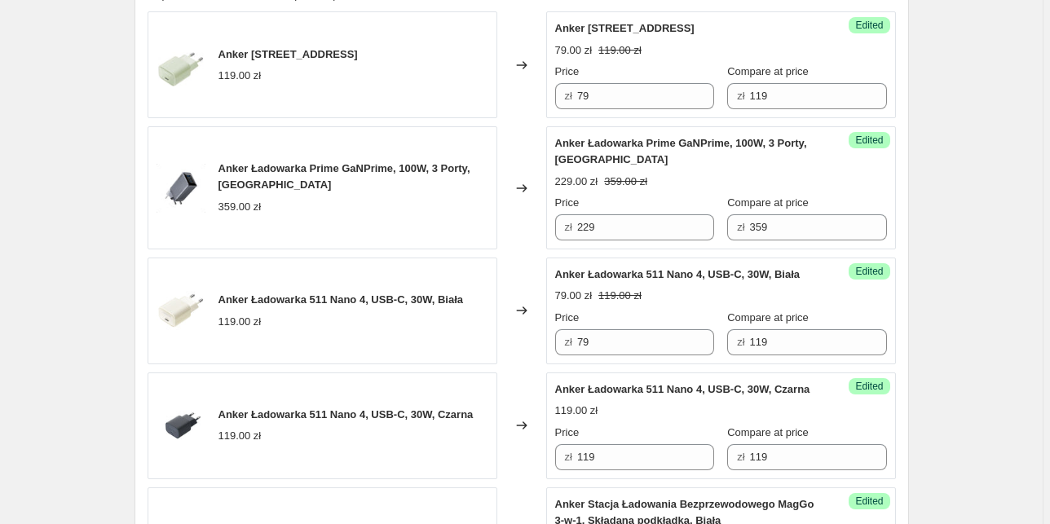
scroll to position [652, 0]
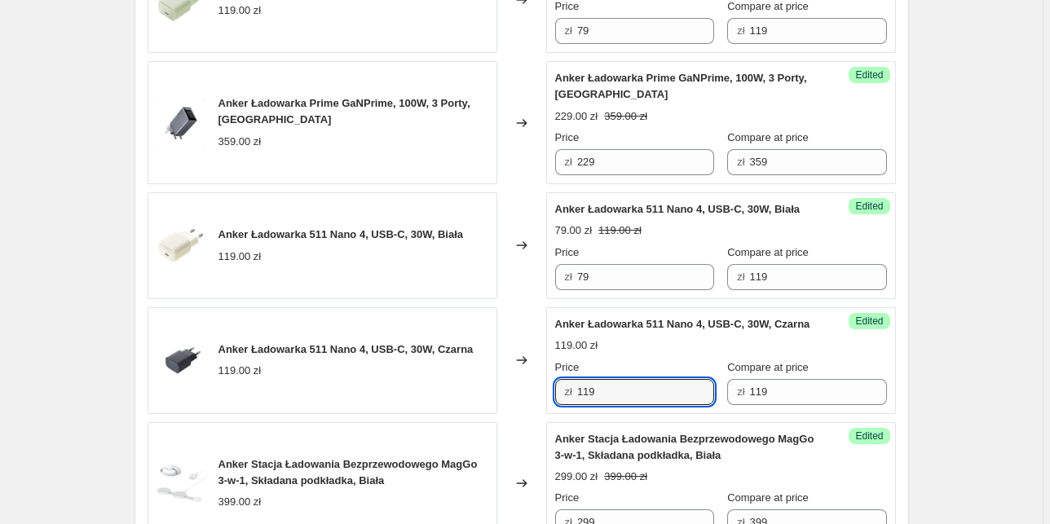
drag, startPoint x: 600, startPoint y: 421, endPoint x: 381, endPoint y: 421, distance: 218.4
click at [381, 414] on div "Anker Ładowarka 511 Nano 4, USB-C, 30W, Czarna 119.00 zł Changed to Success Edi…" at bounding box center [522, 360] width 748 height 107
type input "79"
click at [932, 372] on div "Create new price [MEDICAL_DATA]. This page is ready Create new price [MEDICAL_D…" at bounding box center [521, 424] width 1042 height 2153
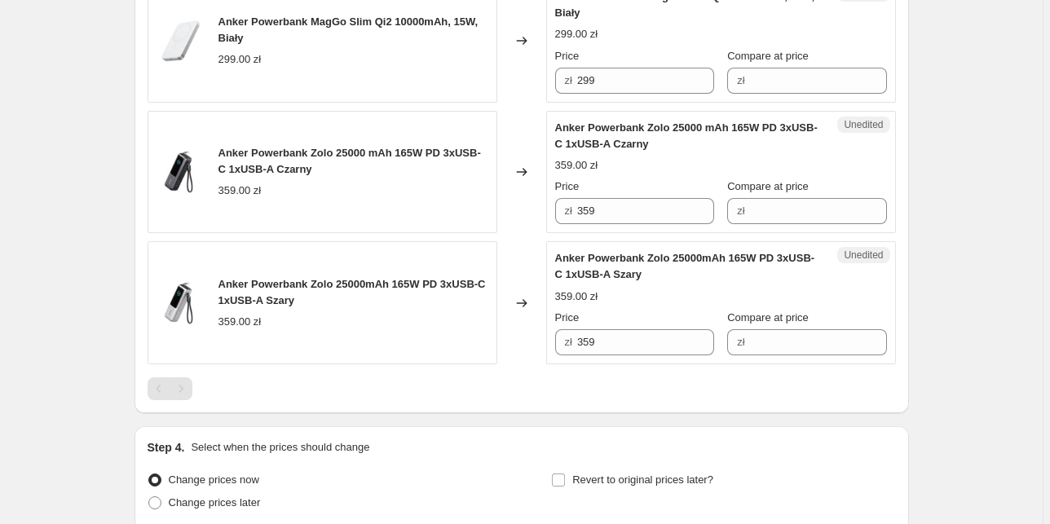
scroll to position [1500, 0]
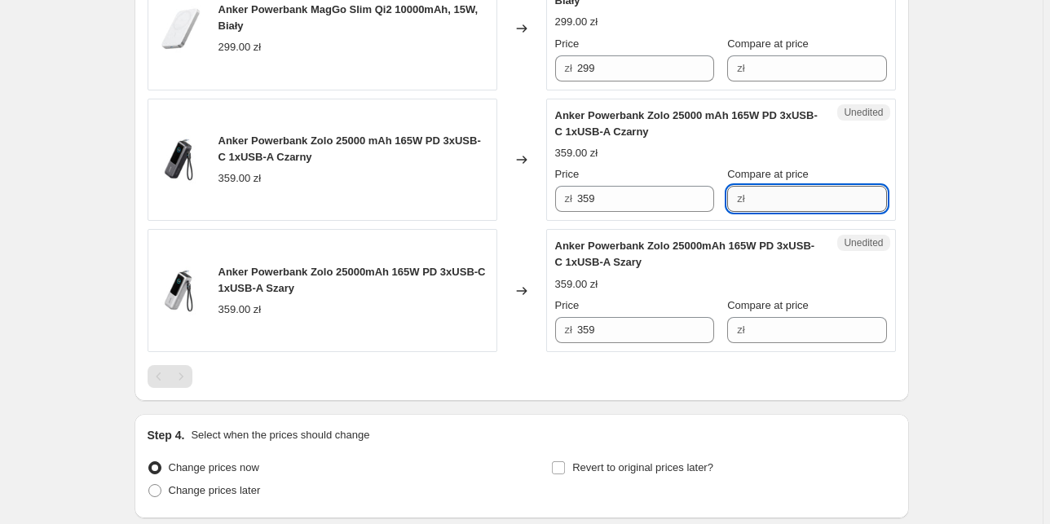
click at [771, 212] on input "Compare at price" at bounding box center [818, 199] width 137 height 26
type input "359"
click at [797, 343] on input "Compare at price" at bounding box center [818, 330] width 137 height 26
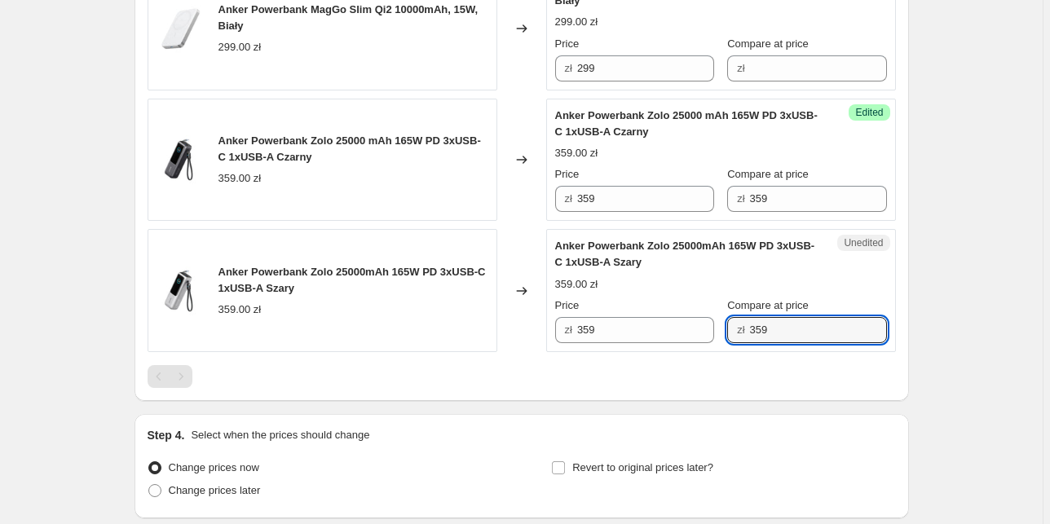
type input "359"
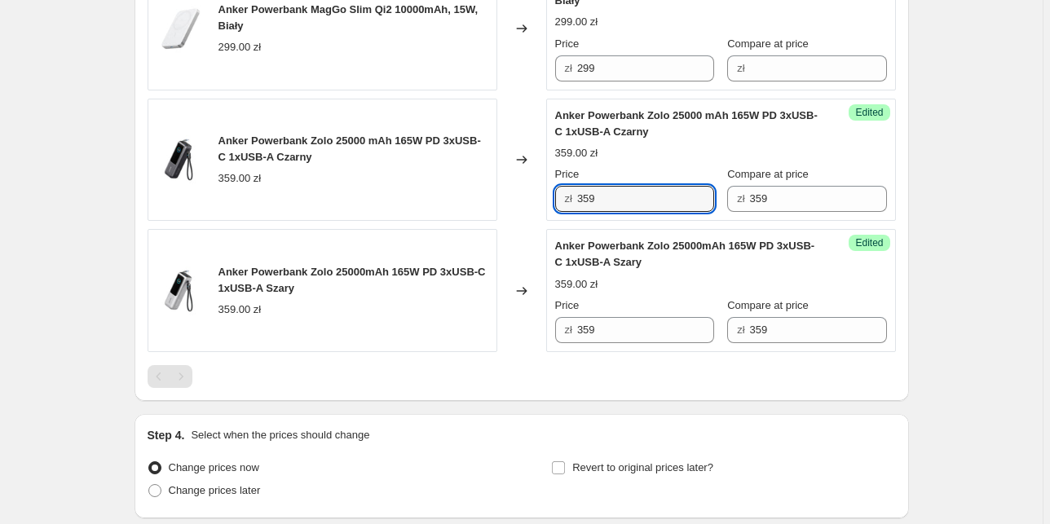
drag, startPoint x: 521, startPoint y: 222, endPoint x: 473, endPoint y: 222, distance: 48.1
click at [473, 222] on div "Anker Powerbank Zolo 25000 mAh 165W PD 3xUSB-C 1xUSB-A Czarny 359.00 zł Changed…" at bounding box center [522, 160] width 748 height 123
type input "299"
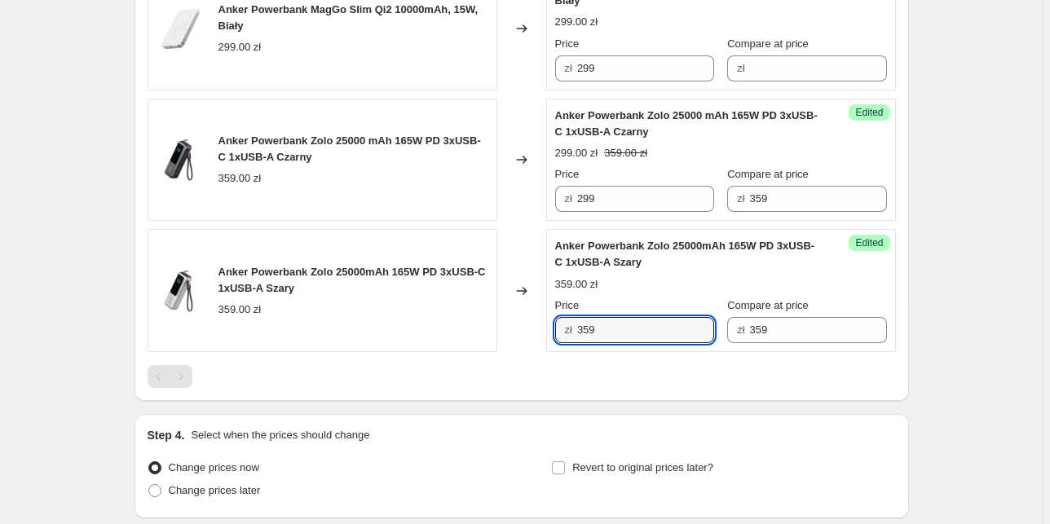
drag, startPoint x: 607, startPoint y: 362, endPoint x: 482, endPoint y: 358, distance: 124.8
click at [482, 352] on div "Anker Powerbank Zolo 25000mAh 165W PD 3xUSB-C 1xUSB-A Szary 359.00 zł Changed t…" at bounding box center [522, 290] width 748 height 123
type input "299"
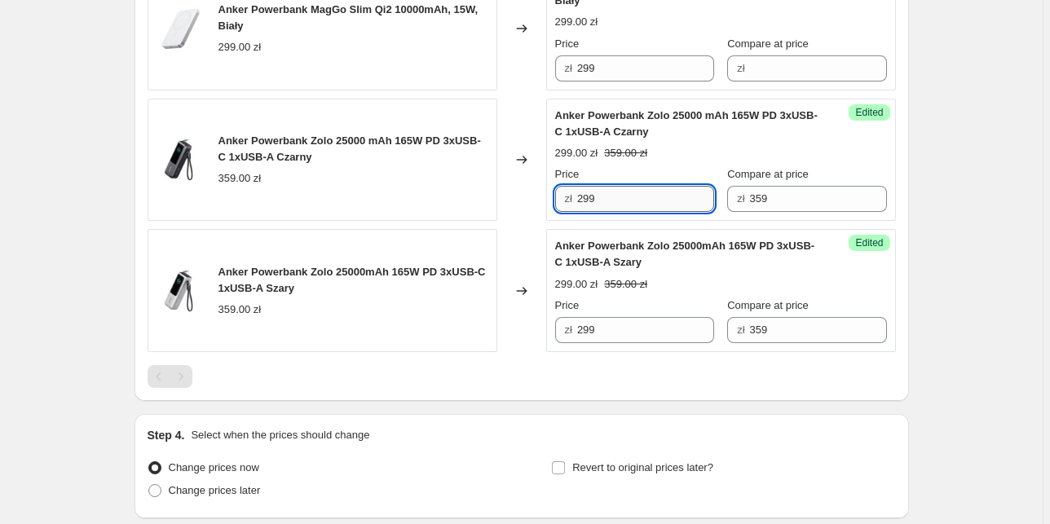
click at [631, 212] on input "299" at bounding box center [645, 199] width 137 height 26
type input "269"
click at [664, 343] on input "299" at bounding box center [645, 330] width 137 height 26
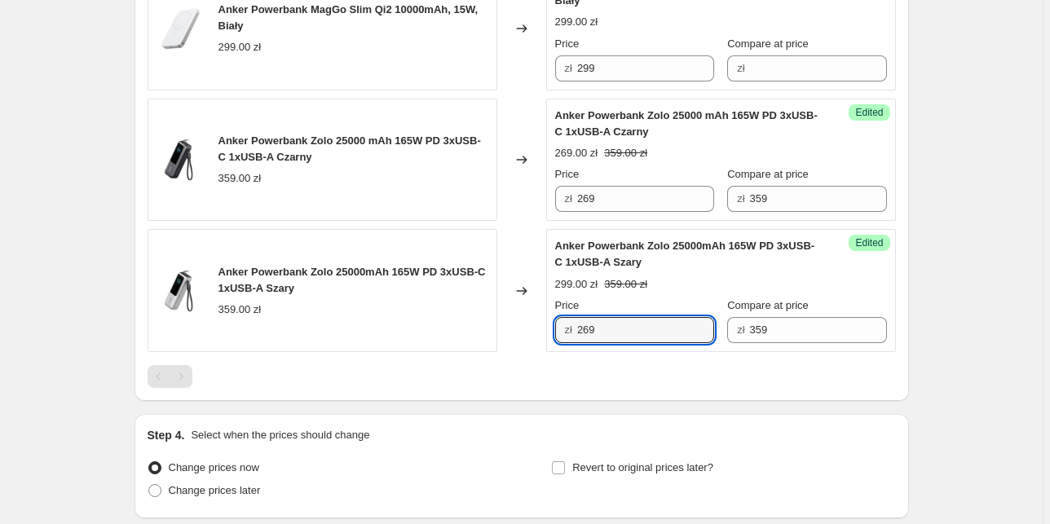
type input "269"
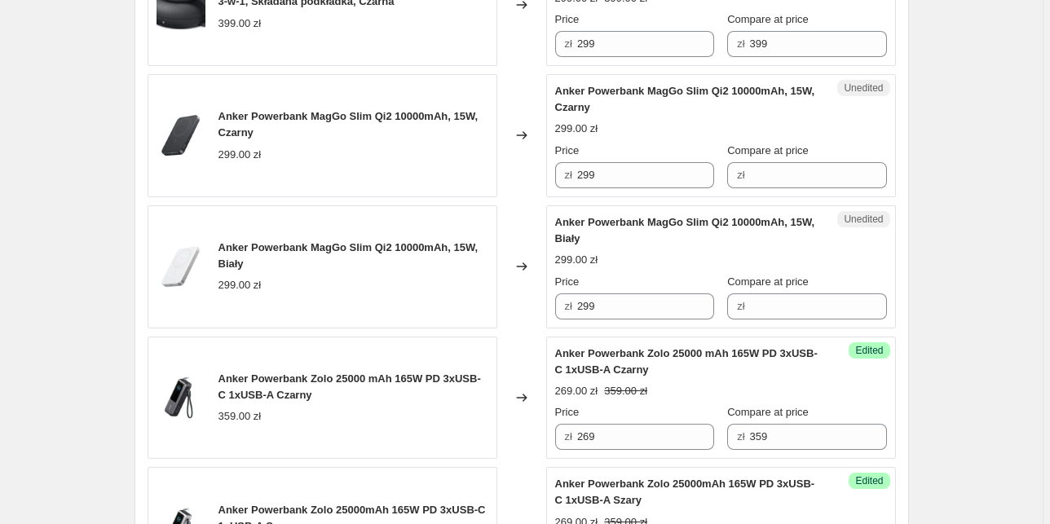
scroll to position [1239, 0]
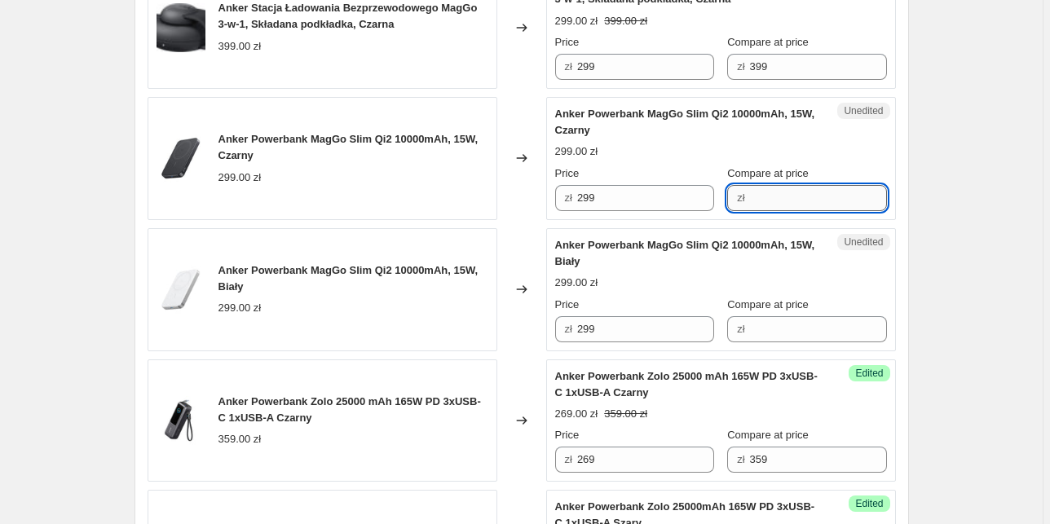
click at [778, 211] on input "Compare at price" at bounding box center [818, 198] width 137 height 26
type input "299"
click at [779, 342] on input "Compare at price" at bounding box center [818, 329] width 137 height 26
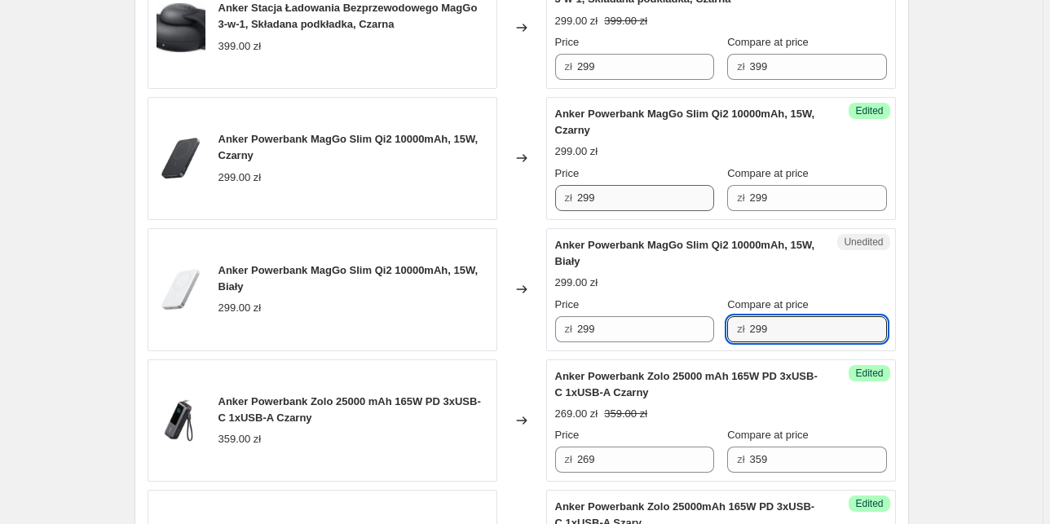
type input "299"
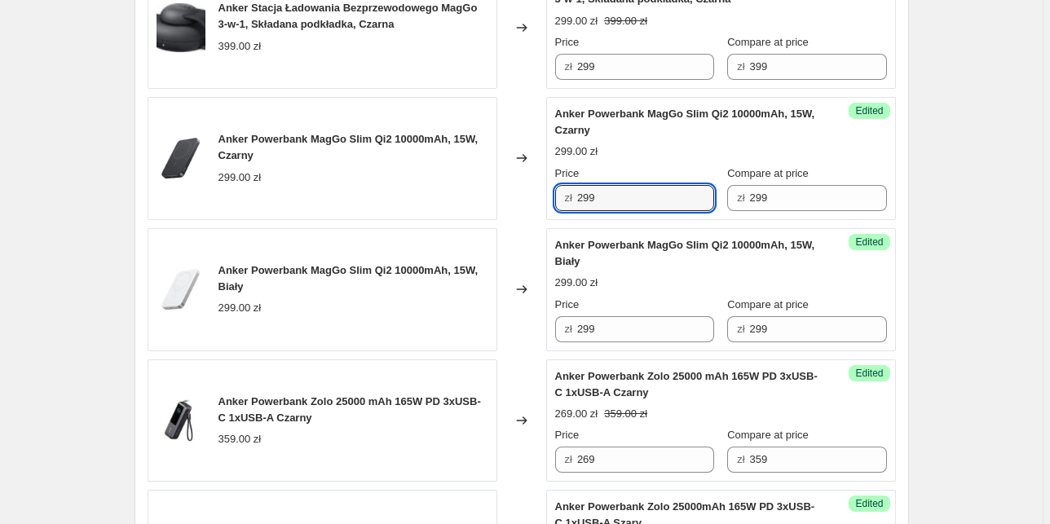
drag, startPoint x: 626, startPoint y: 228, endPoint x: 474, endPoint y: 215, distance: 153.0
click at [474, 215] on div "Anker Powerbank MagGo Slim Qi2 10000mAh, 15W, Czarny 299.00 zł Changed to Succe…" at bounding box center [522, 158] width 748 height 123
type input "199"
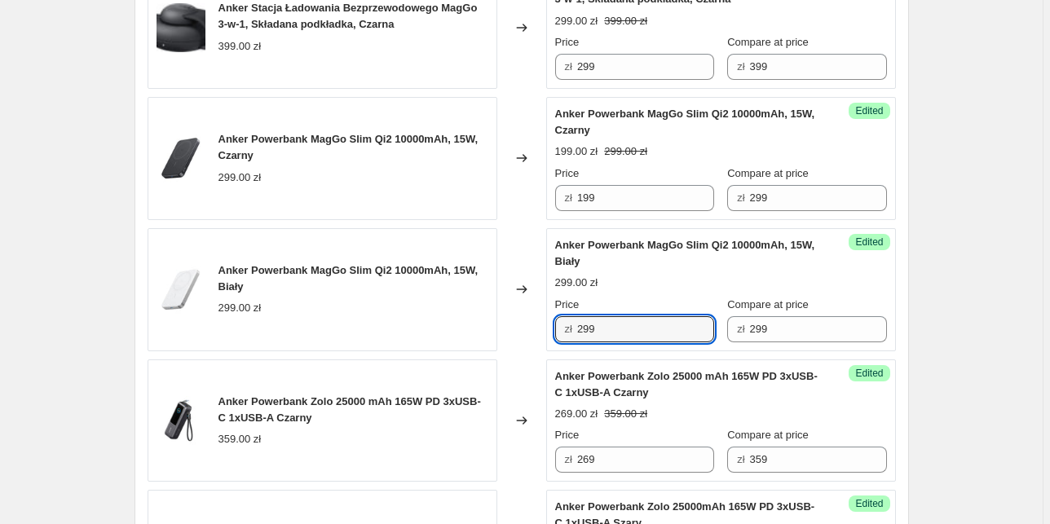
drag, startPoint x: 605, startPoint y: 359, endPoint x: 549, endPoint y: 354, distance: 55.6
click at [549, 351] on div "Success Edited Anker Powerbank MagGo Slim Qi2 10000mAh, 15W, Biały 299.00 zł Pr…" at bounding box center [721, 289] width 350 height 123
type input "199"
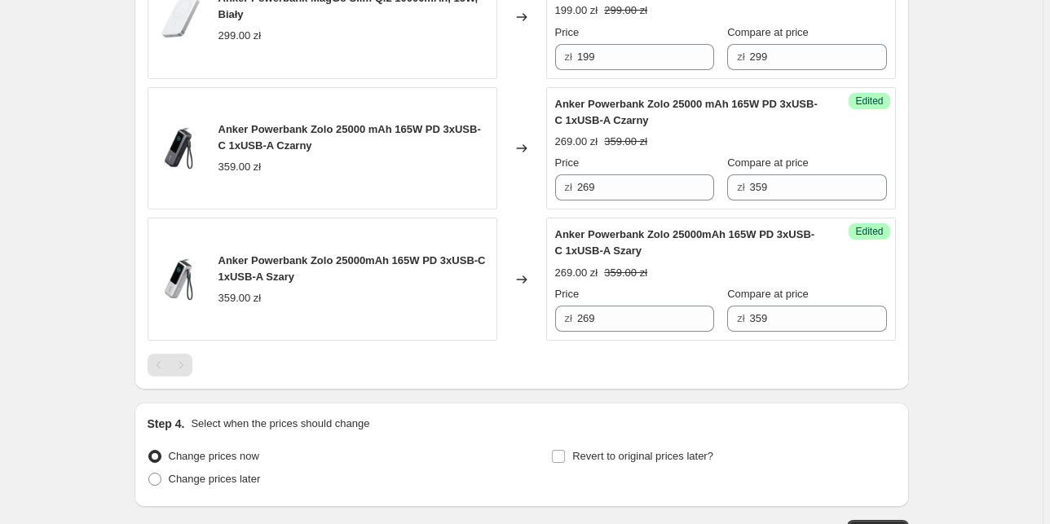
scroll to position [1658, 0]
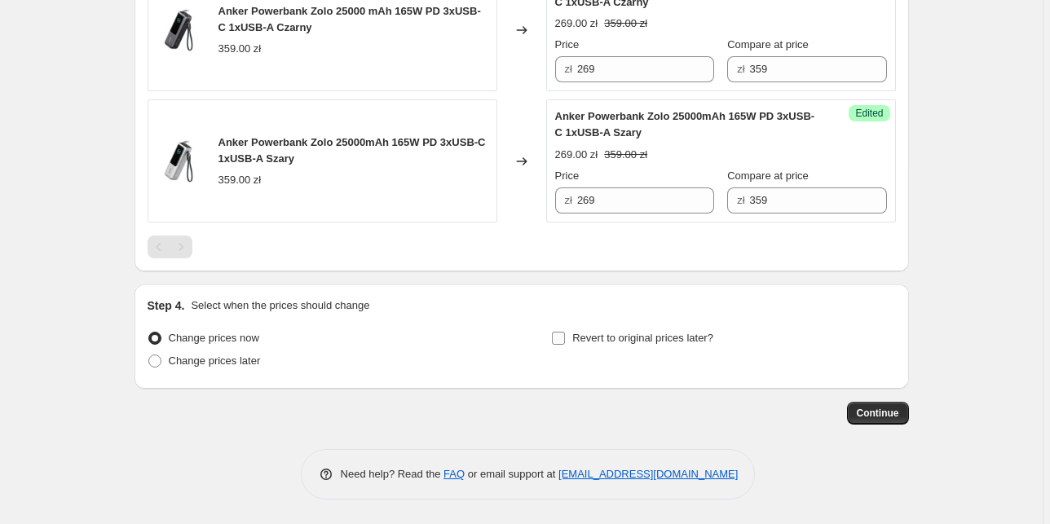
click at [619, 339] on span "Revert to original prices later?" at bounding box center [642, 338] width 141 height 12
click at [565, 339] on input "Revert to original prices later?" at bounding box center [558, 338] width 13 height 13
checkbox input "true"
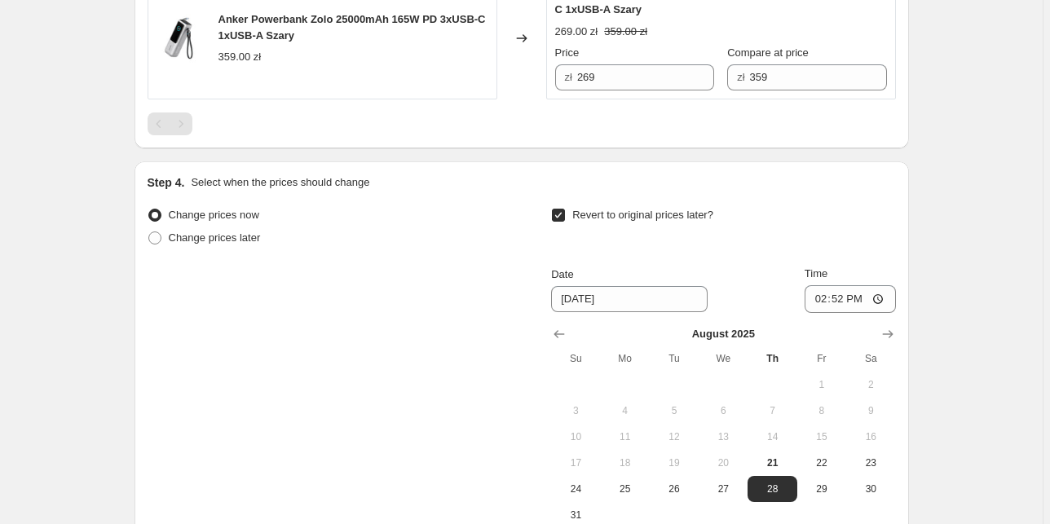
scroll to position [1963, 0]
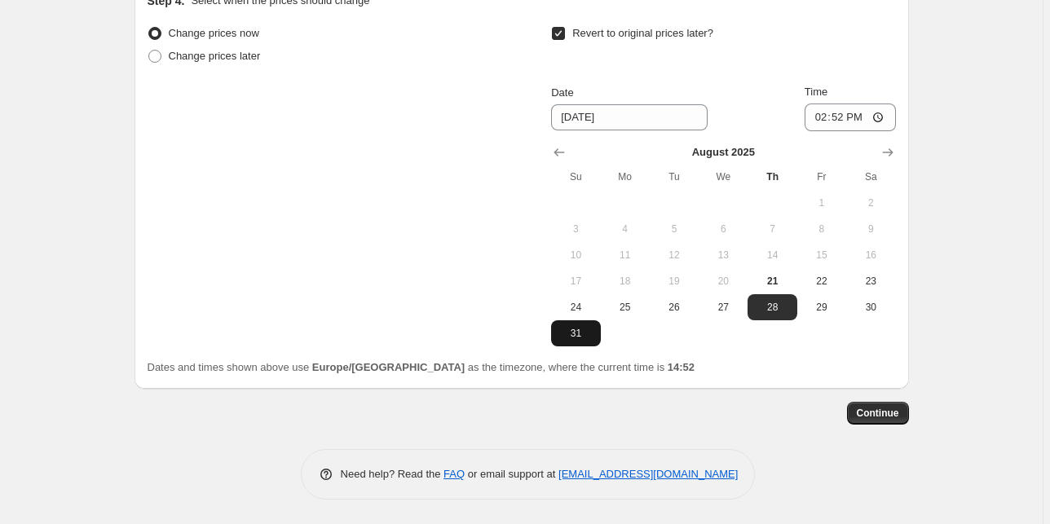
click at [587, 337] on span "31" at bounding box center [575, 333] width 36 height 13
type input "[DATE]"
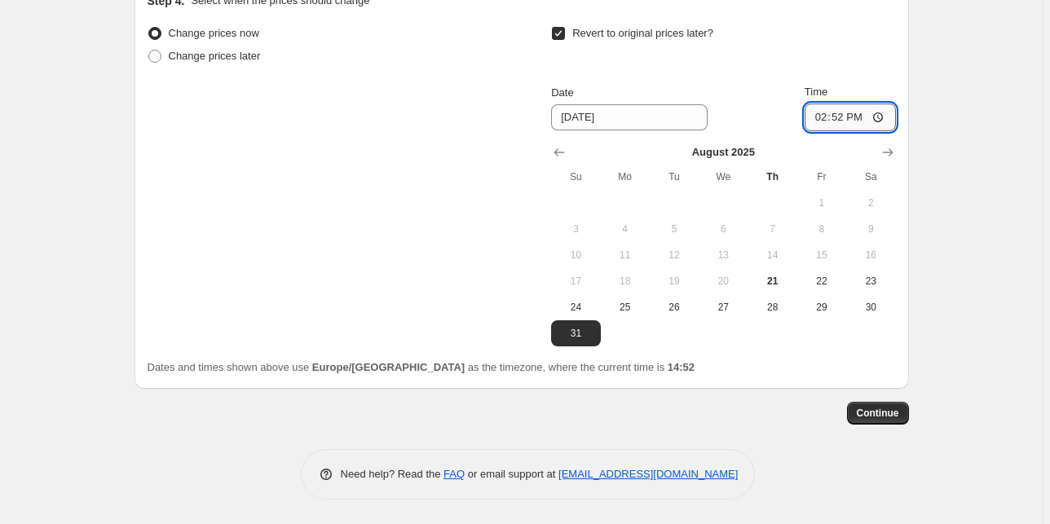
click at [845, 114] on input "14:52" at bounding box center [849, 118] width 91 height 28
type input "23:59"
click at [889, 412] on span "Continue" at bounding box center [878, 413] width 42 height 13
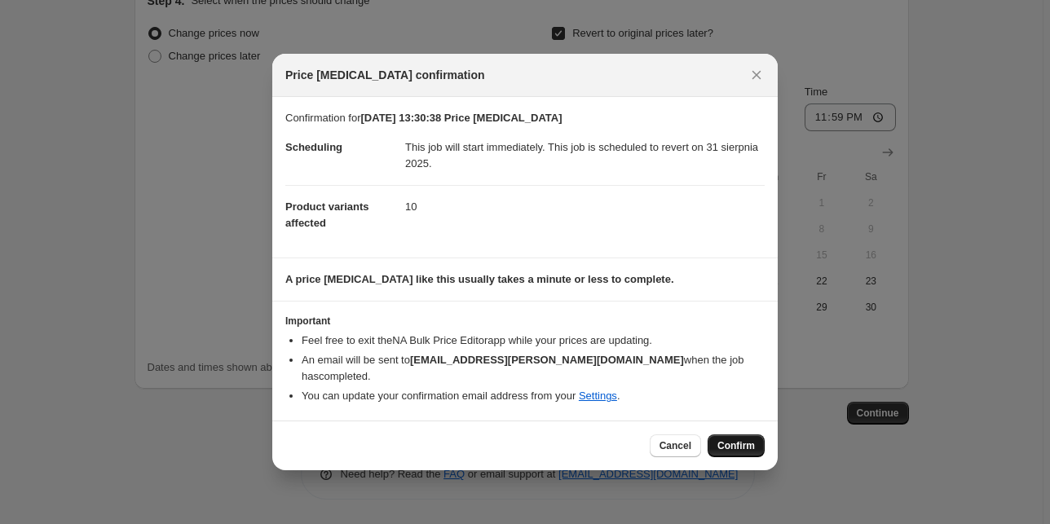
click at [739, 440] on span "Confirm" at bounding box center [735, 445] width 37 height 13
